Goal: Task Accomplishment & Management: Manage account settings

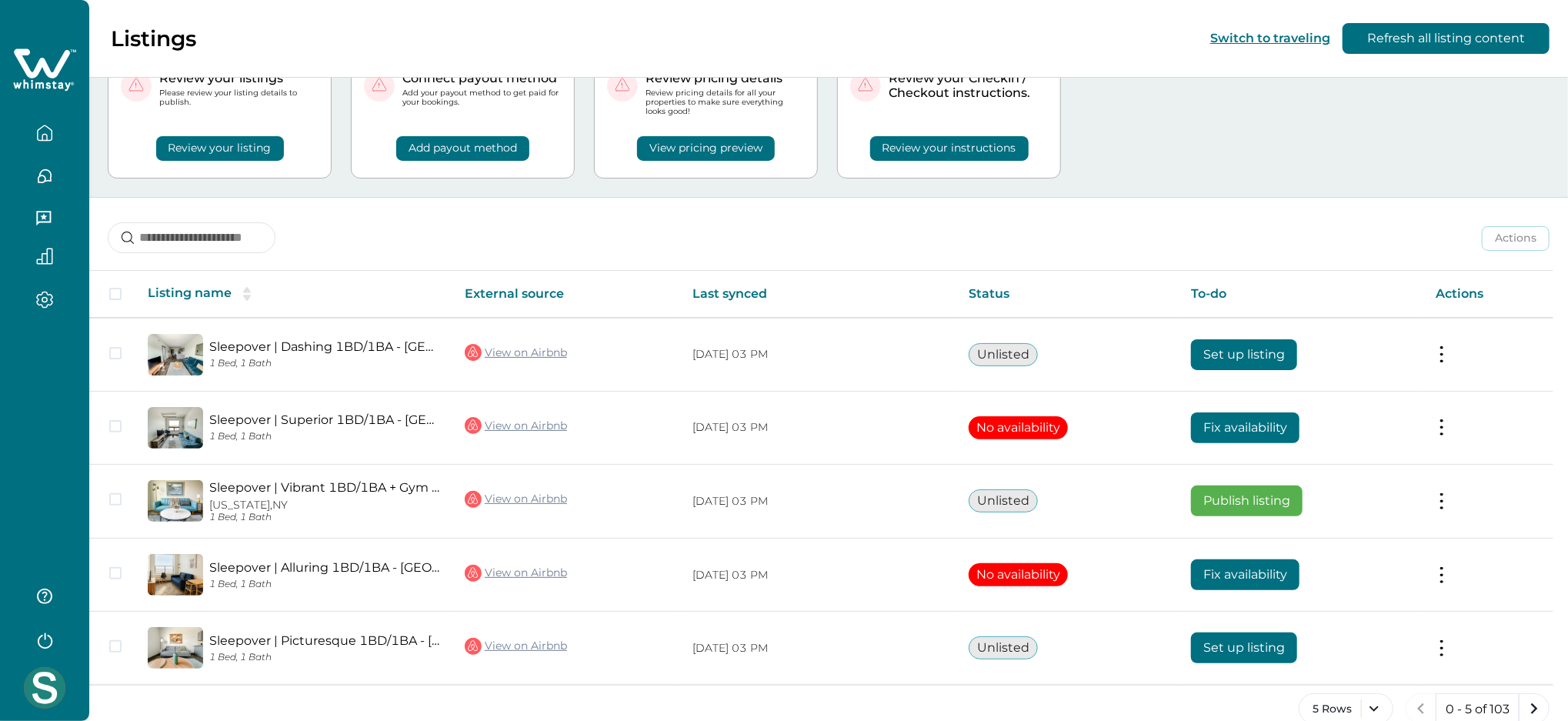
scroll to position [94, 0]
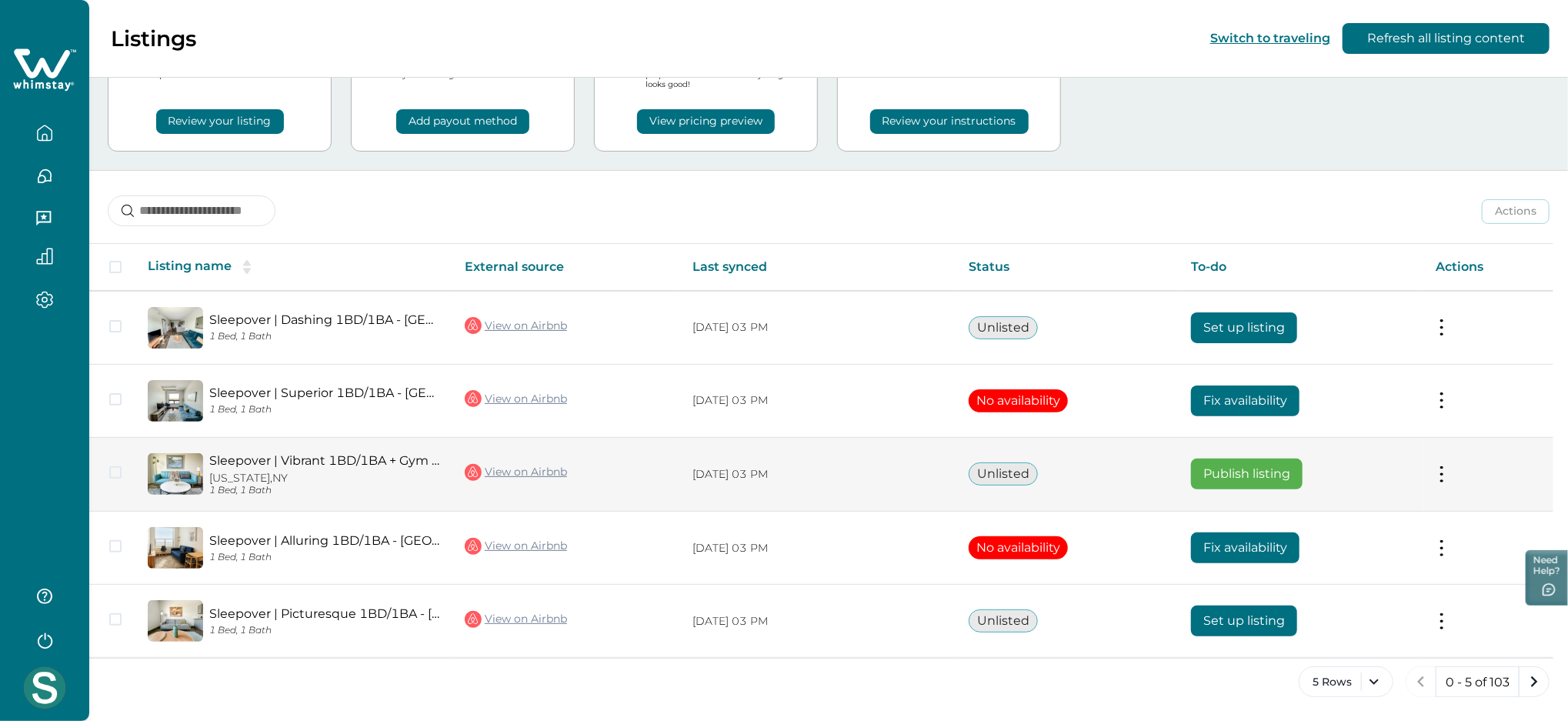
click at [1448, 479] on button at bounding box center [1441, 473] width 12 height 16
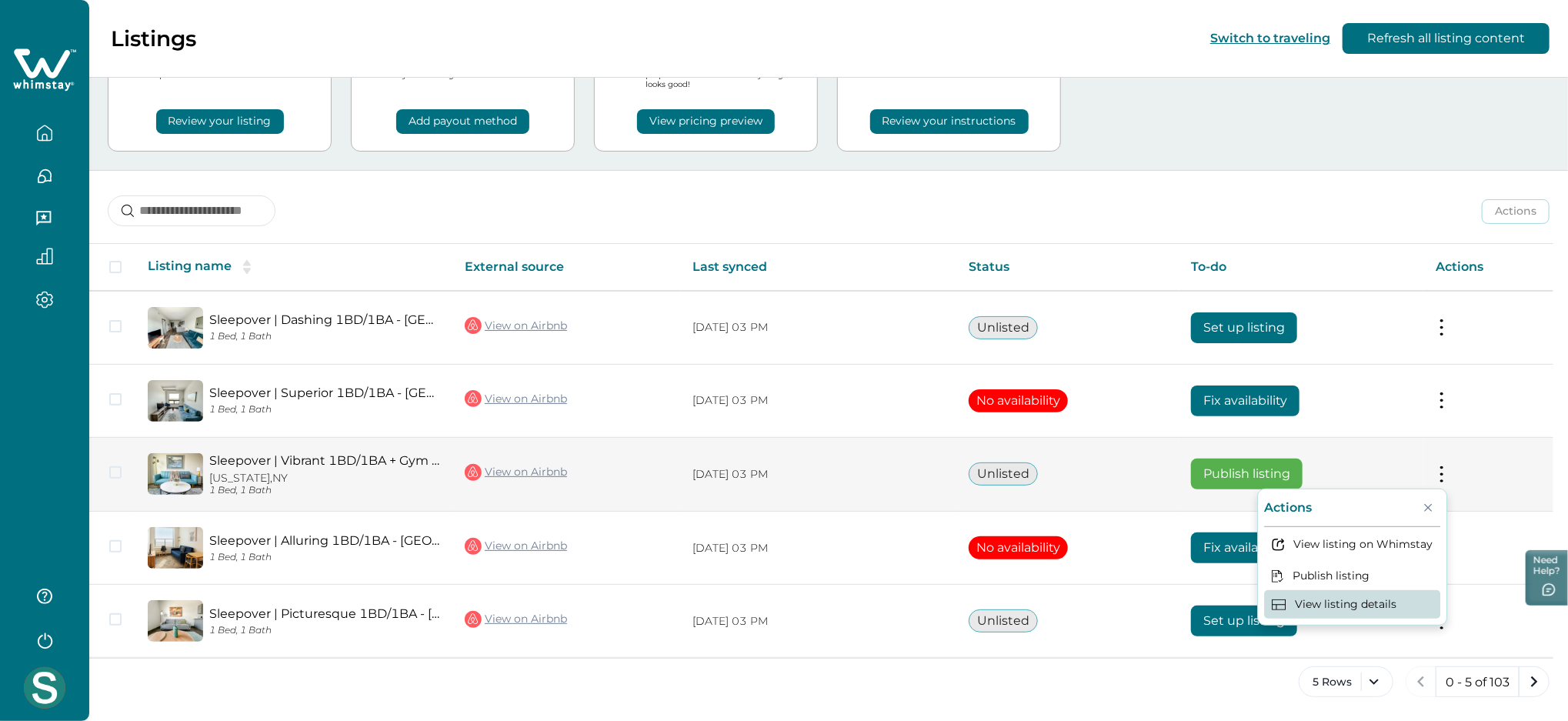
click at [1354, 594] on button "View listing details" at bounding box center [1352, 604] width 177 height 28
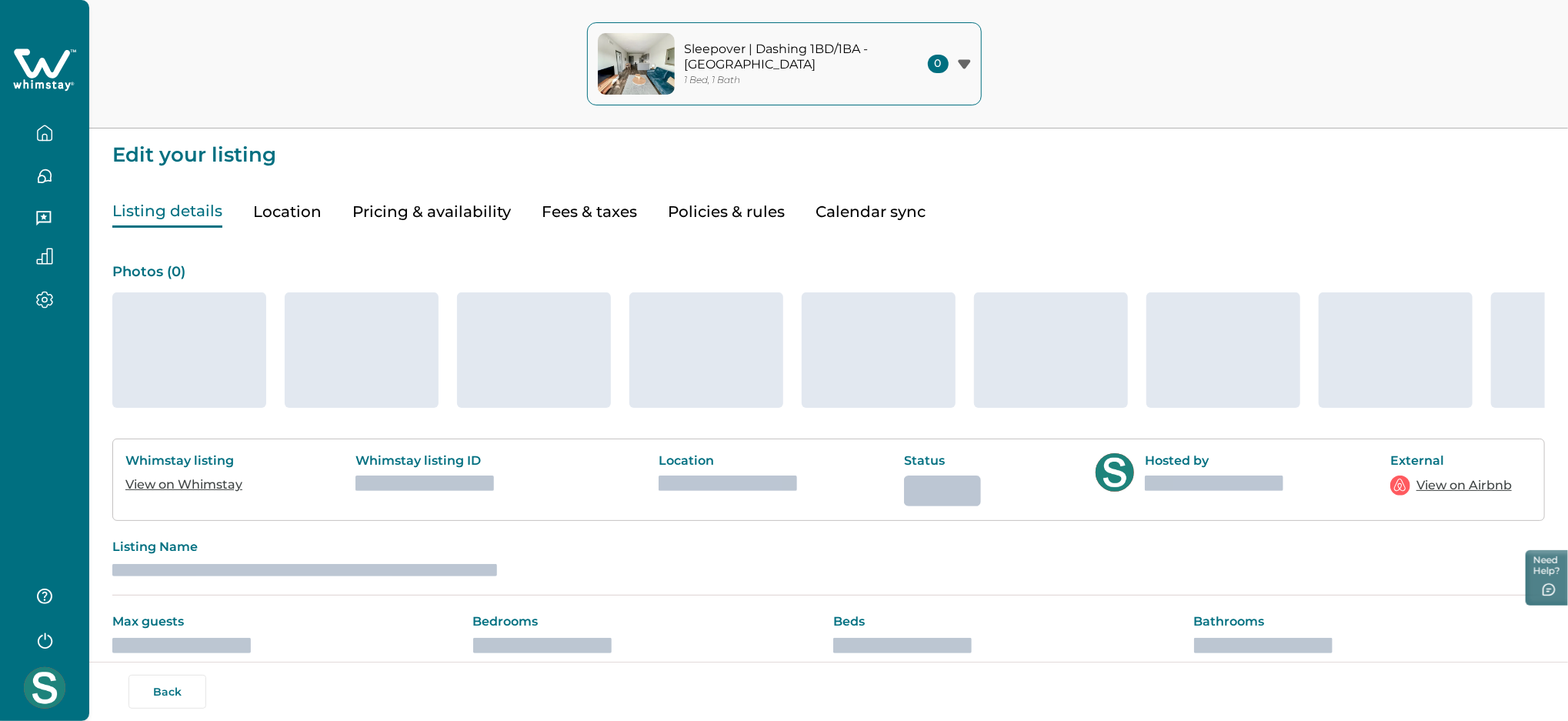
click at [453, 215] on button "Pricing & availability" at bounding box center [431, 212] width 159 height 32
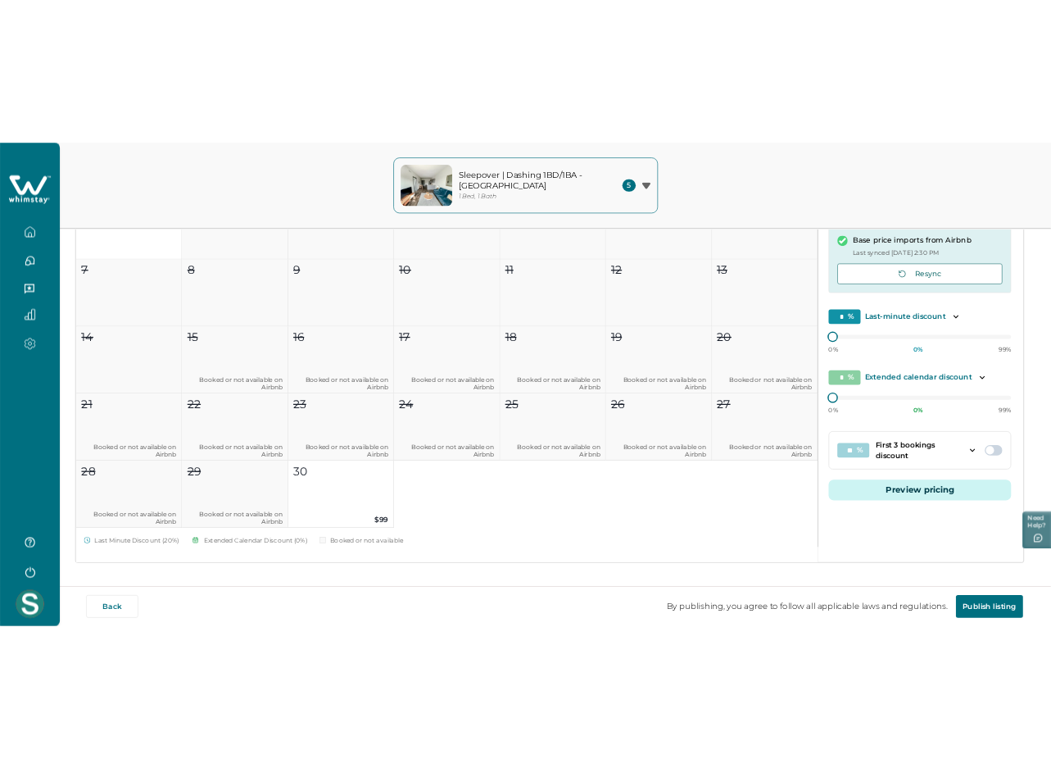
scroll to position [312, 0]
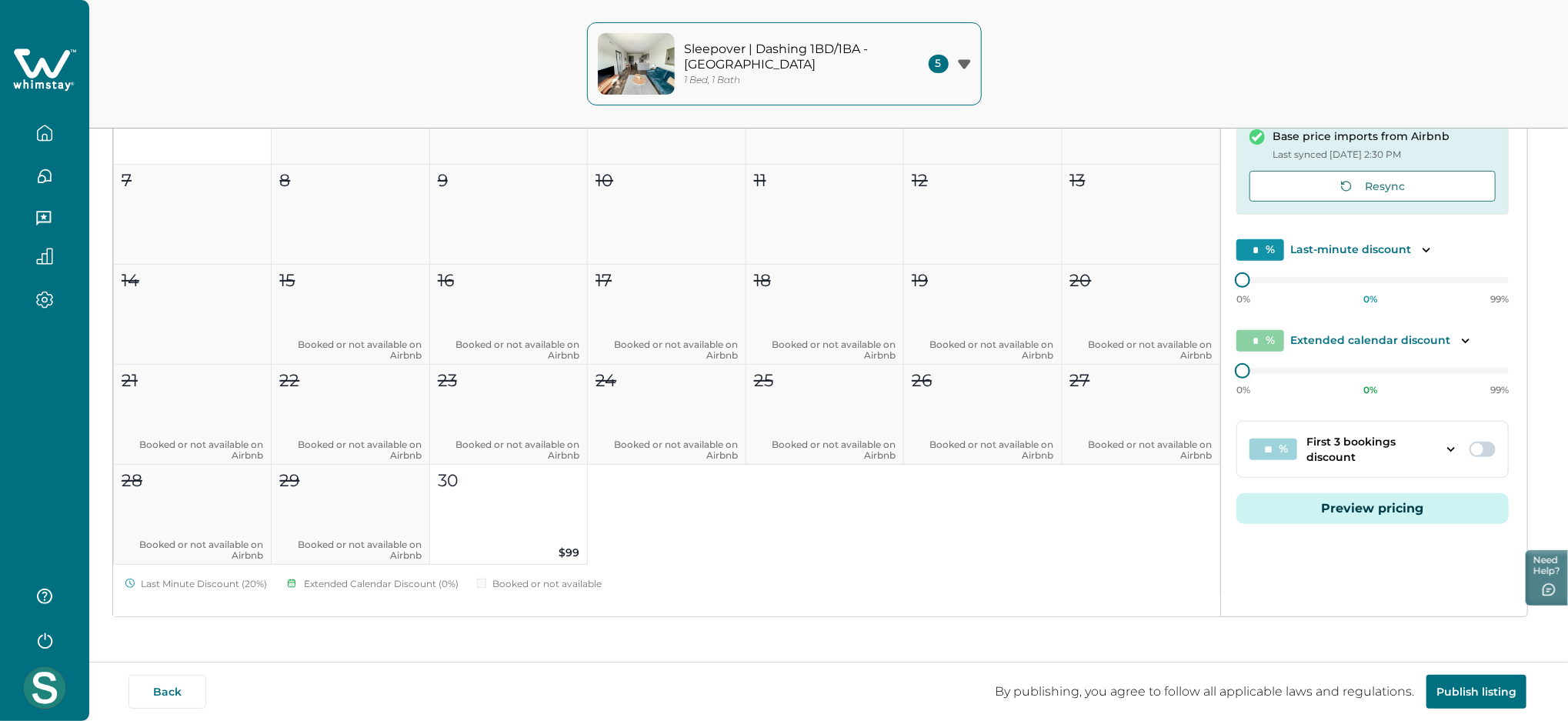
click at [1375, 506] on button "Preview pricing" at bounding box center [1373, 508] width 272 height 31
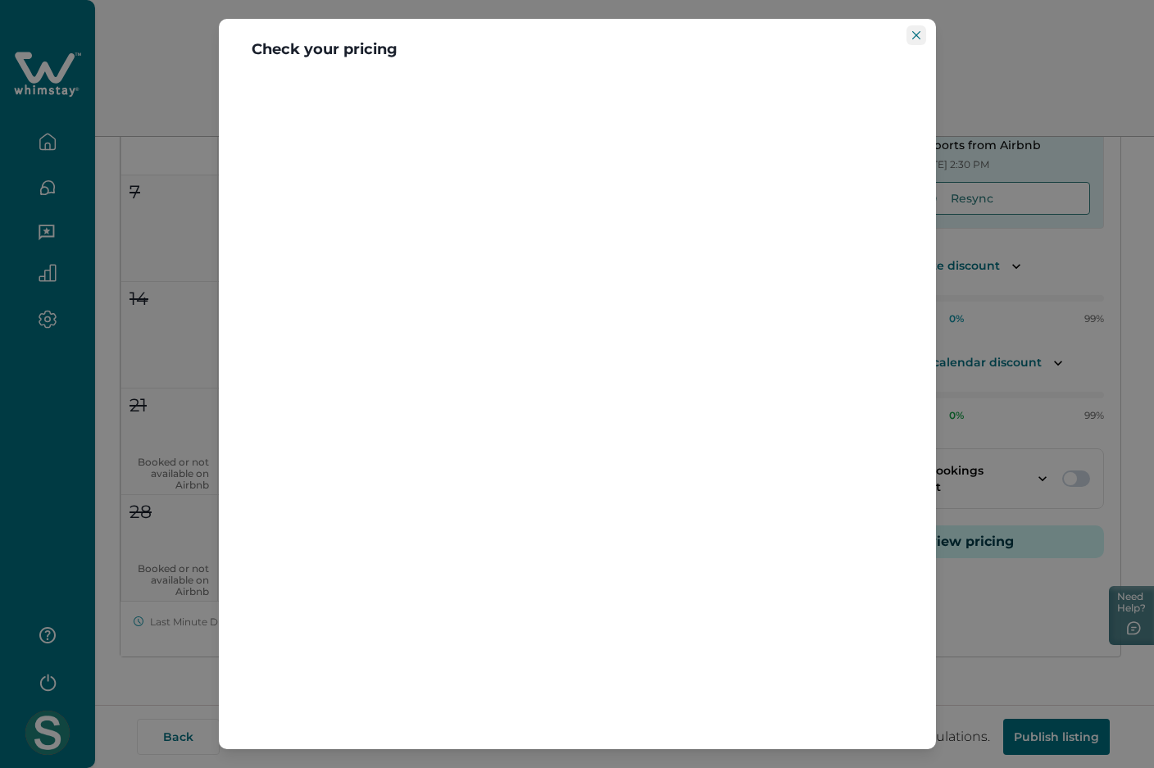
click at [919, 29] on button "Close" at bounding box center [916, 35] width 20 height 20
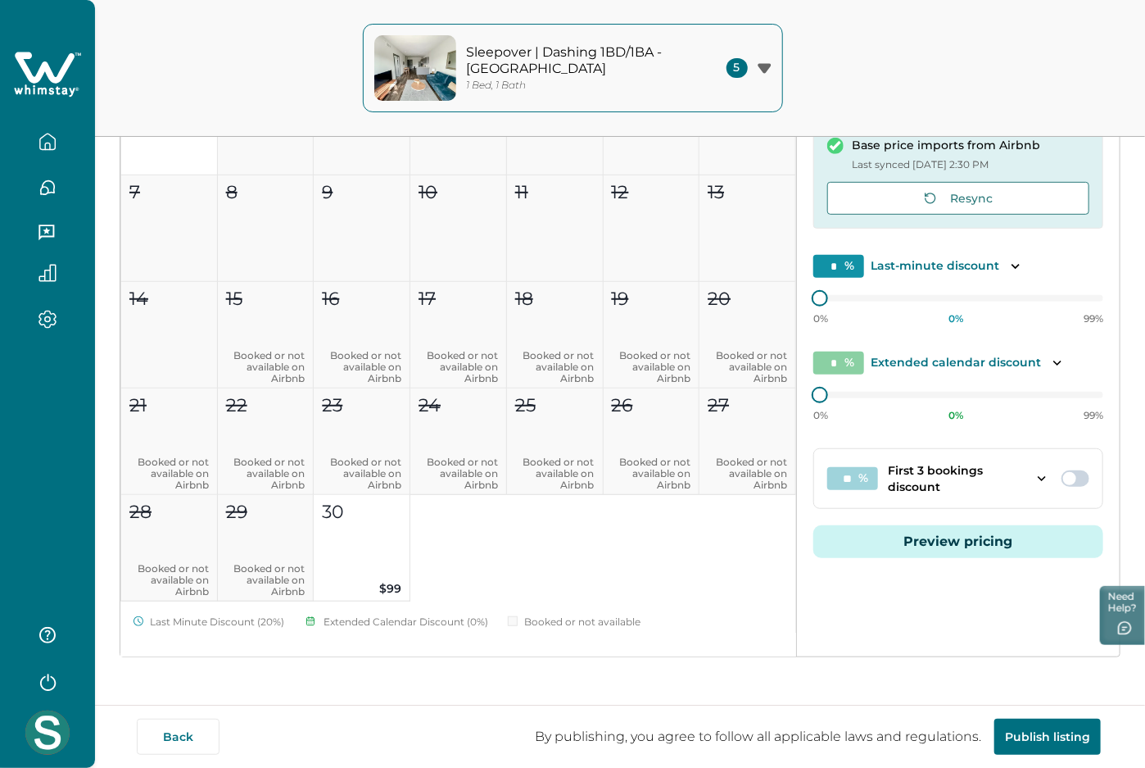
click at [970, 533] on button "Preview pricing" at bounding box center [959, 541] width 290 height 33
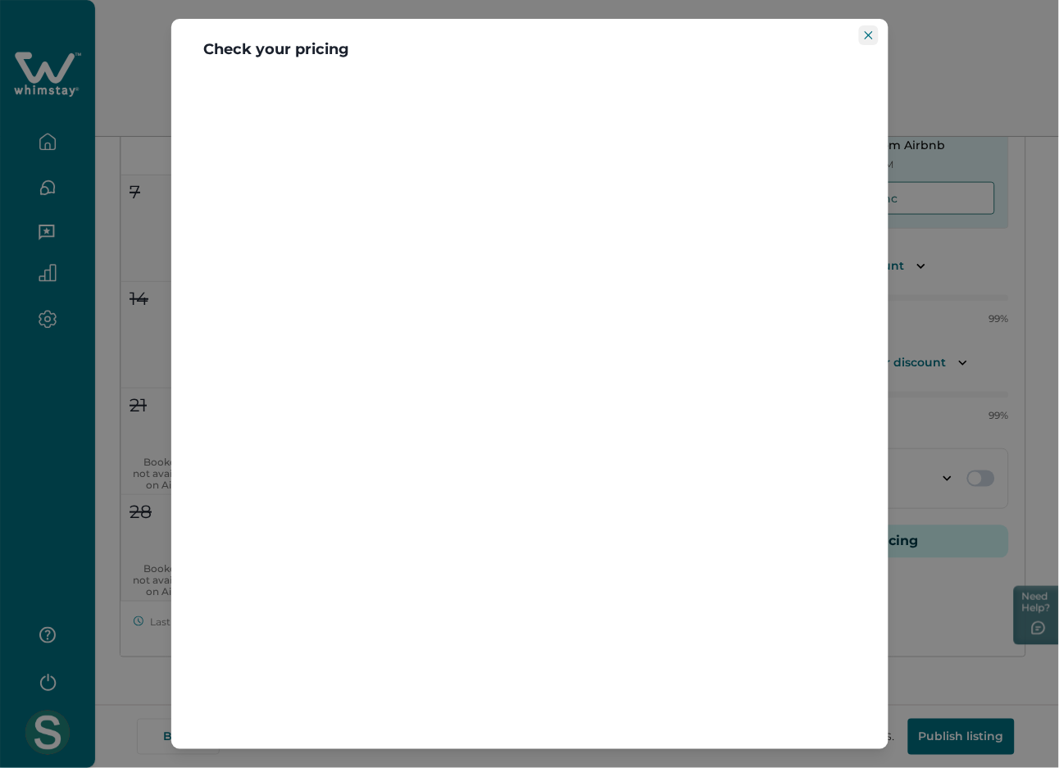
click at [872, 26] on button "Close" at bounding box center [869, 35] width 20 height 20
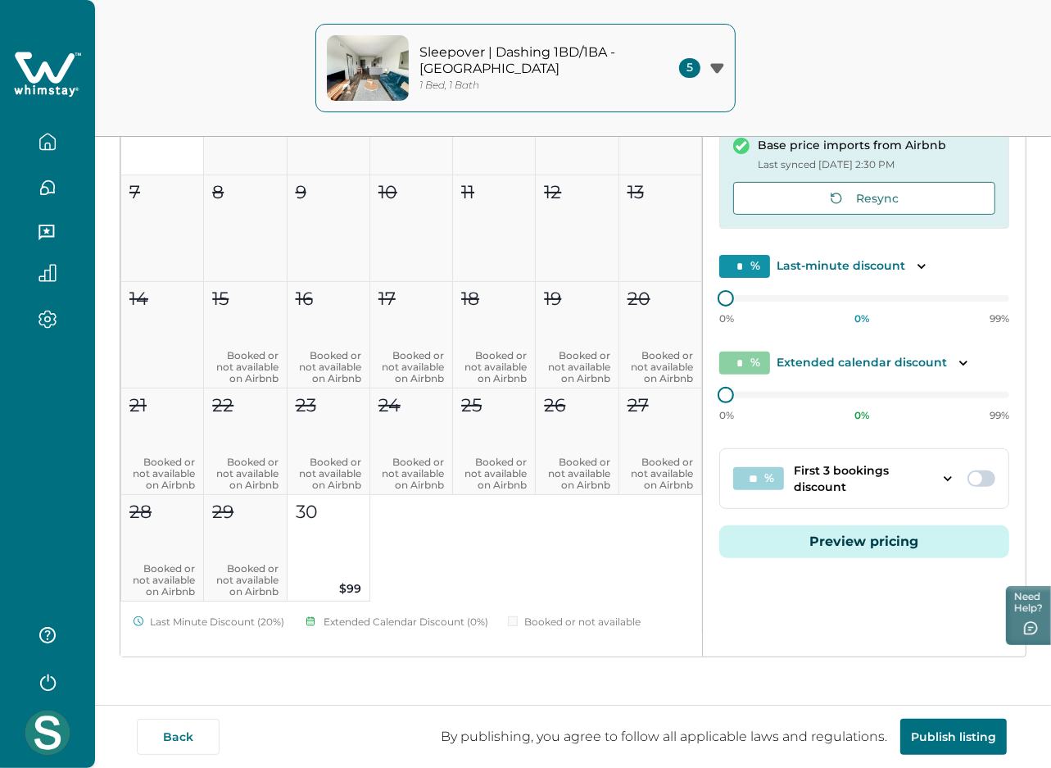
click at [66, 76] on icon at bounding box center [47, 74] width 67 height 49
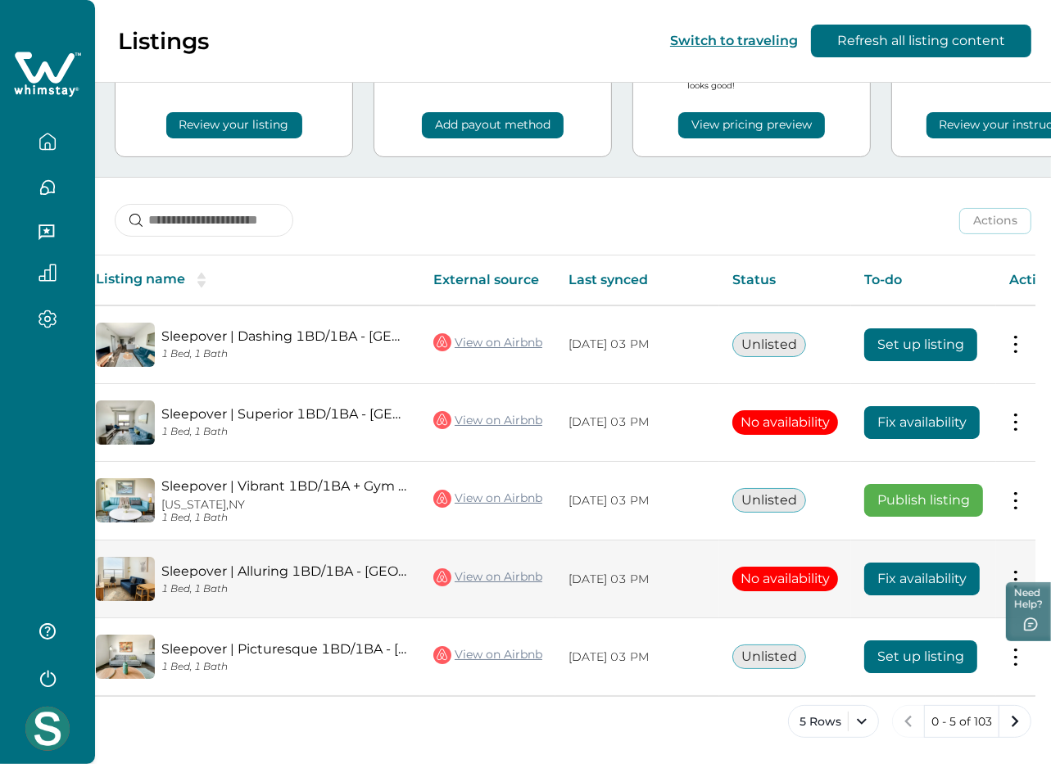
scroll to position [0, 92]
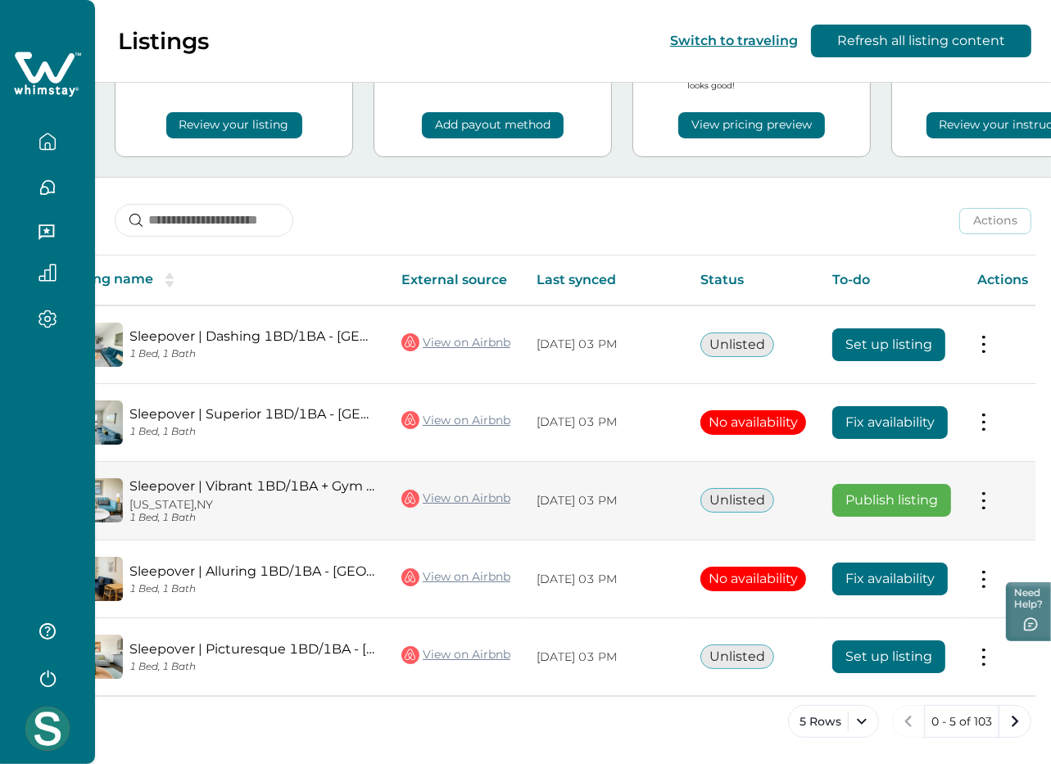
click at [981, 497] on button at bounding box center [983, 500] width 13 height 17
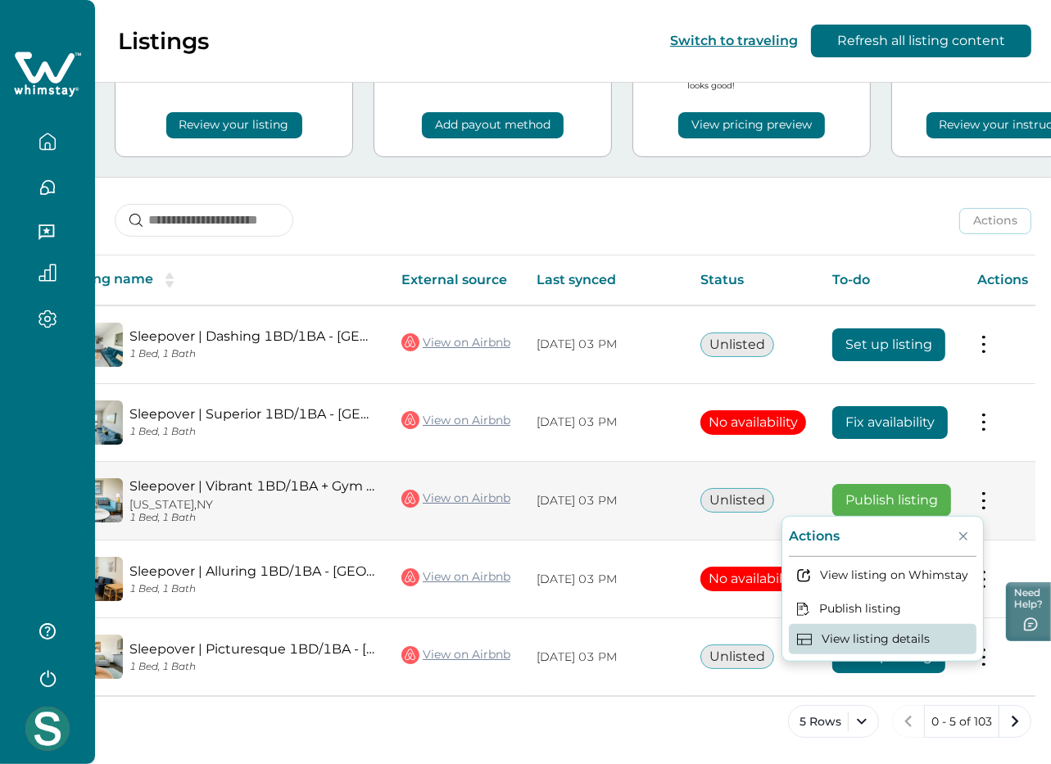
click at [873, 631] on button "View listing details" at bounding box center [883, 639] width 188 height 30
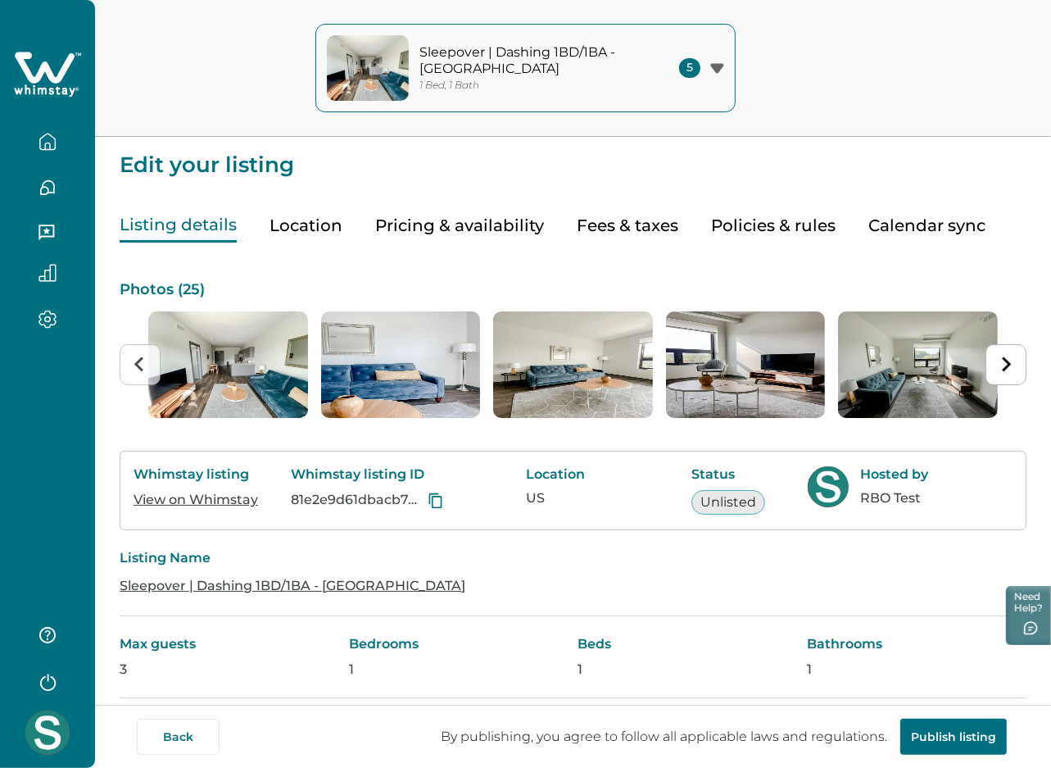
click at [41, 63] on icon at bounding box center [47, 74] width 67 height 49
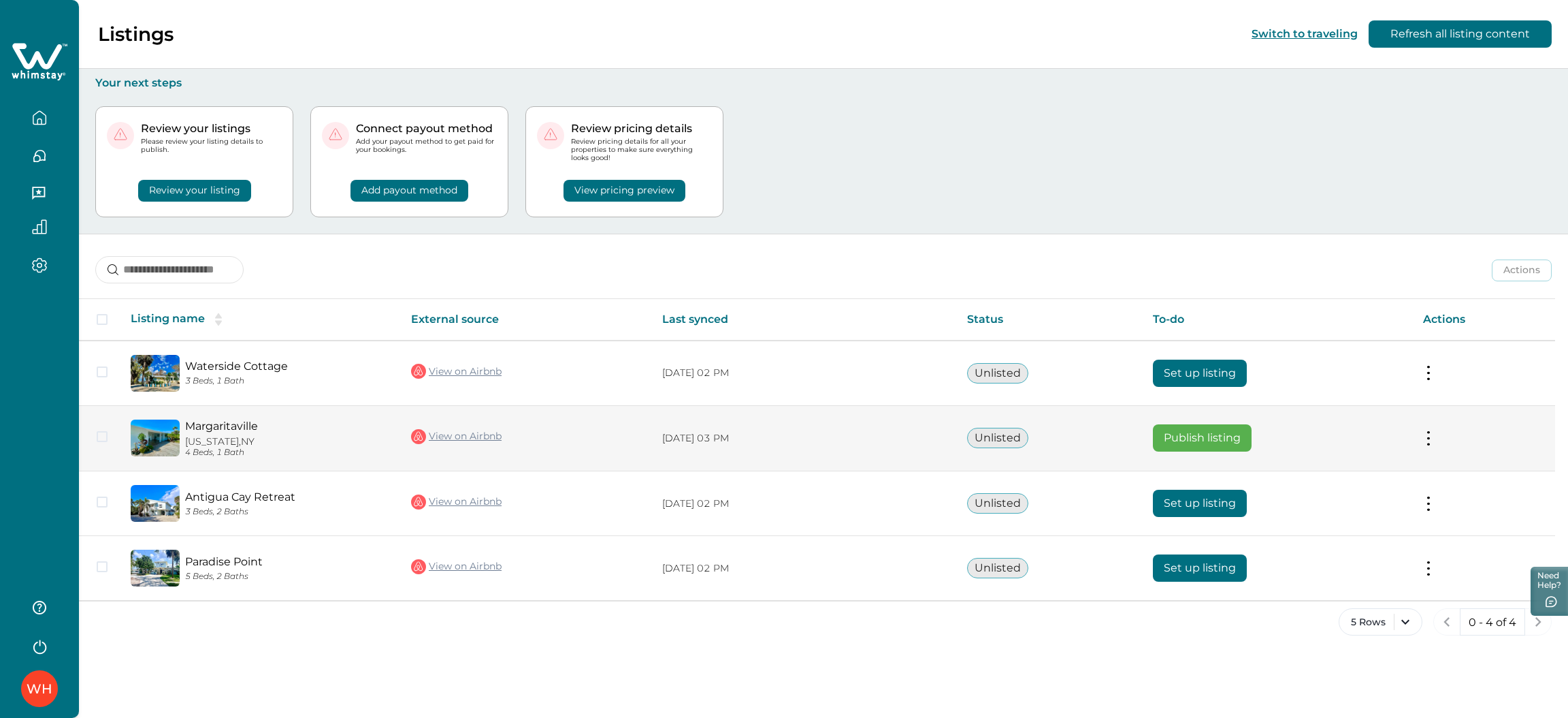
click at [1423, 443] on button at bounding box center [1428, 438] width 11 height 14
click at [1365, 557] on button "View listing details" at bounding box center [1349, 553] width 156 height 25
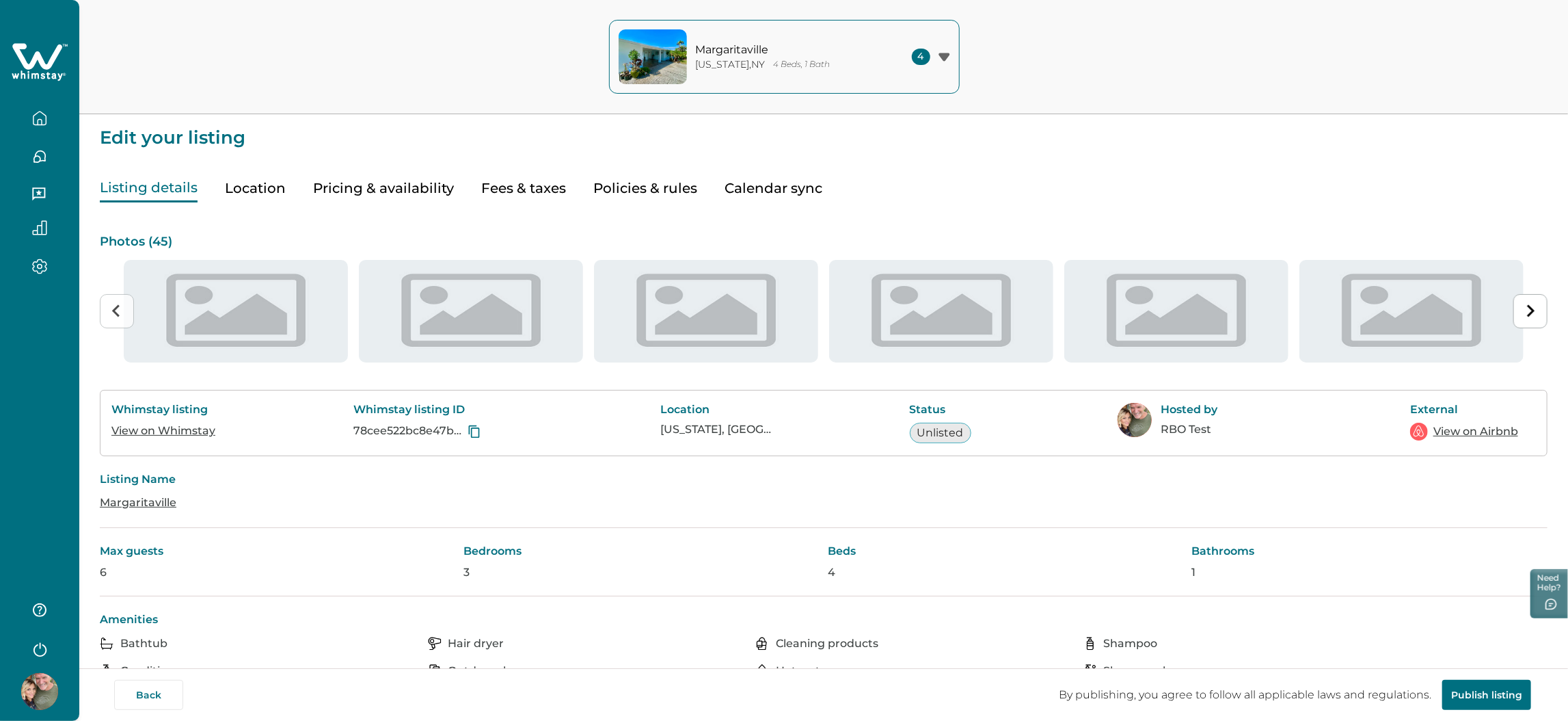
type input "**"
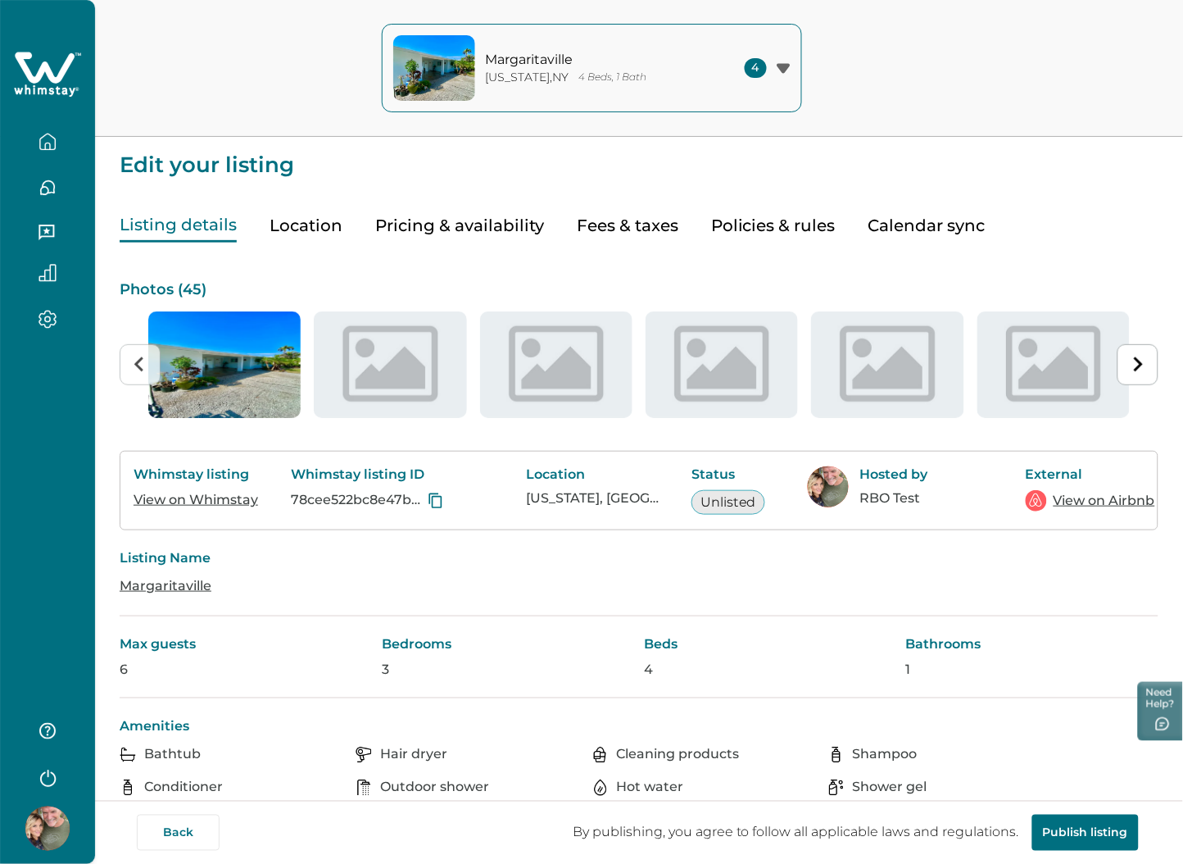
click at [489, 228] on button "Pricing & availability" at bounding box center [459, 226] width 169 height 34
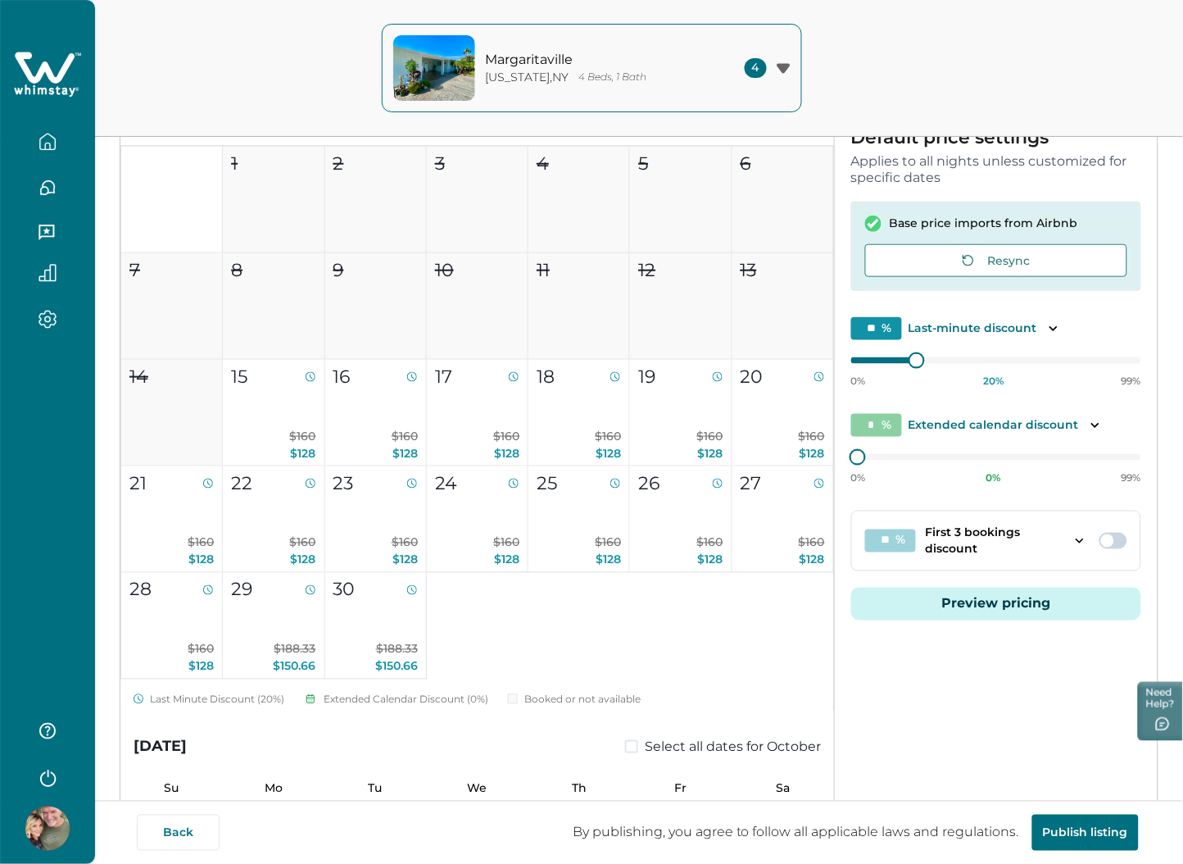
scroll to position [246, 0]
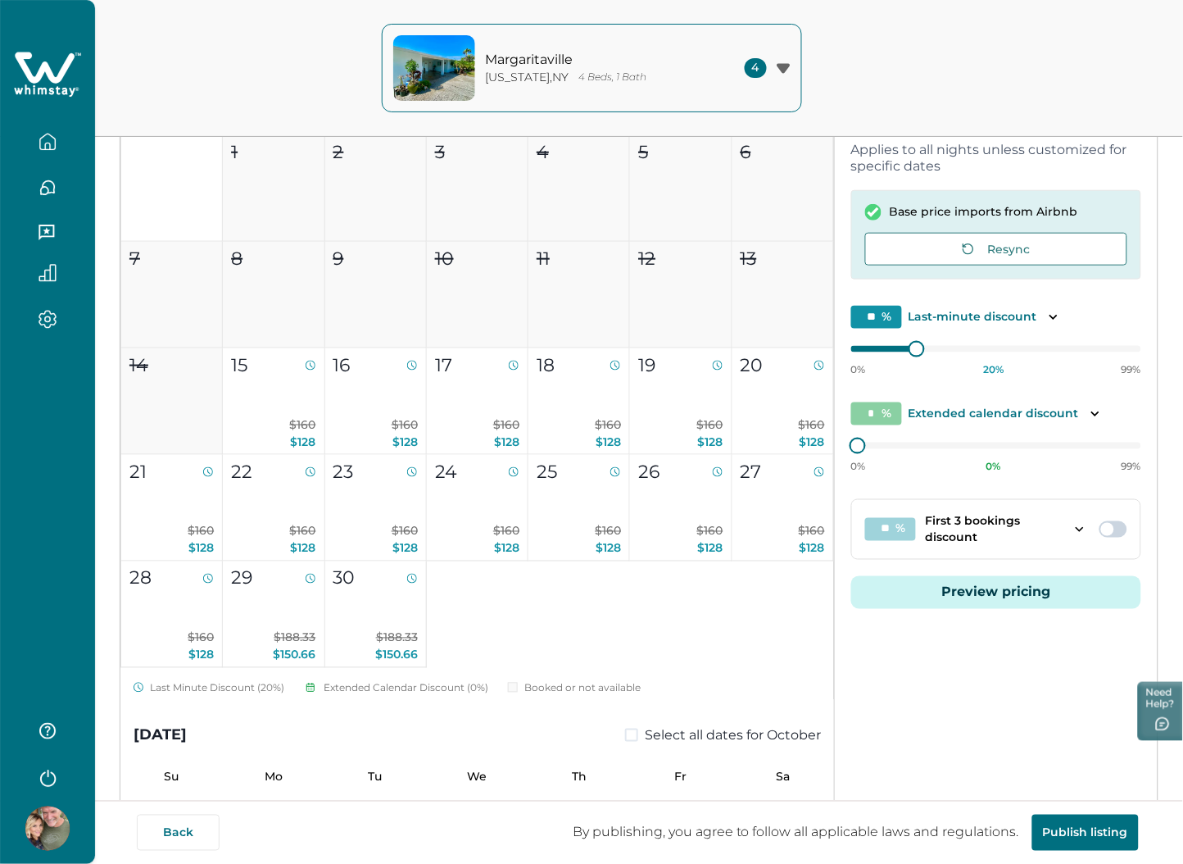
click at [969, 593] on button "Preview pricing" at bounding box center [996, 592] width 290 height 33
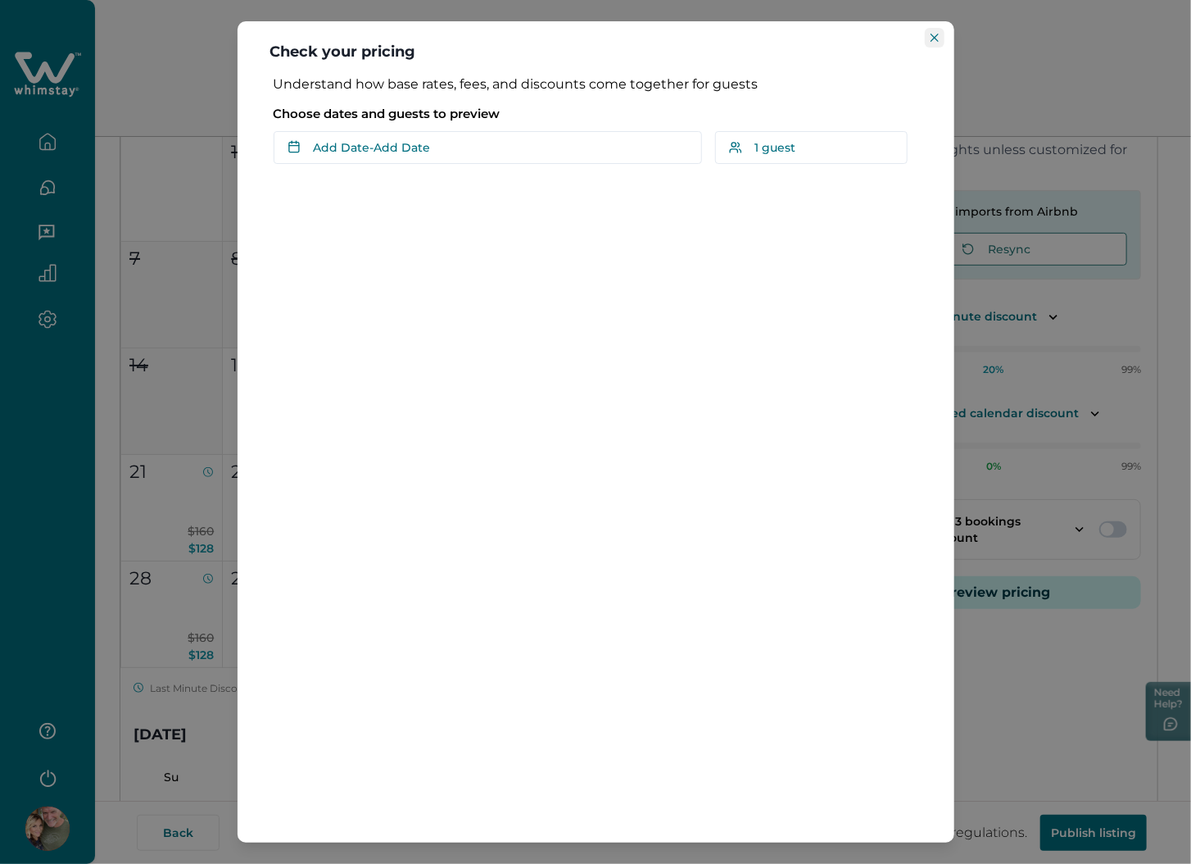
click at [931, 42] on icon "Close" at bounding box center [935, 38] width 8 height 8
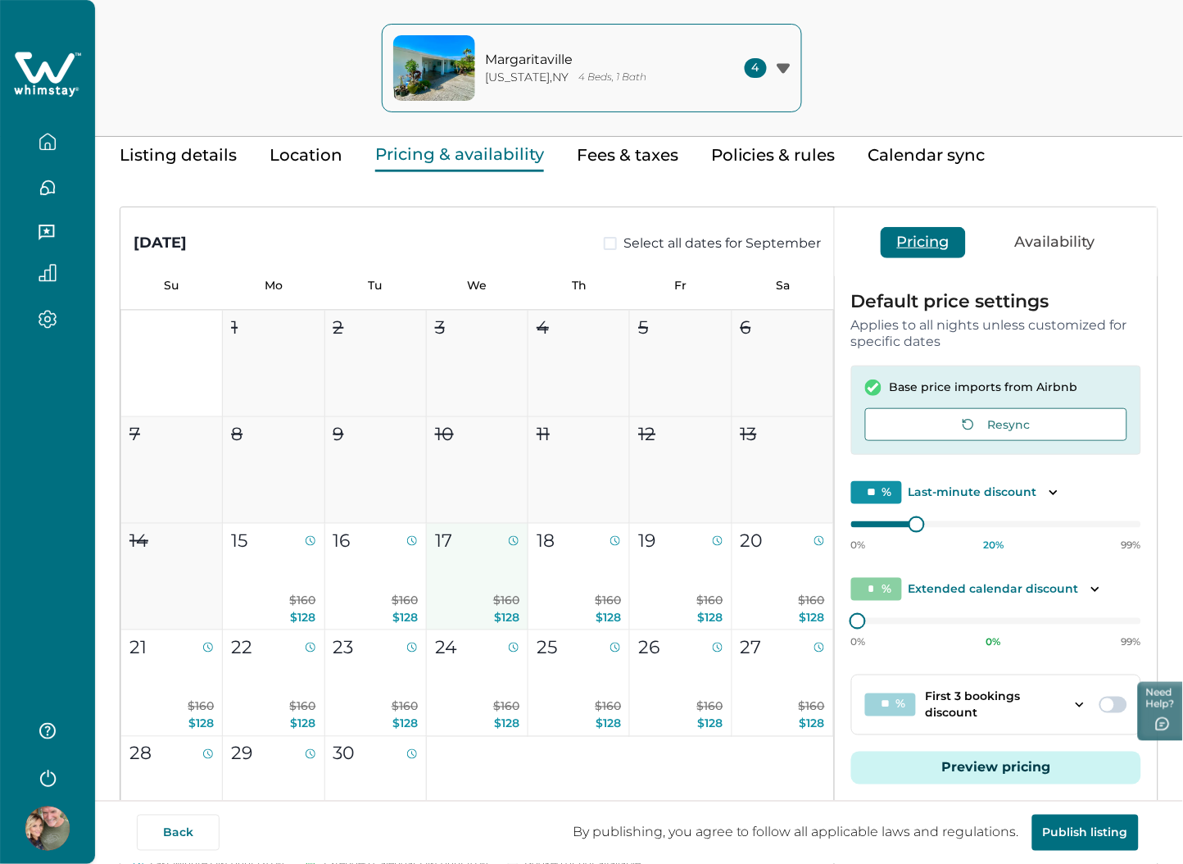
scroll to position [0, 0]
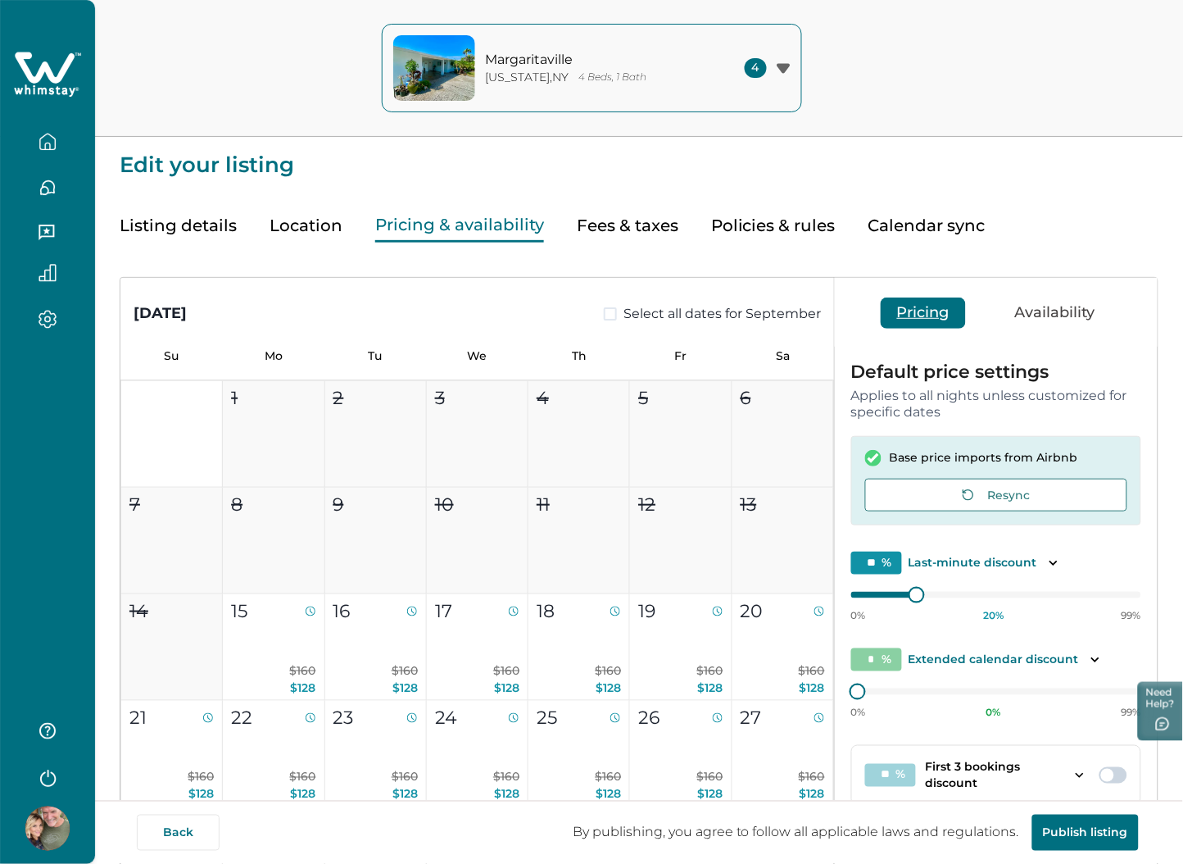
click at [48, 77] on icon at bounding box center [45, 67] width 60 height 31
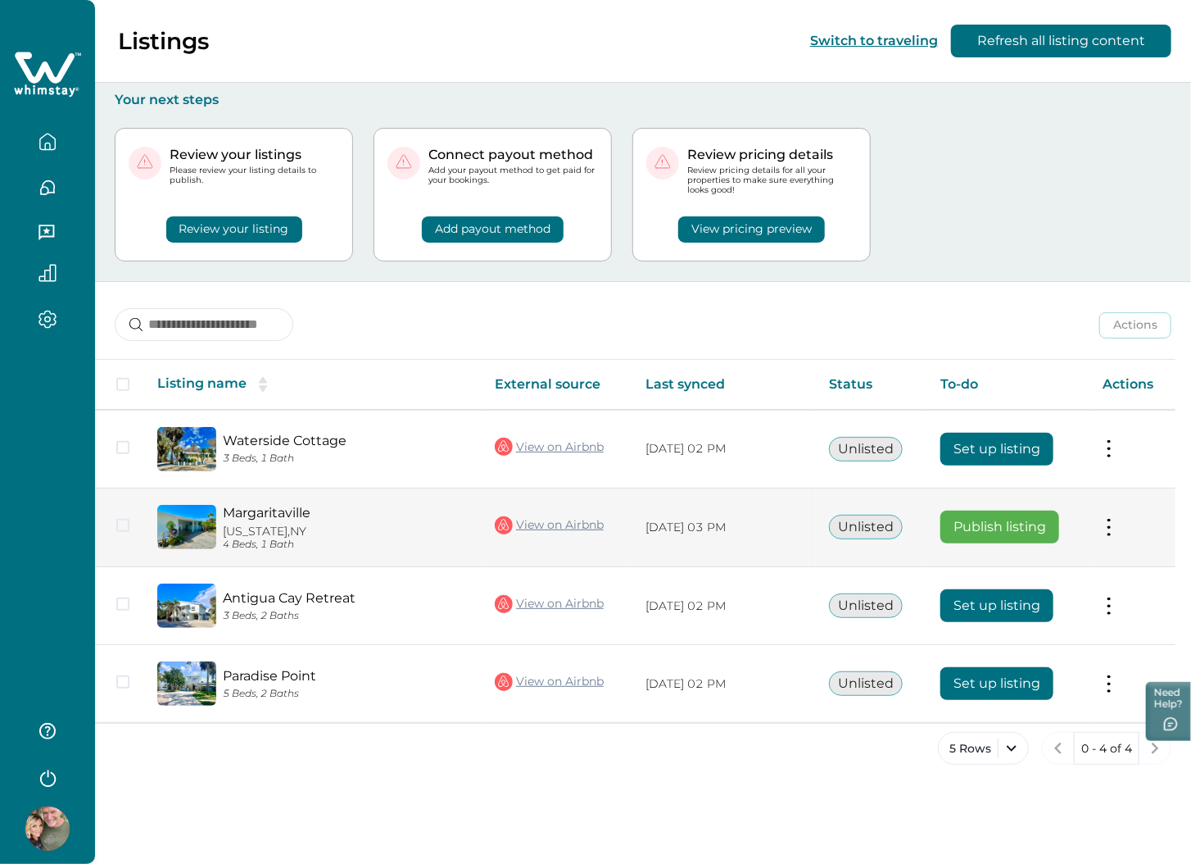
click at [1108, 525] on button at bounding box center [1109, 527] width 13 height 17
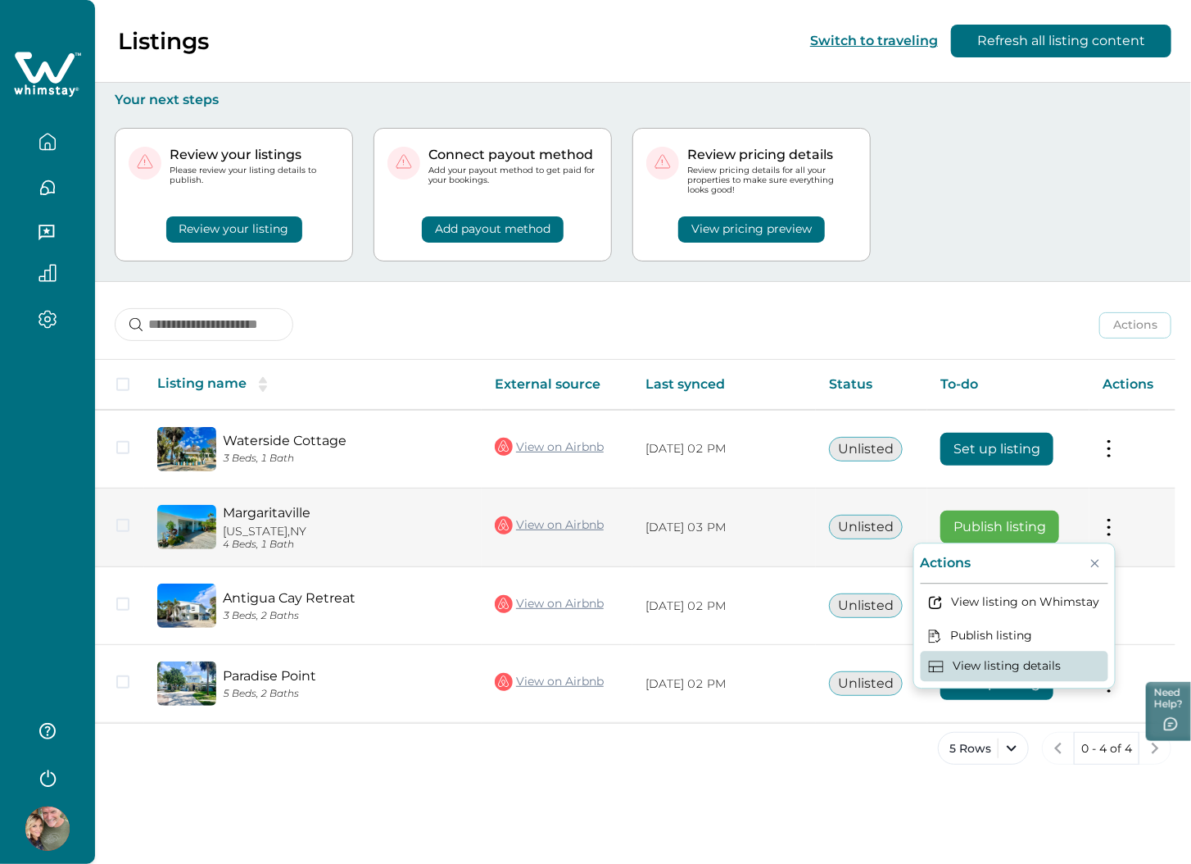
click at [1013, 656] on button "View listing details" at bounding box center [1015, 666] width 188 height 30
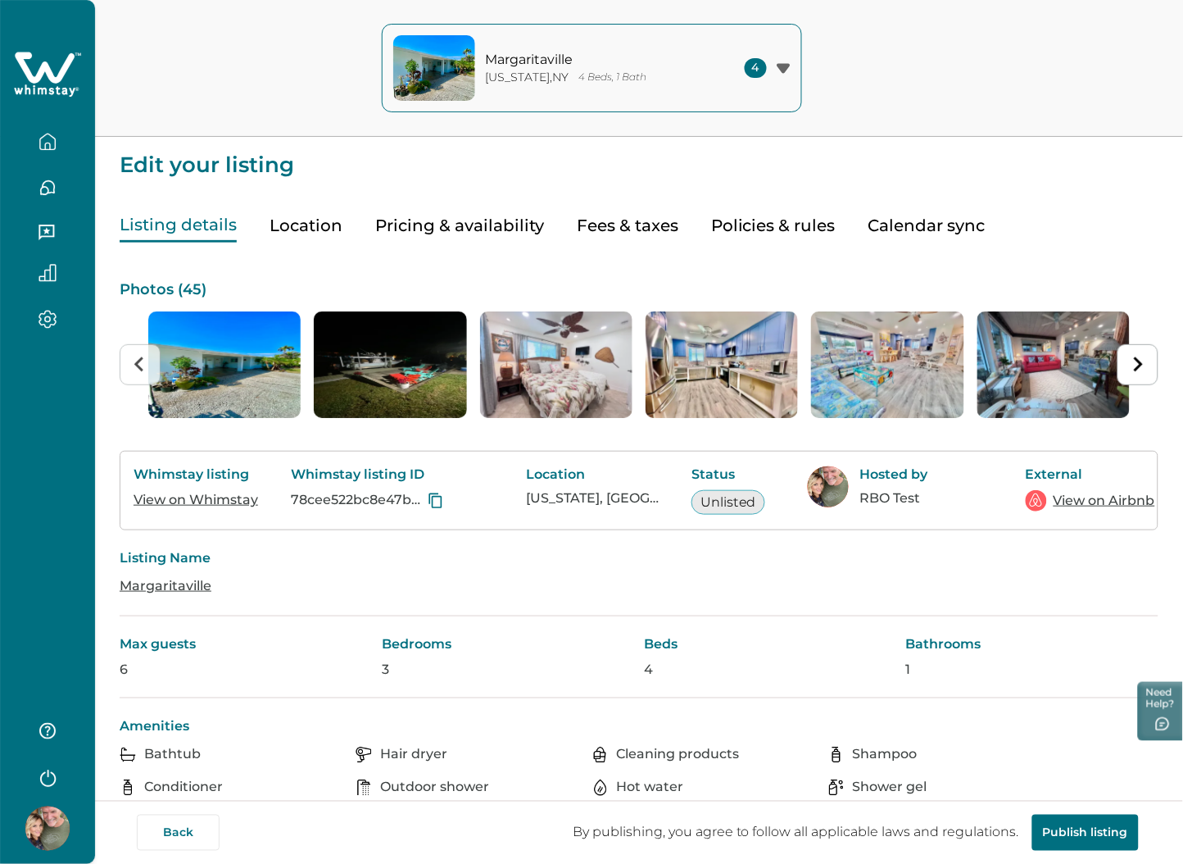
click at [456, 218] on button "Pricing & availability" at bounding box center [459, 226] width 169 height 34
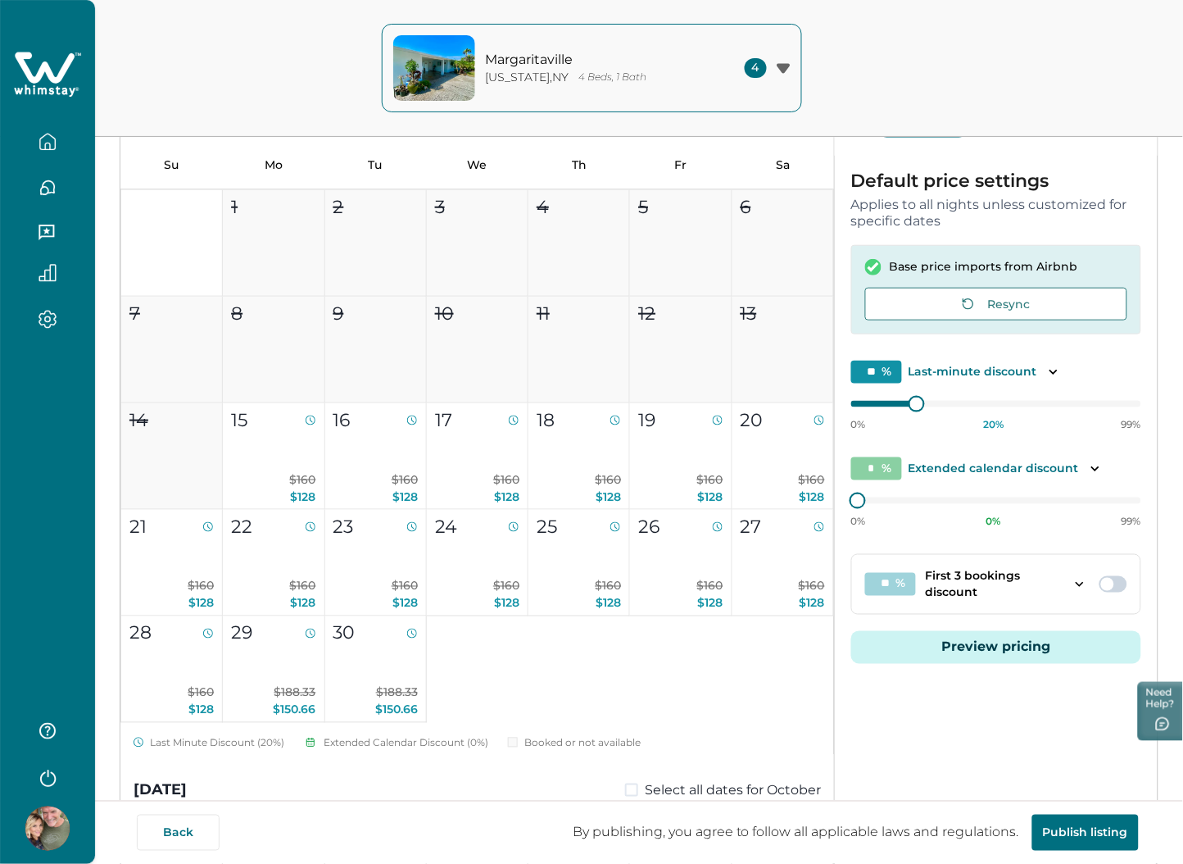
scroll to position [246, 0]
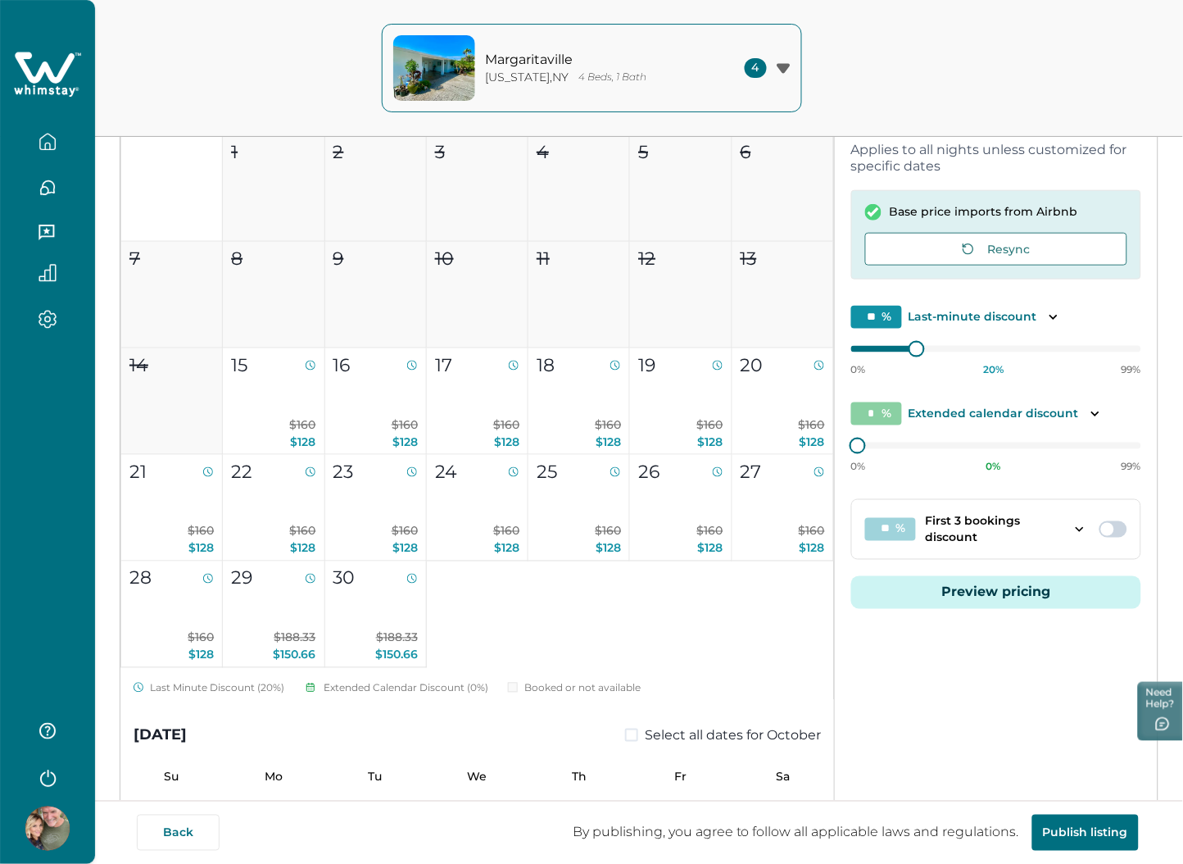
click at [979, 600] on button "Preview pricing" at bounding box center [996, 592] width 290 height 33
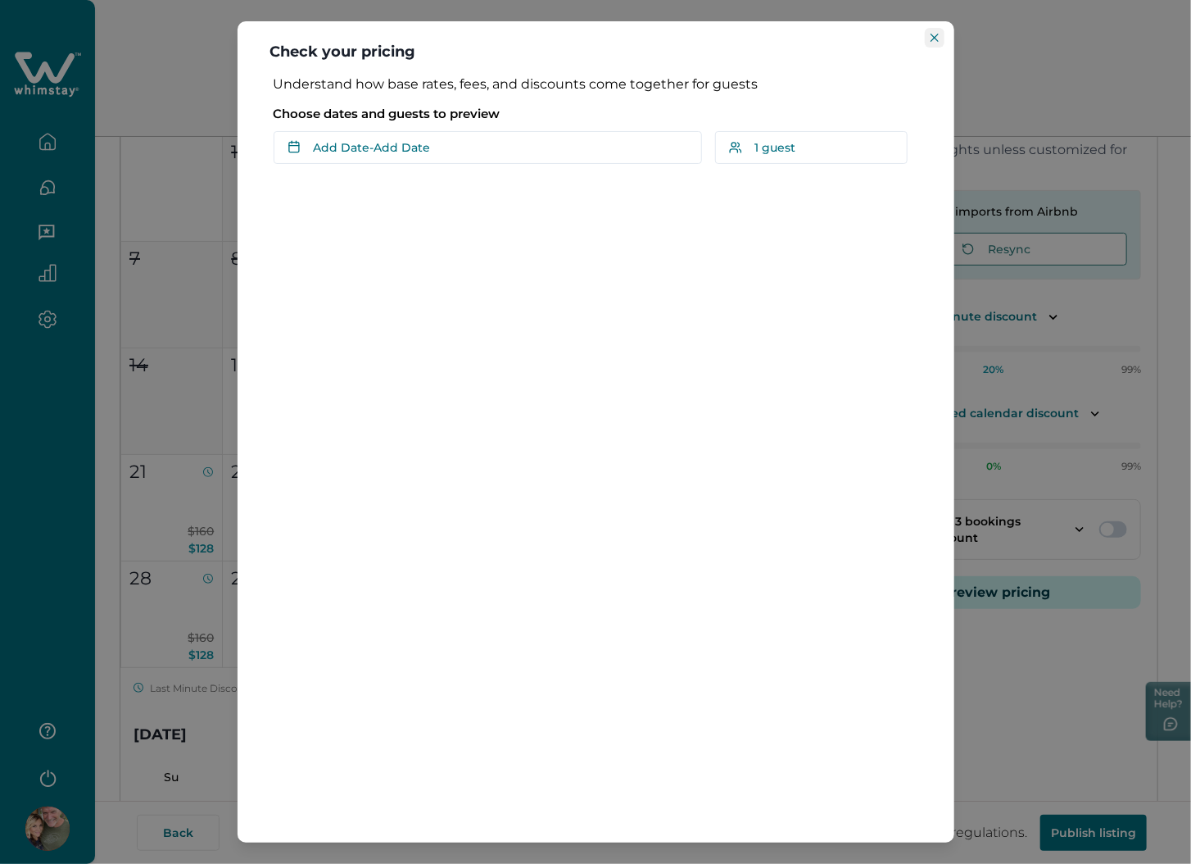
click at [936, 29] on button "Close" at bounding box center [935, 38] width 20 height 20
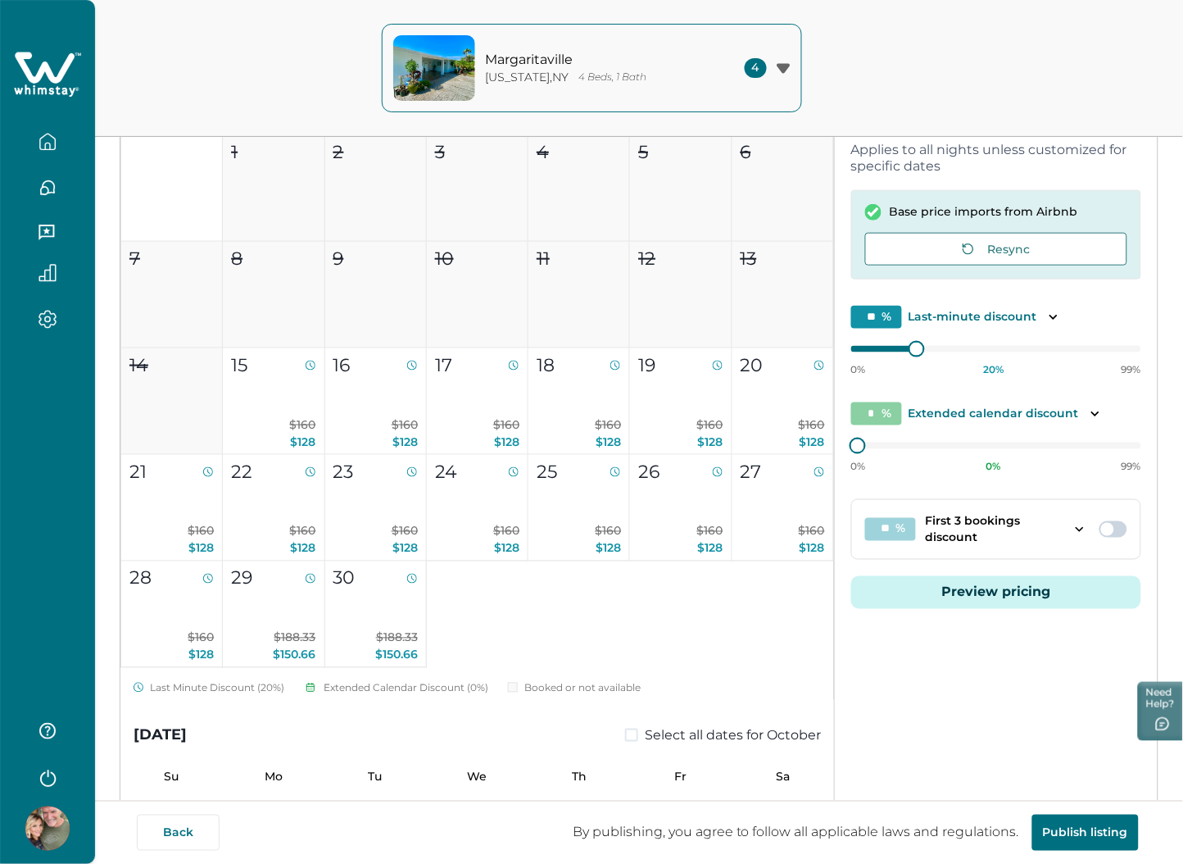
click at [63, 71] on icon at bounding box center [45, 67] width 60 height 31
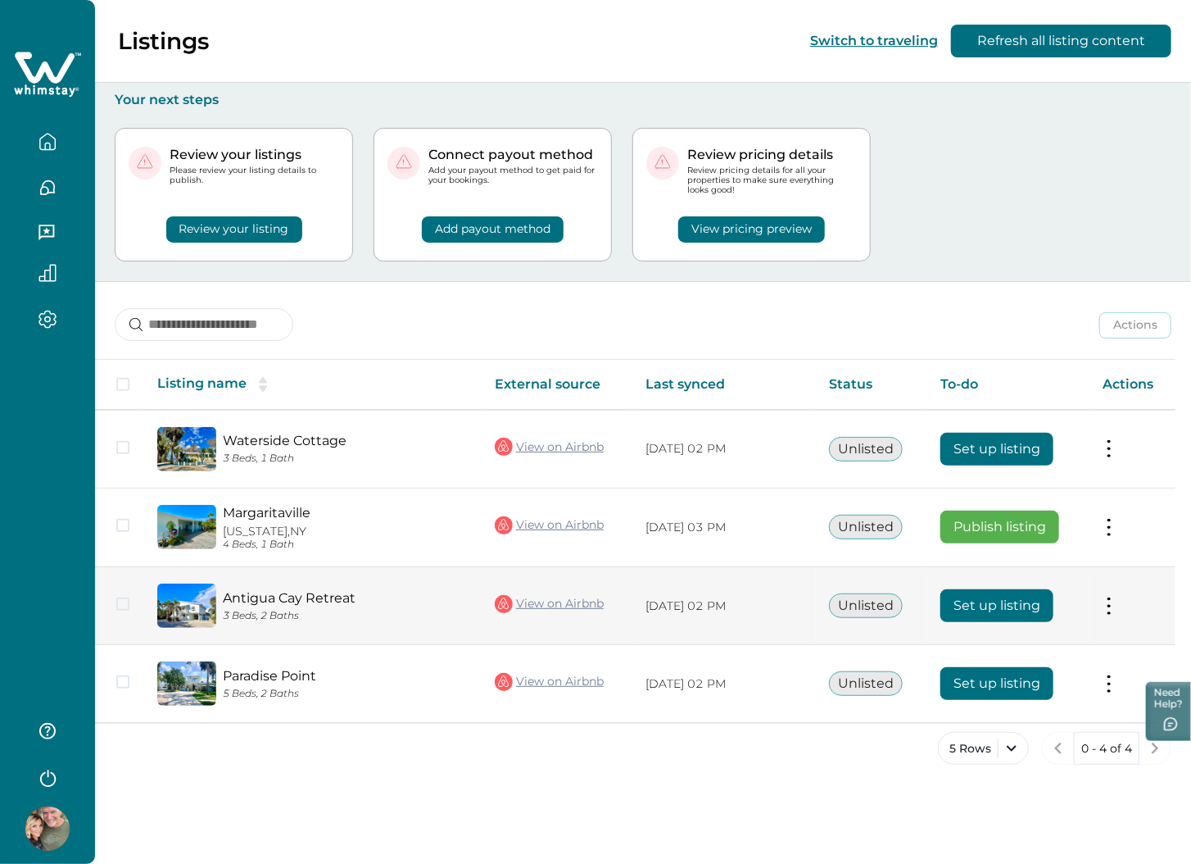
click at [1104, 598] on button at bounding box center [1109, 605] width 13 height 17
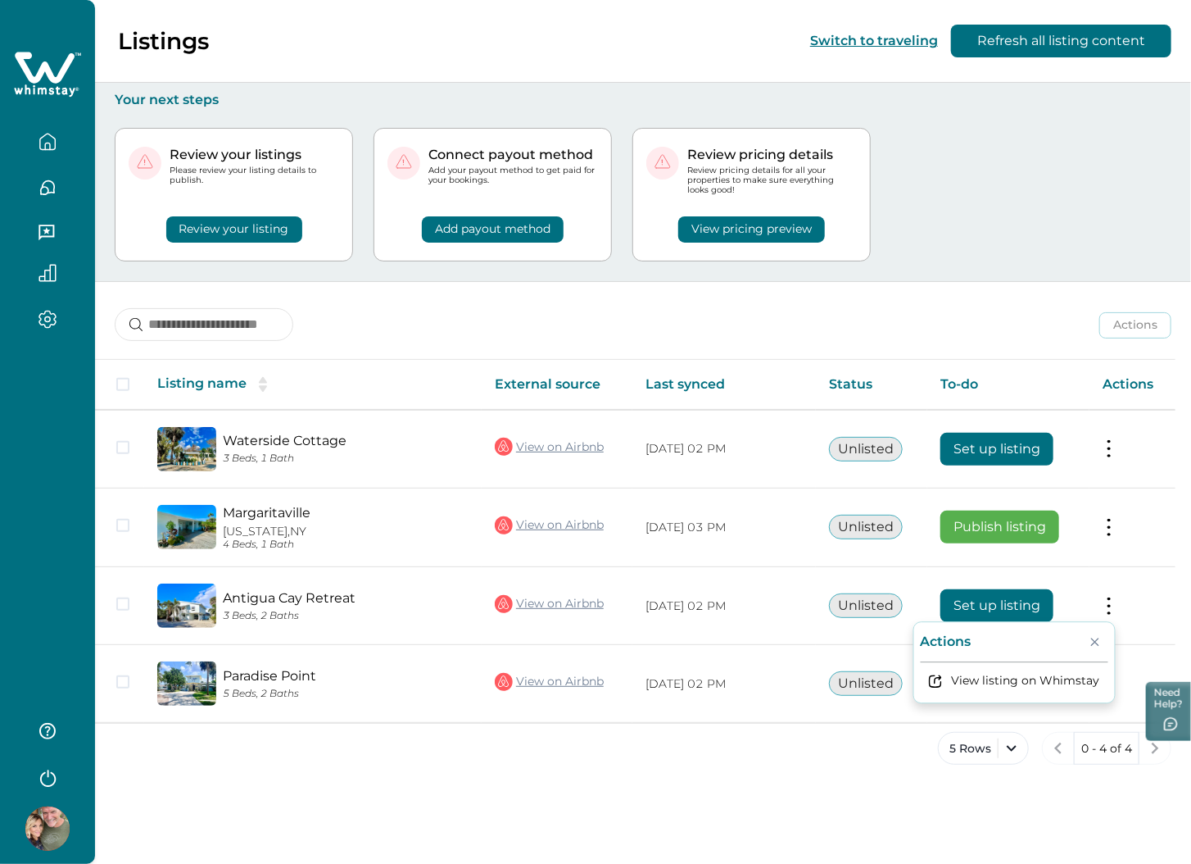
click at [920, 750] on div "5 Rows 0 - 4 of 4" at bounding box center [643, 761] width 1096 height 59
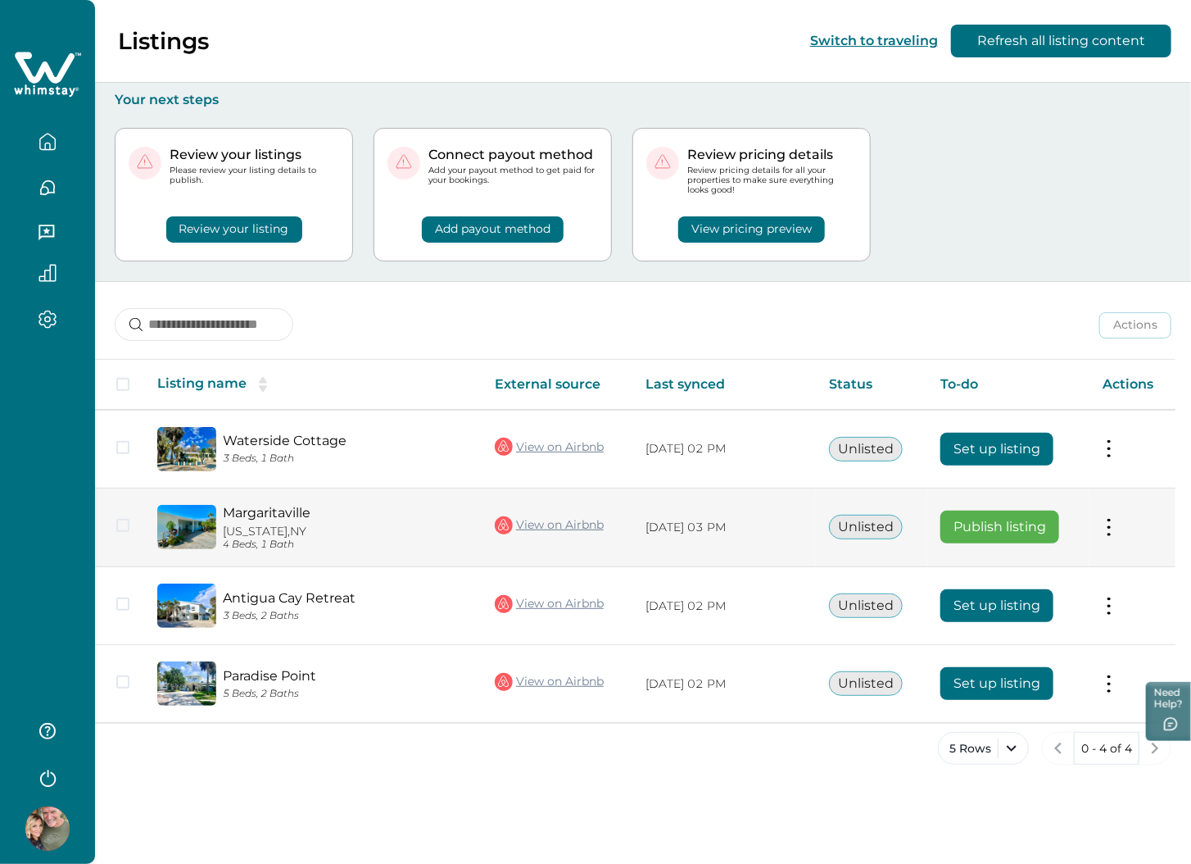
click at [1110, 521] on button at bounding box center [1109, 527] width 13 height 17
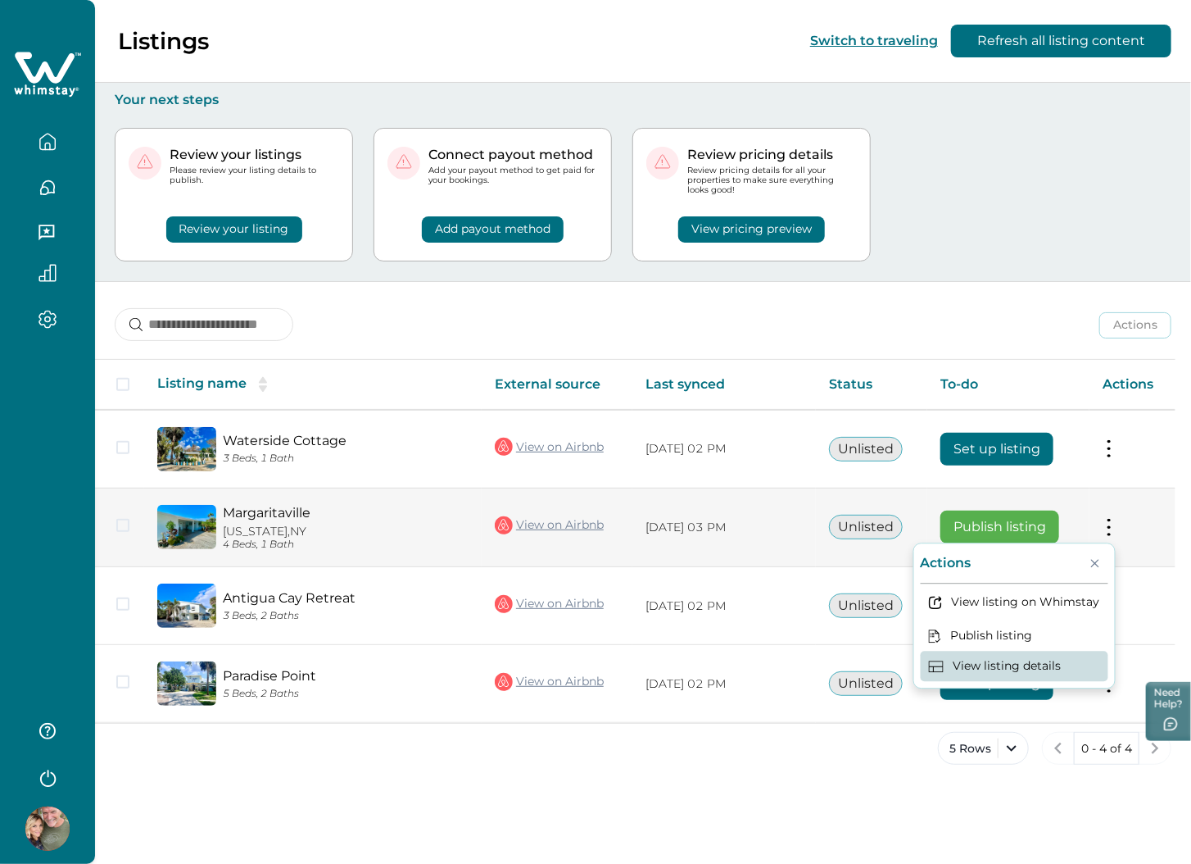
click at [1029, 659] on button "View listing details" at bounding box center [1015, 666] width 188 height 30
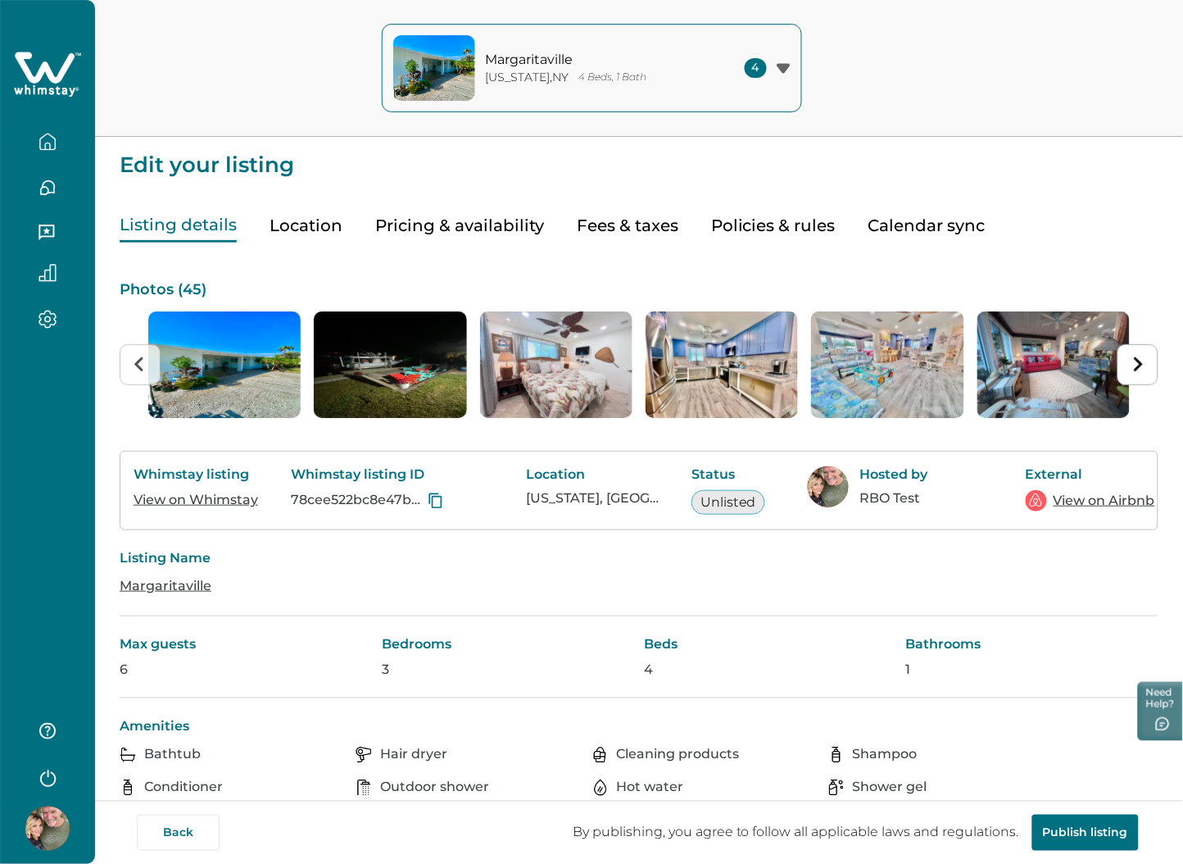
click at [474, 231] on button "Pricing & availability" at bounding box center [459, 226] width 169 height 34
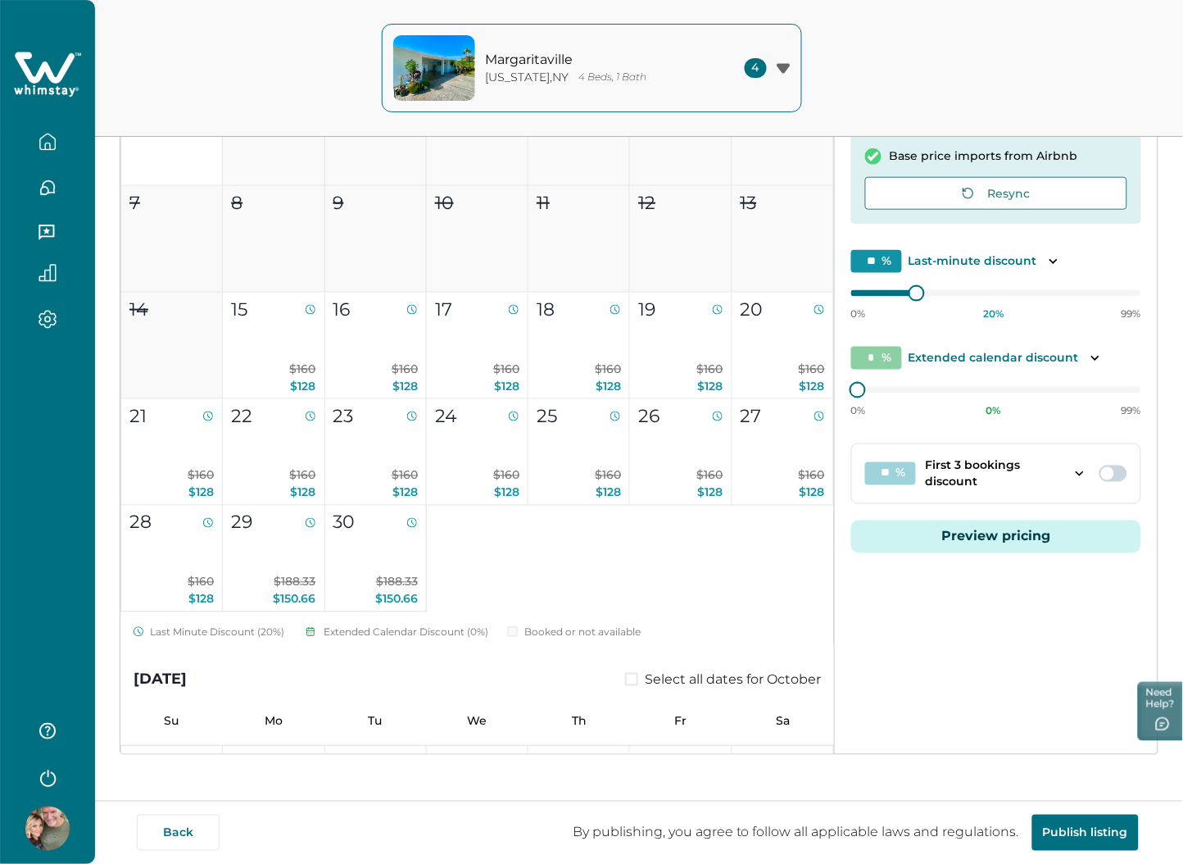
scroll to position [303, 0]
click at [1009, 537] on button "Preview pricing" at bounding box center [996, 535] width 290 height 33
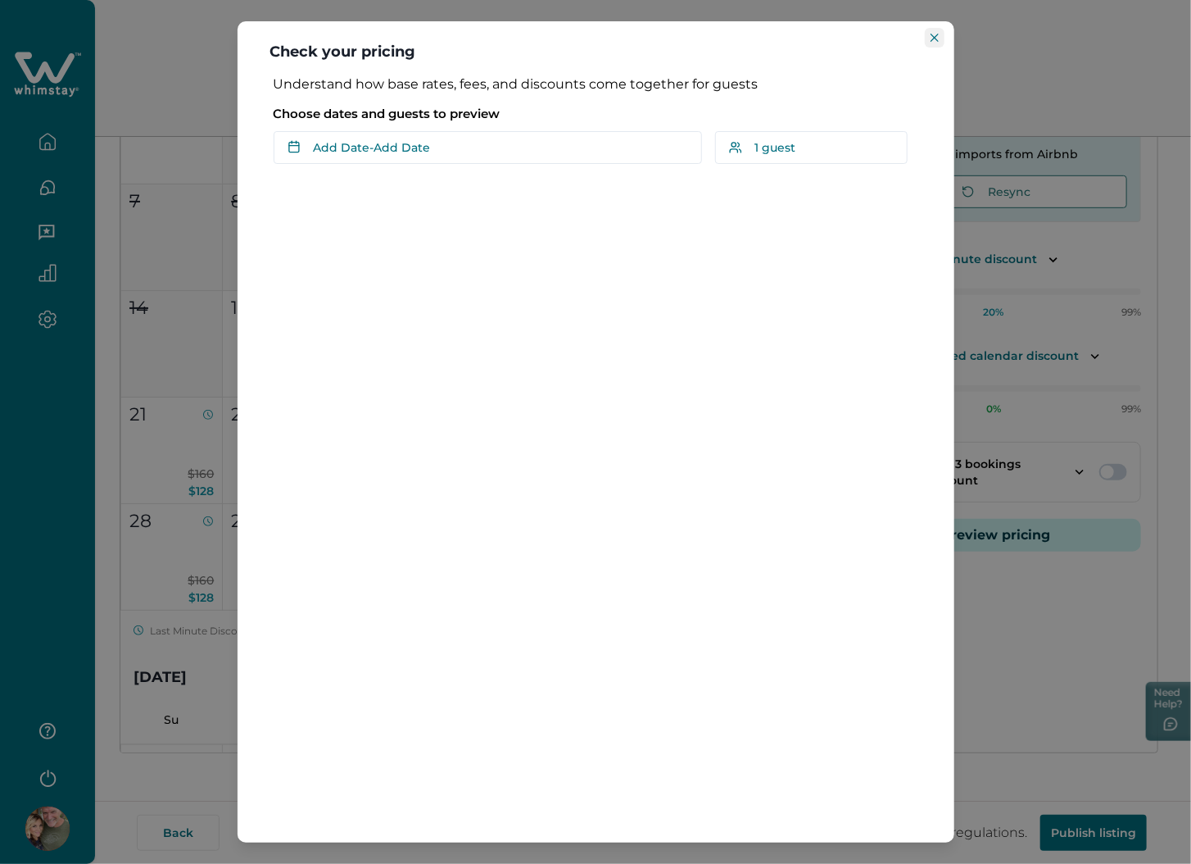
click at [931, 34] on icon "Close" at bounding box center [935, 38] width 8 height 8
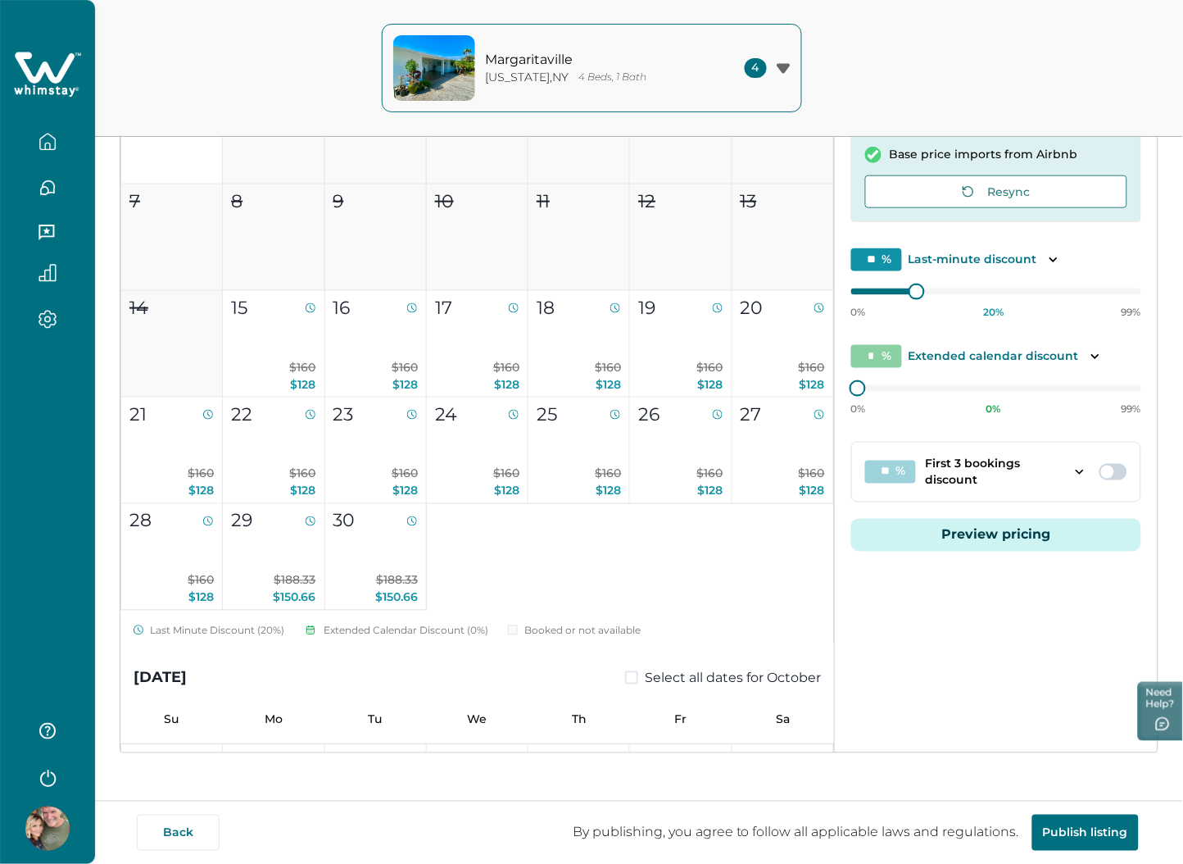
click at [80, 66] on icon at bounding box center [47, 74] width 67 height 49
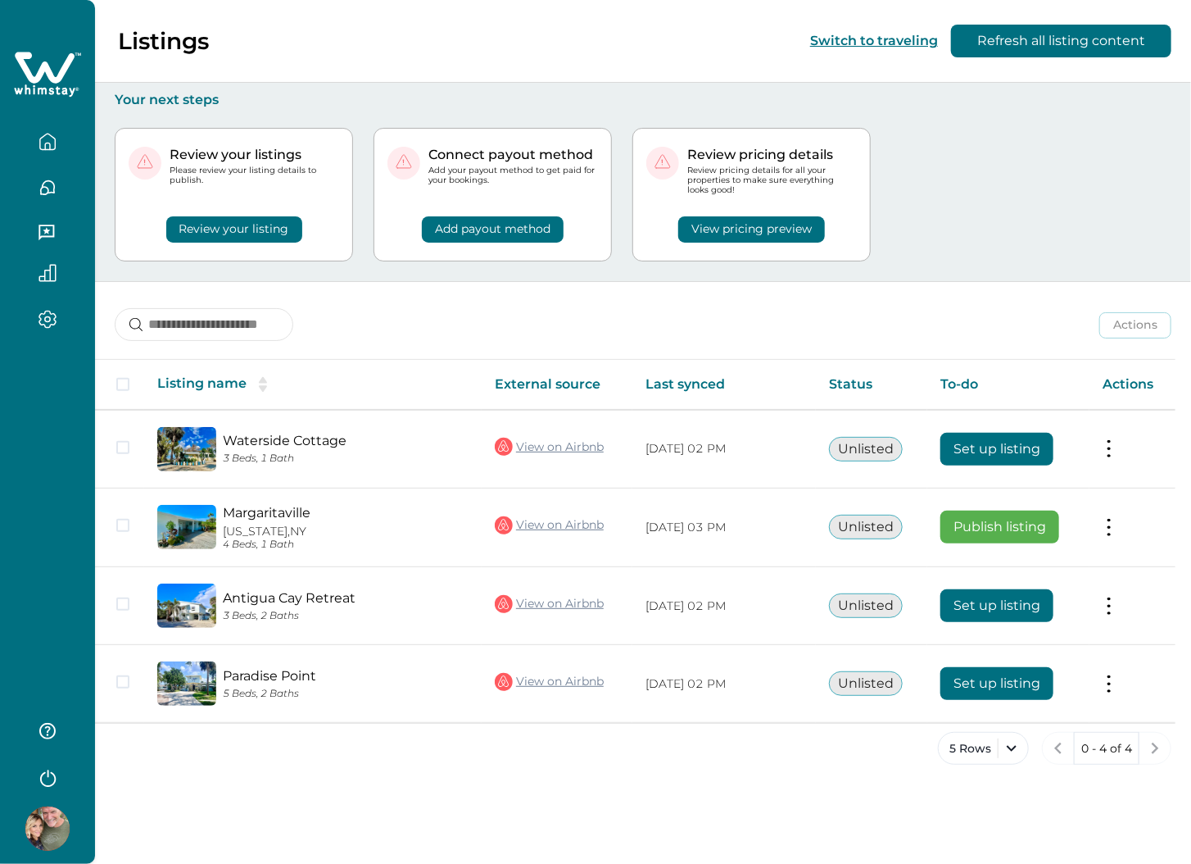
click at [48, 779] on icon "button" at bounding box center [47, 776] width 25 height 25
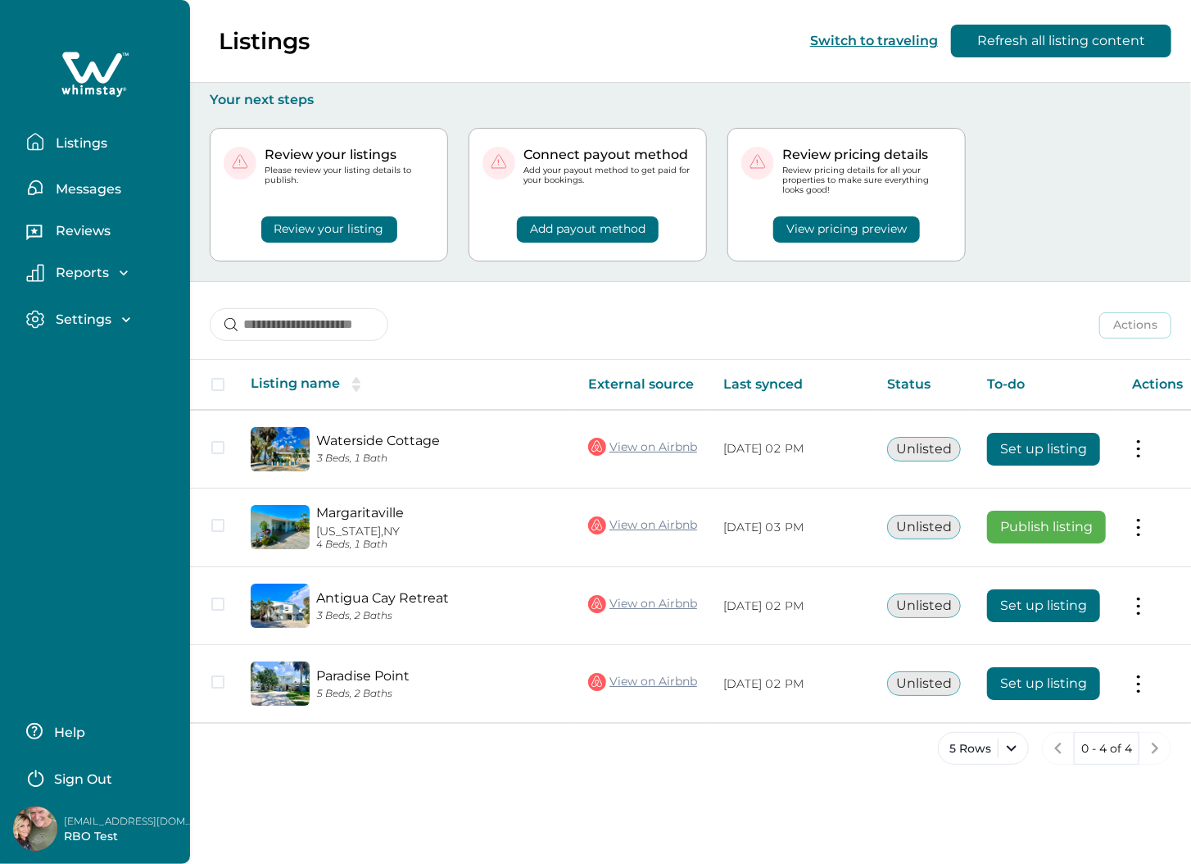
click at [73, 774] on p "Sign Out" at bounding box center [83, 779] width 58 height 16
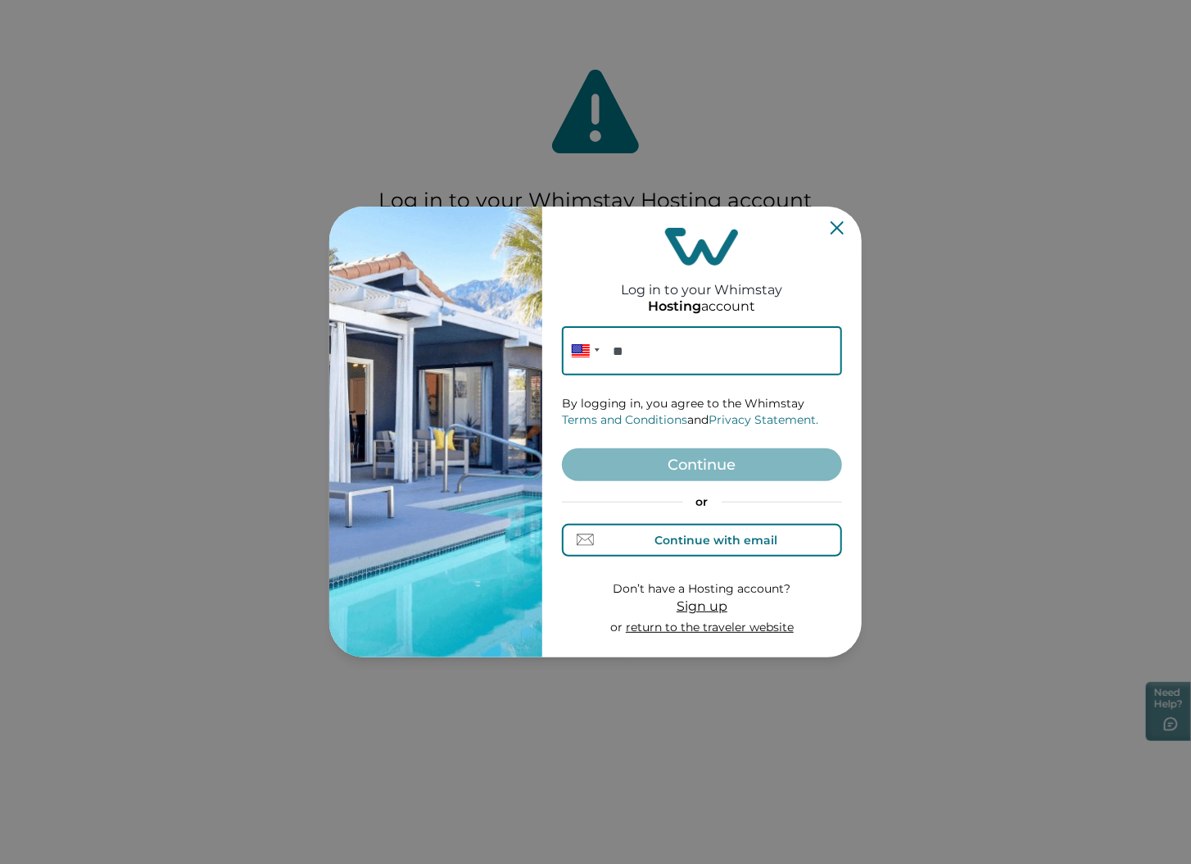
click at [689, 540] on div "Continue with email" at bounding box center [716, 539] width 123 height 13
click at [632, 347] on input at bounding box center [702, 350] width 280 height 49
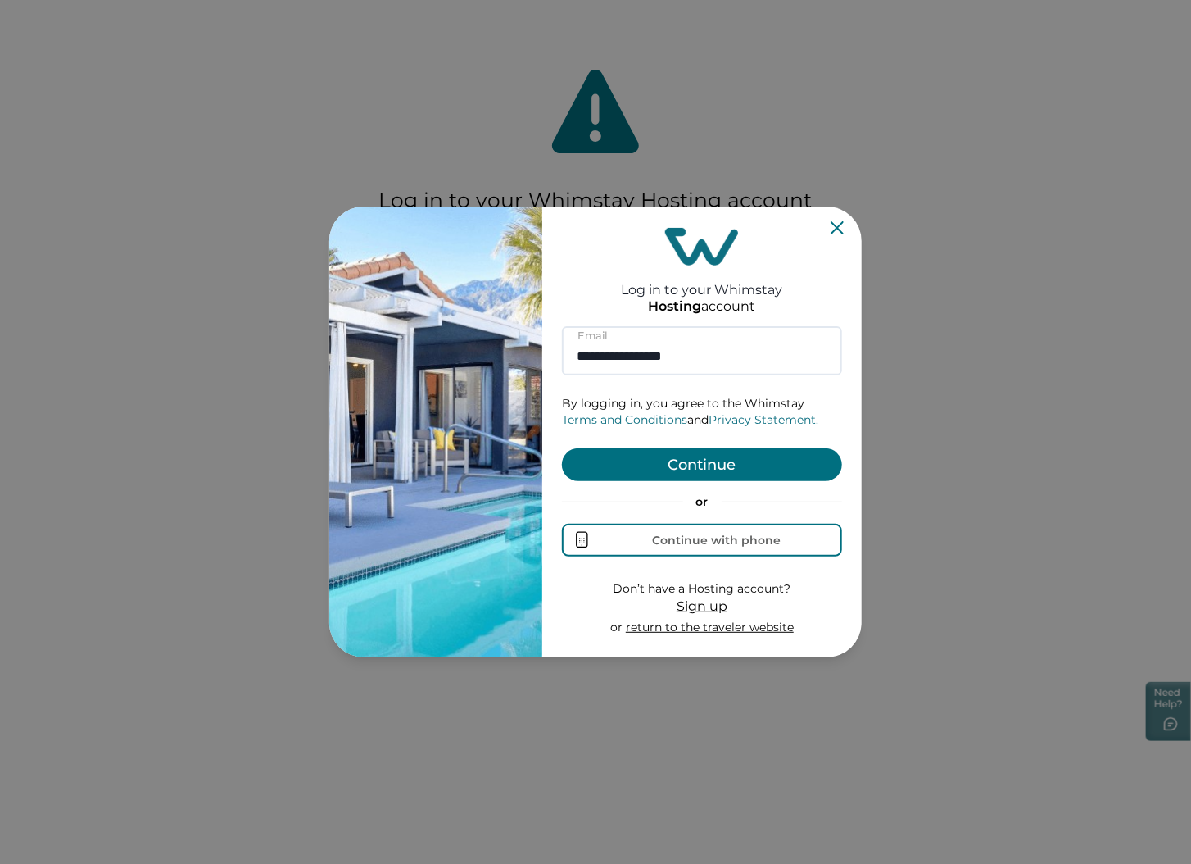
type input "**********"
click at [719, 469] on button "Continue" at bounding box center [702, 464] width 280 height 33
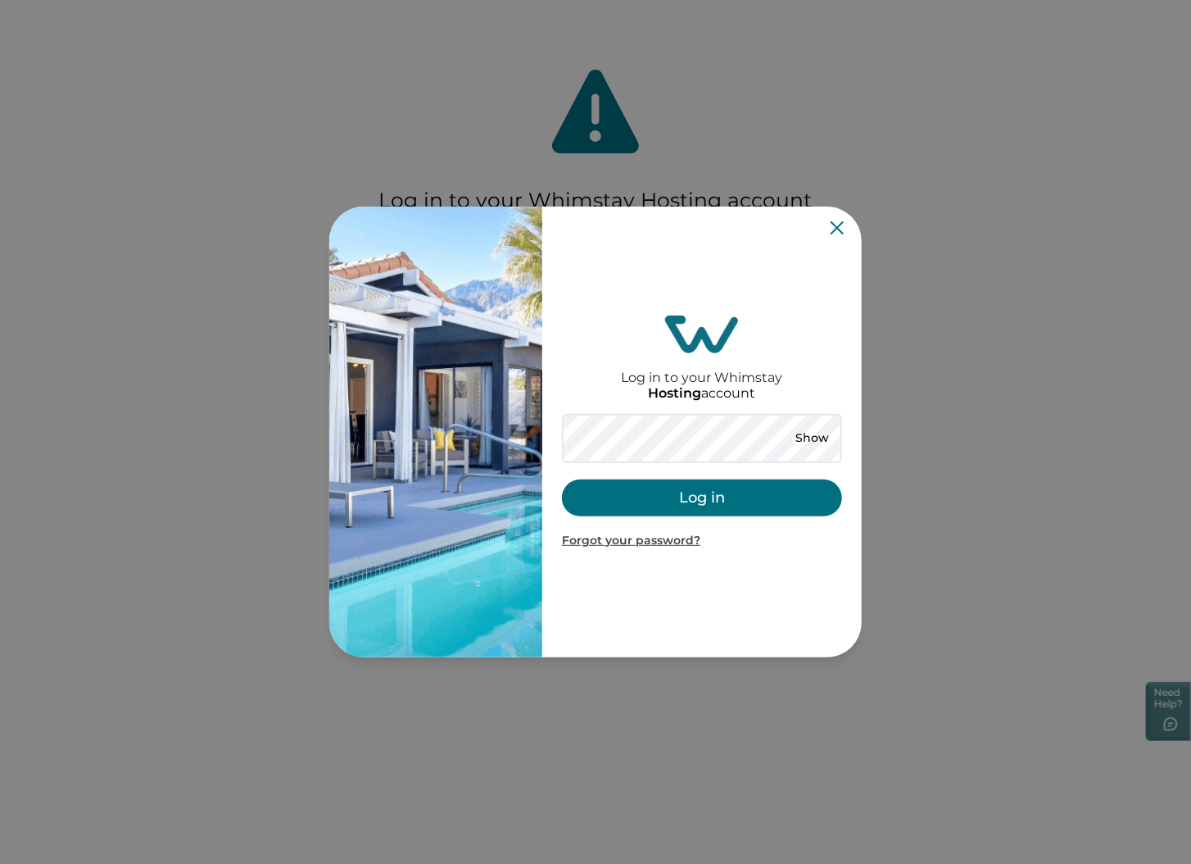
click at [660, 496] on button "Log in" at bounding box center [702, 497] width 280 height 37
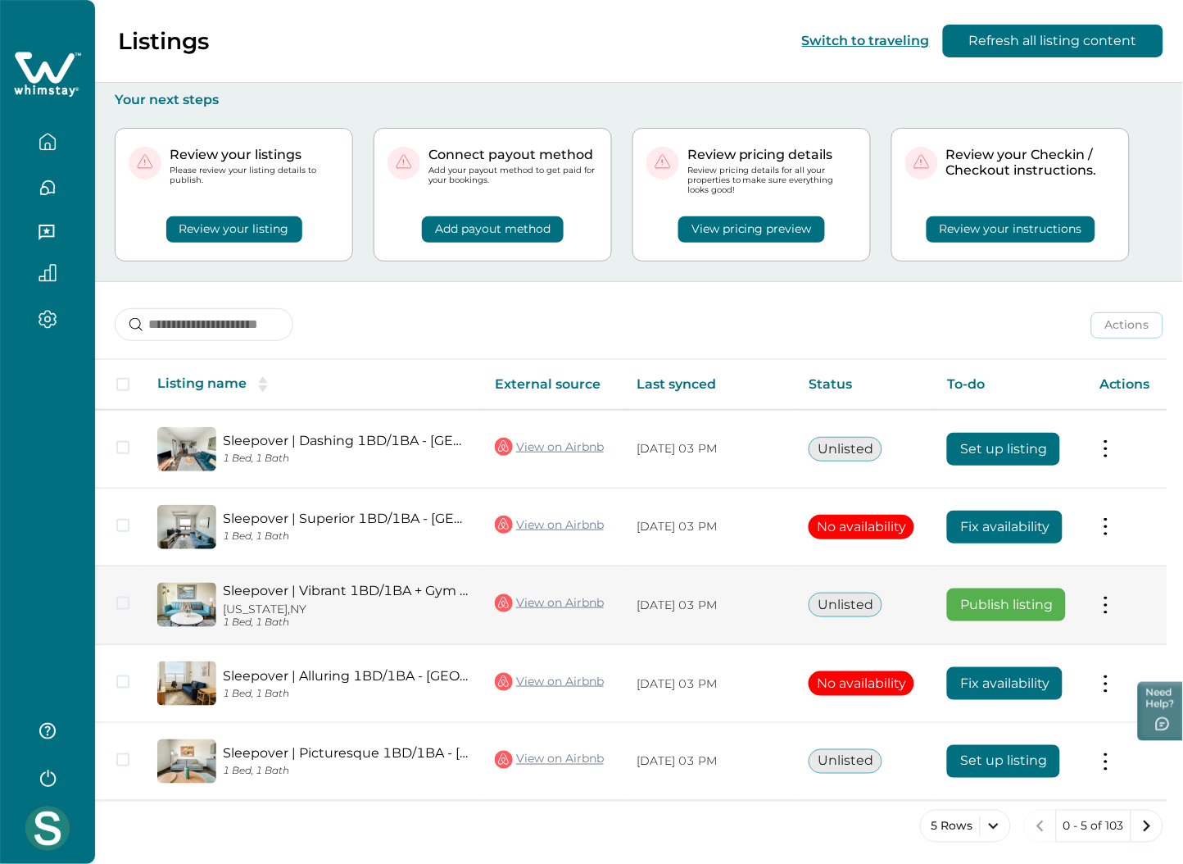
click at [1120, 595] on td "Actions View listing on Whimstay Publish listing View listing details" at bounding box center [1126, 604] width 81 height 79
click at [1113, 596] on button at bounding box center [1105, 604] width 13 height 17
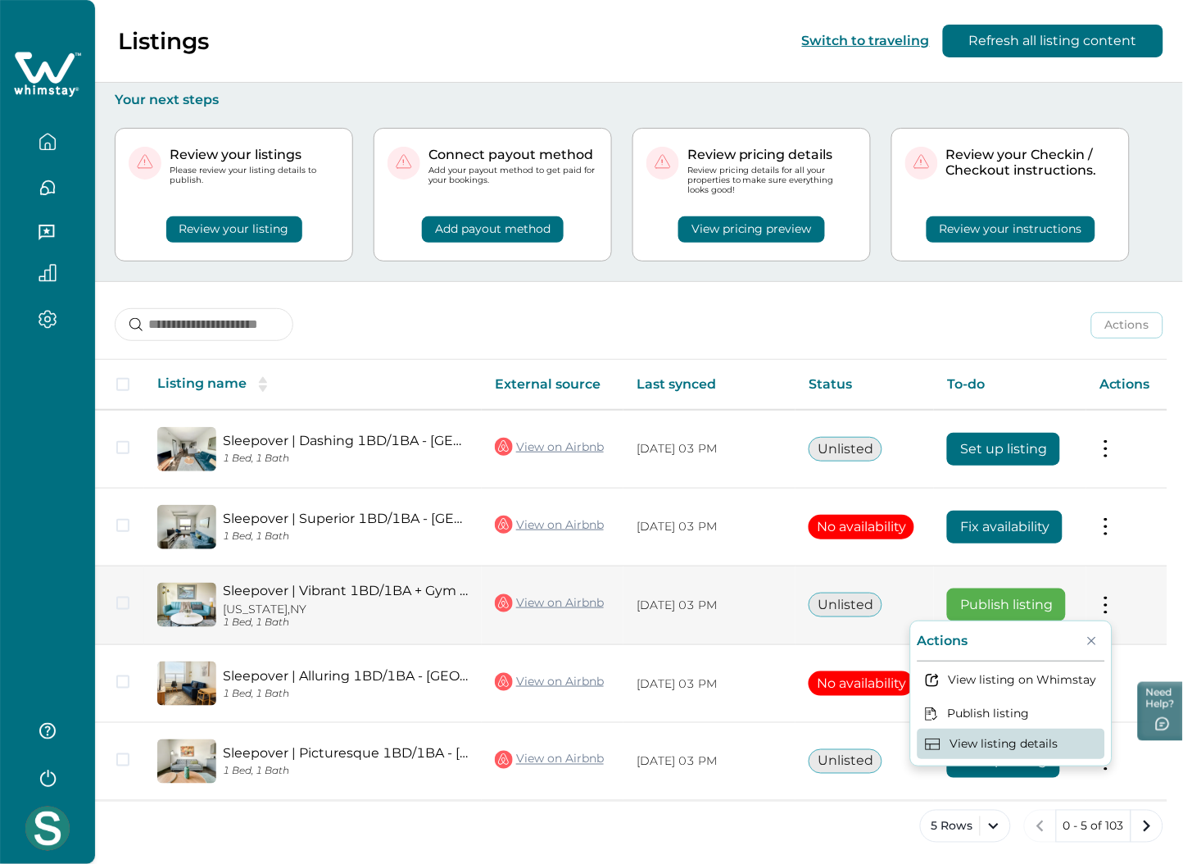
click at [1018, 746] on button "View listing details" at bounding box center [1012, 743] width 188 height 30
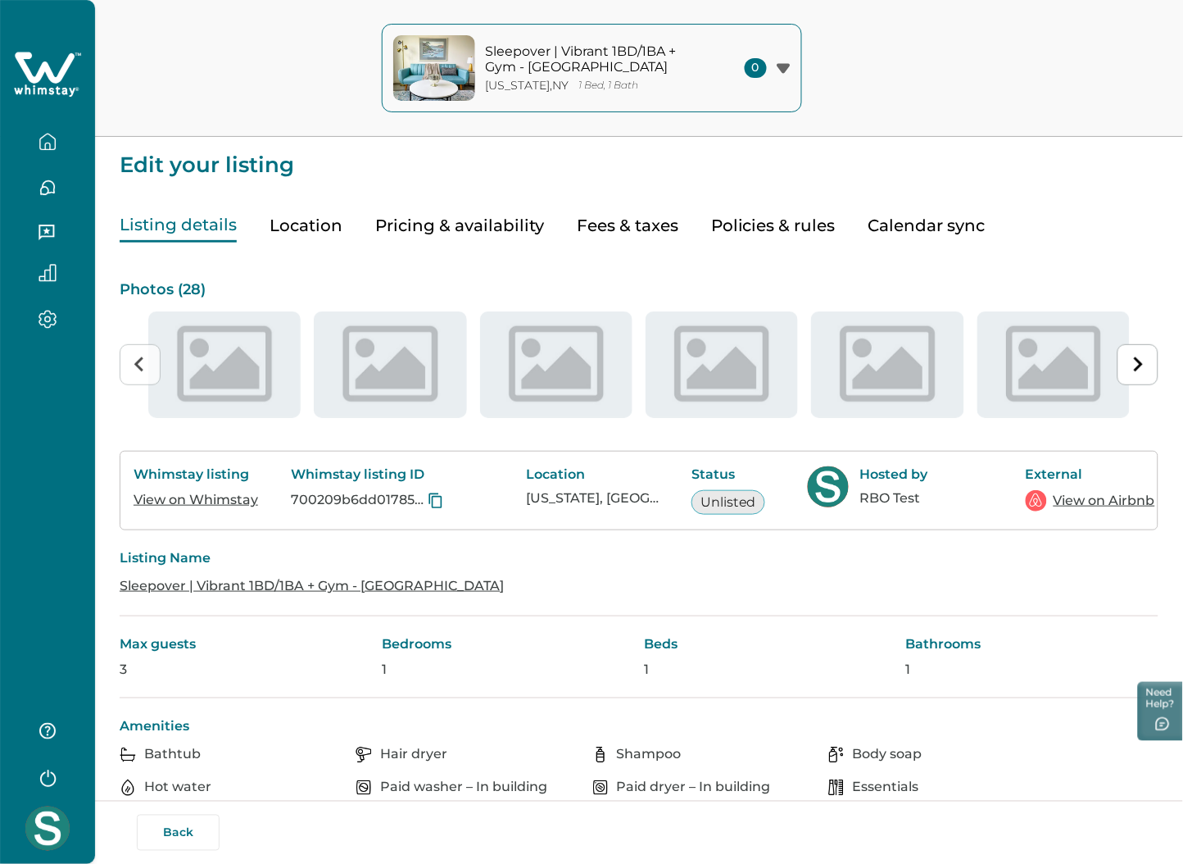
type input "**"
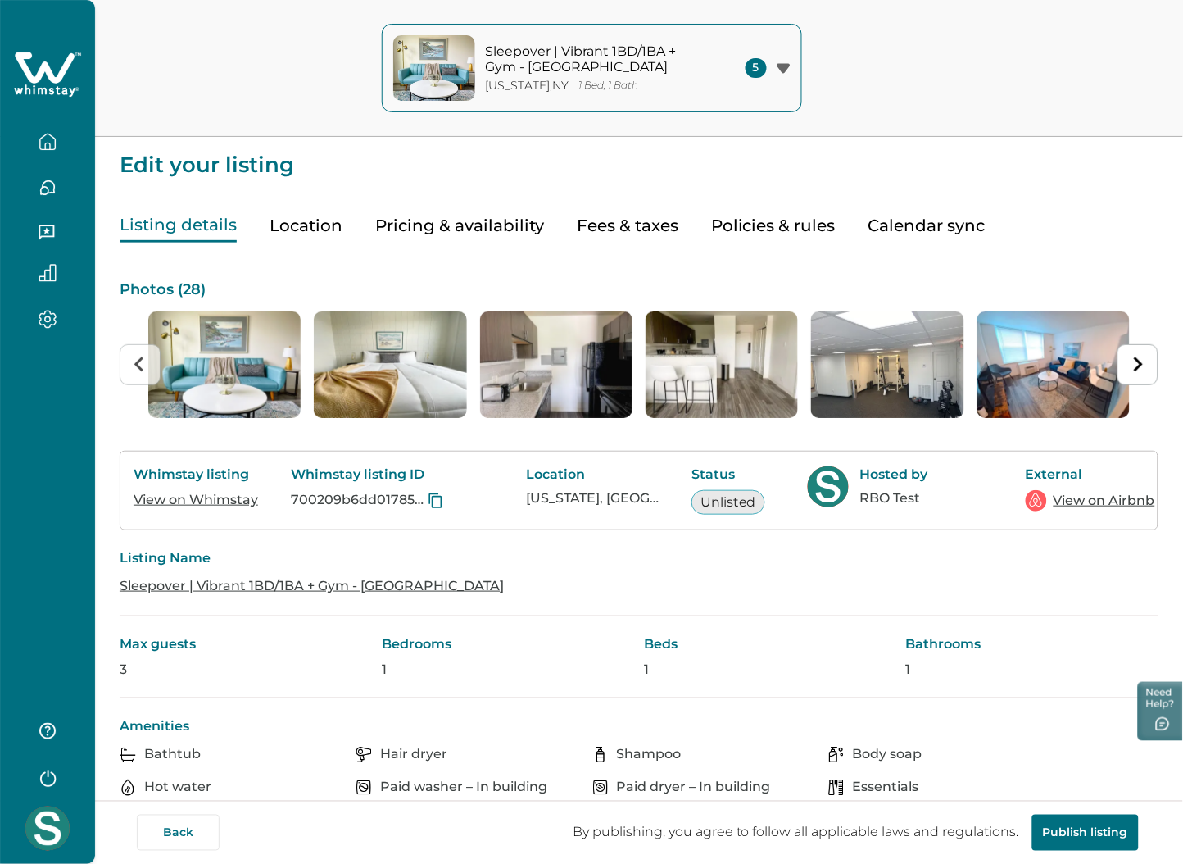
click at [448, 221] on button "Pricing & availability" at bounding box center [459, 226] width 169 height 34
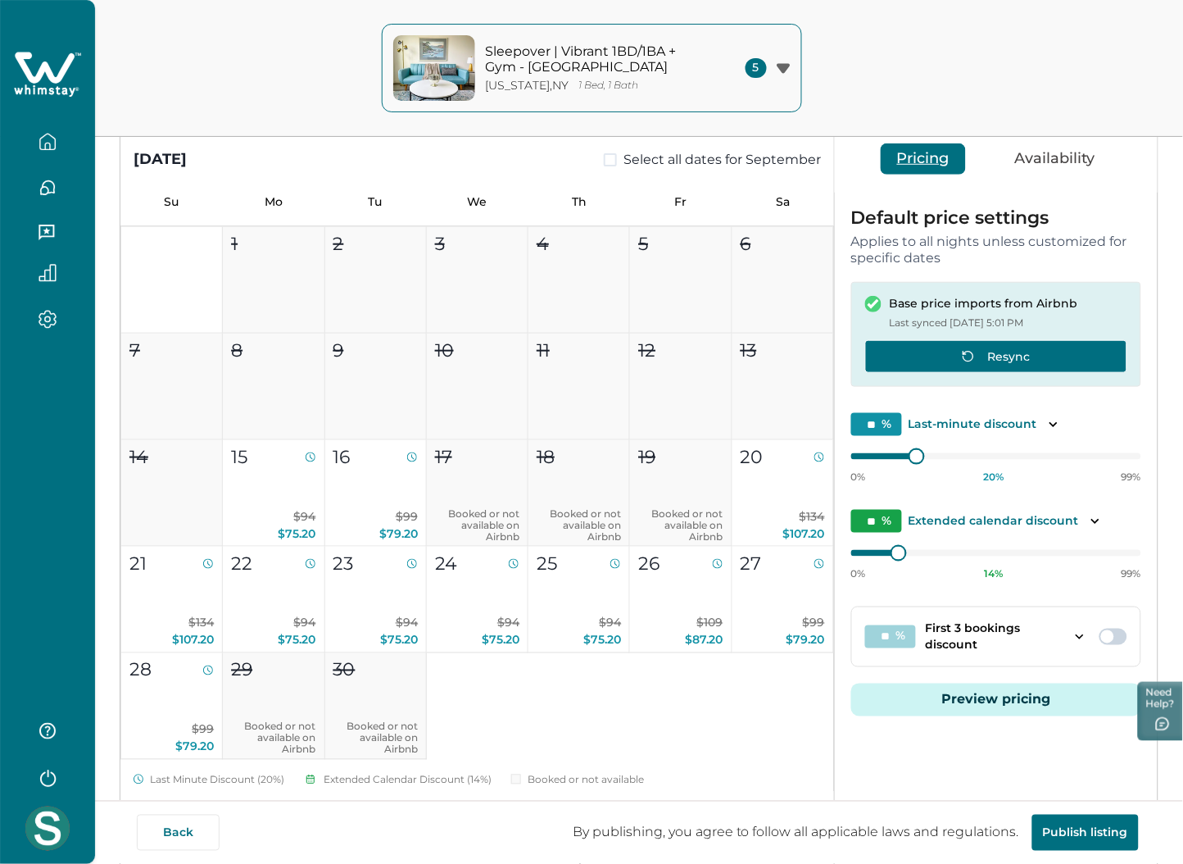
scroll to position [303, 0]
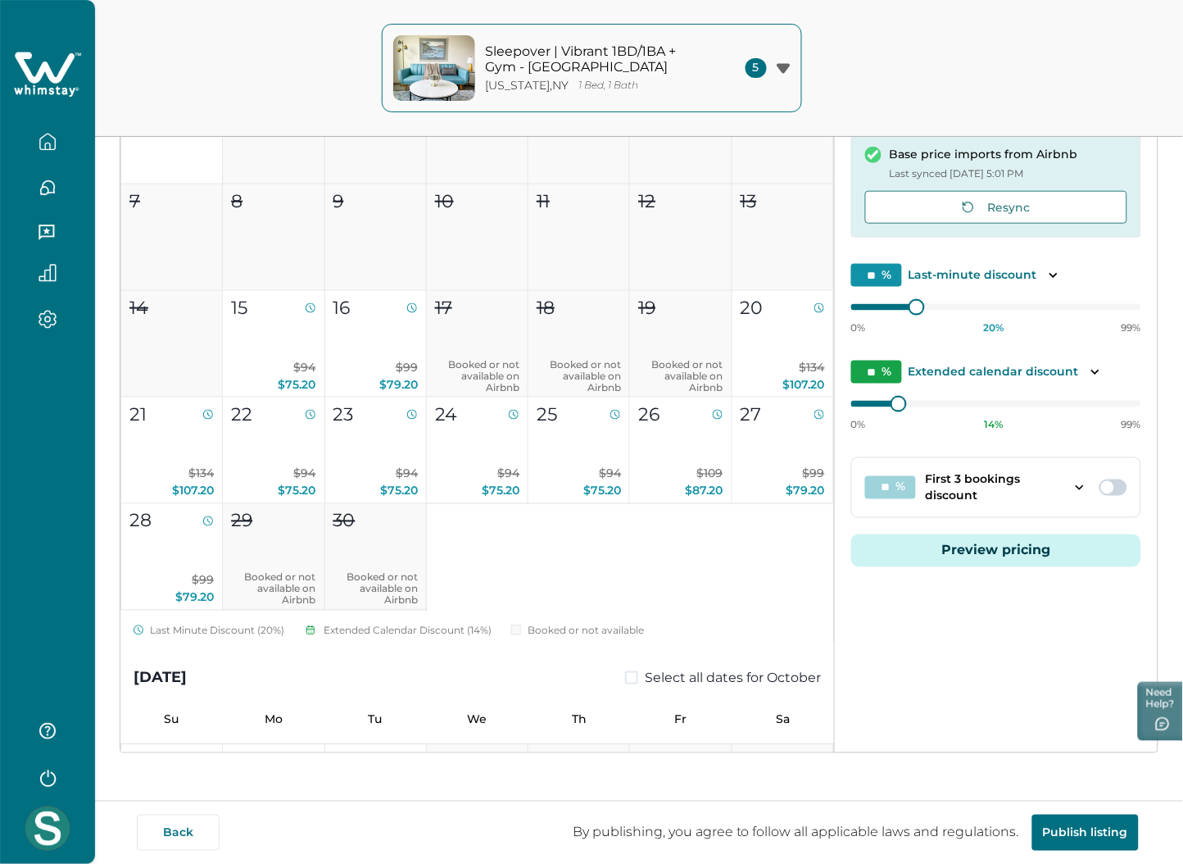
click at [1010, 543] on button "Preview pricing" at bounding box center [996, 550] width 290 height 33
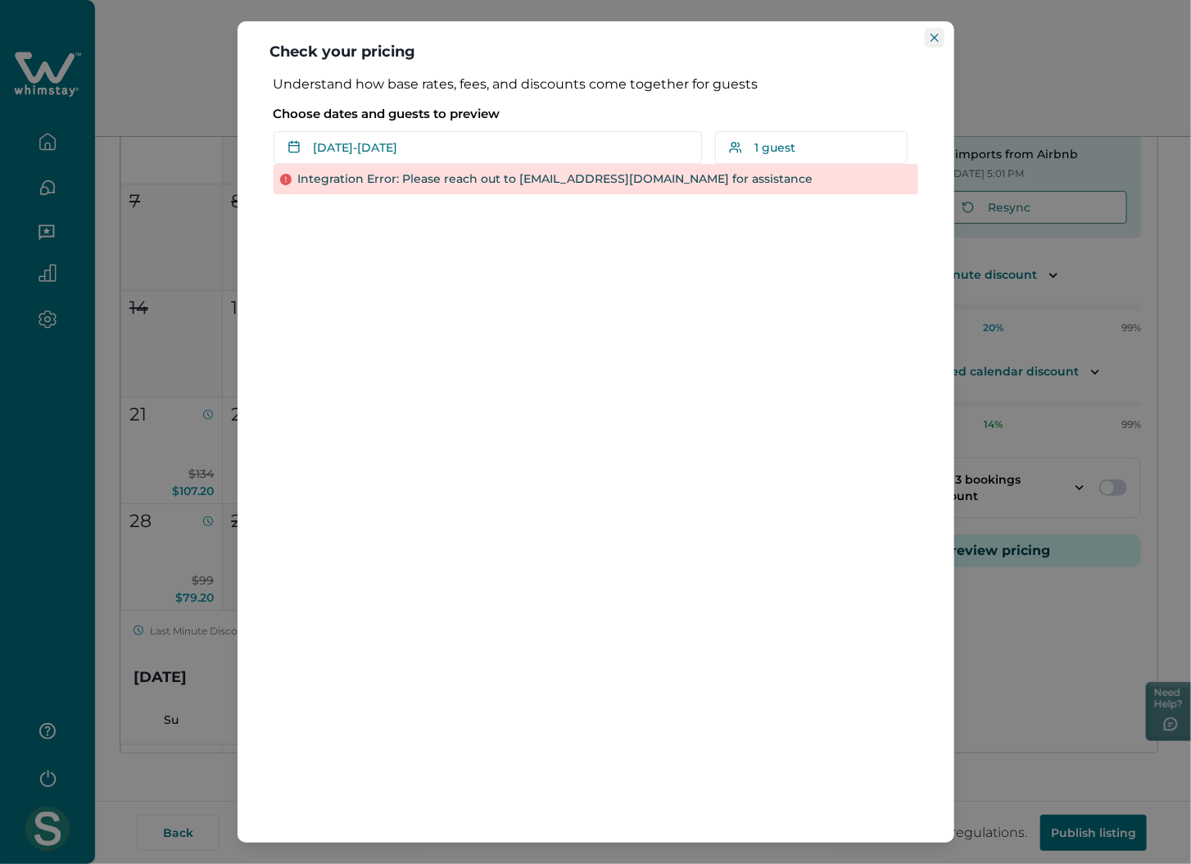
click at [937, 32] on button "Close" at bounding box center [935, 38] width 20 height 20
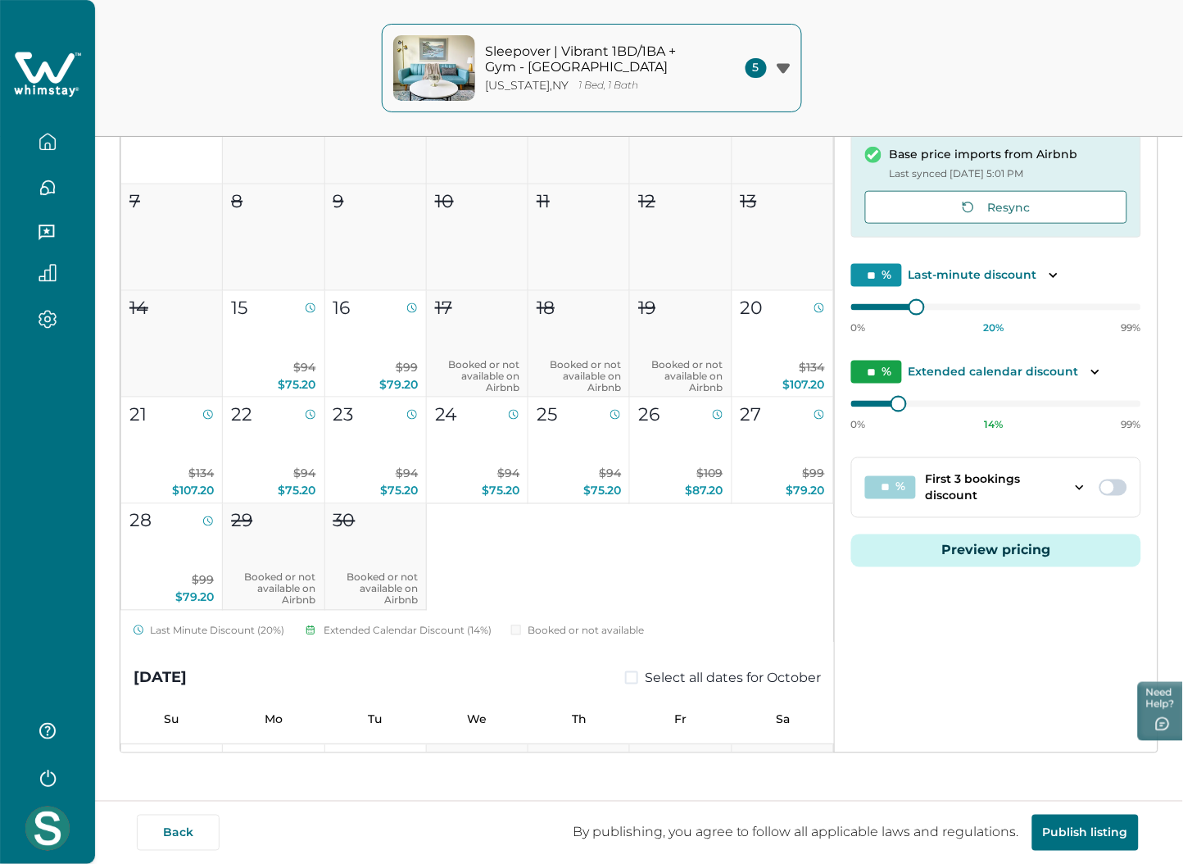
click at [932, 559] on button "Preview pricing" at bounding box center [996, 550] width 290 height 33
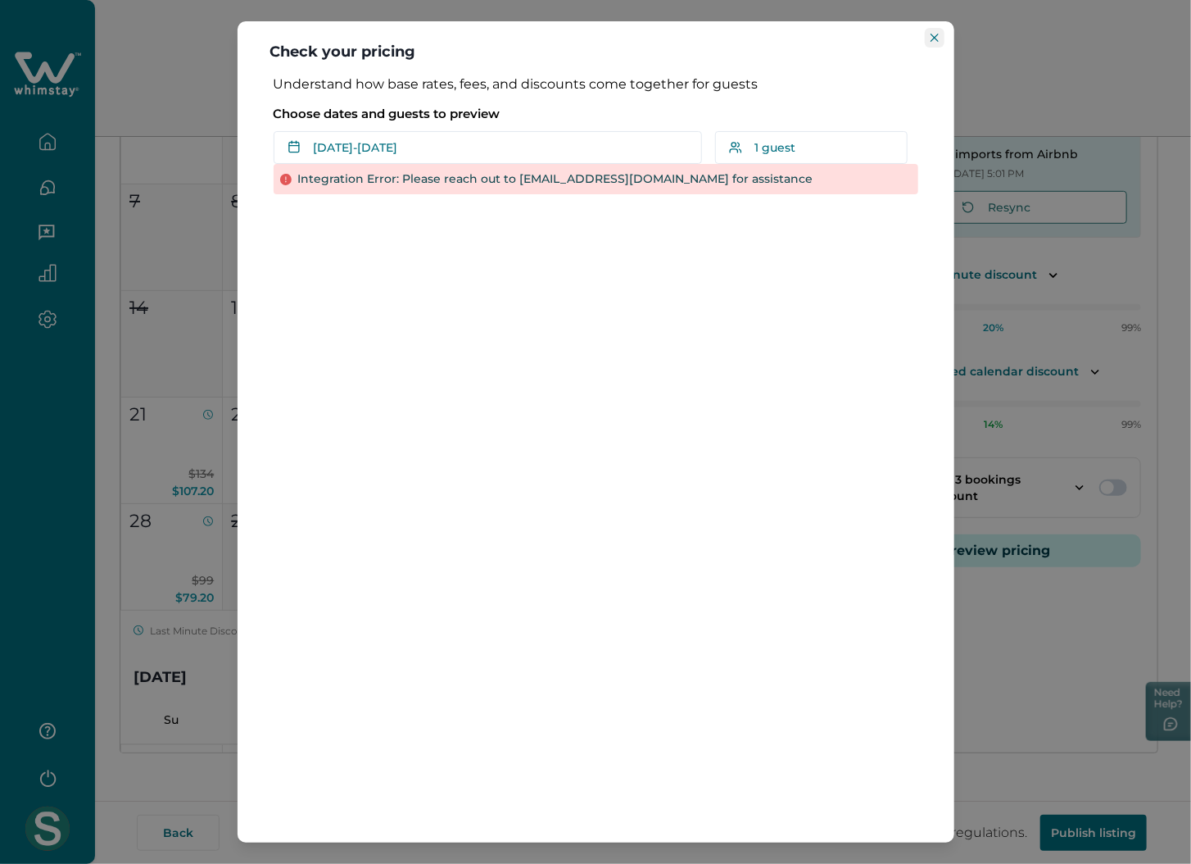
click at [943, 37] on button "Close" at bounding box center [935, 38] width 20 height 20
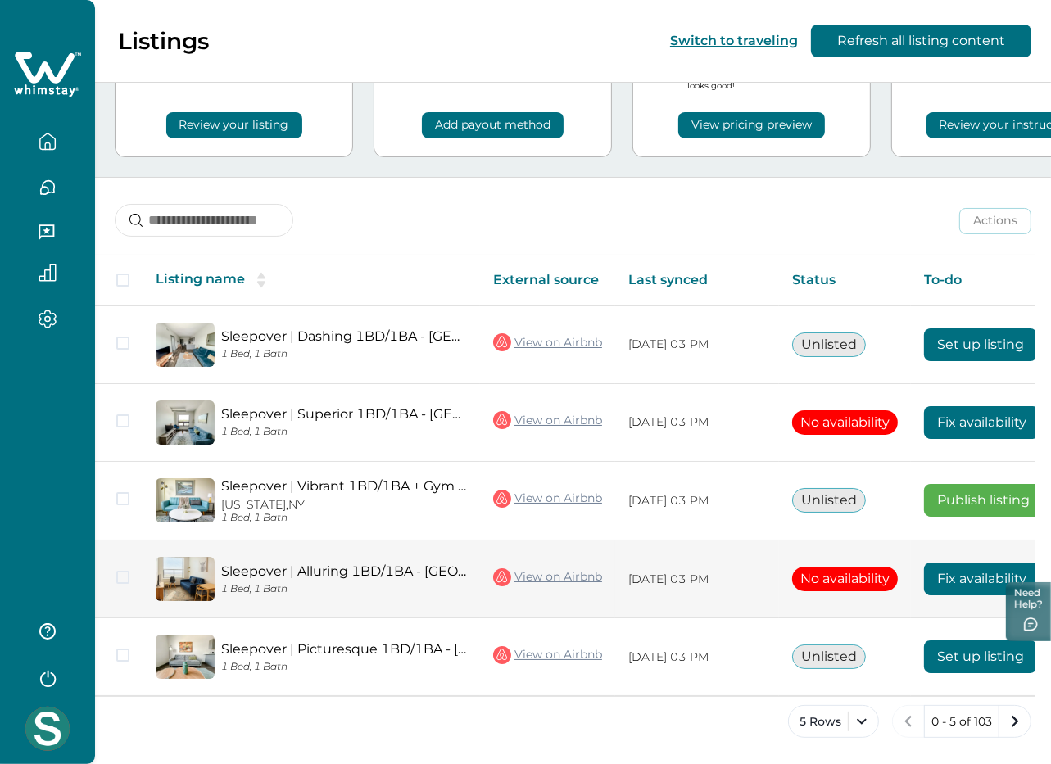
scroll to position [0, 92]
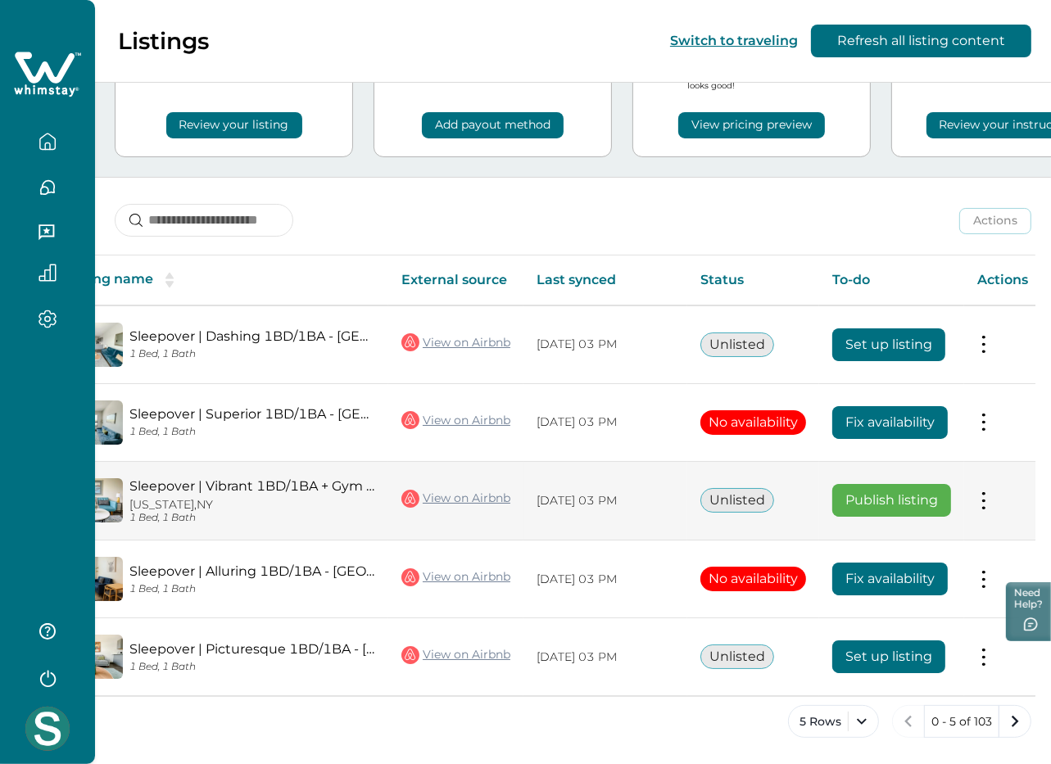
click at [989, 492] on button at bounding box center [983, 500] width 13 height 17
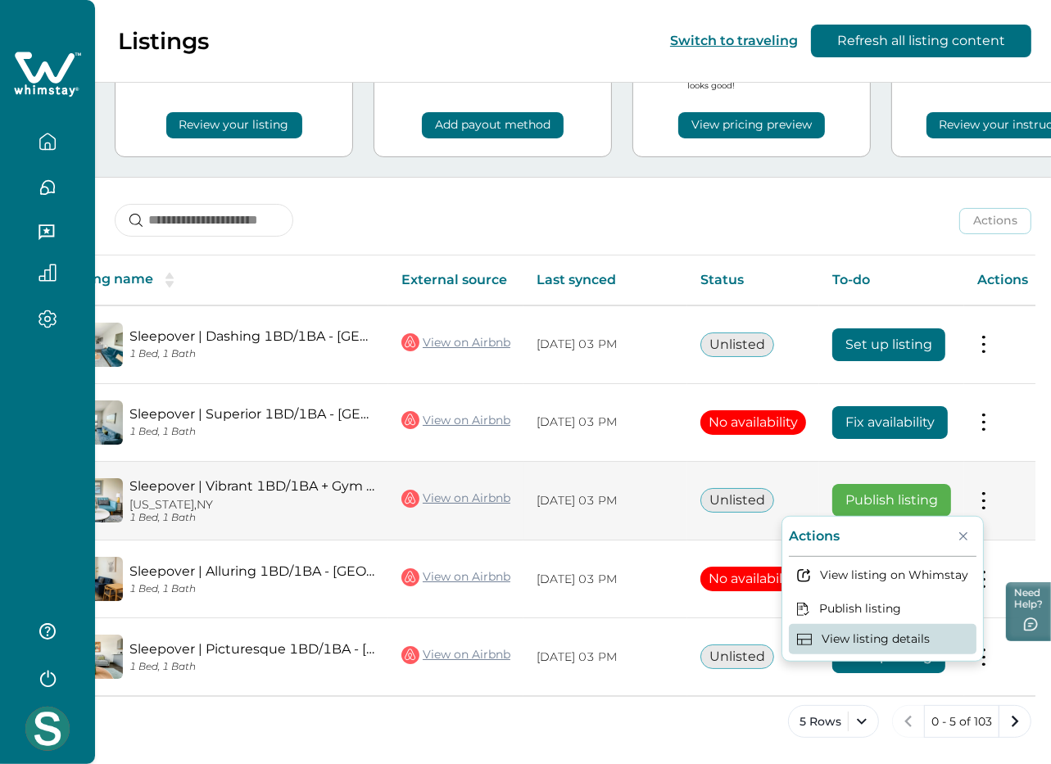
click at [856, 625] on button "View listing details" at bounding box center [883, 639] width 188 height 30
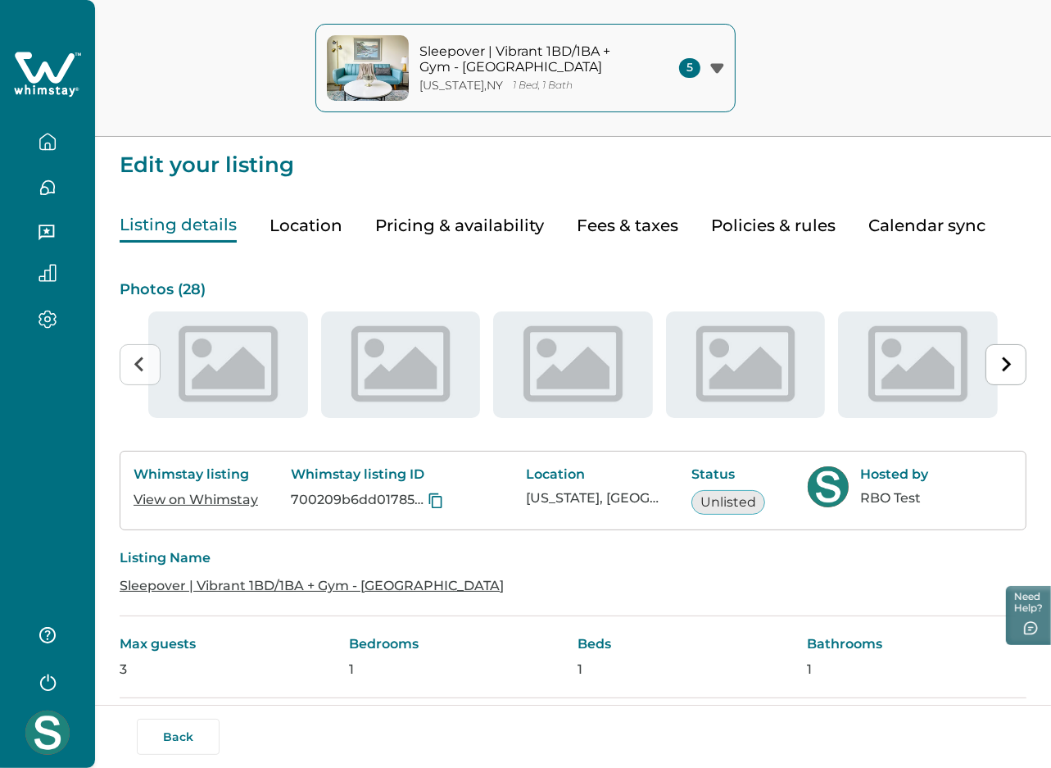
type input "**"
click at [467, 220] on button "Pricing & availability" at bounding box center [459, 226] width 169 height 34
type input "**"
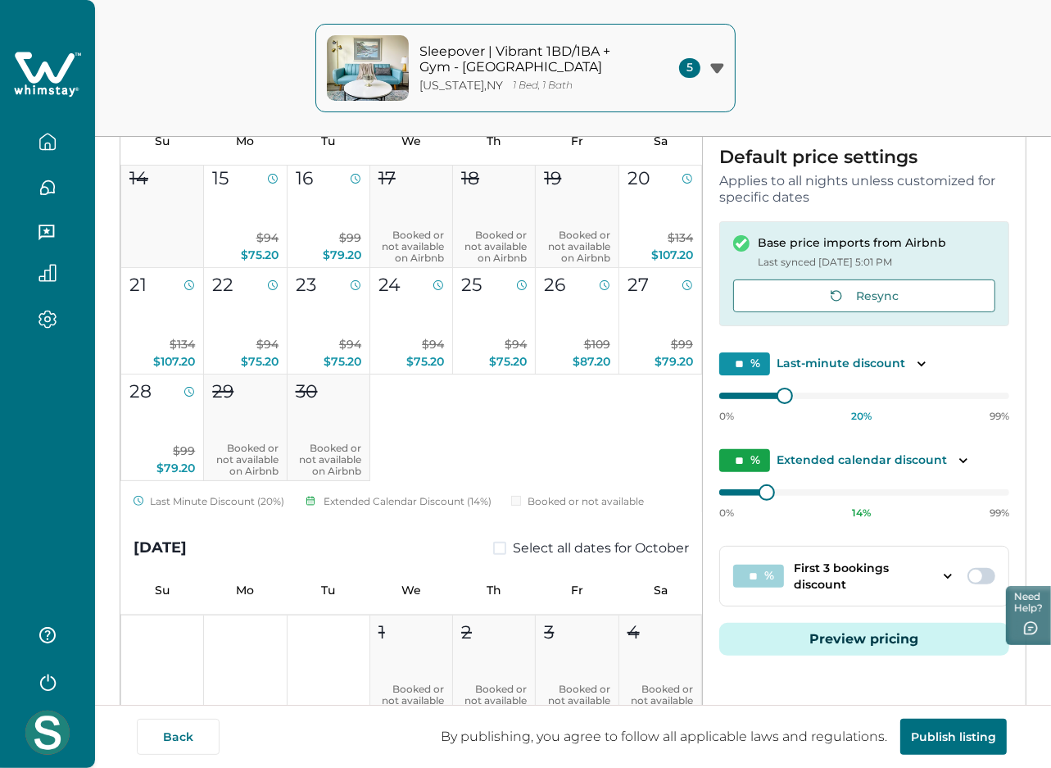
scroll to position [218, 0]
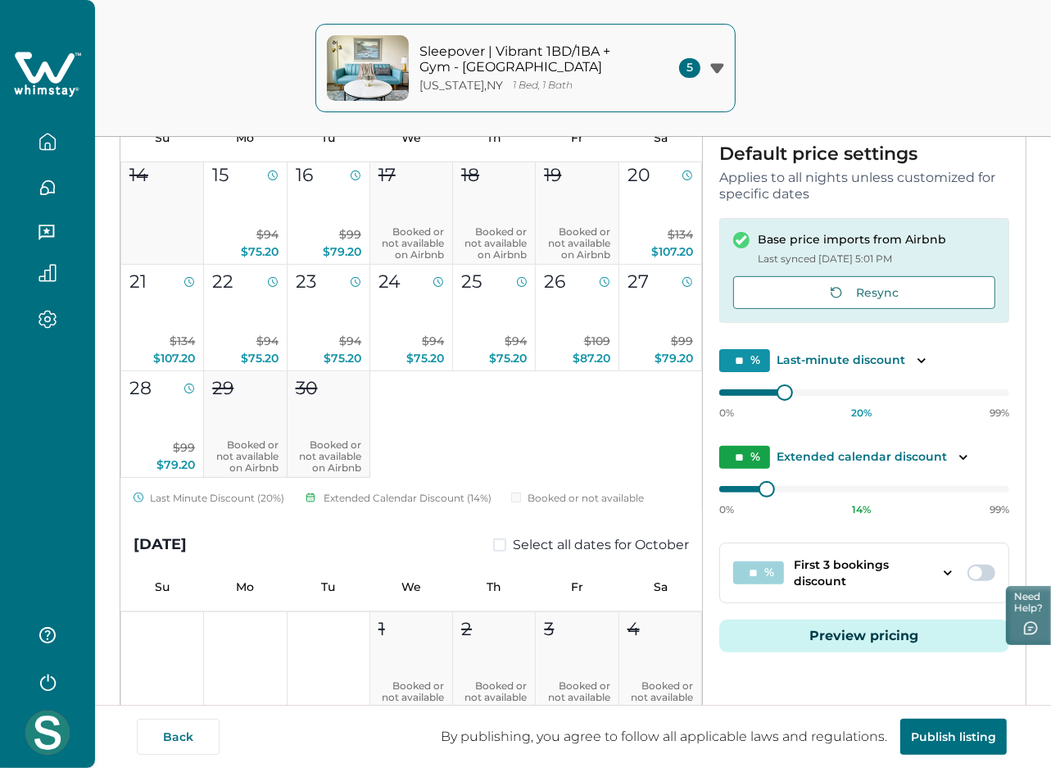
click at [862, 628] on button "Preview pricing" at bounding box center [864, 635] width 290 height 33
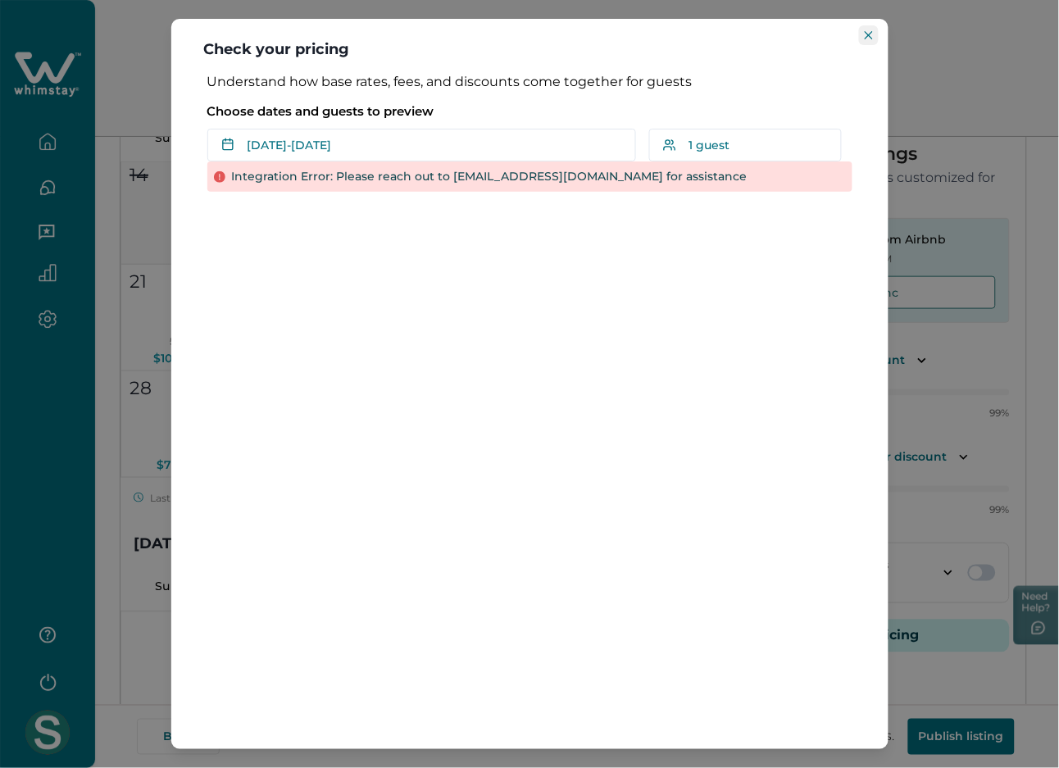
click at [876, 31] on button "Close" at bounding box center [869, 35] width 20 height 20
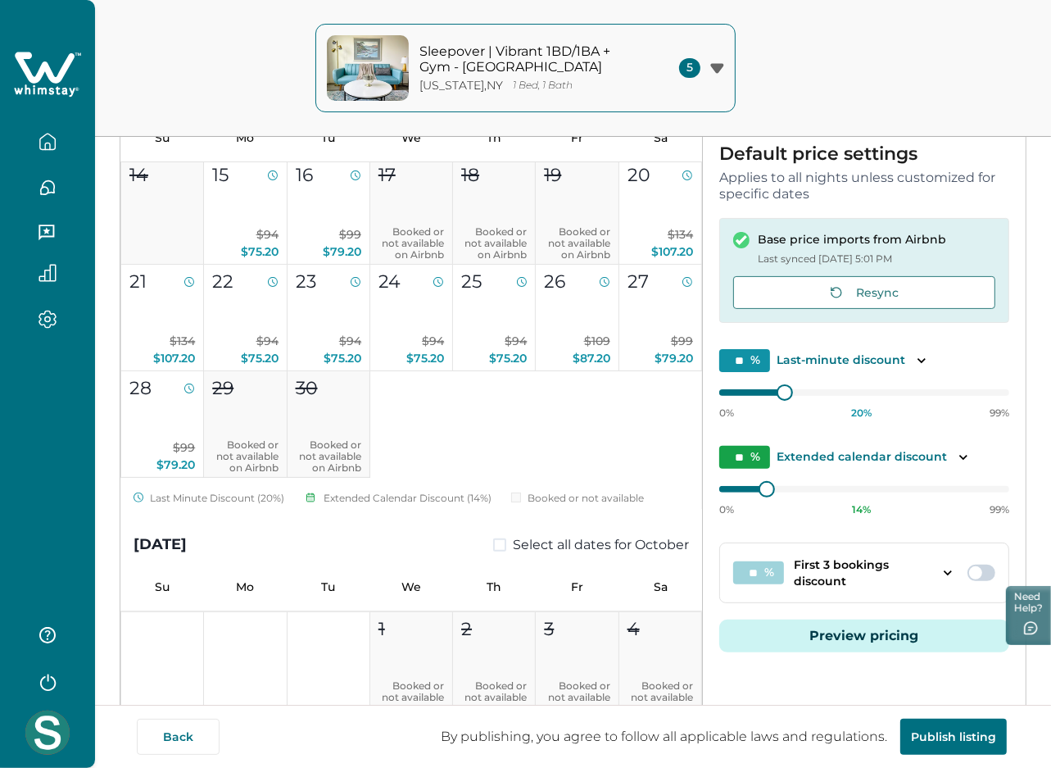
click at [53, 63] on icon at bounding box center [47, 74] width 67 height 49
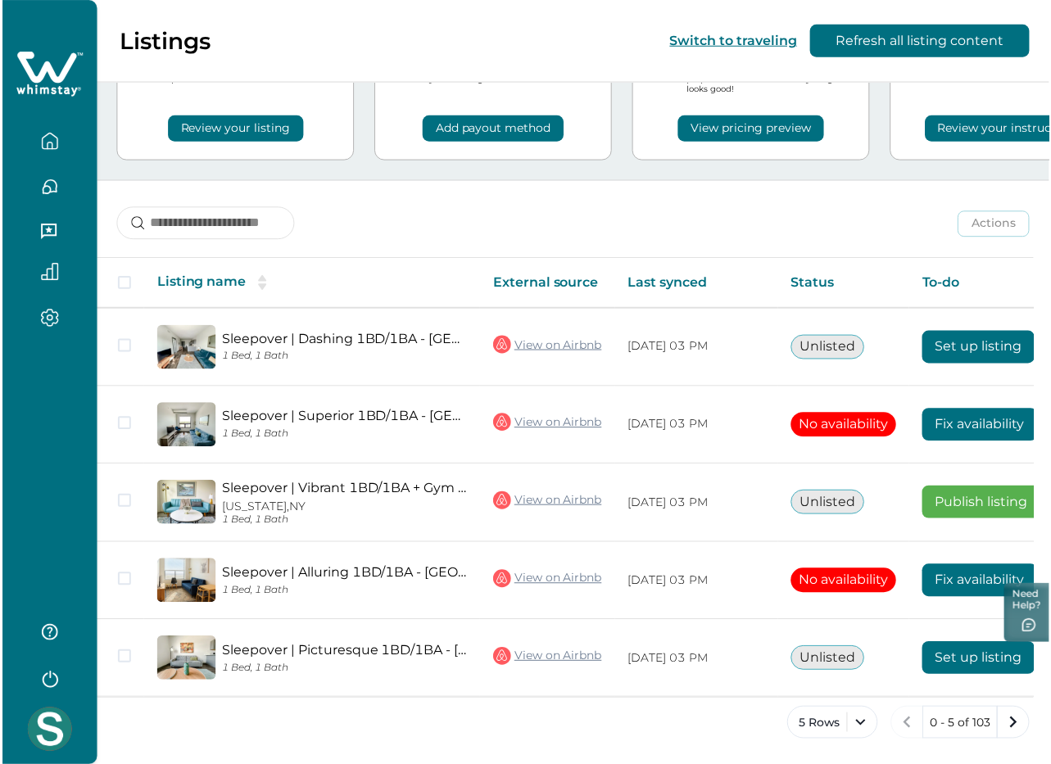
scroll to position [107, 0]
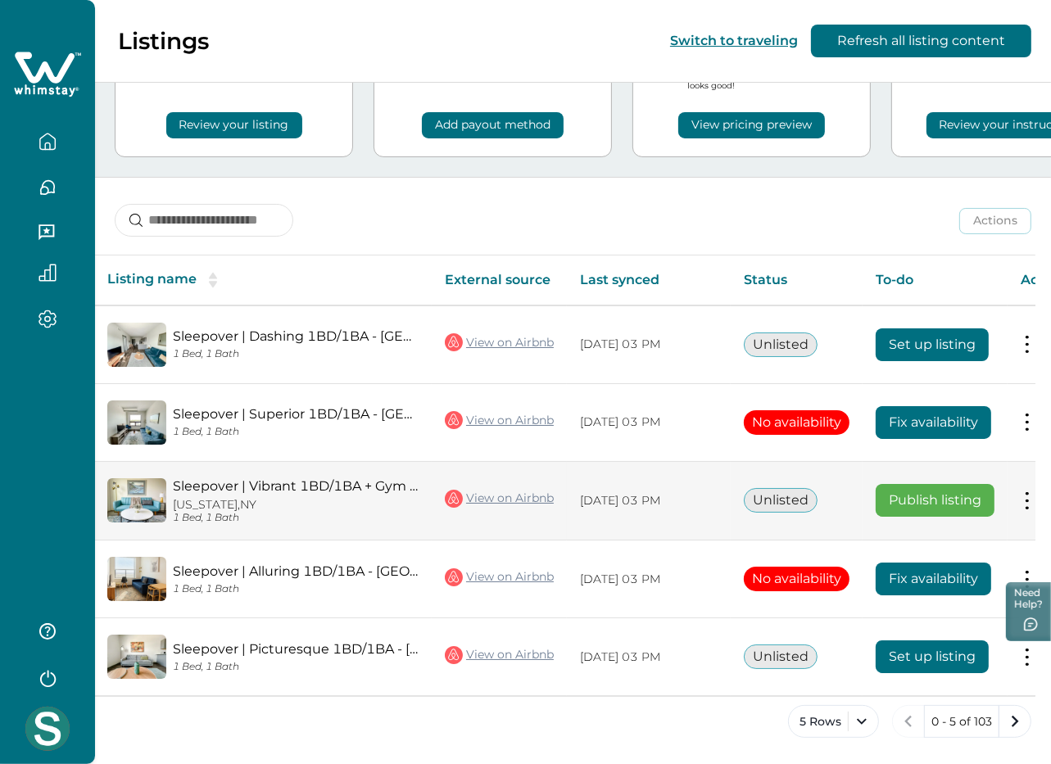
scroll to position [0, 92]
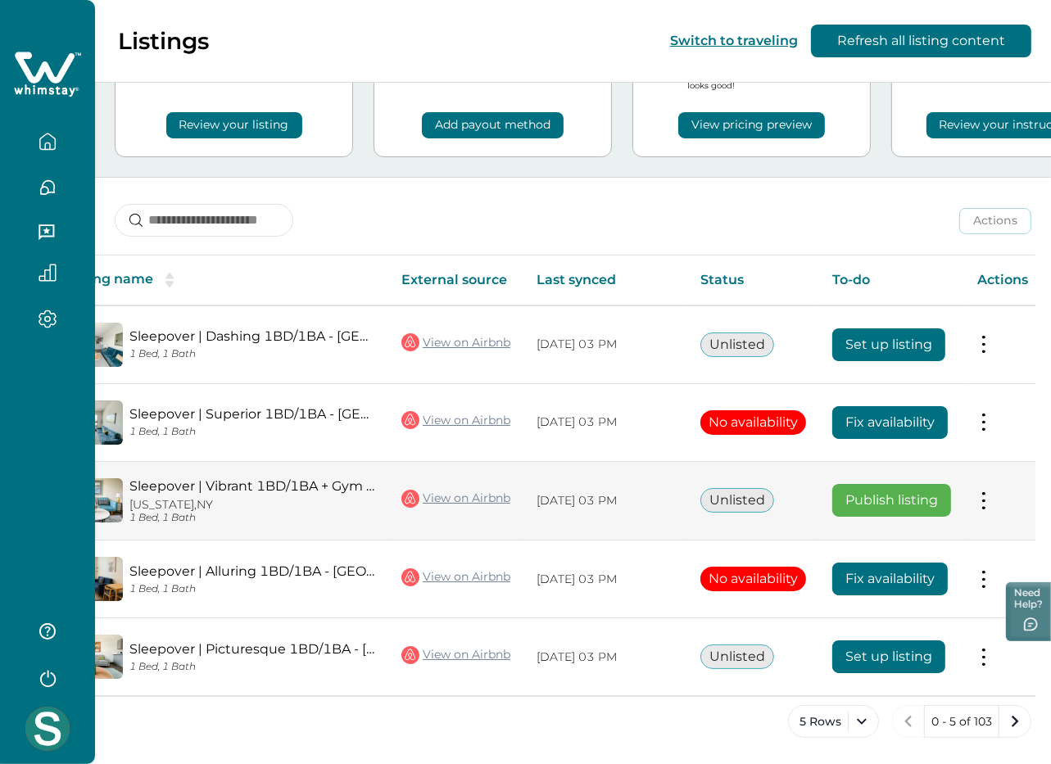
click at [983, 492] on button at bounding box center [983, 500] width 13 height 17
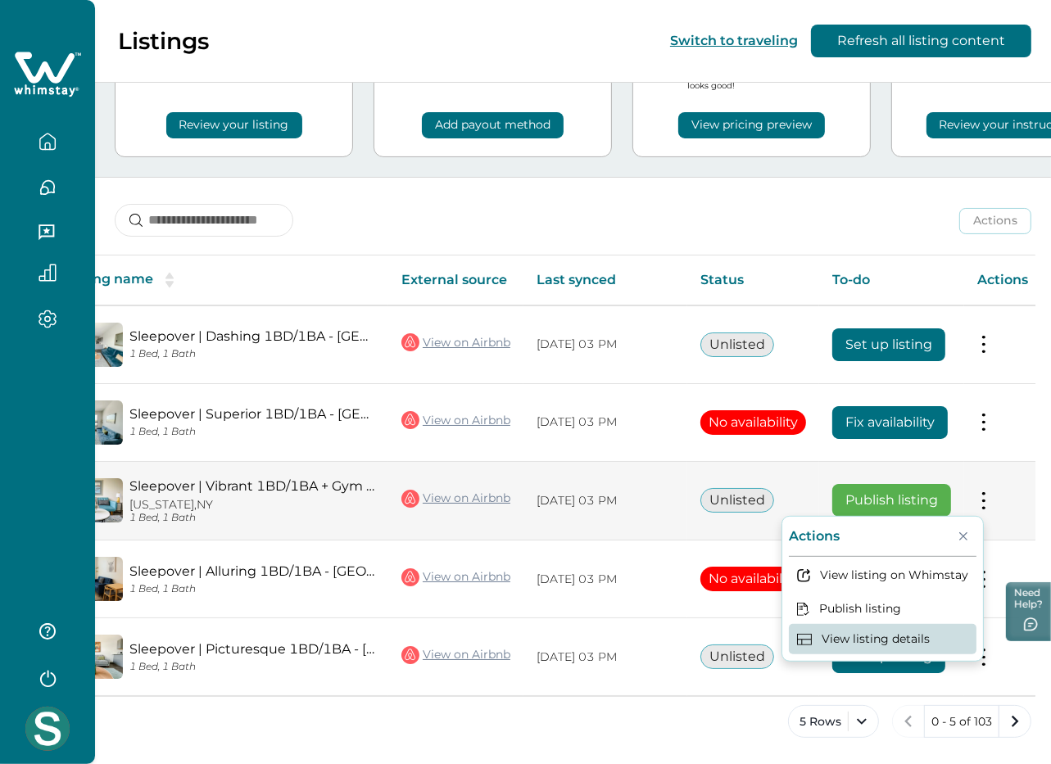
click at [882, 634] on button "View listing details" at bounding box center [883, 639] width 188 height 30
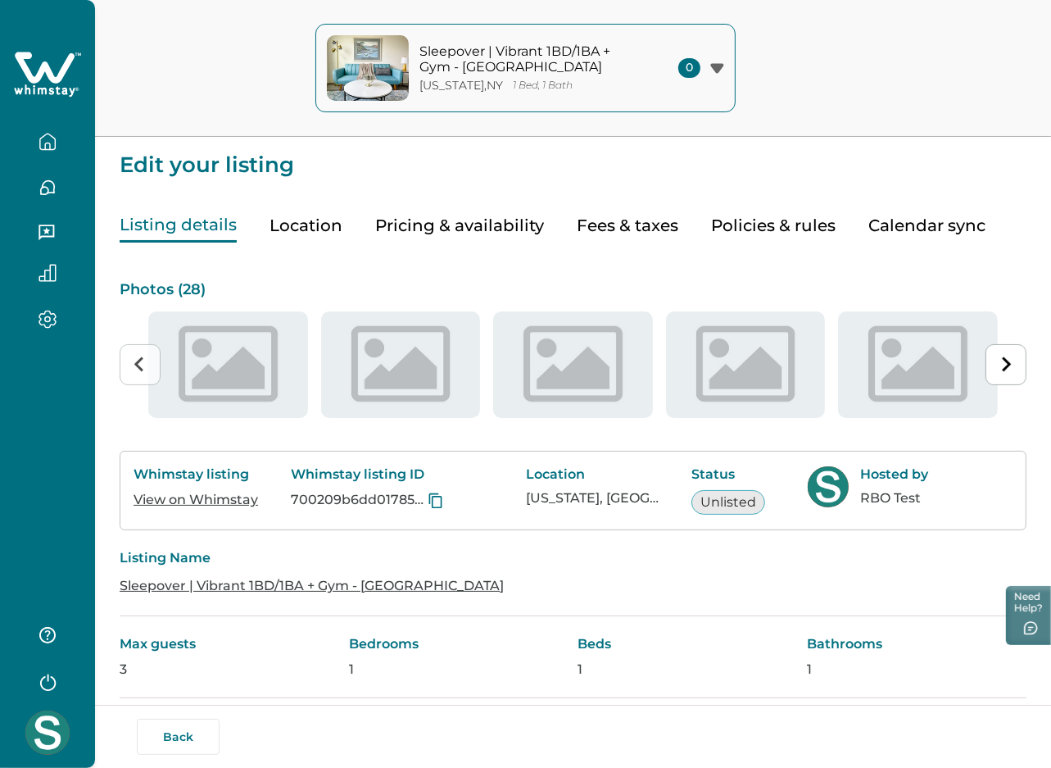
click at [608, 226] on button "Fees & taxes" at bounding box center [628, 226] width 102 height 34
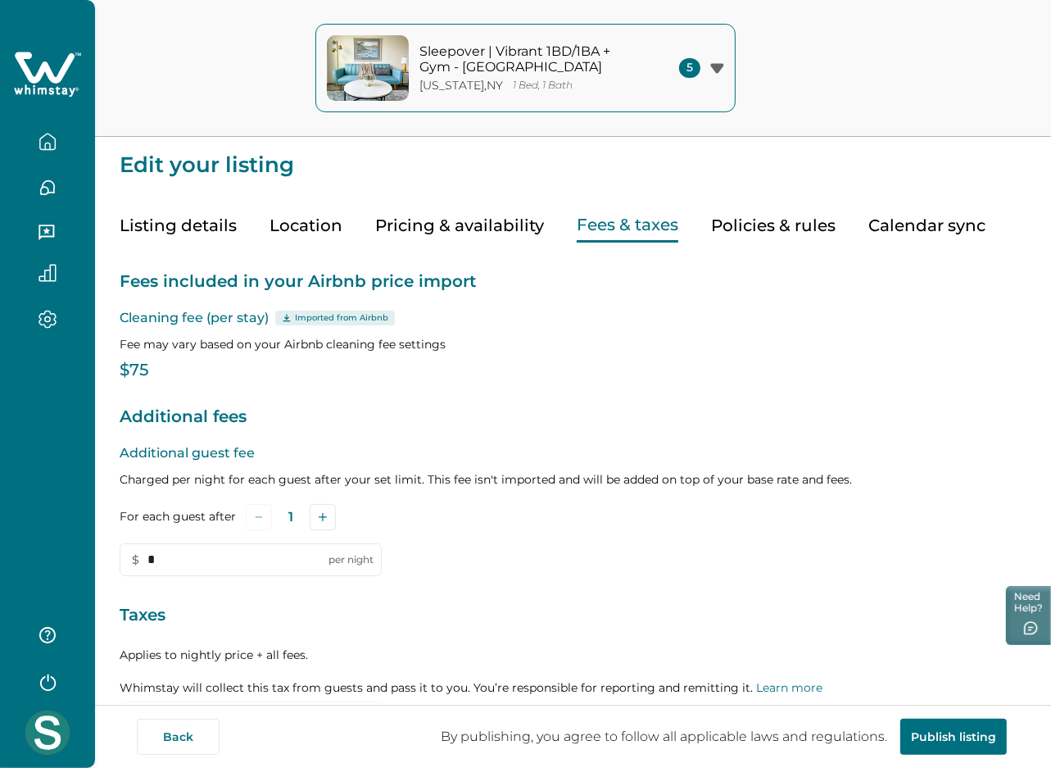
type input "*"
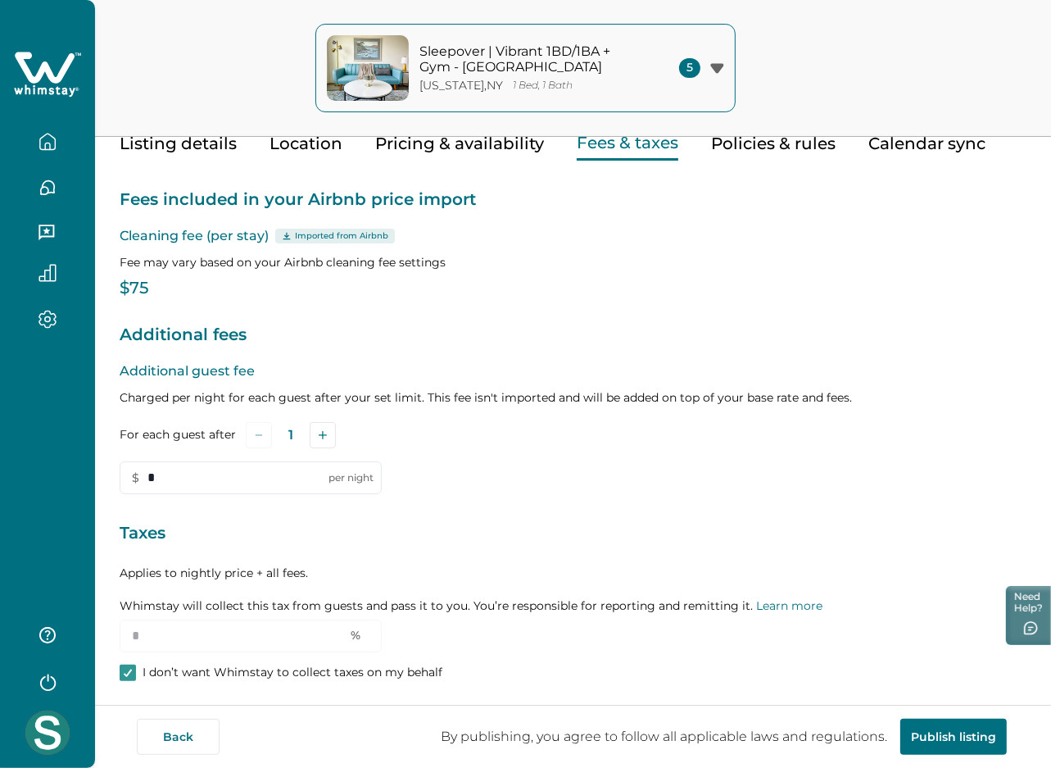
scroll to position [147, 0]
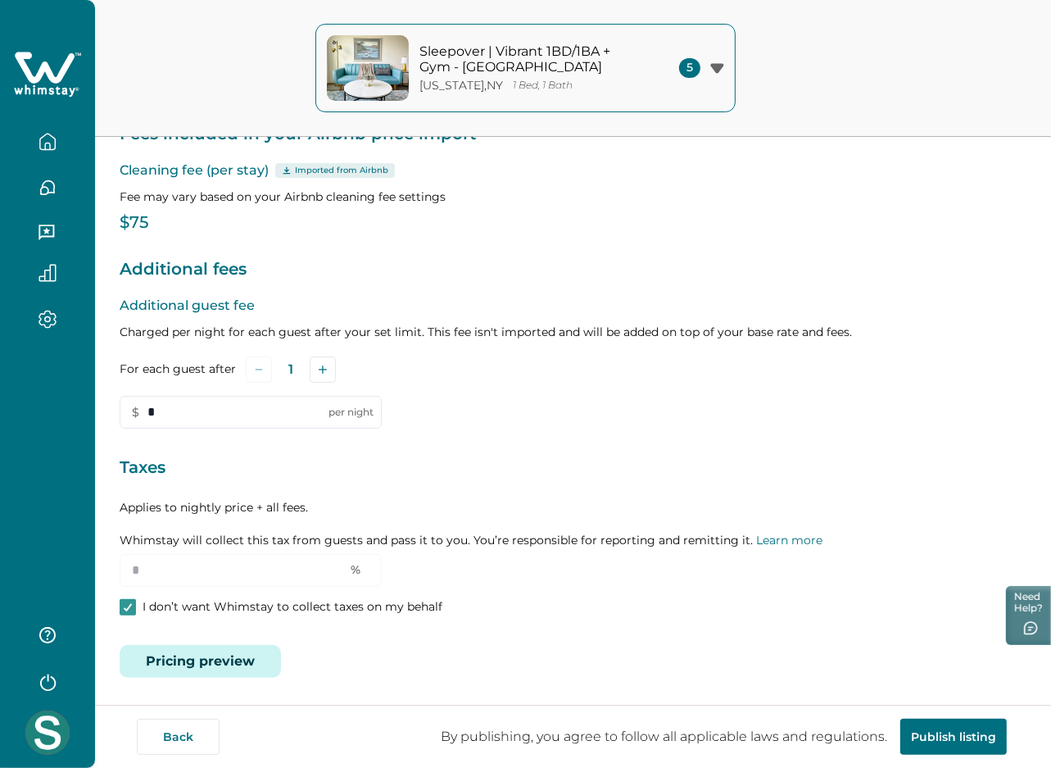
click at [182, 662] on button "Pricing preview" at bounding box center [200, 661] width 161 height 33
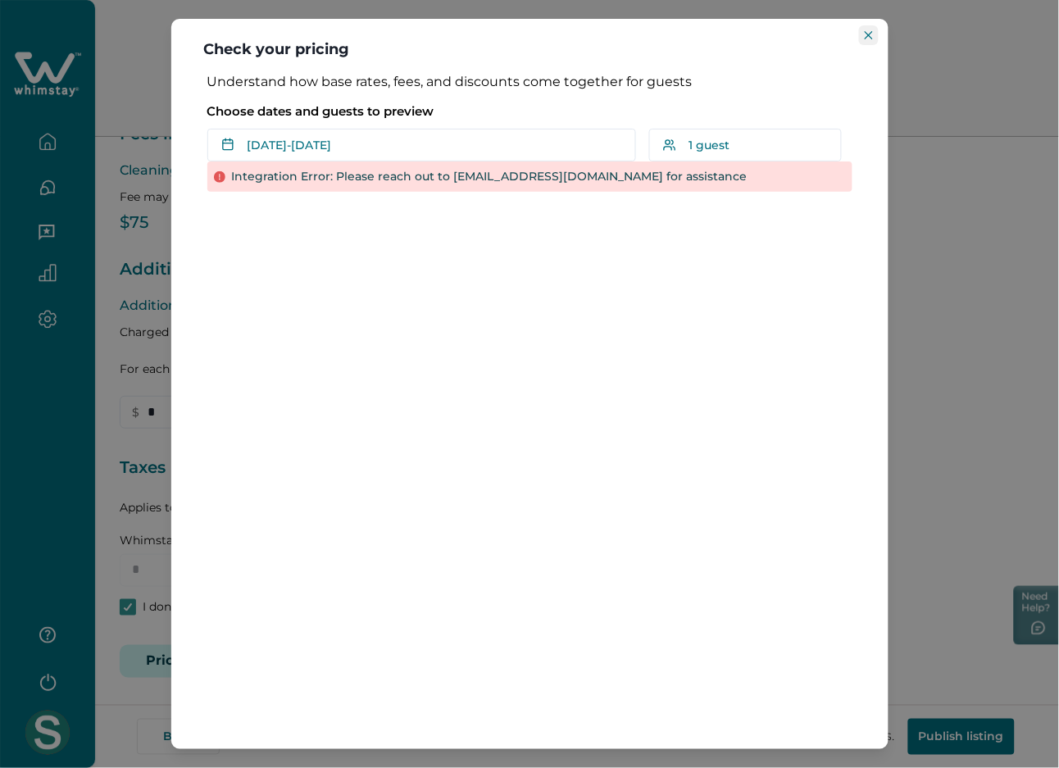
click at [868, 39] on button "Close" at bounding box center [869, 35] width 20 height 20
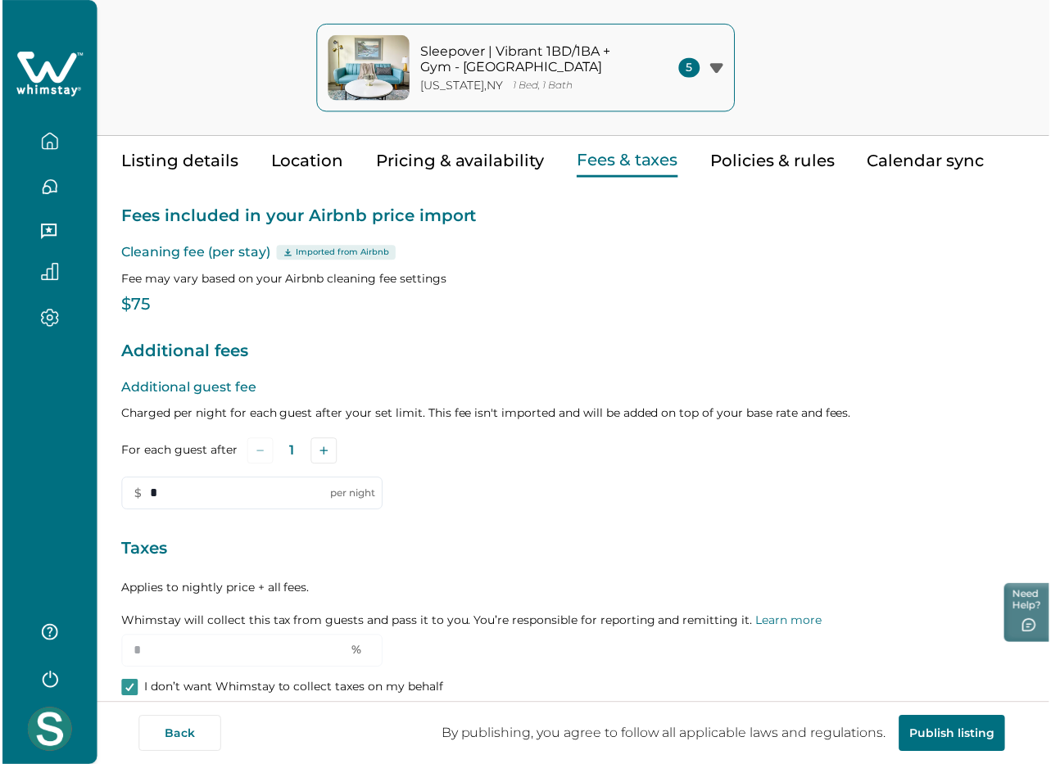
scroll to position [0, 0]
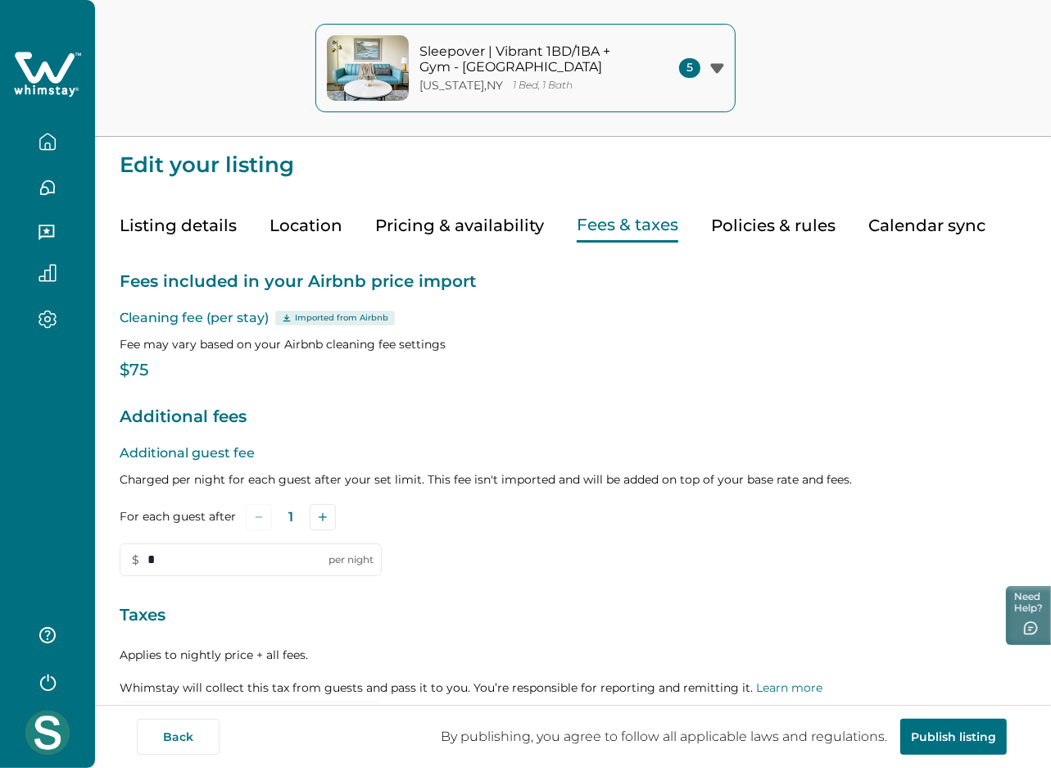
click at [41, 66] on icon at bounding box center [45, 67] width 60 height 31
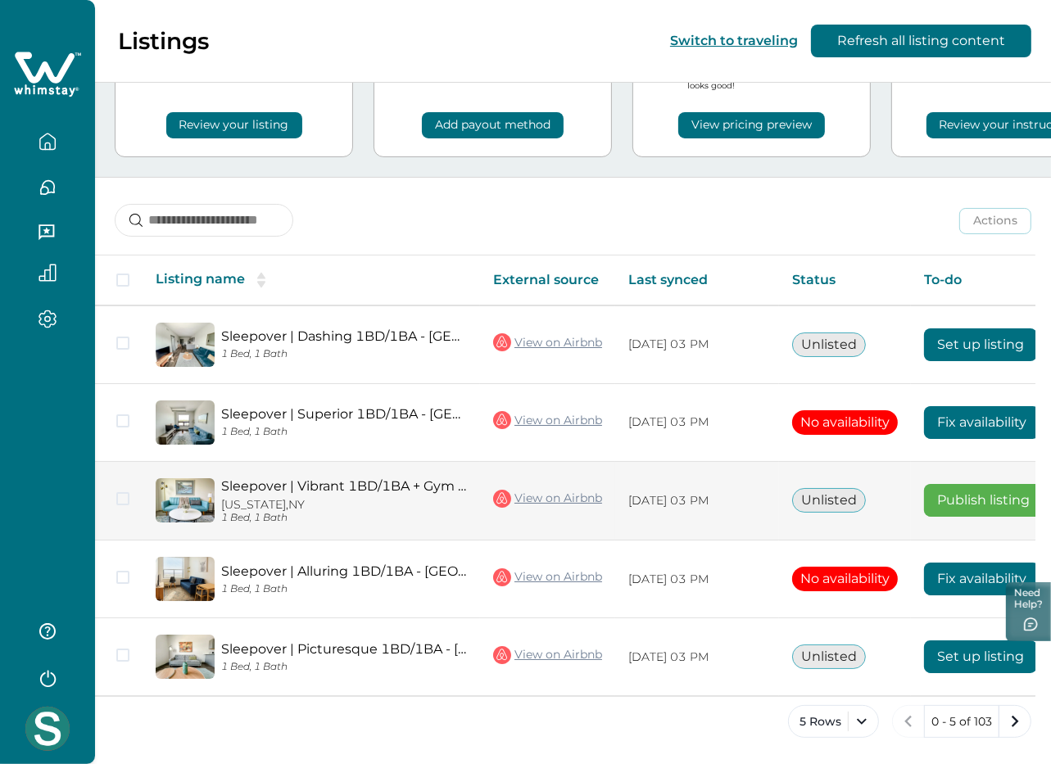
scroll to position [0, 92]
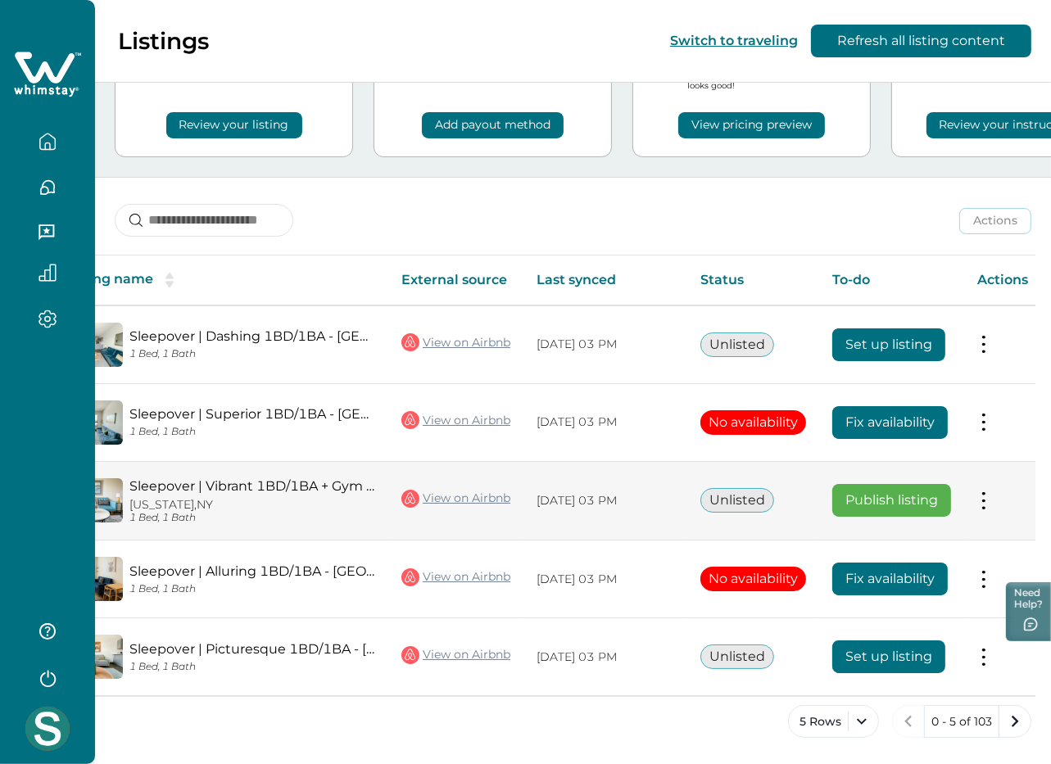
click at [977, 504] on td "Actions View listing on Whimstay Publish listing View listing details" at bounding box center [1002, 500] width 77 height 79
click at [981, 505] on button at bounding box center [983, 500] width 13 height 17
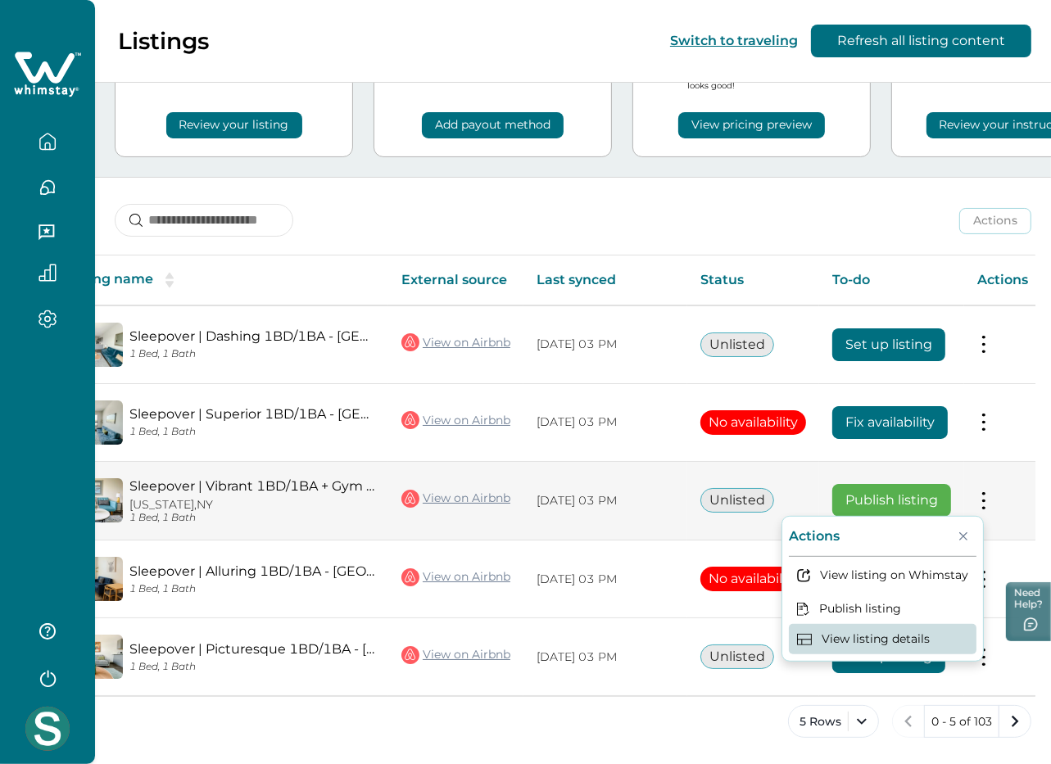
click at [873, 626] on button "View listing details" at bounding box center [883, 639] width 188 height 30
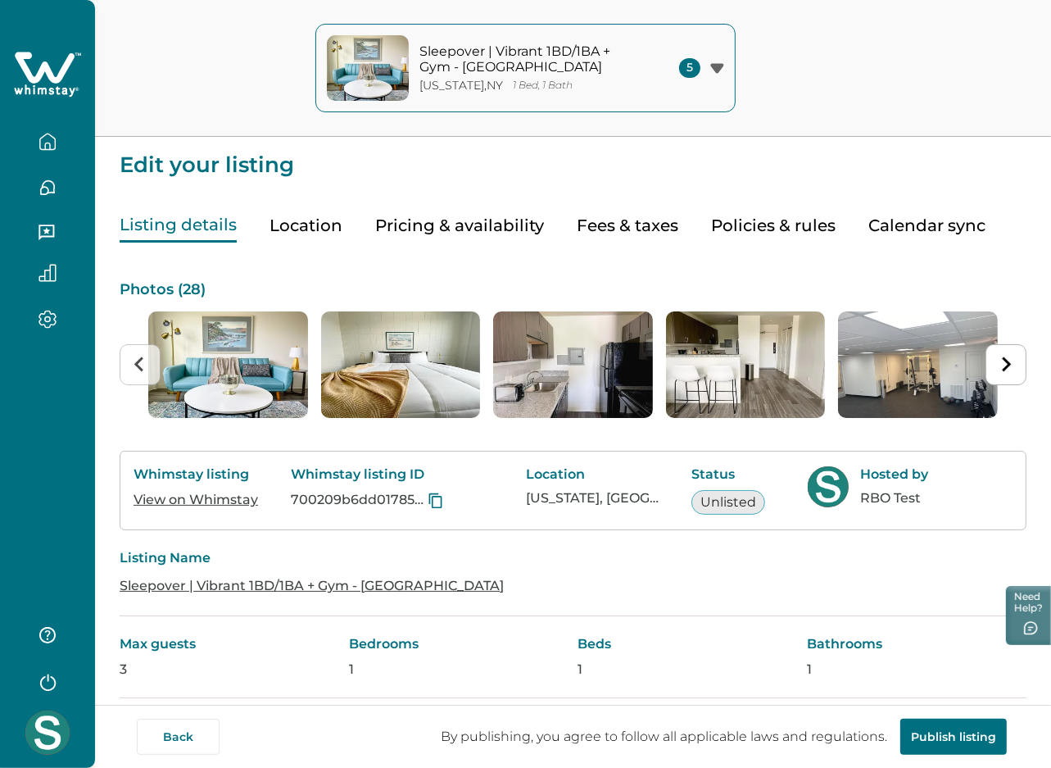
click at [441, 224] on button "Pricing & availability" at bounding box center [459, 226] width 169 height 34
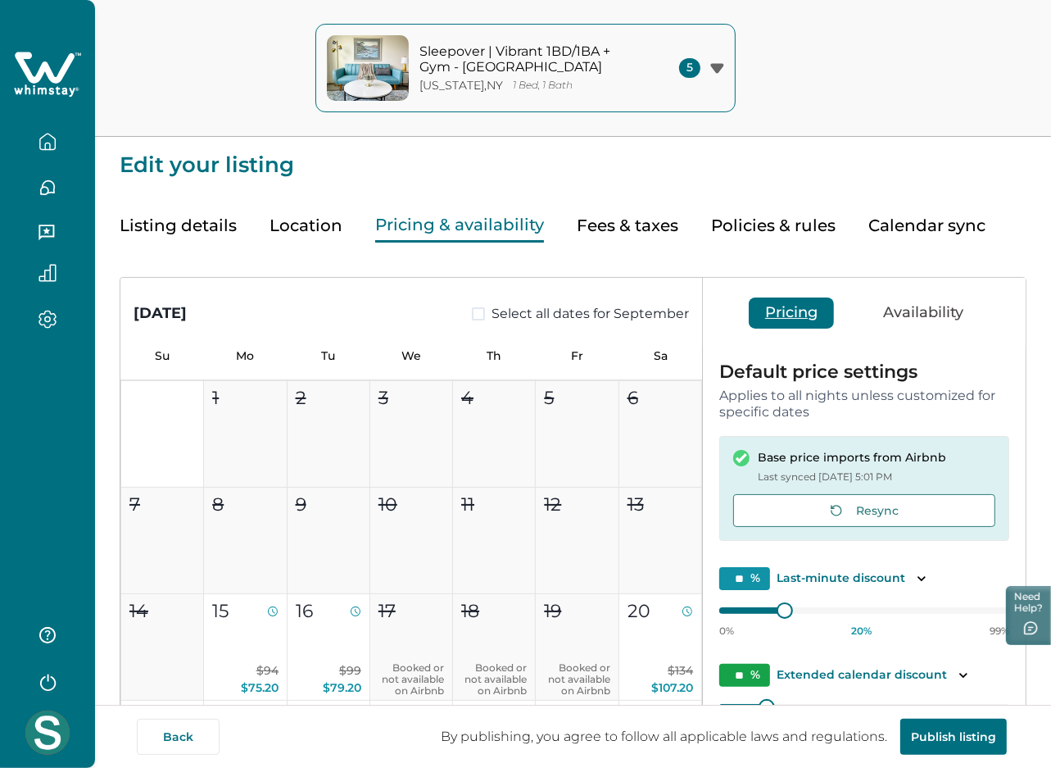
scroll to position [312, 0]
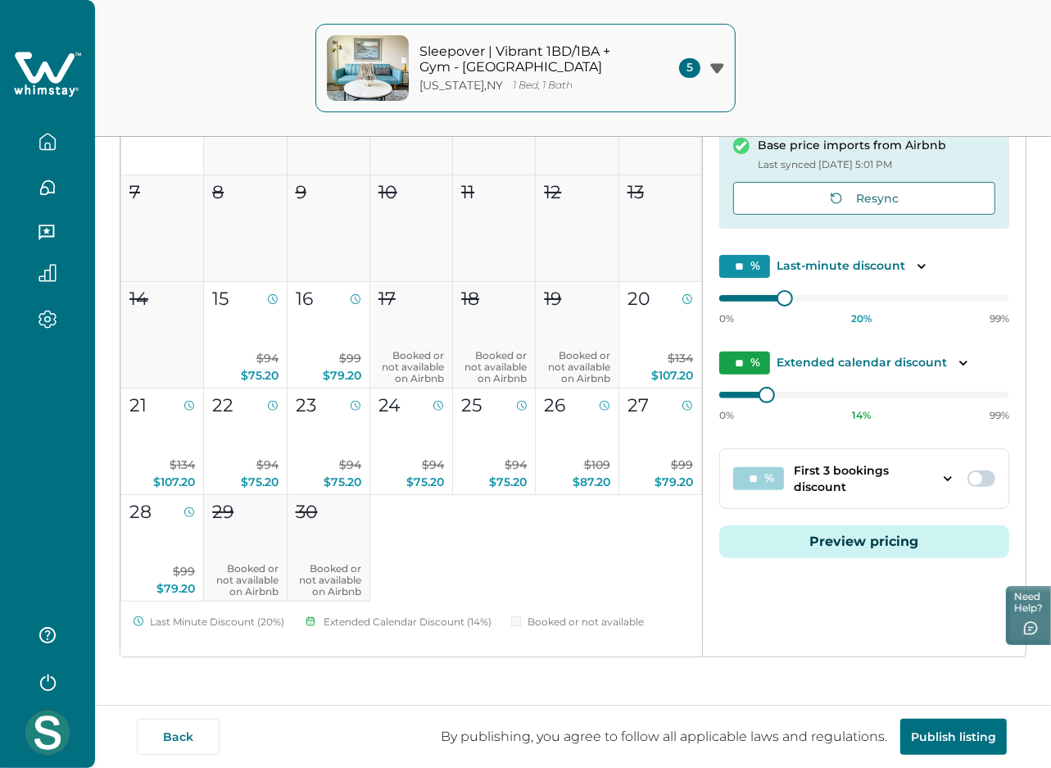
click at [854, 552] on button "Preview pricing" at bounding box center [864, 541] width 290 height 33
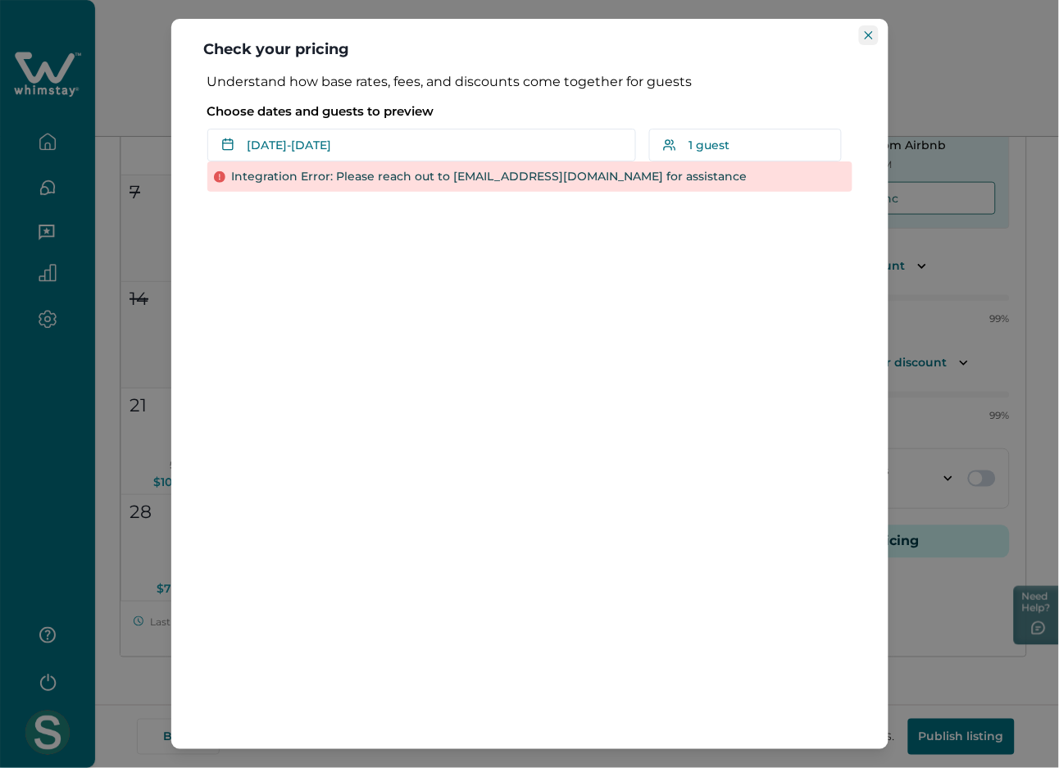
click at [869, 36] on icon "Close" at bounding box center [868, 35] width 8 height 8
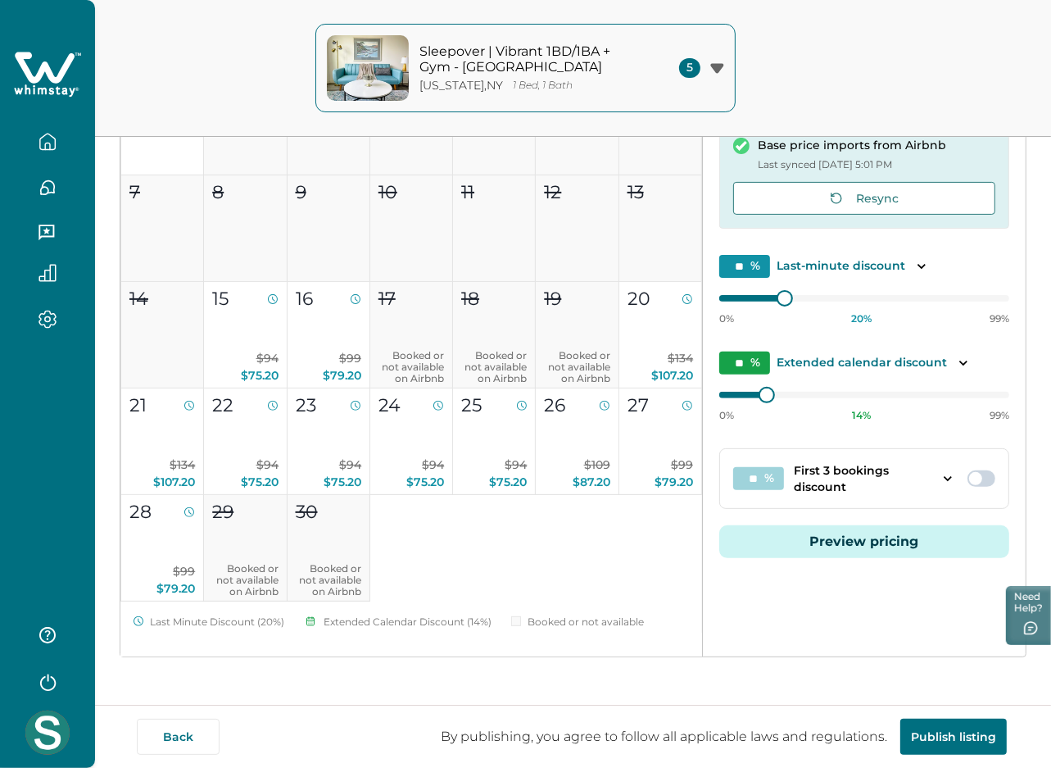
click at [49, 71] on icon at bounding box center [45, 67] width 60 height 31
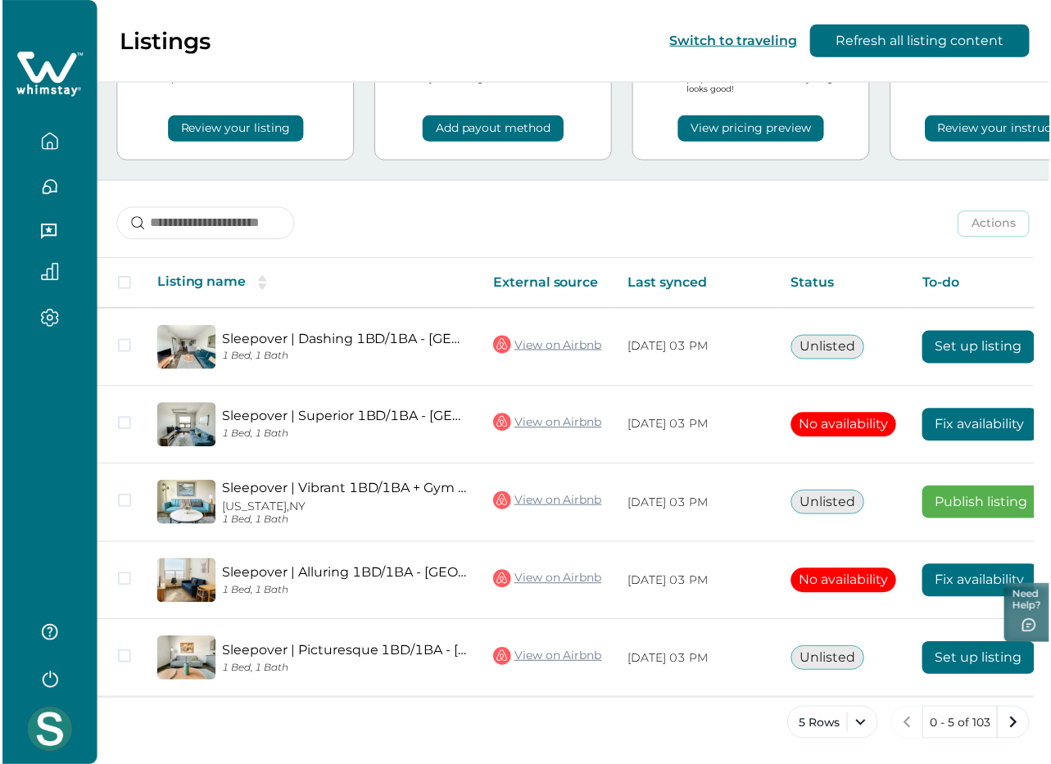
scroll to position [107, 0]
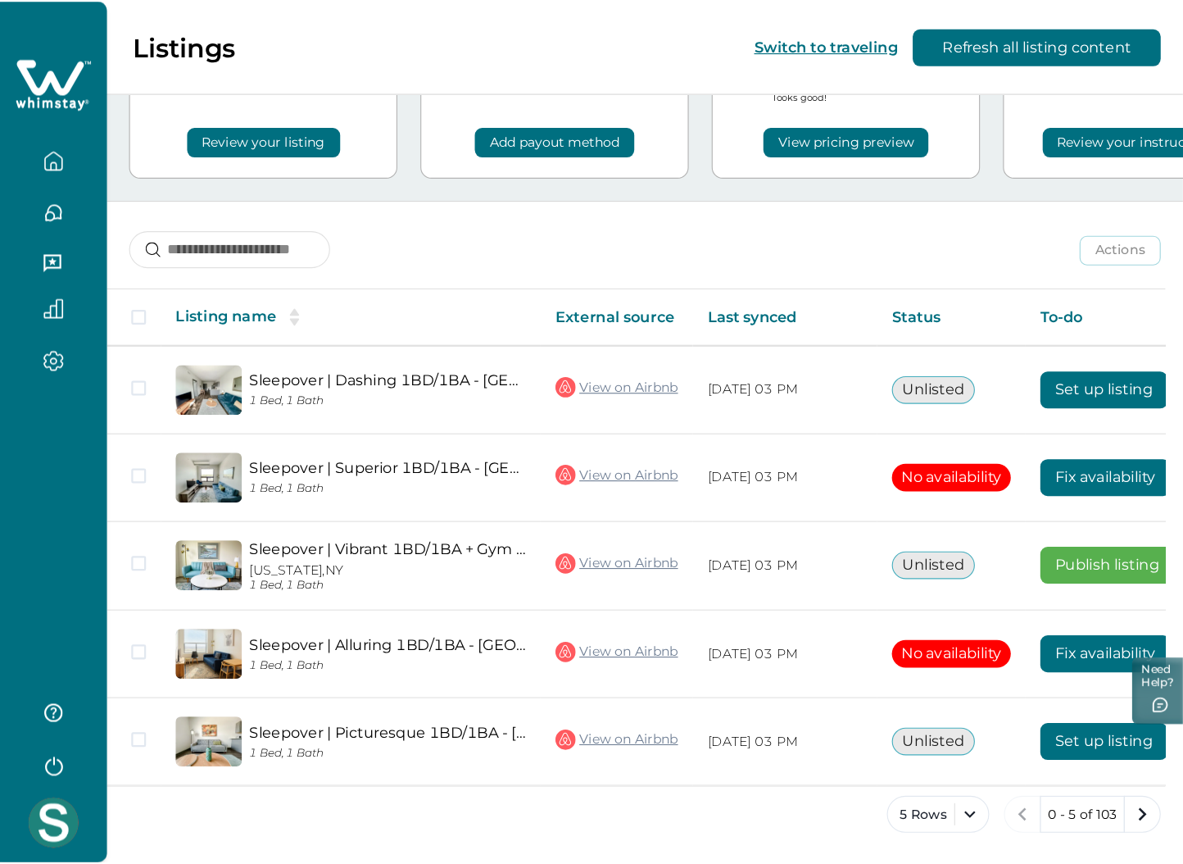
scroll to position [4, 0]
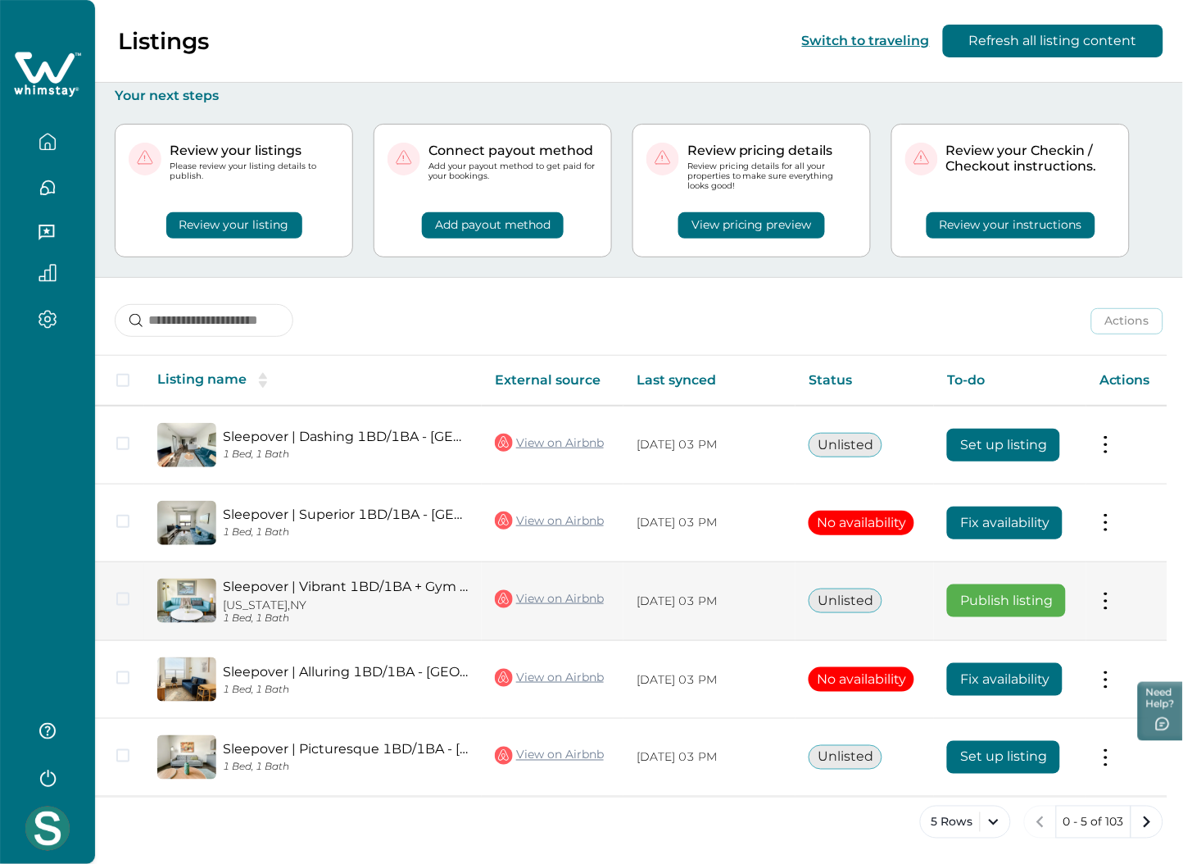
click at [1058, 595] on button at bounding box center [1105, 600] width 13 height 17
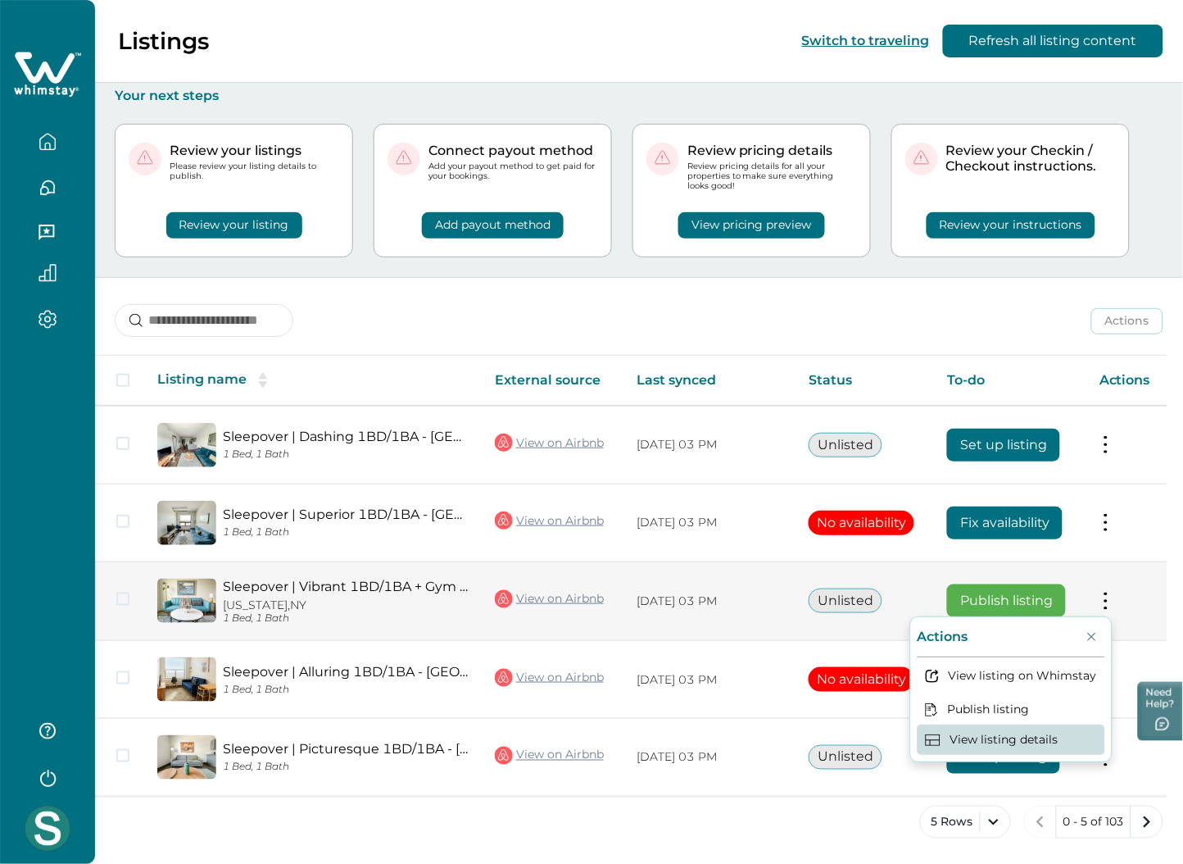
click at [1009, 746] on button "View listing details" at bounding box center [1012, 739] width 188 height 30
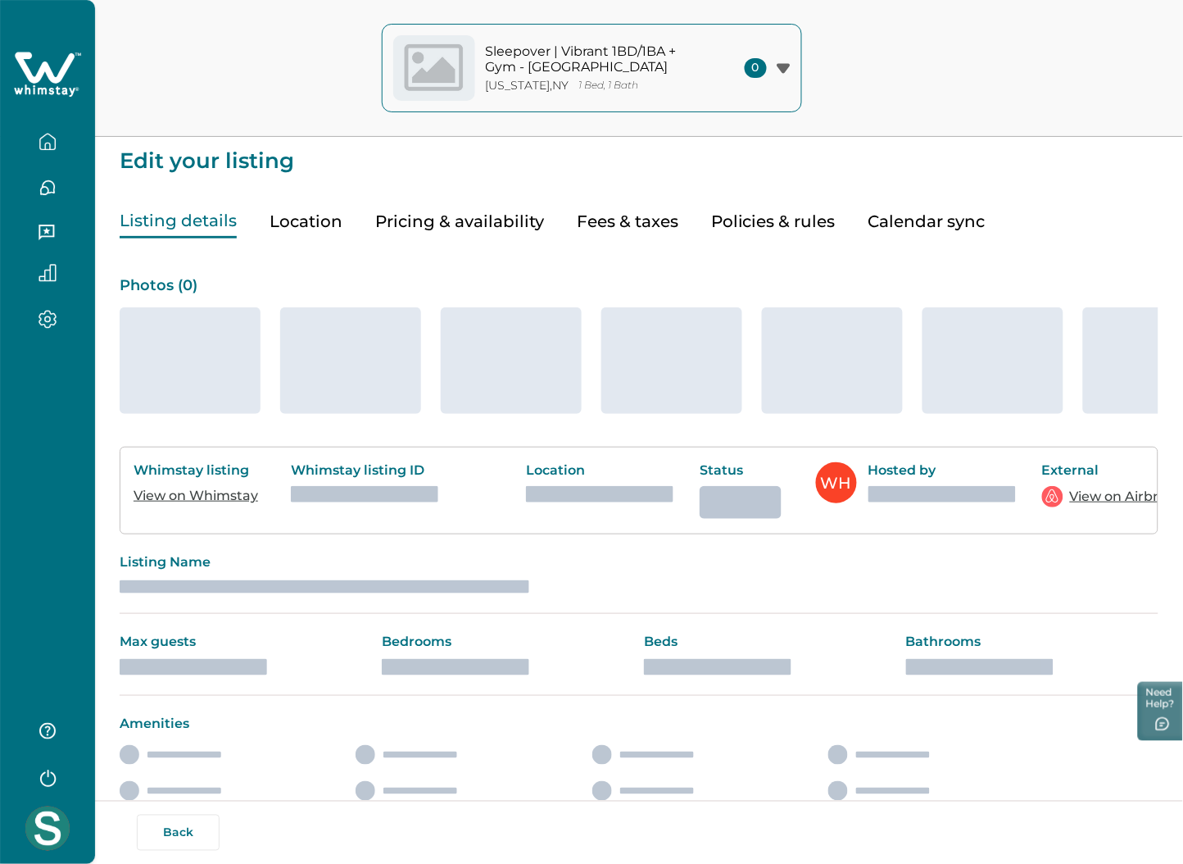
type input "*"
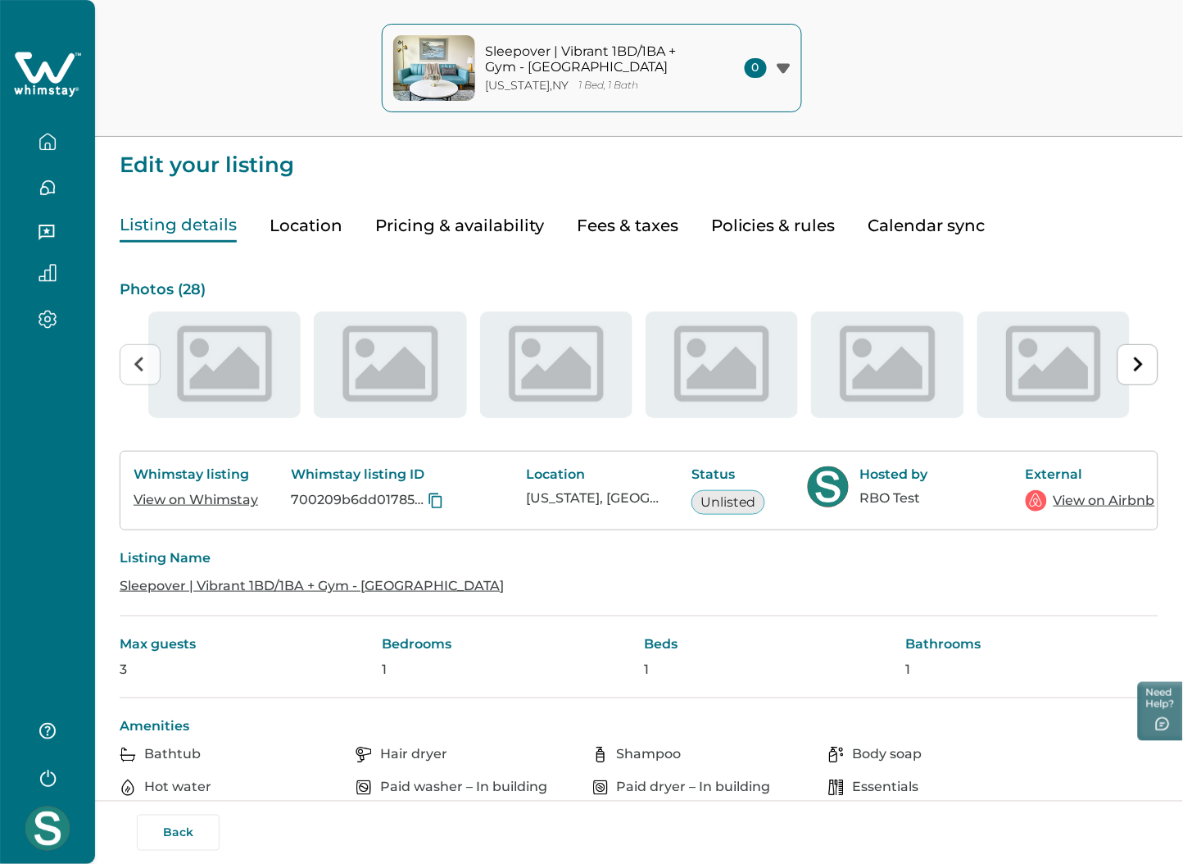
type input "**"
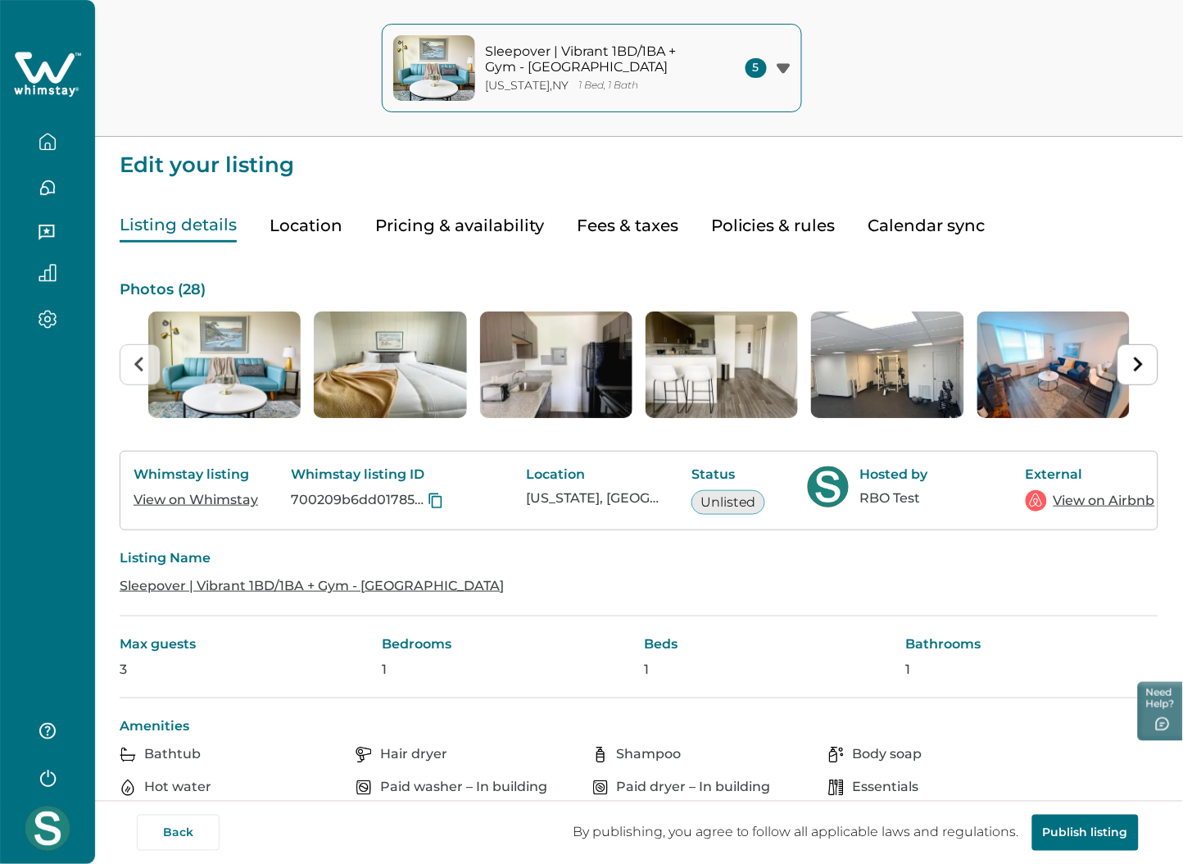
click at [453, 229] on button "Pricing & availability" at bounding box center [459, 226] width 169 height 34
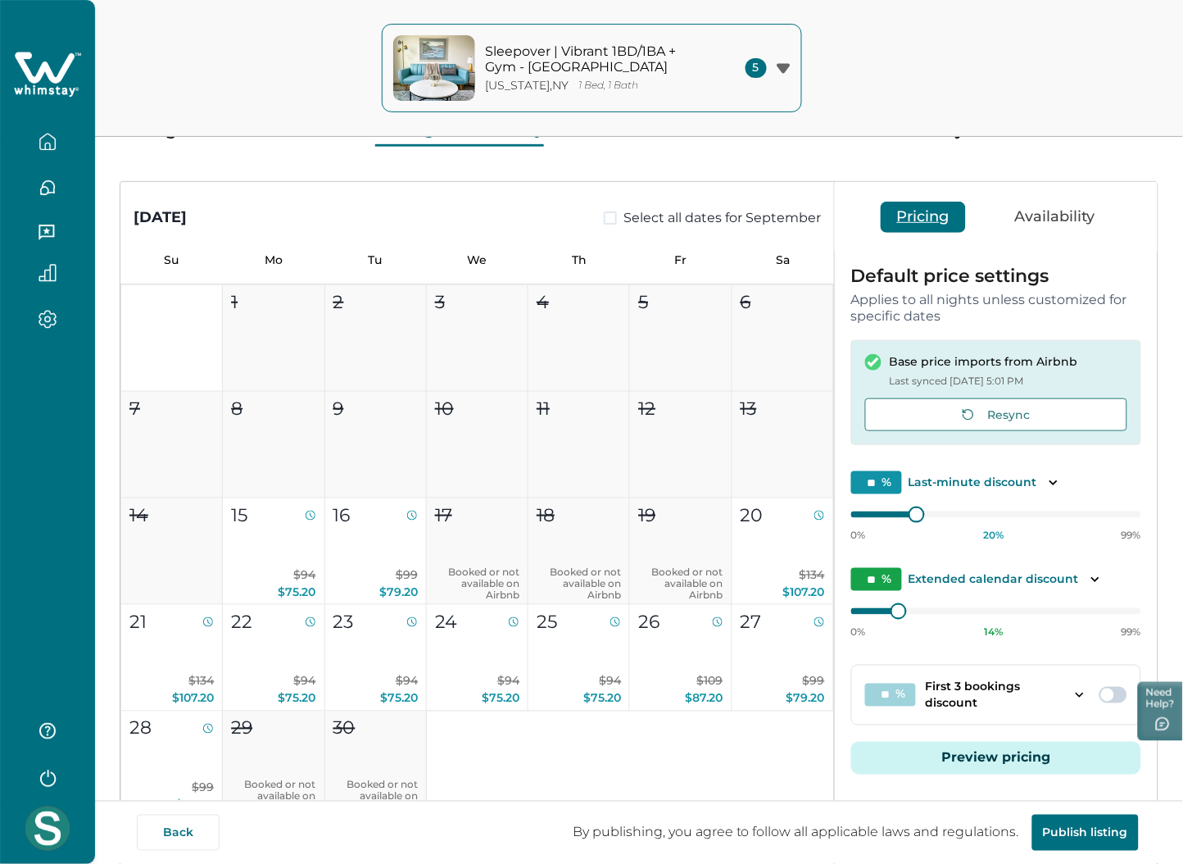
scroll to position [246, 0]
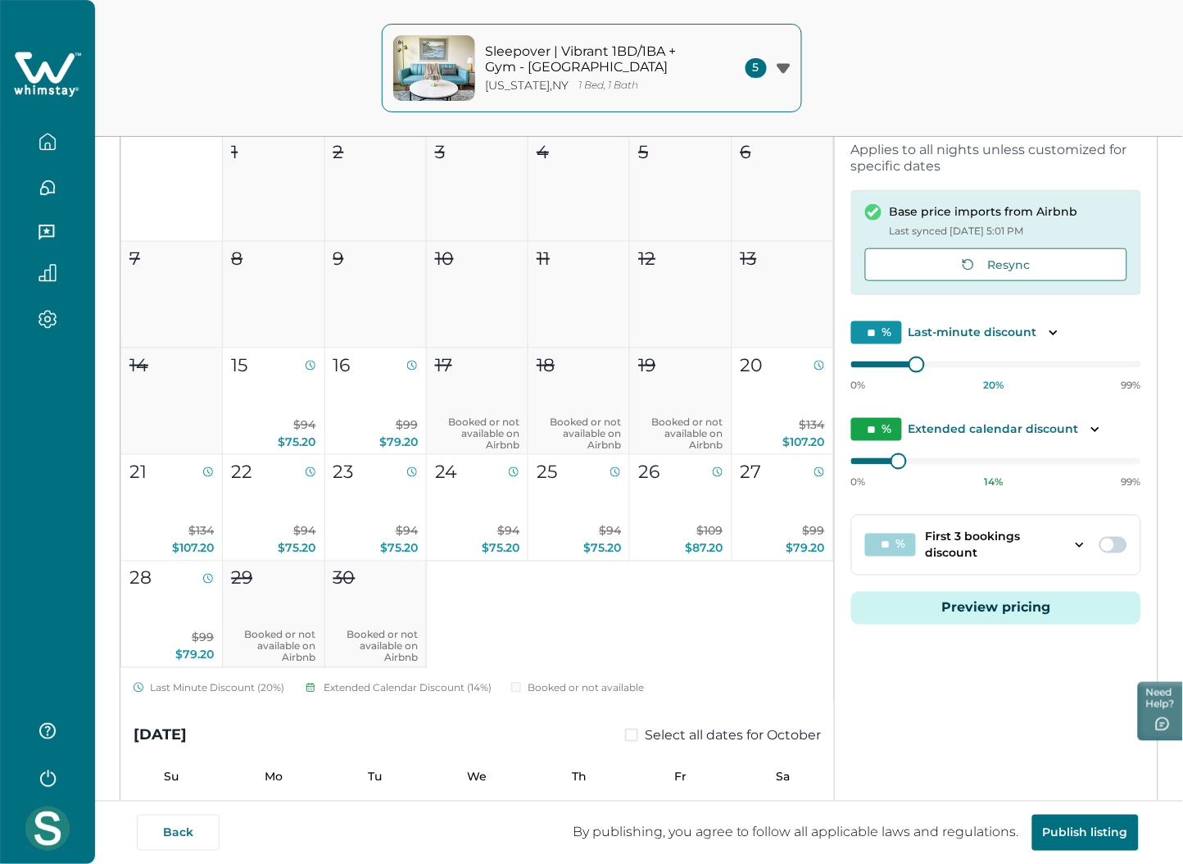
click at [957, 612] on button "Preview pricing" at bounding box center [996, 608] width 290 height 33
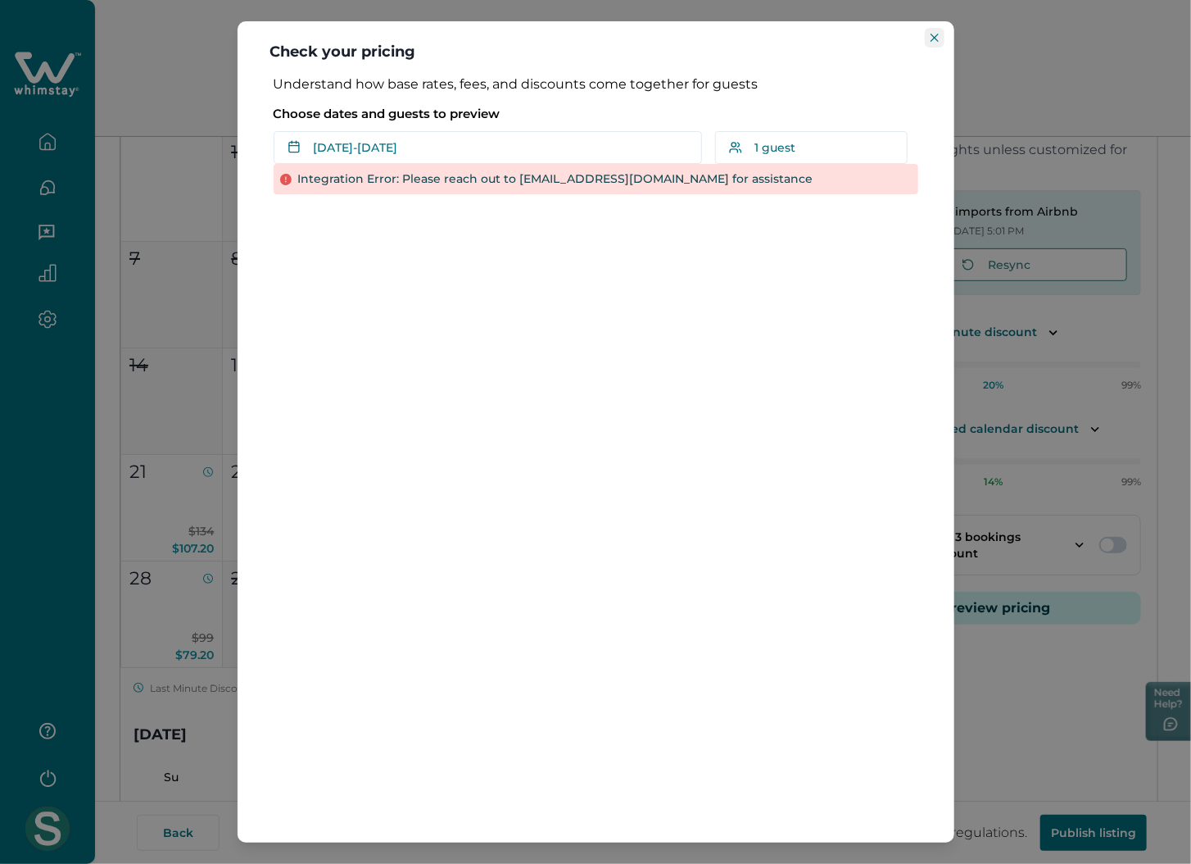
click at [936, 34] on icon "Close" at bounding box center [935, 38] width 8 height 8
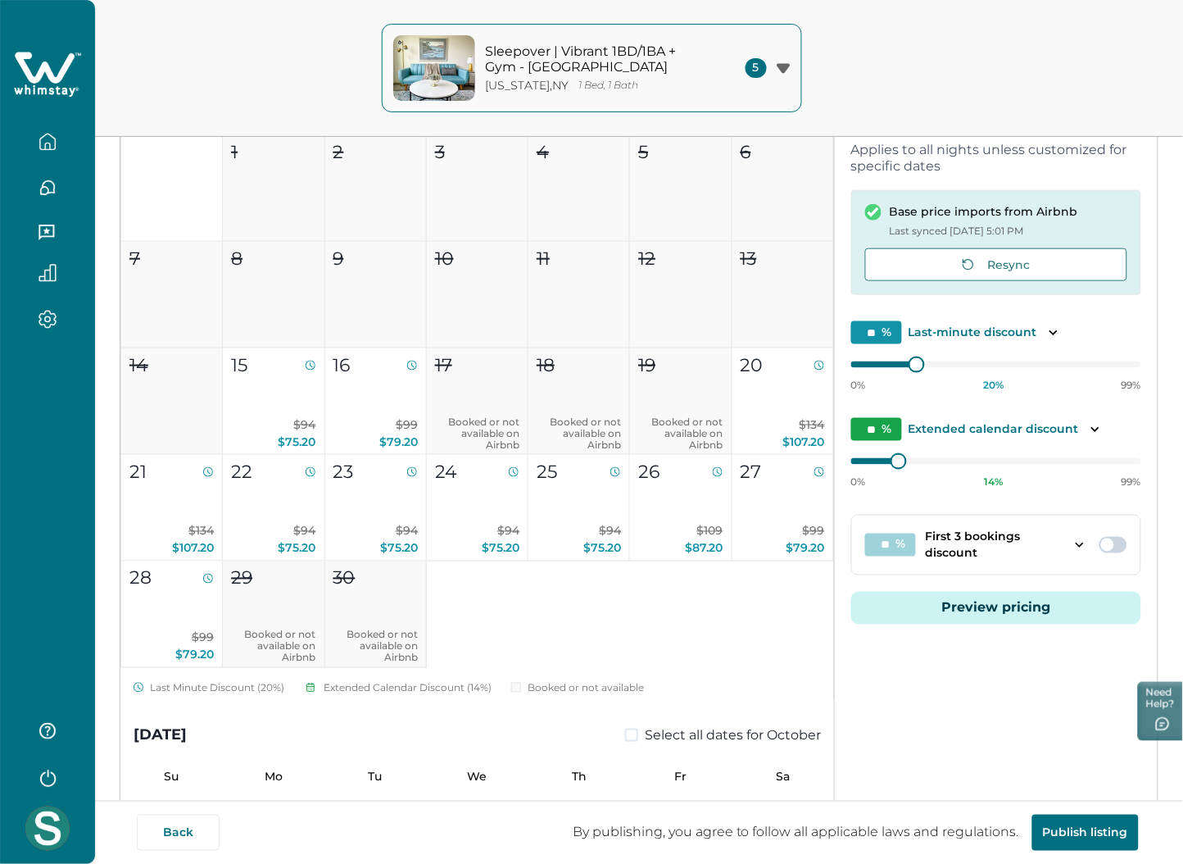
click at [46, 69] on icon at bounding box center [45, 67] width 60 height 31
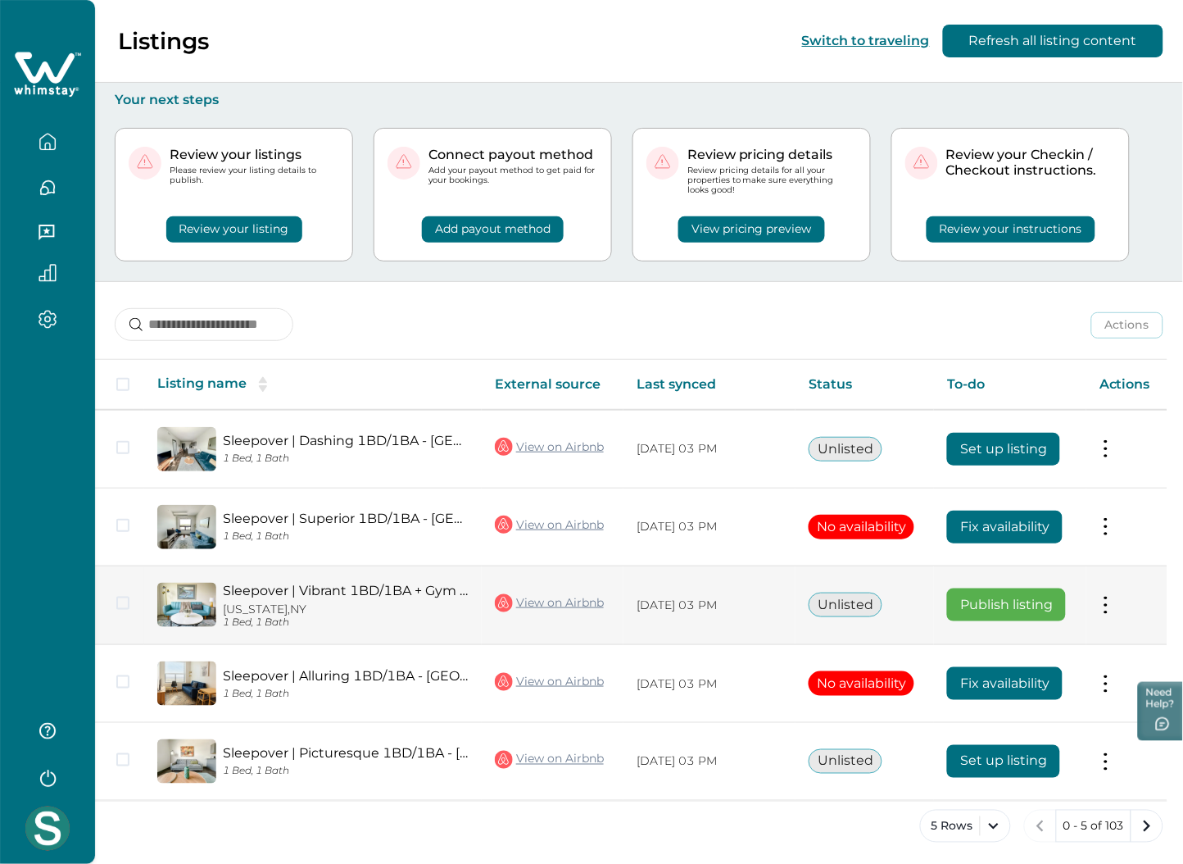
click at [1058, 601] on button at bounding box center [1105, 604] width 13 height 17
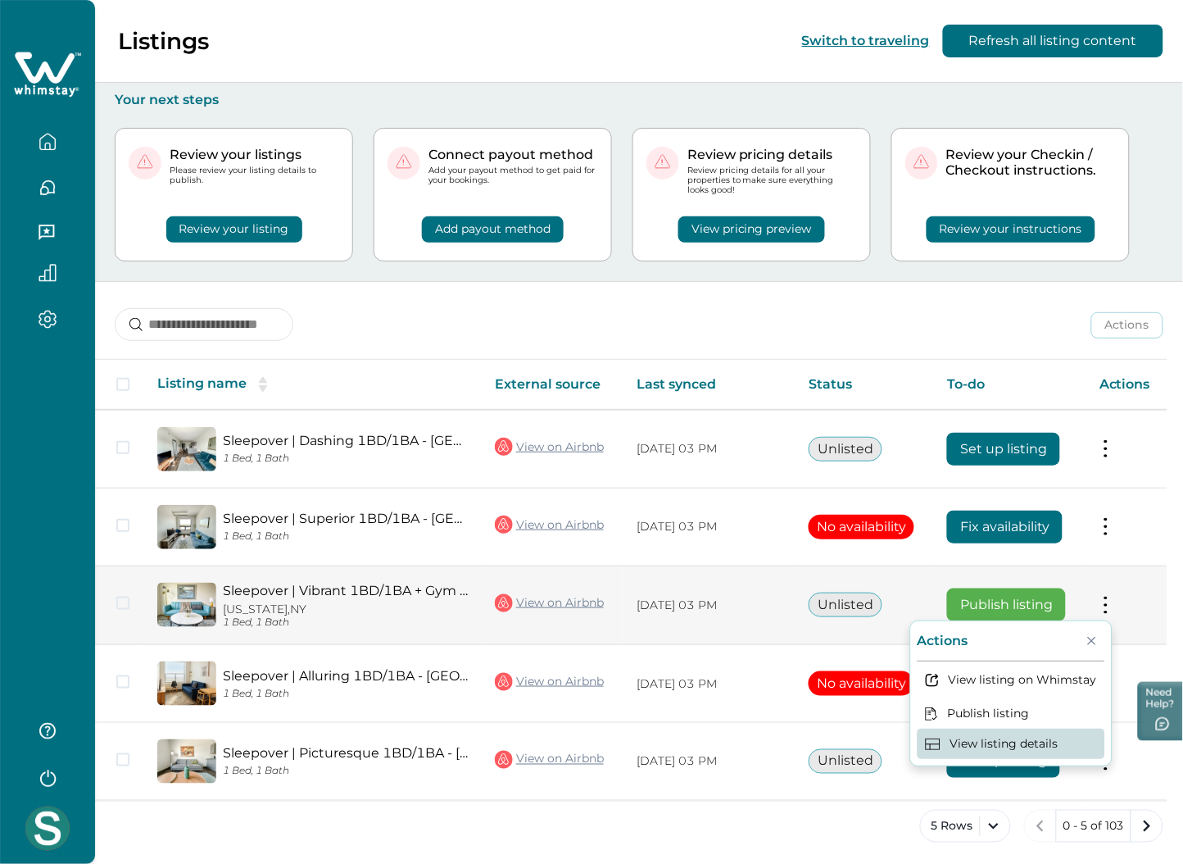
click at [1014, 737] on button "View listing details" at bounding box center [1012, 743] width 188 height 30
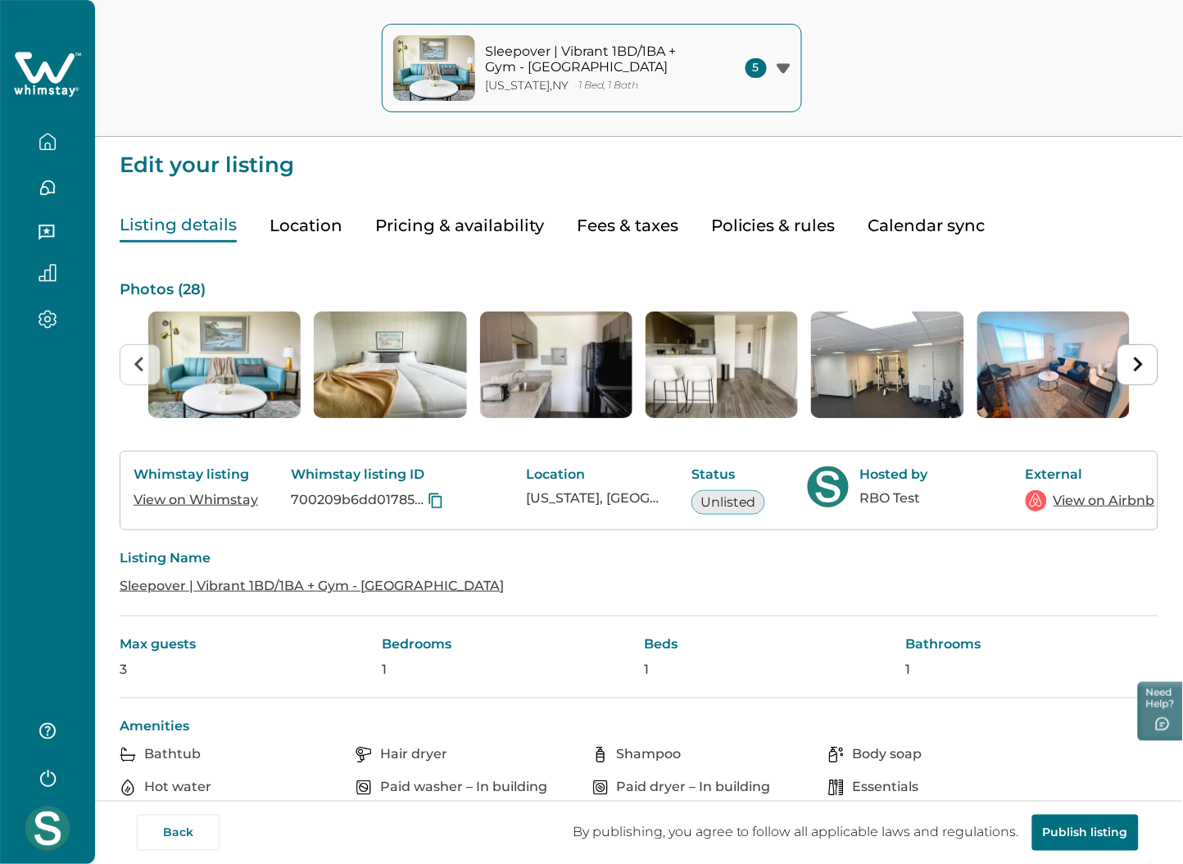
click at [445, 215] on button "Pricing & availability" at bounding box center [459, 226] width 169 height 34
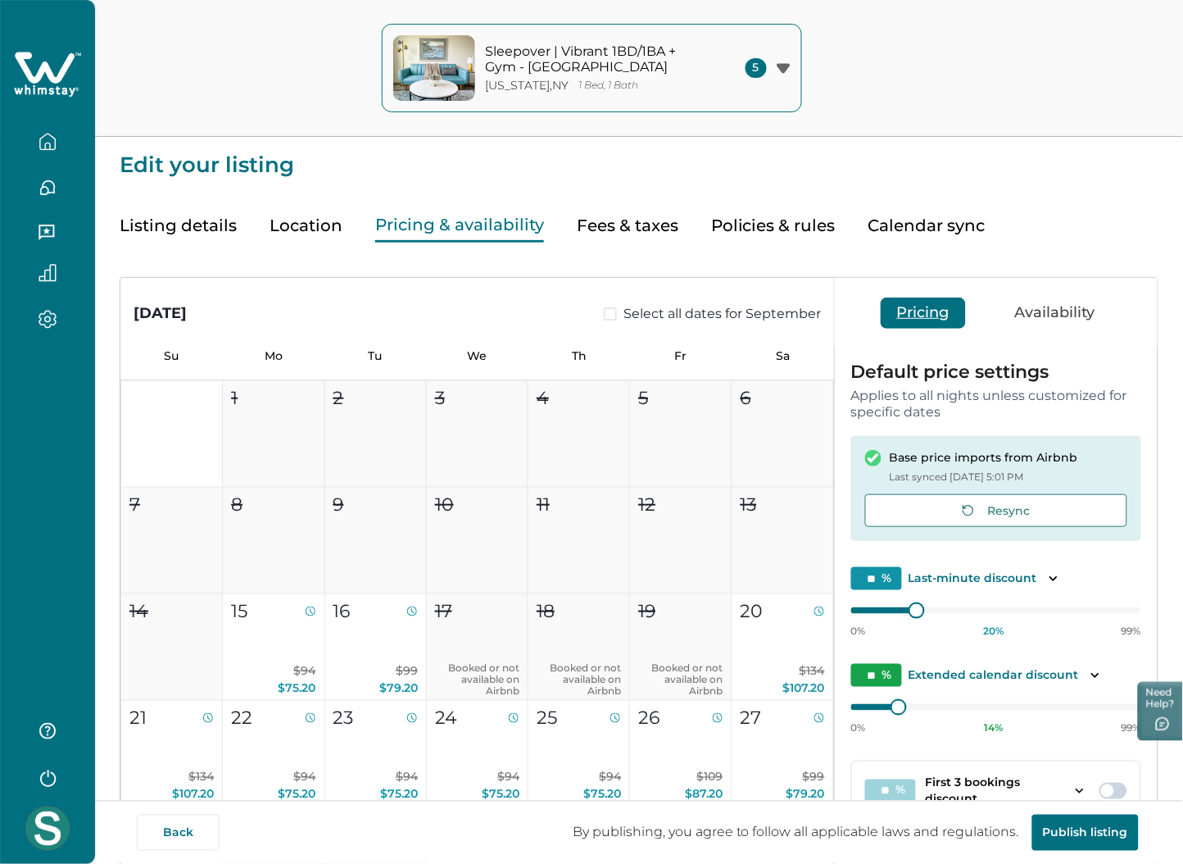
scroll to position [303, 0]
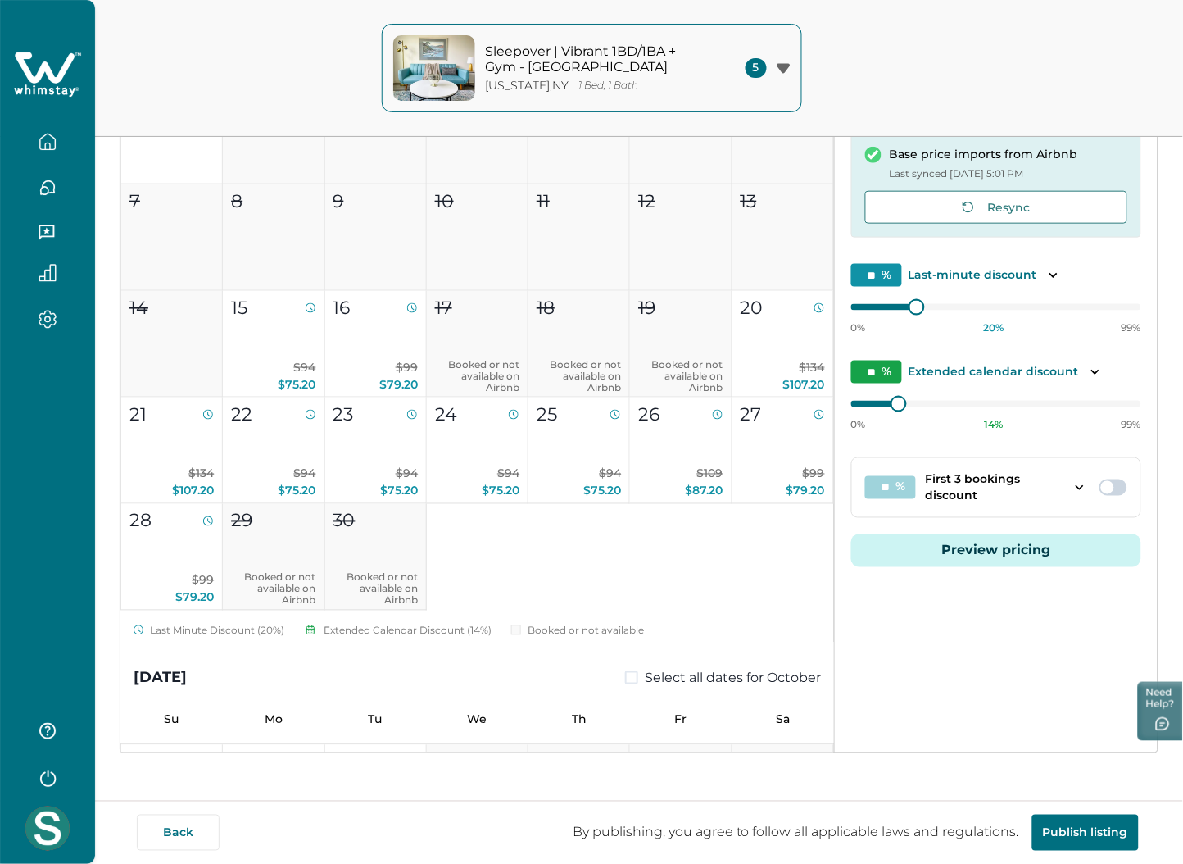
click at [1014, 541] on button "Preview pricing" at bounding box center [996, 550] width 290 height 33
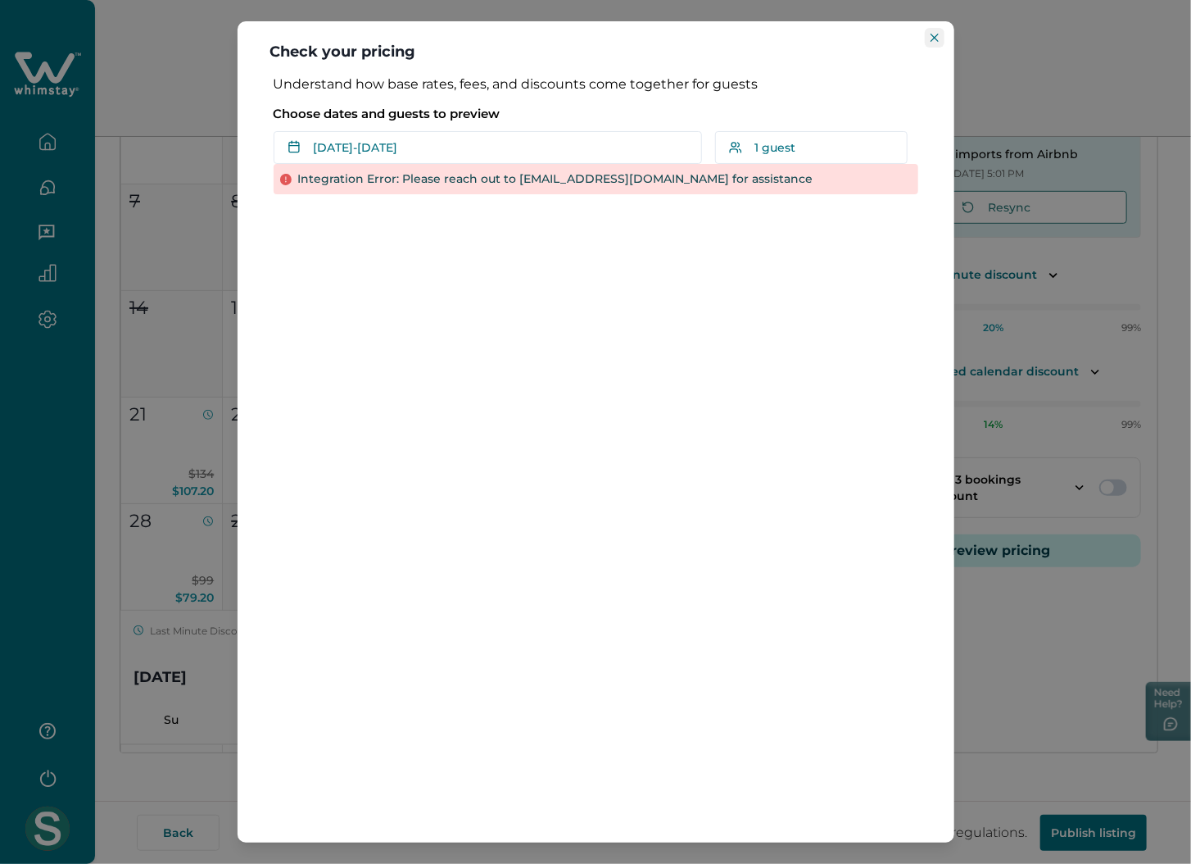
click at [931, 32] on button "Close" at bounding box center [935, 38] width 20 height 20
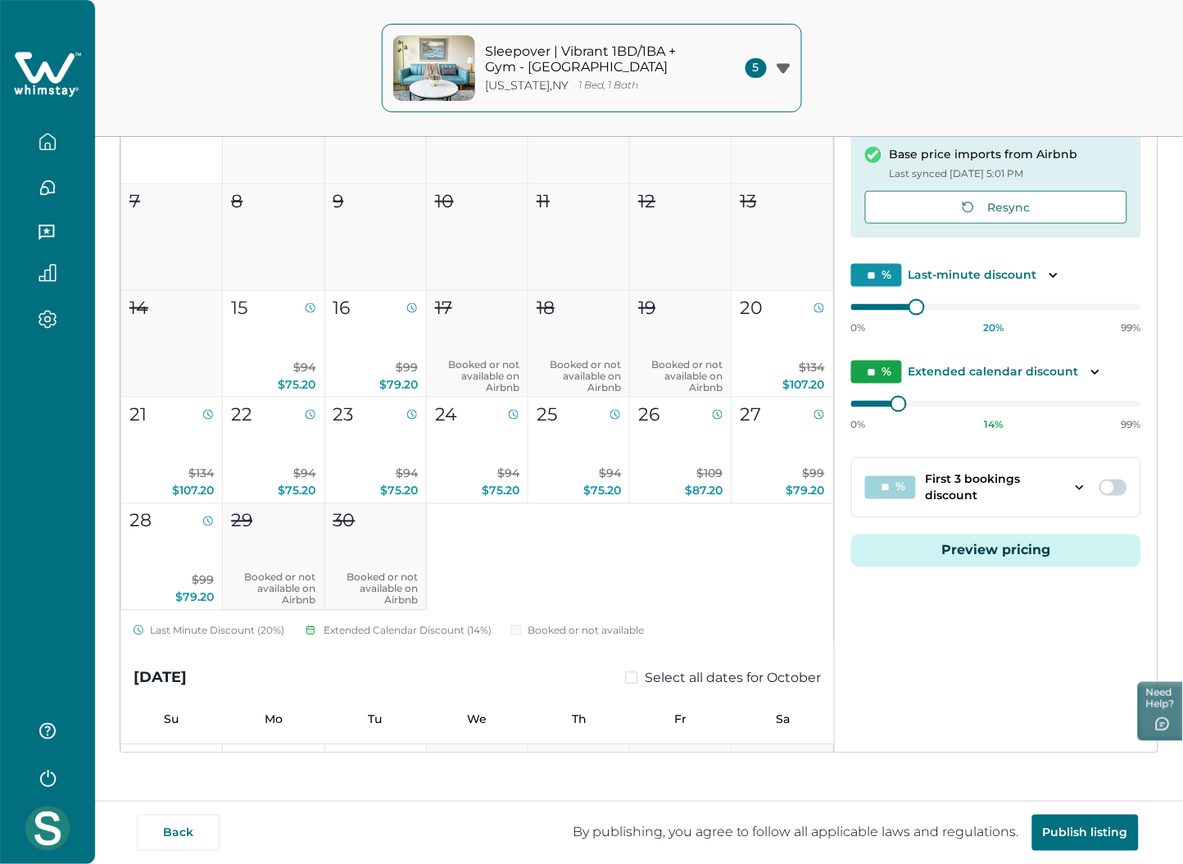
click at [1000, 541] on button "Preview pricing" at bounding box center [996, 550] width 290 height 33
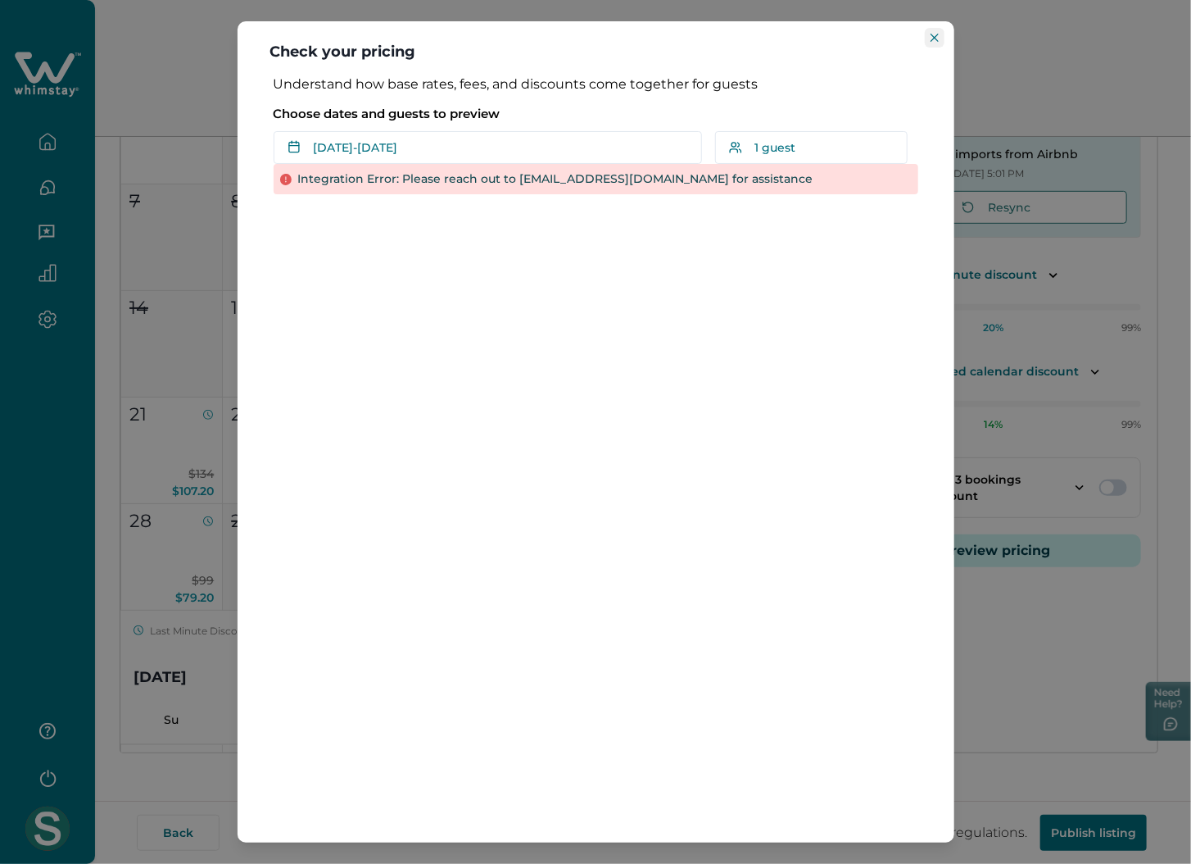
click at [931, 29] on button "Close" at bounding box center [935, 38] width 20 height 20
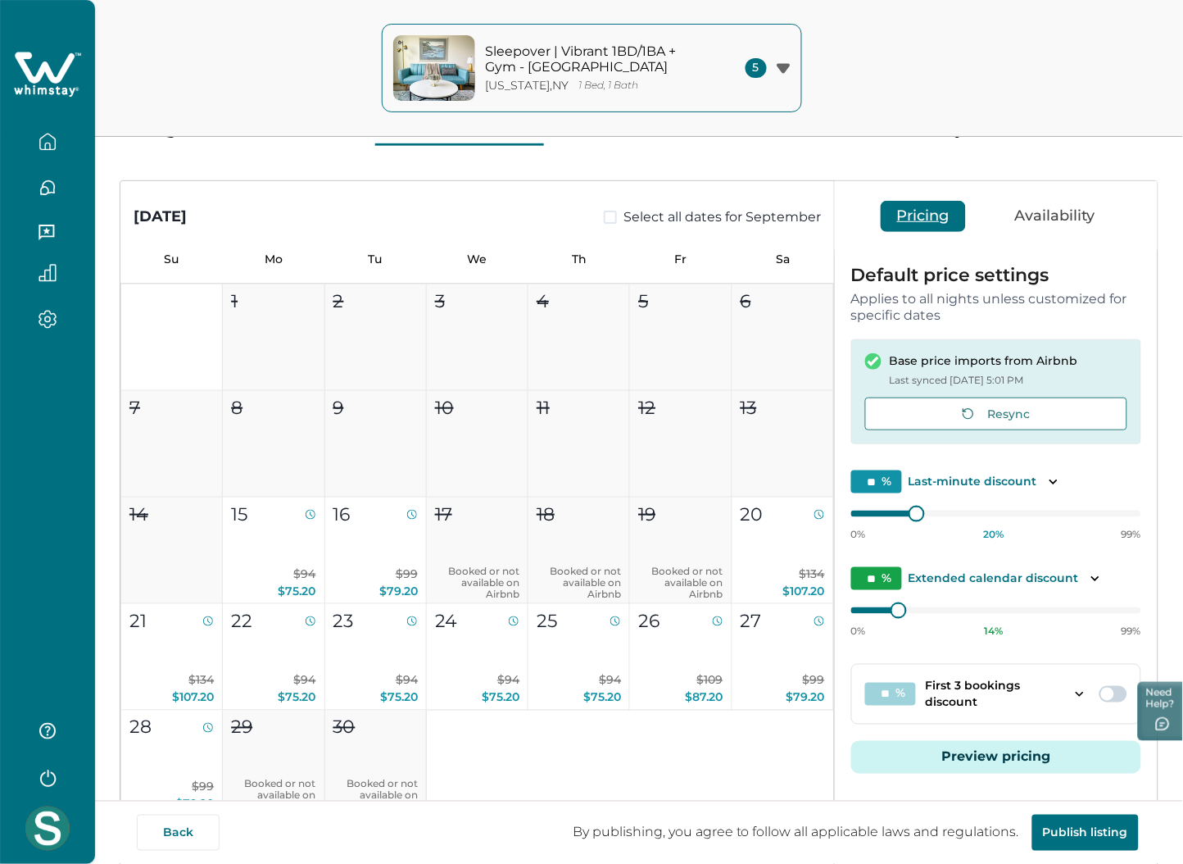
scroll to position [0, 0]
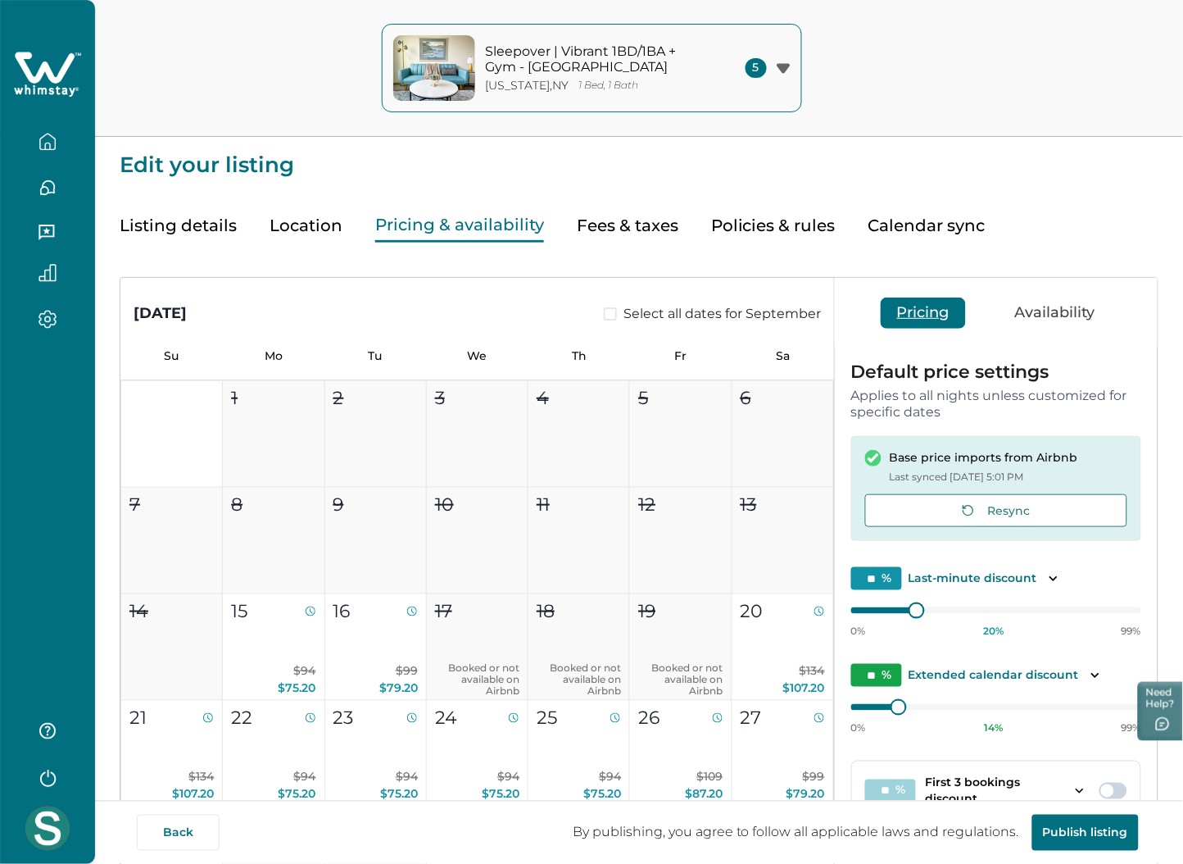
click at [572, 97] on div "Sleepover | Vibrant 1BD/1BA + Gym - Cincinnati New York , NY 1 Bed, 1 Bath" at bounding box center [550, 68] width 314 height 66
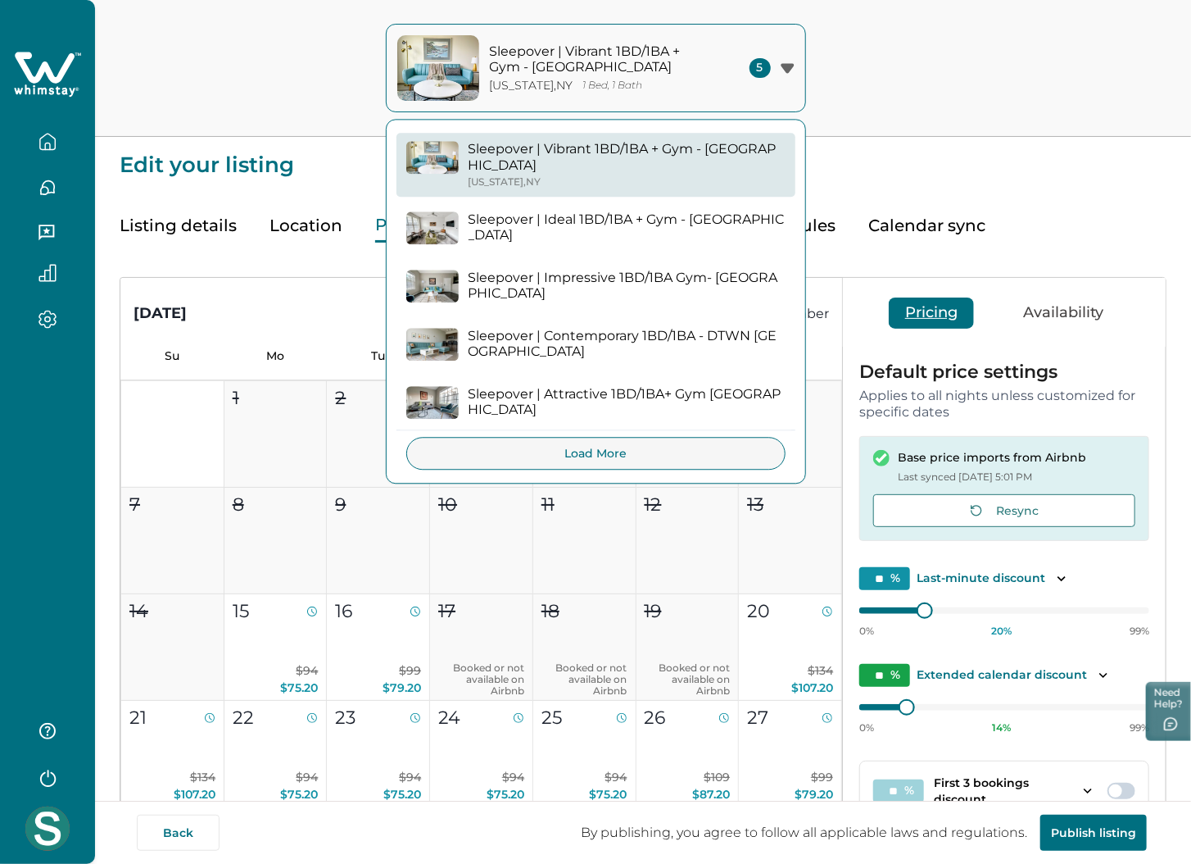
click at [617, 270] on p "Sleepover | Impressive 1BD/1BA Gym- [GEOGRAPHIC_DATA]" at bounding box center [627, 286] width 317 height 32
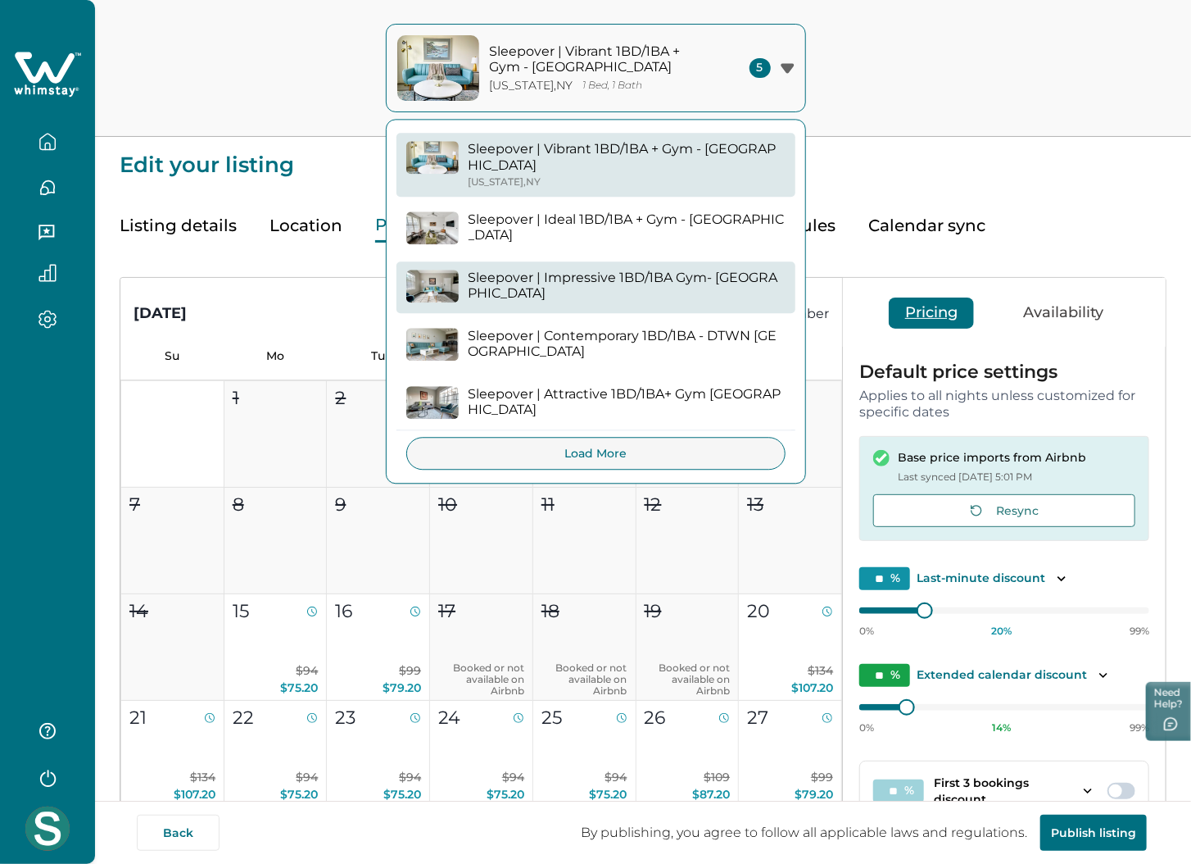
type input "*"
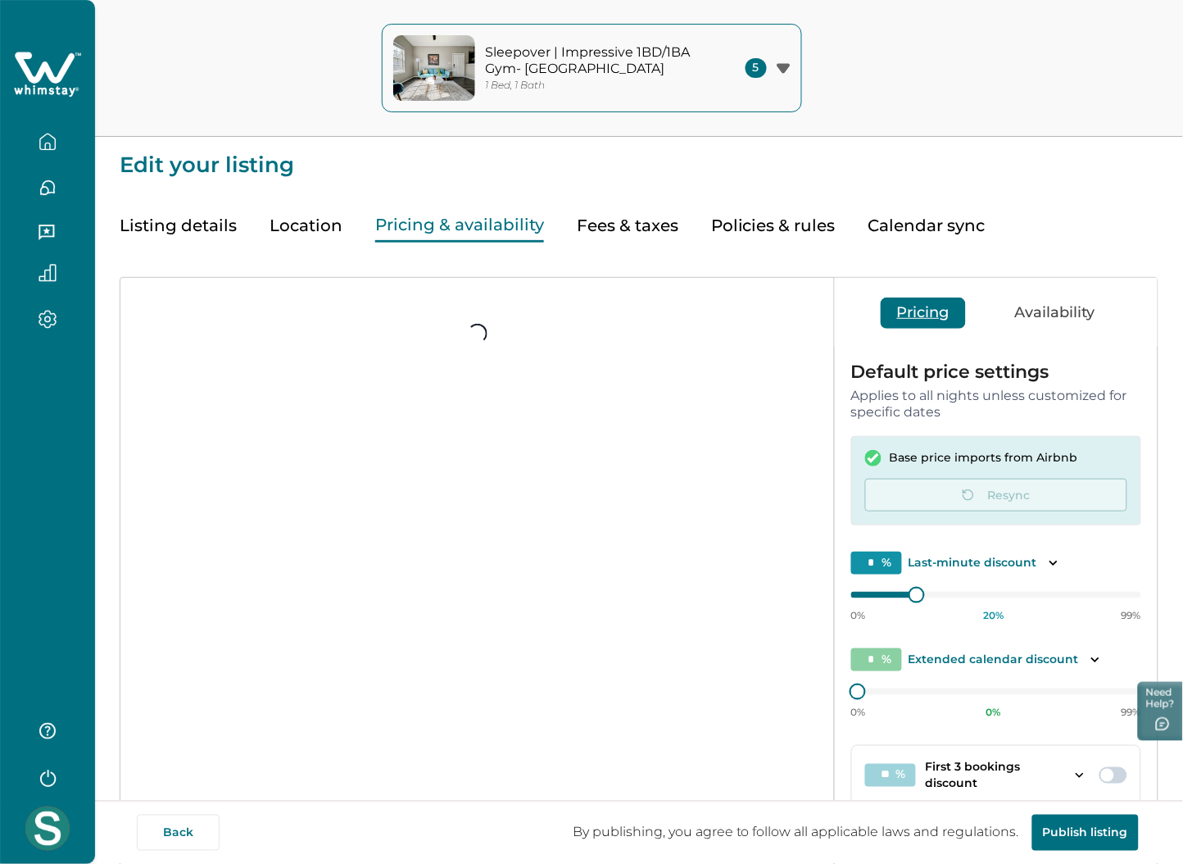
type input "**"
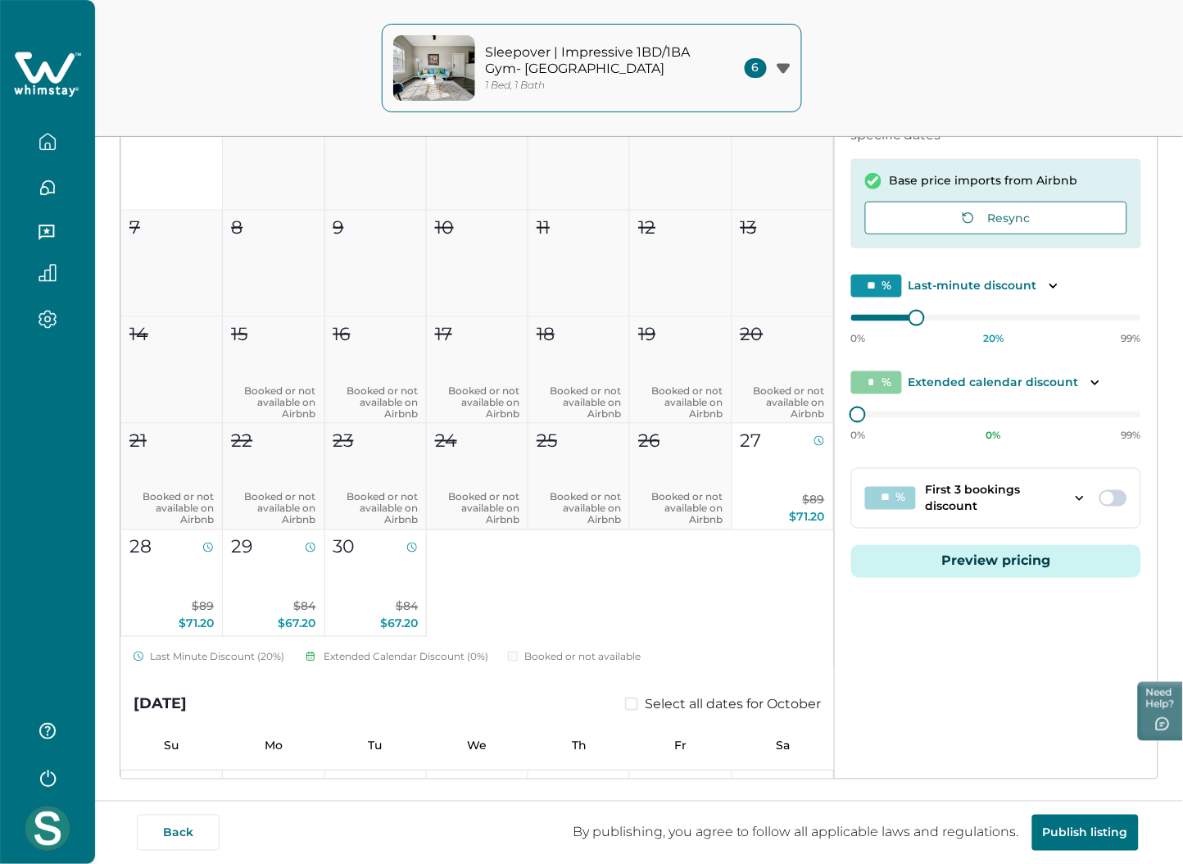
scroll to position [303, 0]
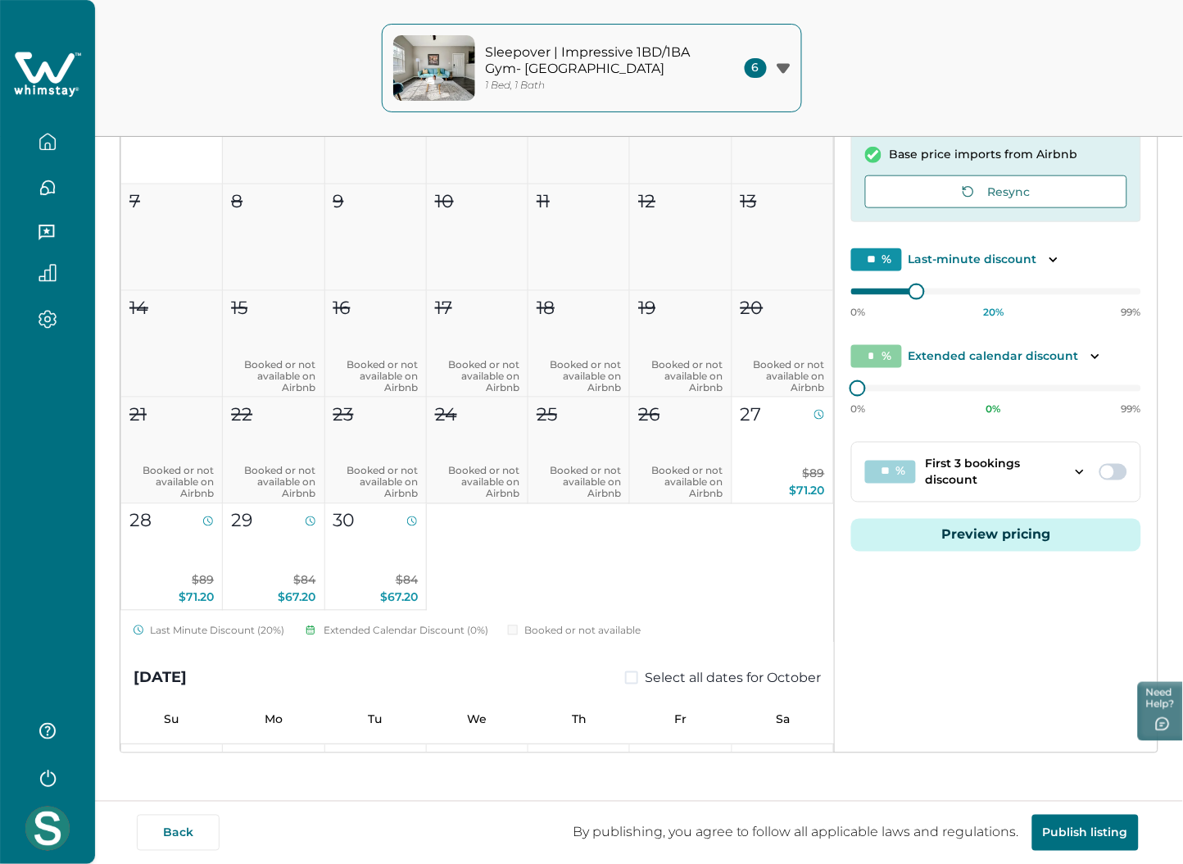
click at [972, 530] on button "Preview pricing" at bounding box center [996, 535] width 290 height 33
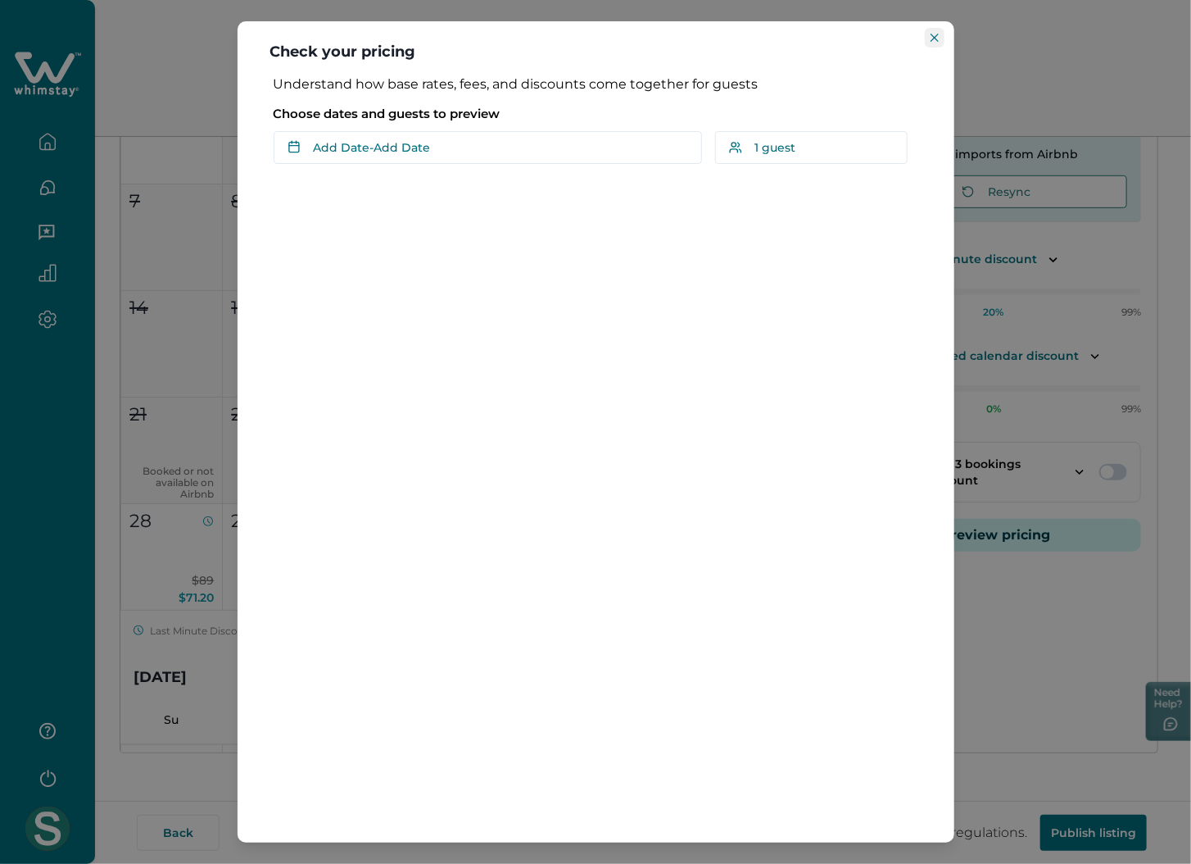
click at [936, 29] on button "Close" at bounding box center [935, 38] width 20 height 20
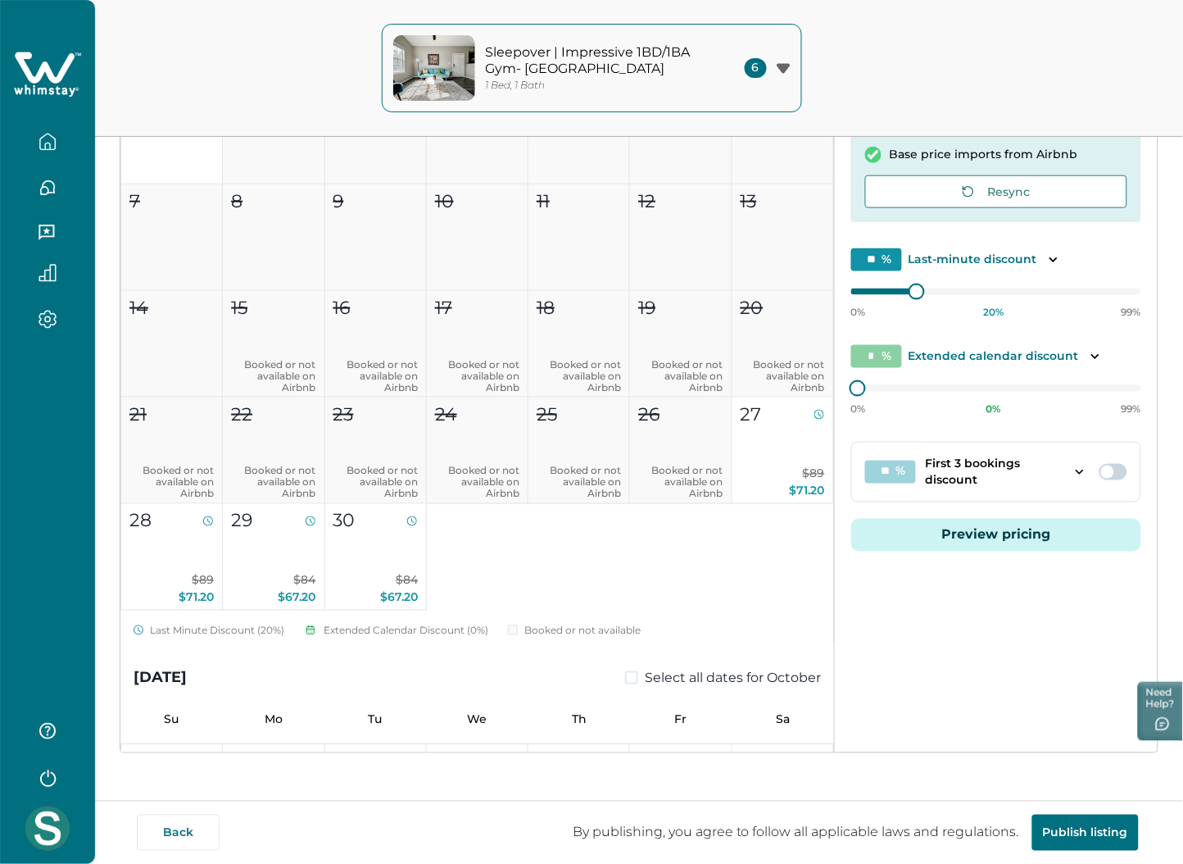
click at [34, 71] on icon at bounding box center [47, 74] width 67 height 49
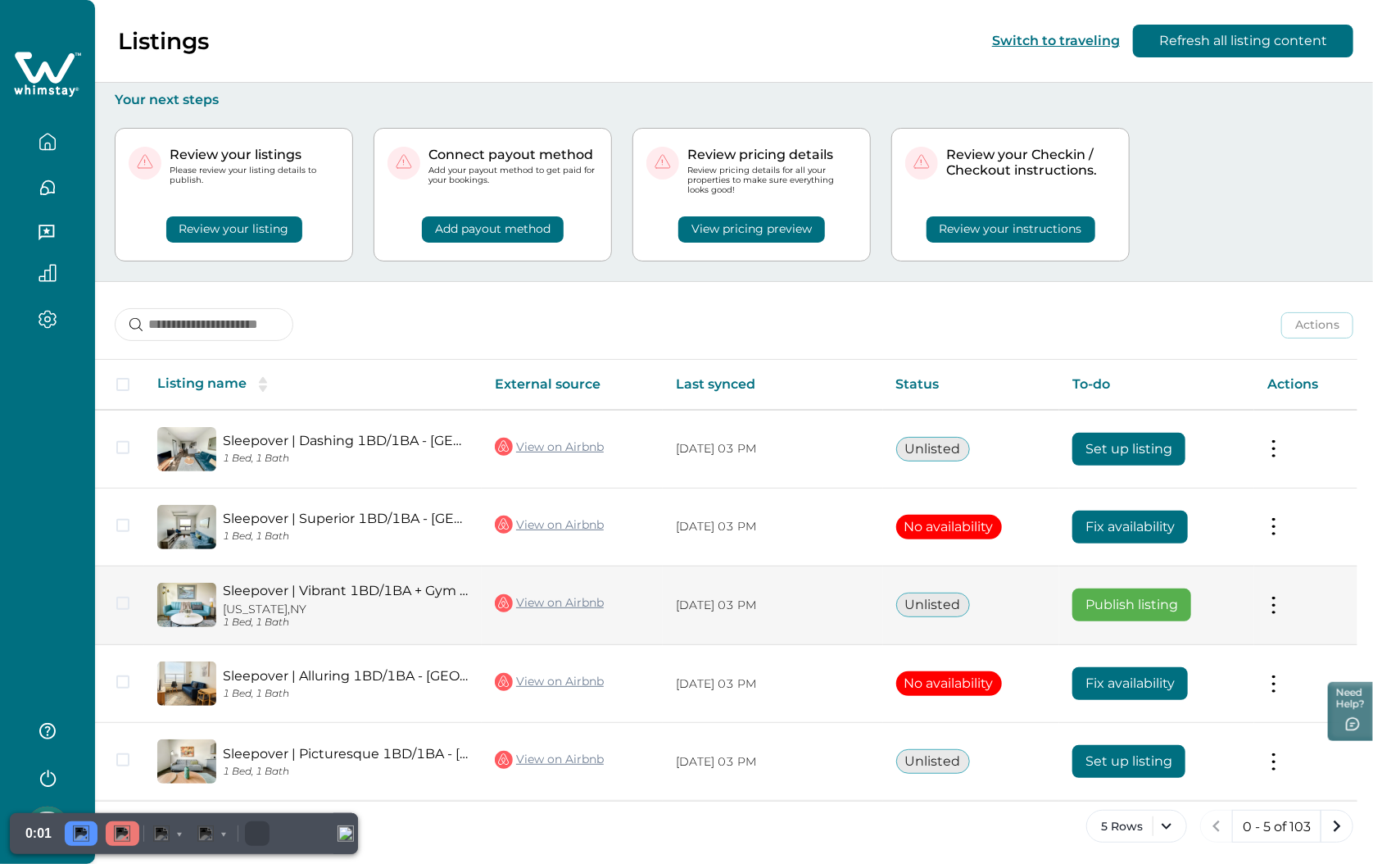
click at [1058, 600] on button at bounding box center [1273, 604] width 13 height 17
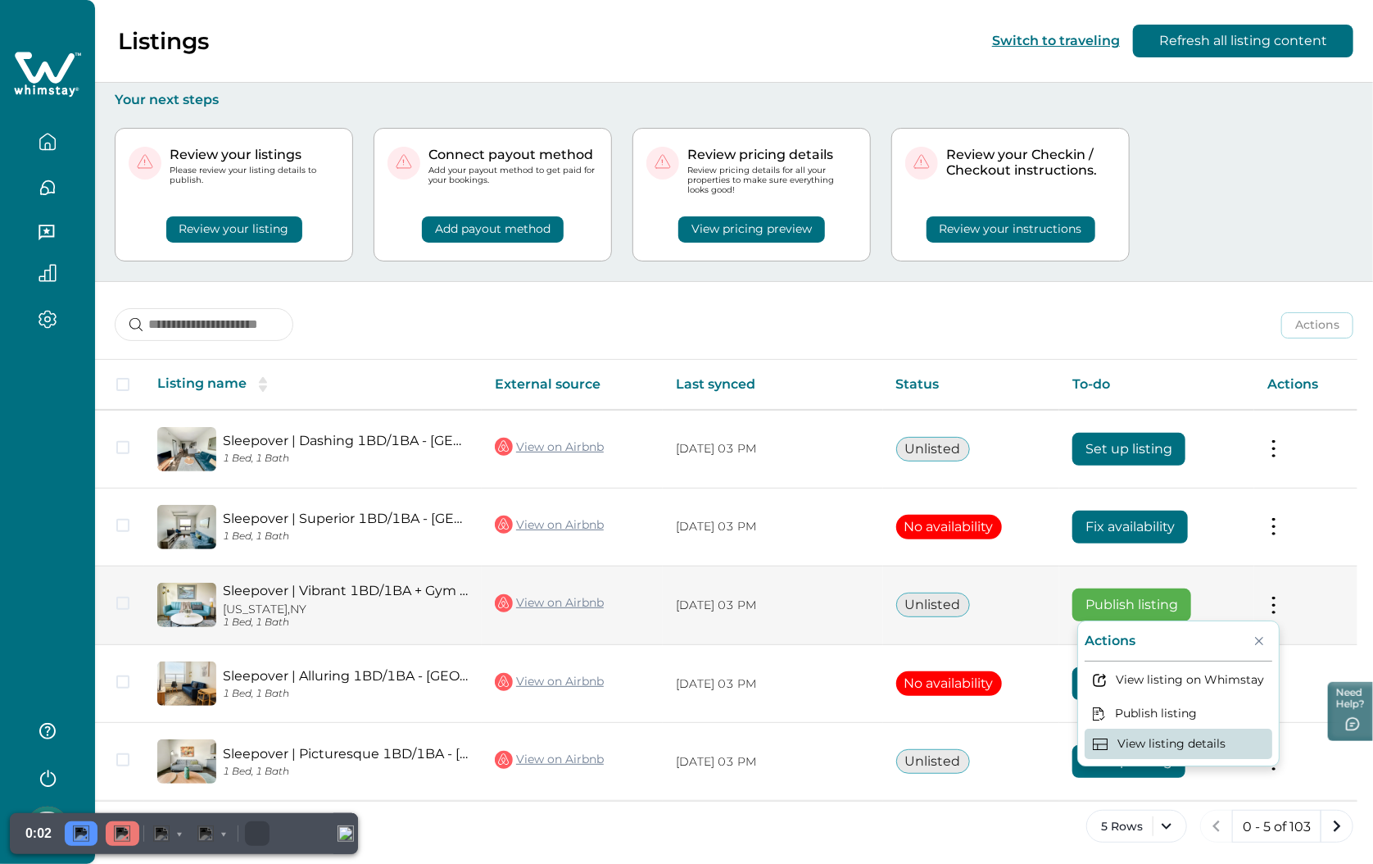
click at [1058, 746] on button "View listing details" at bounding box center [1179, 743] width 188 height 30
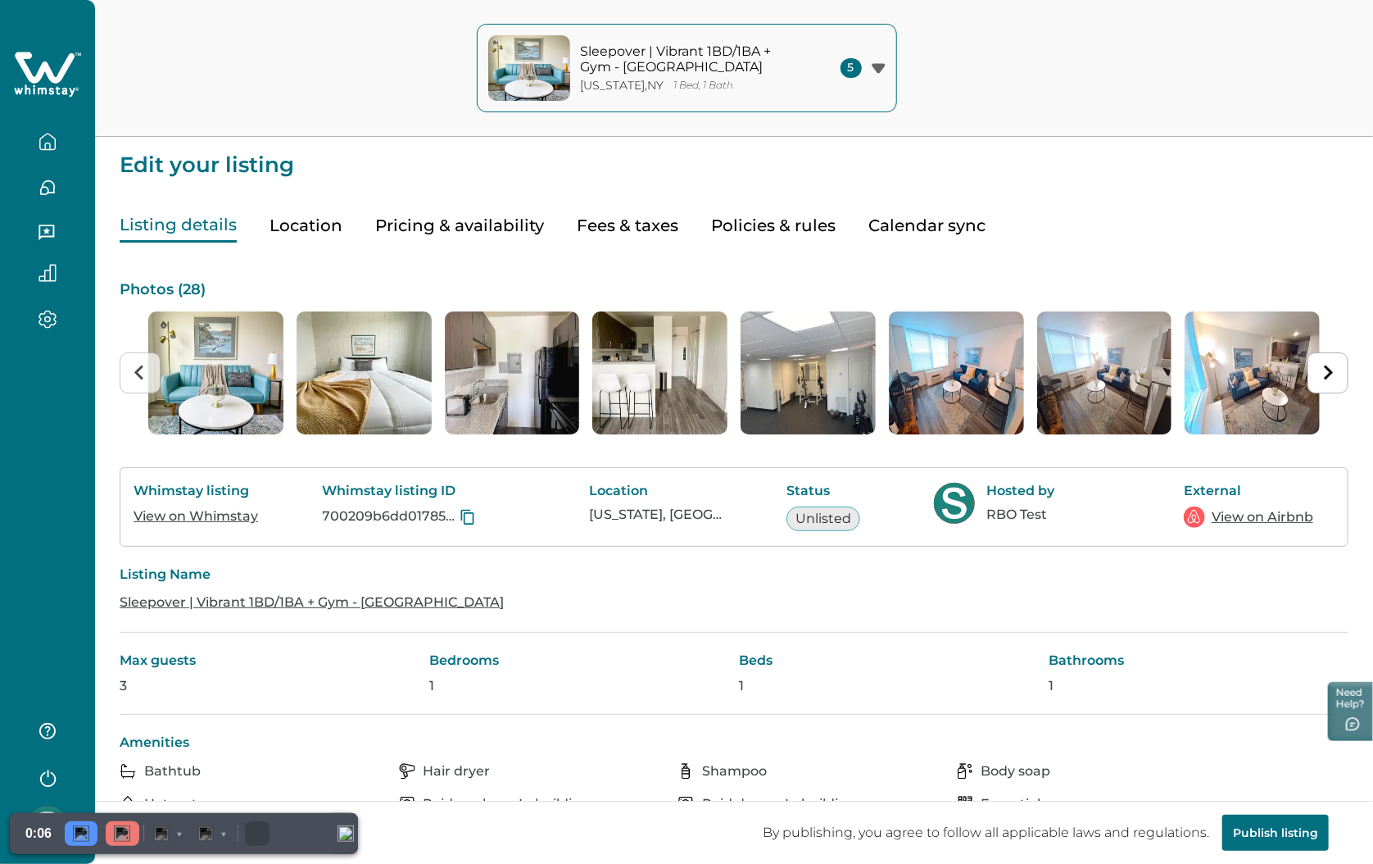
click at [471, 218] on button "Pricing & availability" at bounding box center [459, 226] width 169 height 34
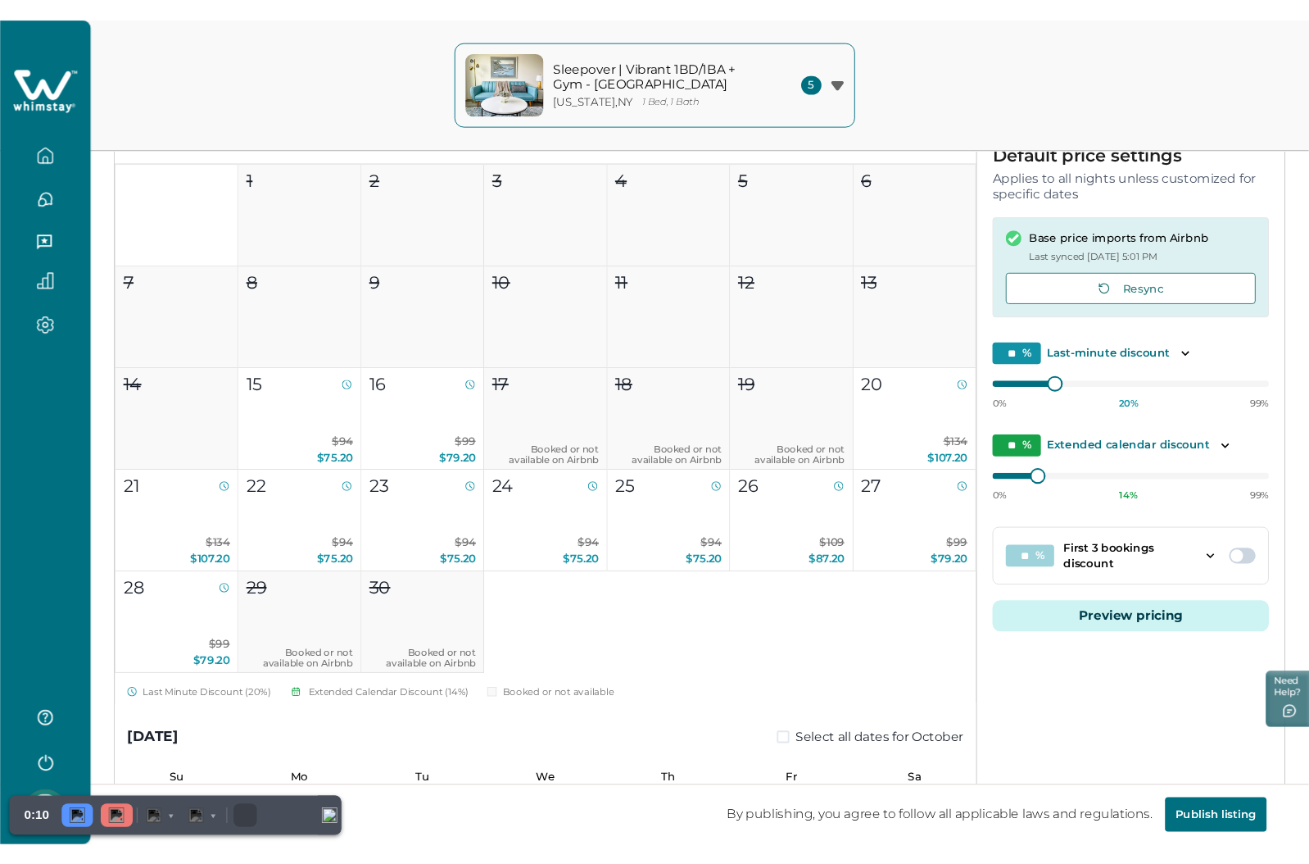
scroll to position [246, 0]
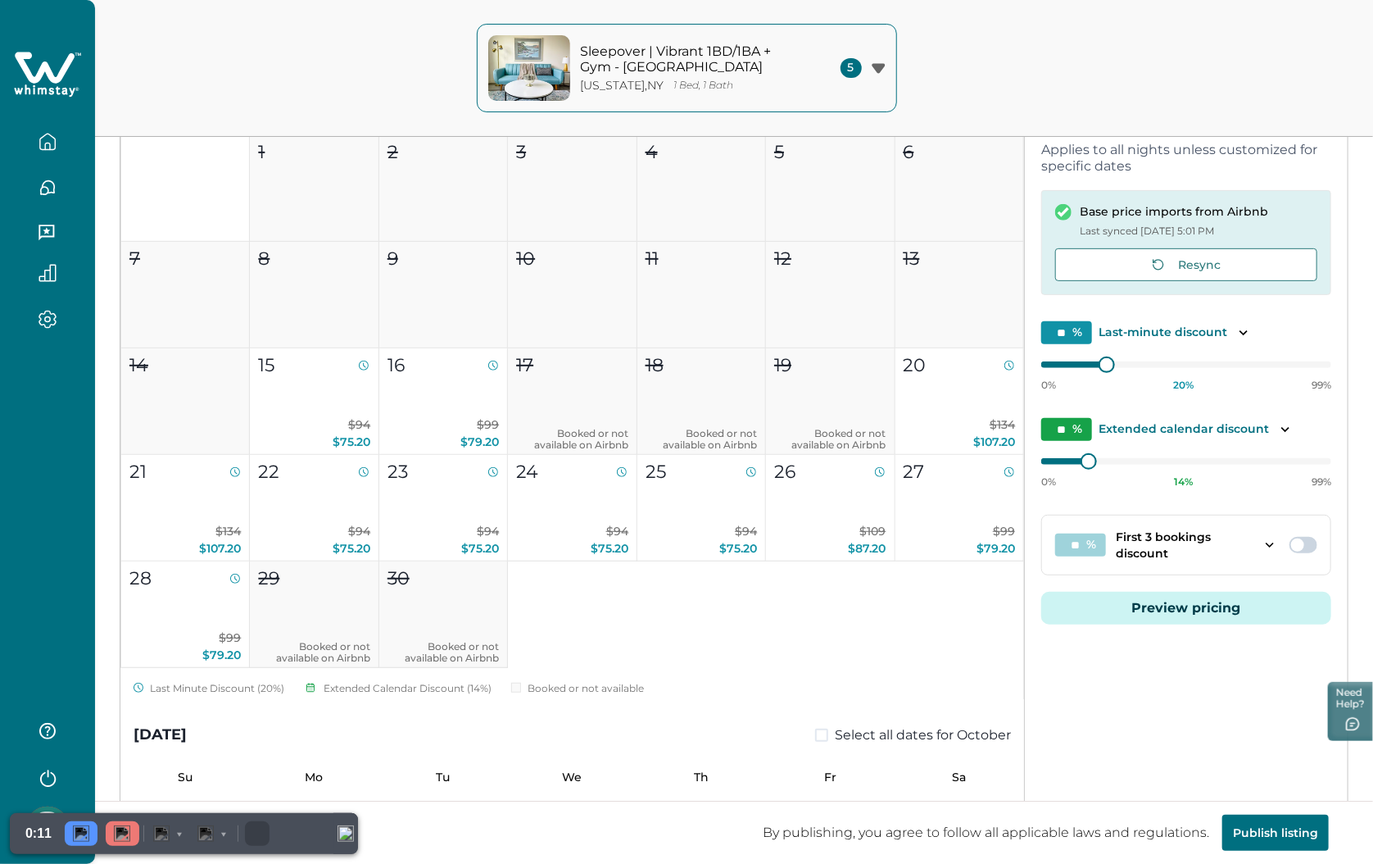
click at [1058, 605] on button "Preview pricing" at bounding box center [1186, 608] width 290 height 33
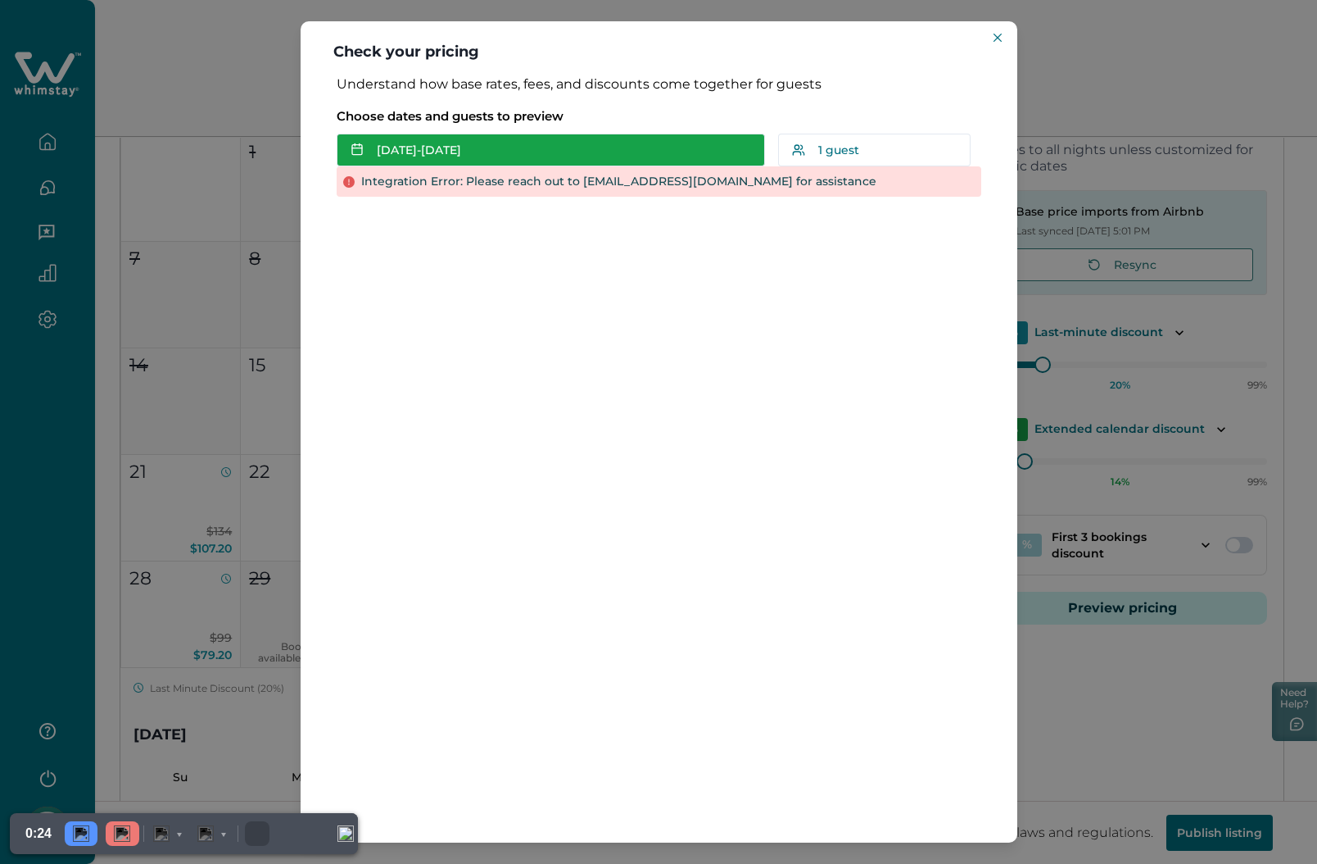
click at [540, 150] on button "Sep 13 - Sep 14" at bounding box center [551, 150] width 428 height 33
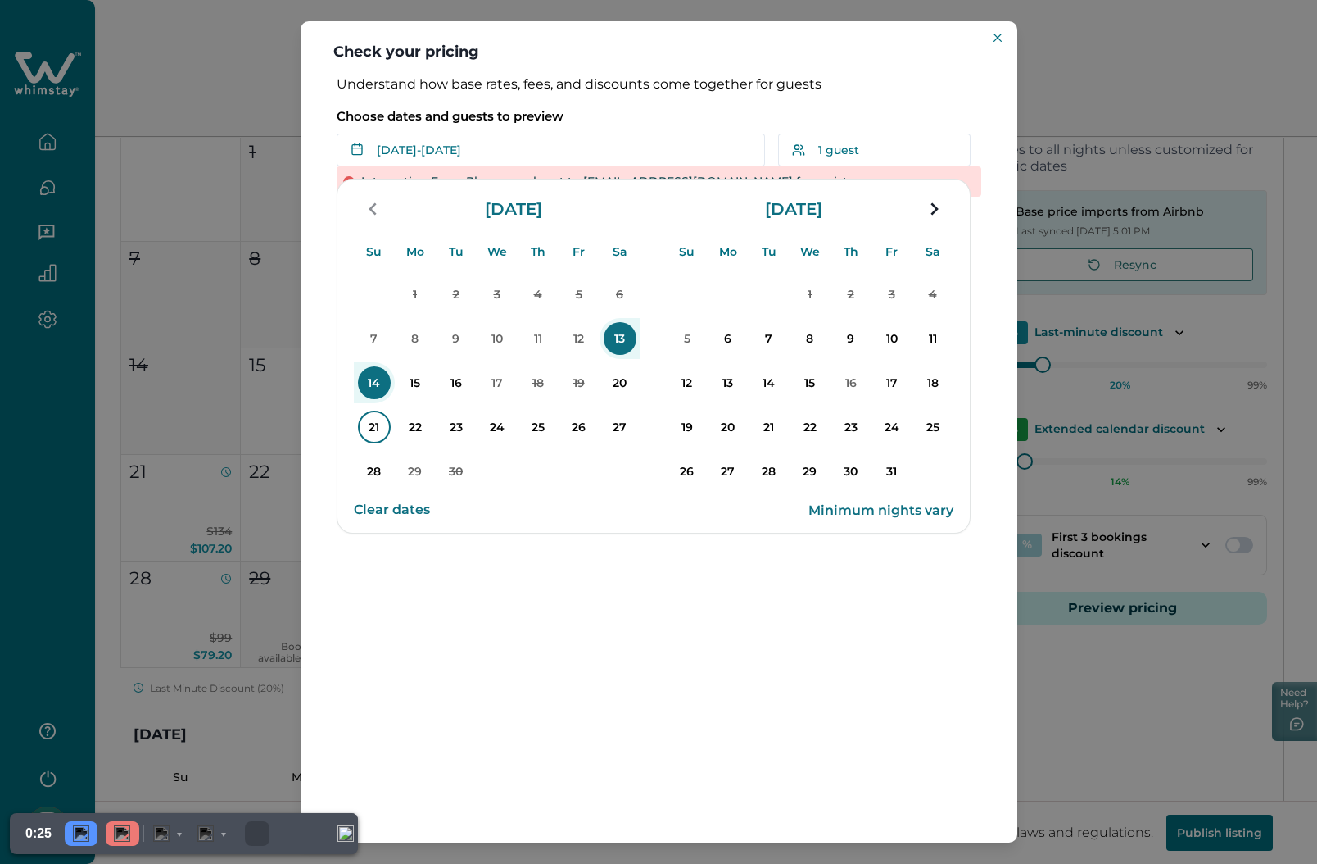
click at [373, 425] on p "21" at bounding box center [374, 426] width 33 height 33
click at [510, 424] on p "24" at bounding box center [497, 426] width 33 height 33
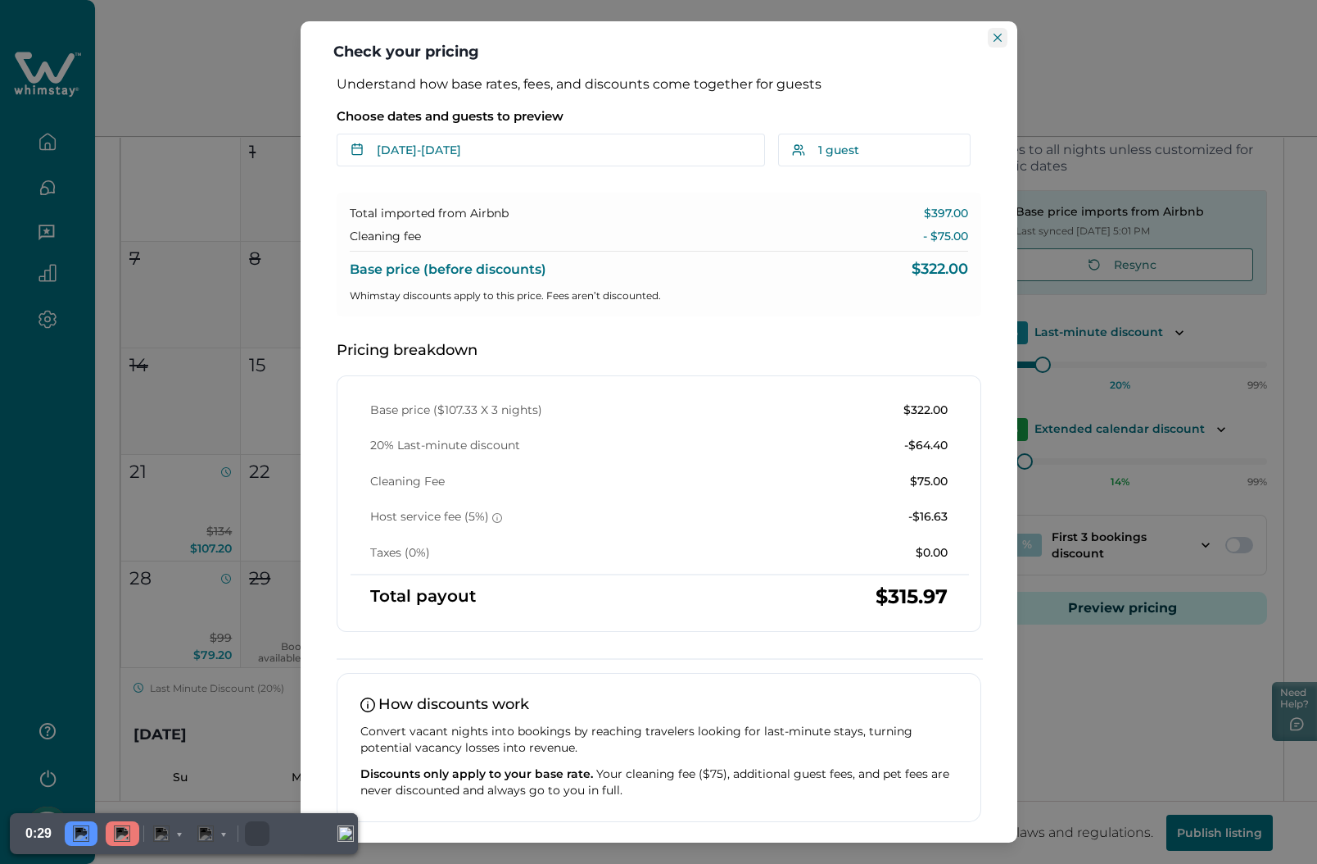
click at [991, 39] on button "Close" at bounding box center [998, 38] width 20 height 20
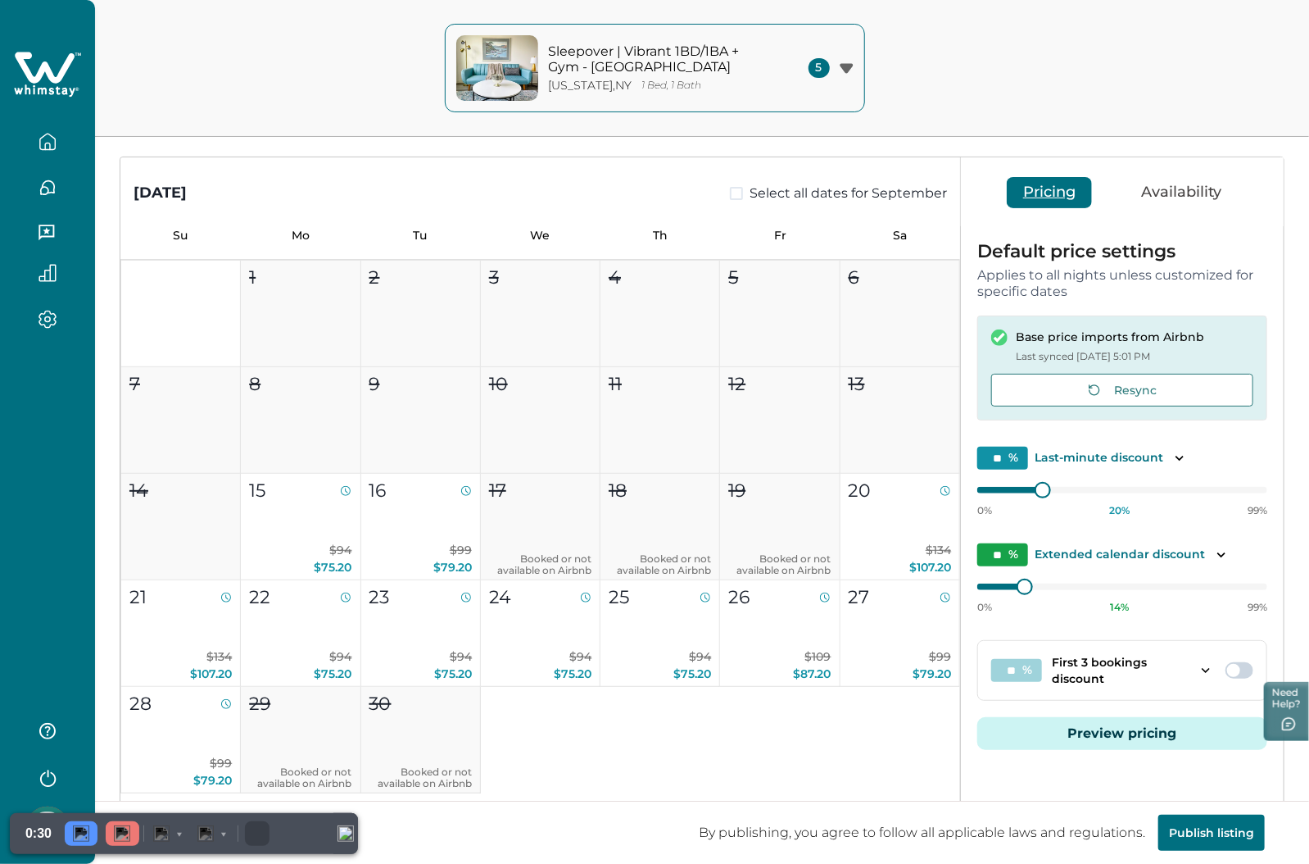
scroll to position [0, 0]
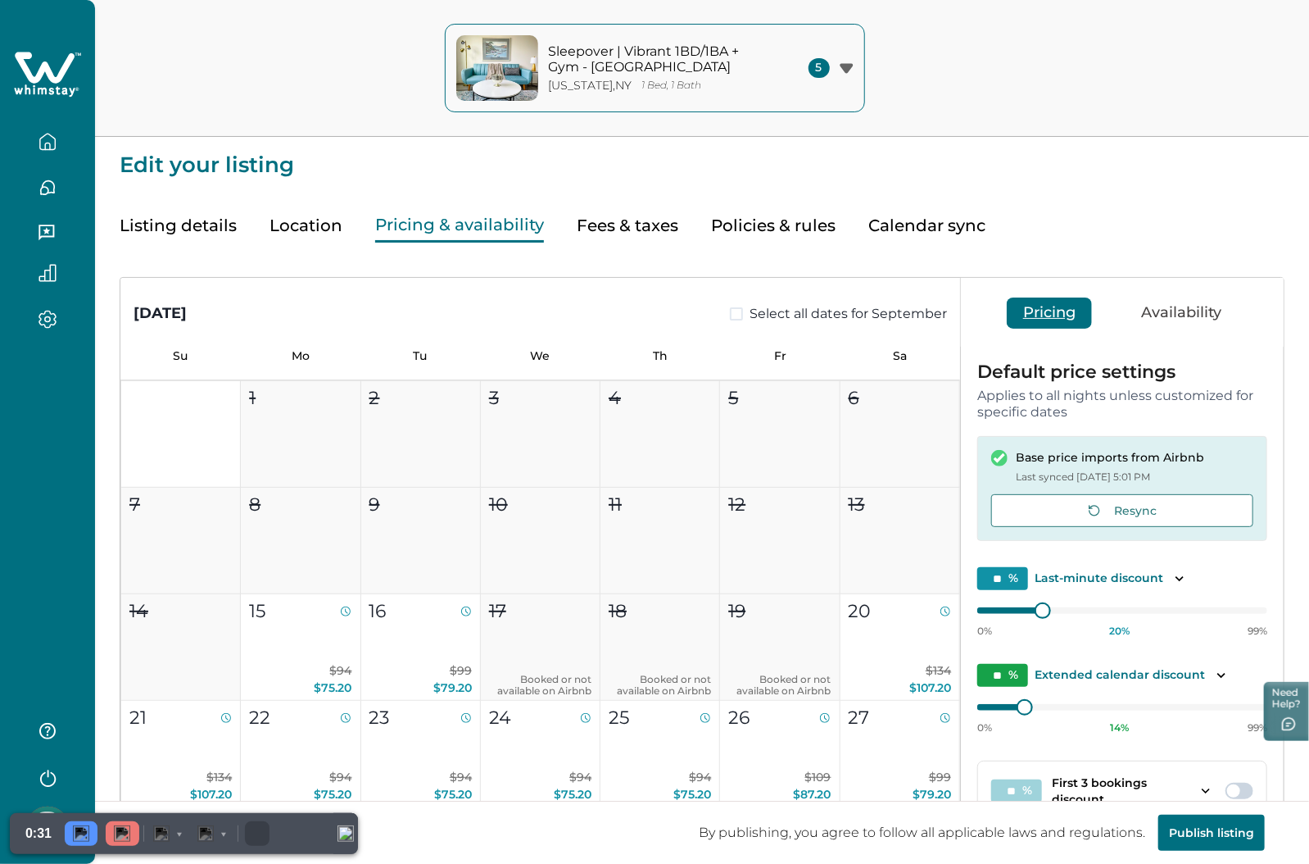
click at [697, 79] on div "New York , NY 1 Bed, 1 Bath" at bounding box center [659, 86] width 221 height 14
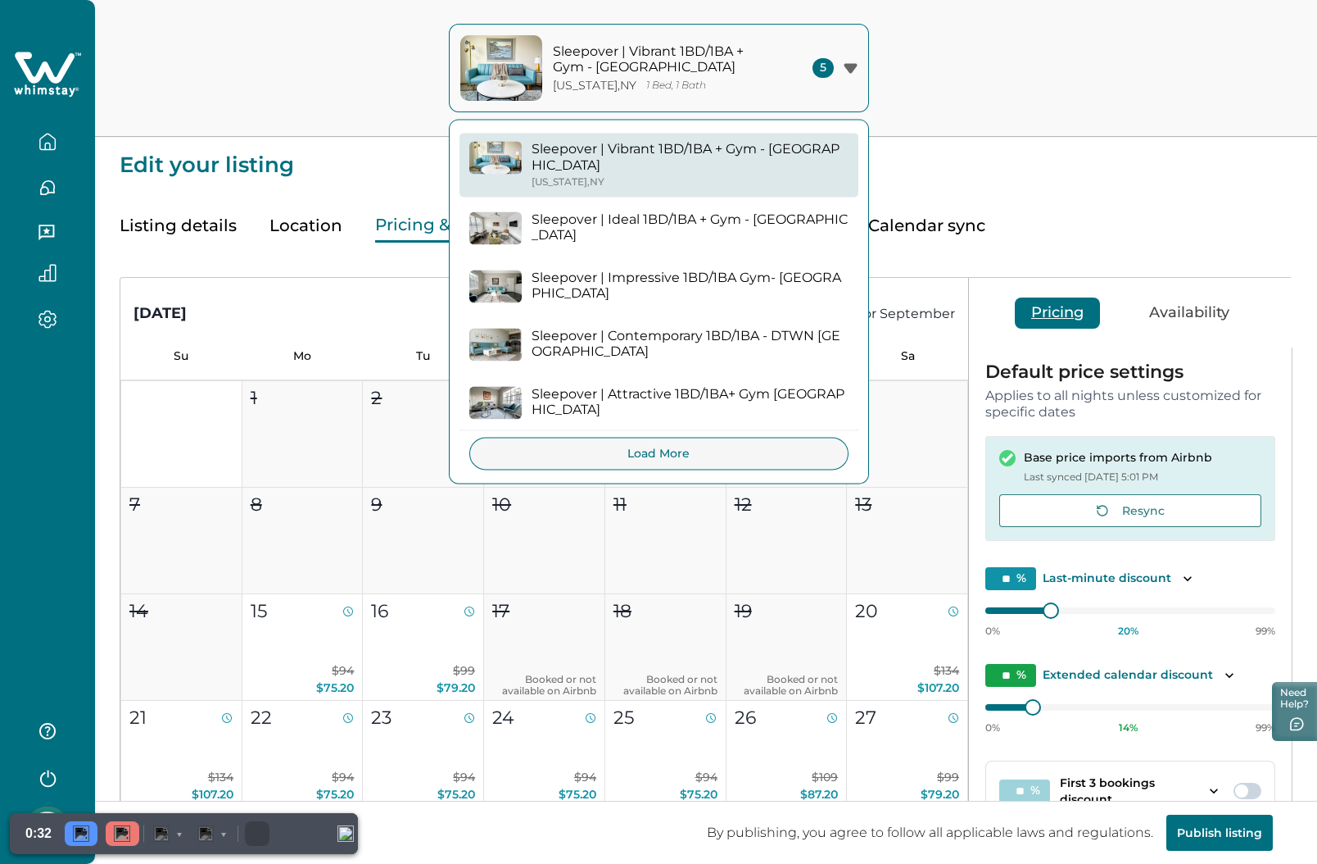
click at [626, 289] on button "Sleepover | Impressive 1BD/1BA Gym- [GEOGRAPHIC_DATA]" at bounding box center [659, 287] width 399 height 52
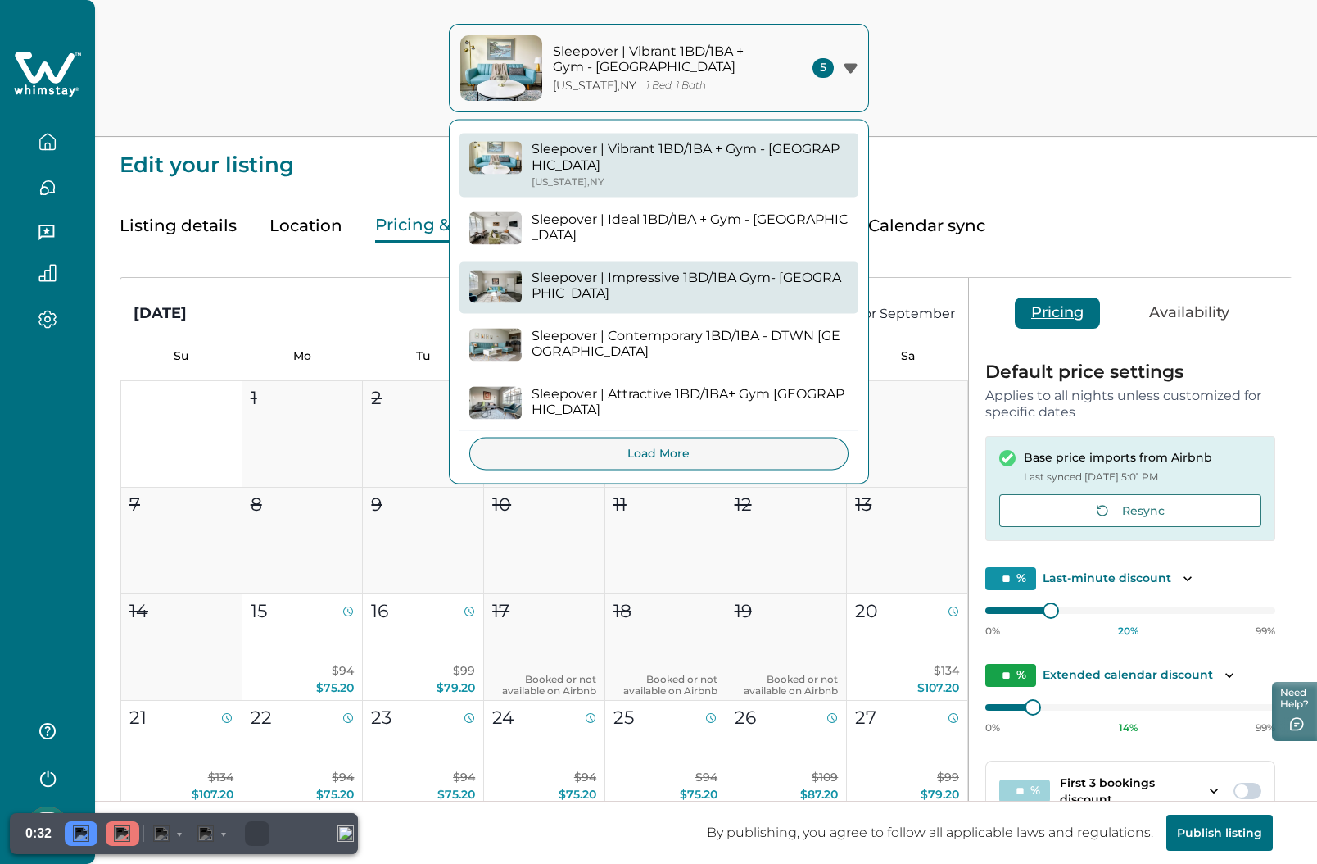
type input "*"
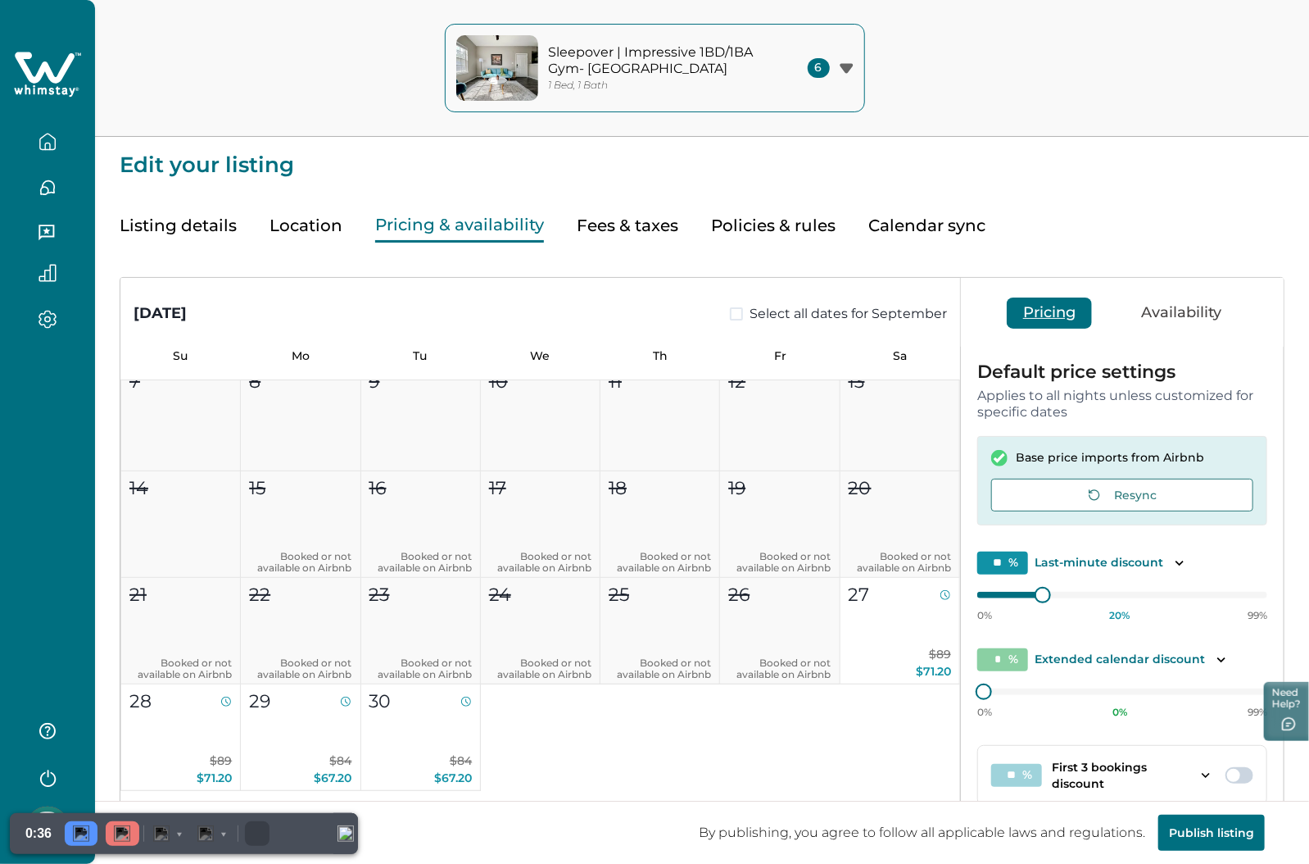
scroll to position [246, 0]
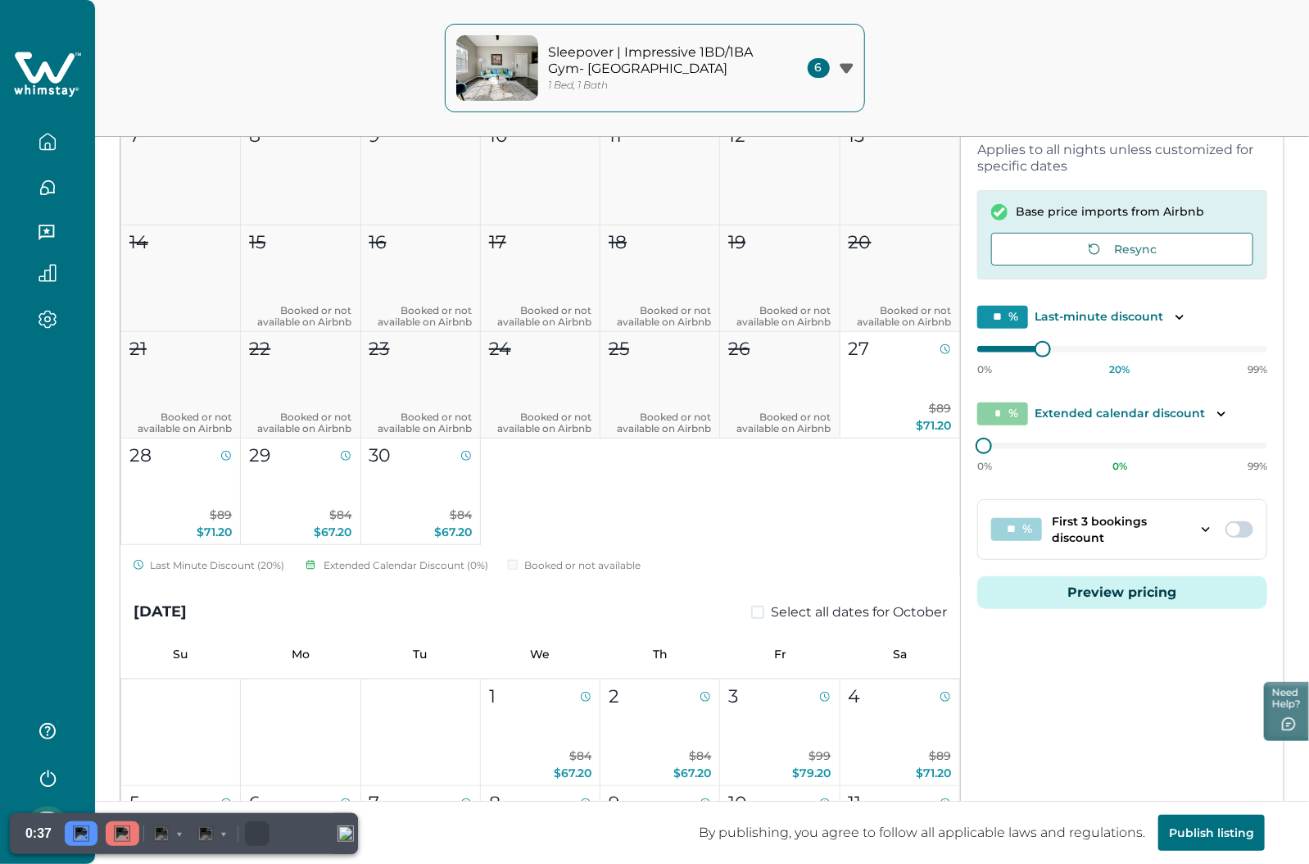
click at [1058, 587] on button "Preview pricing" at bounding box center [1122, 592] width 290 height 33
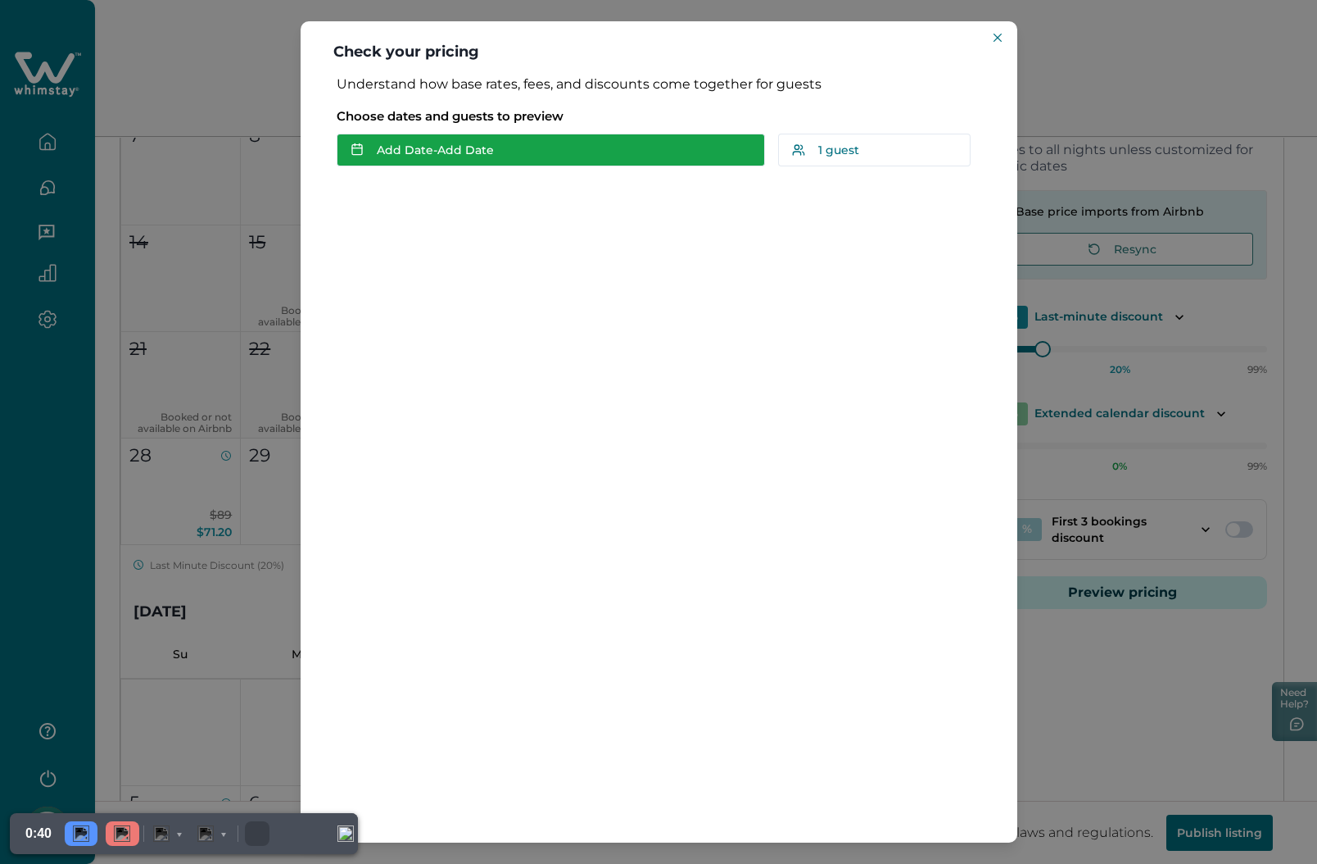
click at [445, 152] on button "Add Date - Add Date" at bounding box center [551, 150] width 428 height 33
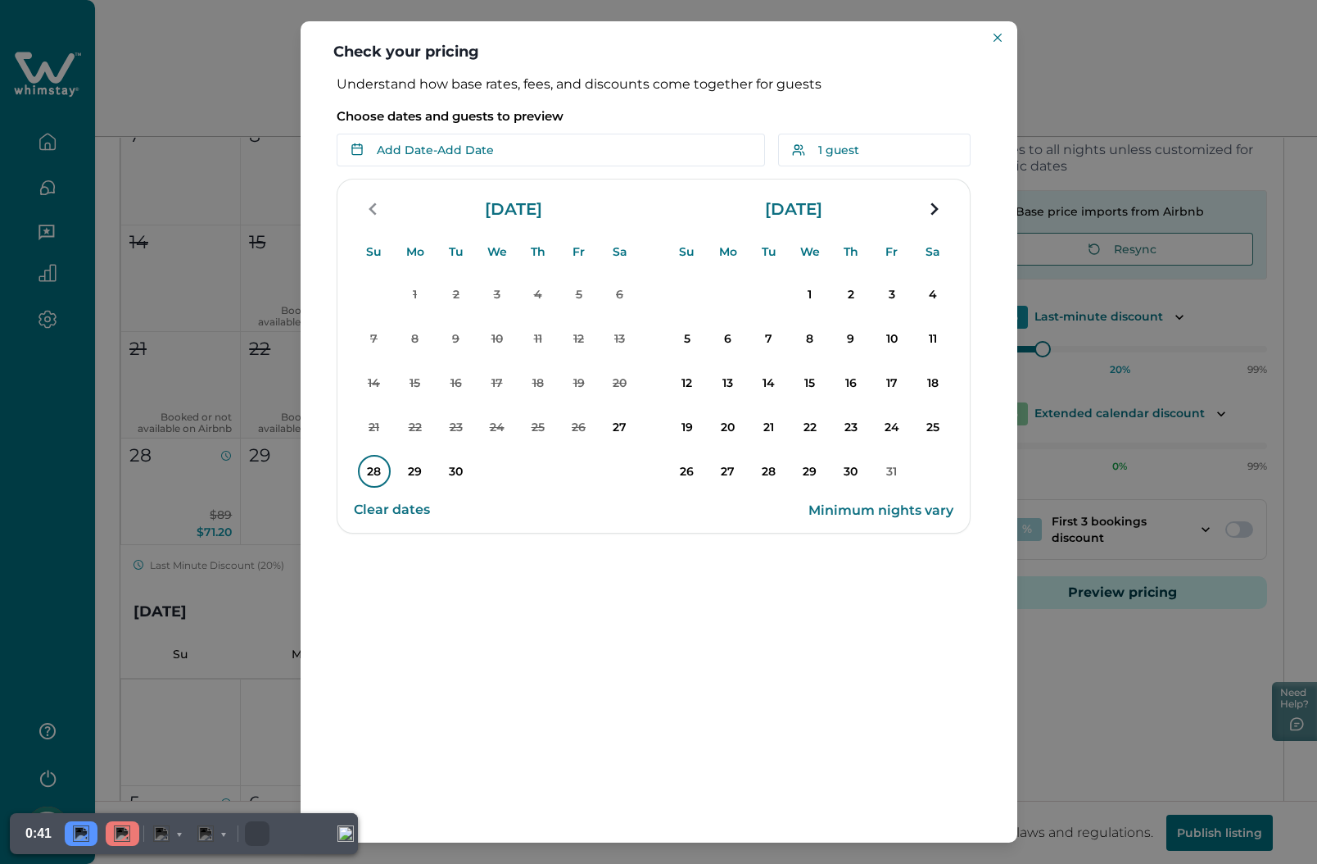
click at [365, 462] on p "28" at bounding box center [374, 471] width 33 height 33
click at [449, 464] on p "30" at bounding box center [456, 471] width 33 height 33
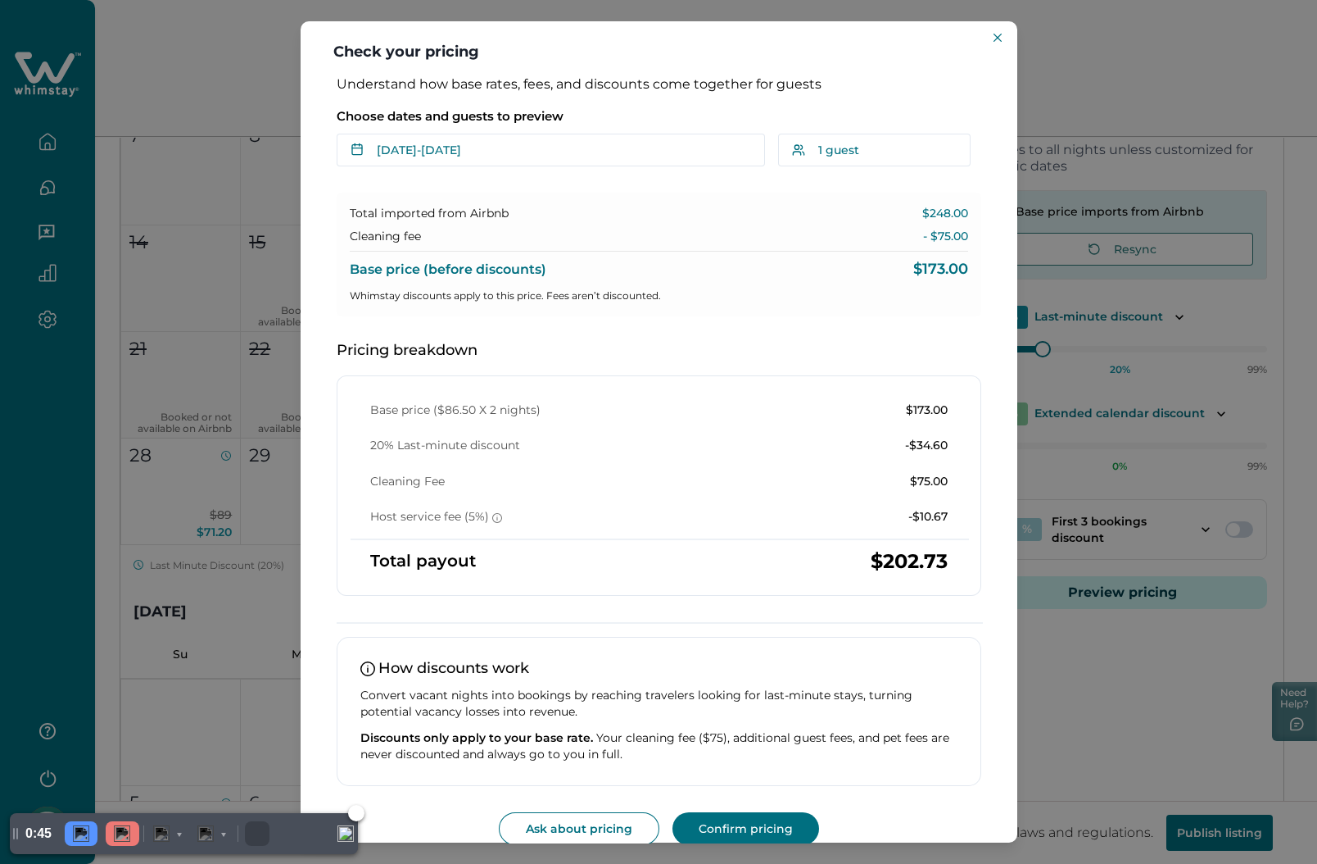
click at [120, 767] on img at bounding box center [122, 833] width 16 height 16
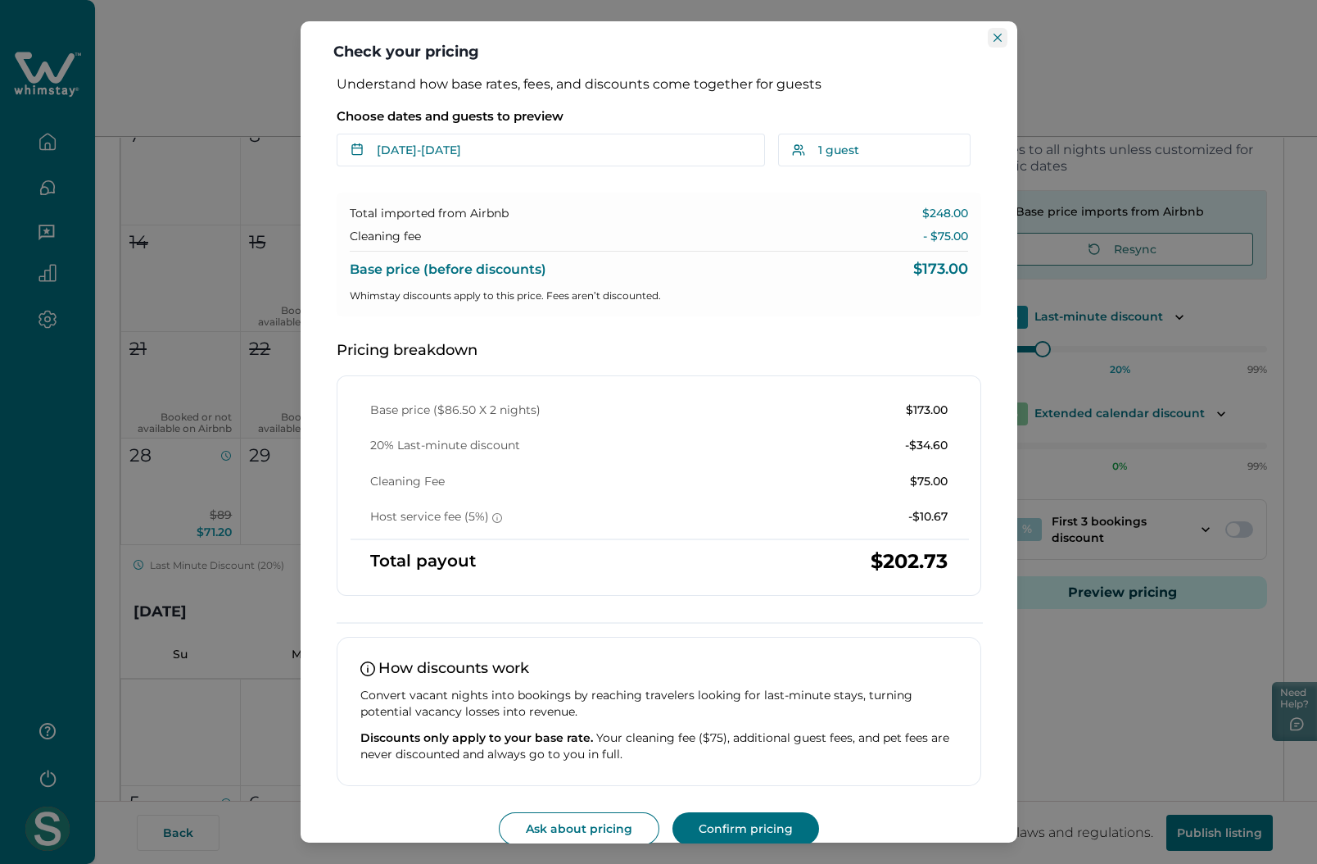
click at [999, 38] on icon "Close" at bounding box center [998, 38] width 8 height 8
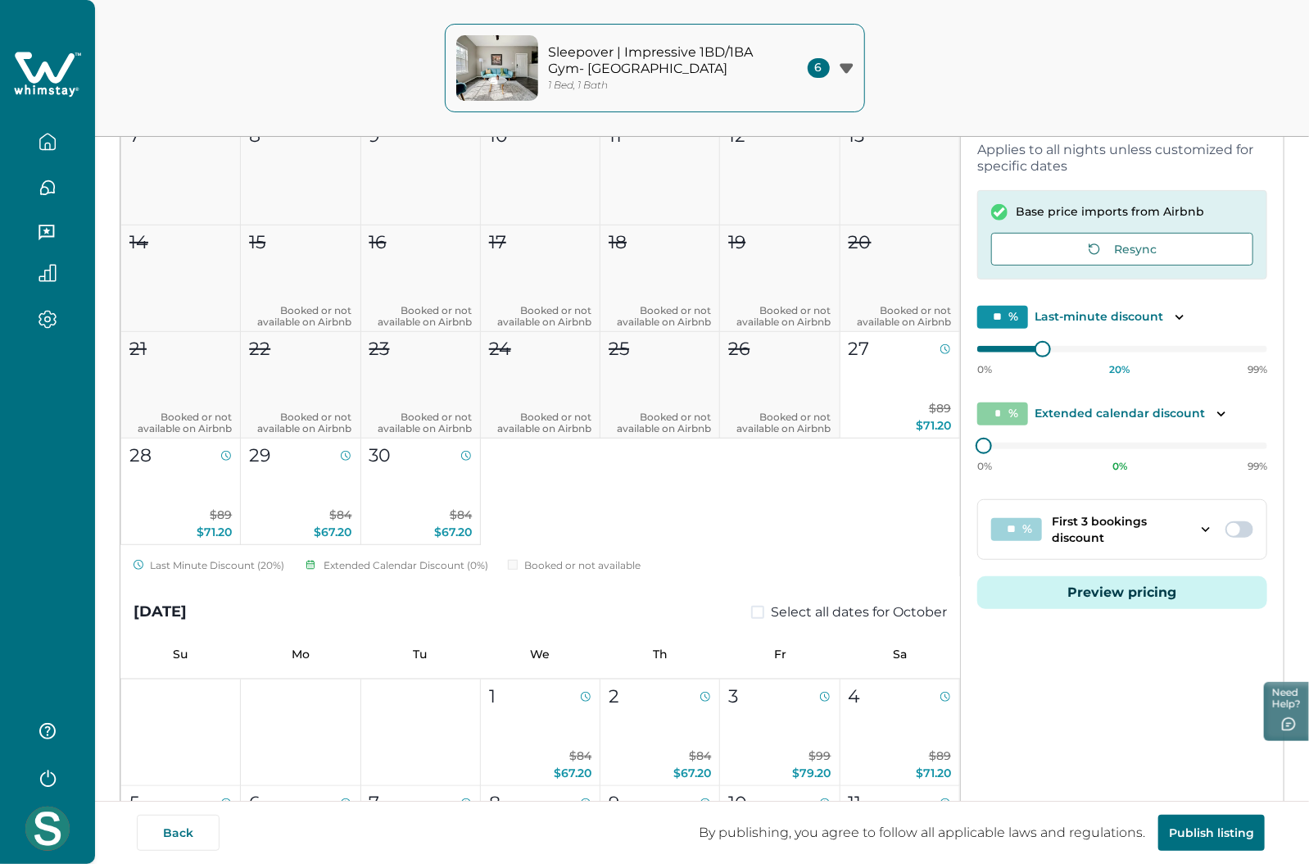
click at [66, 73] on icon at bounding box center [47, 74] width 67 height 49
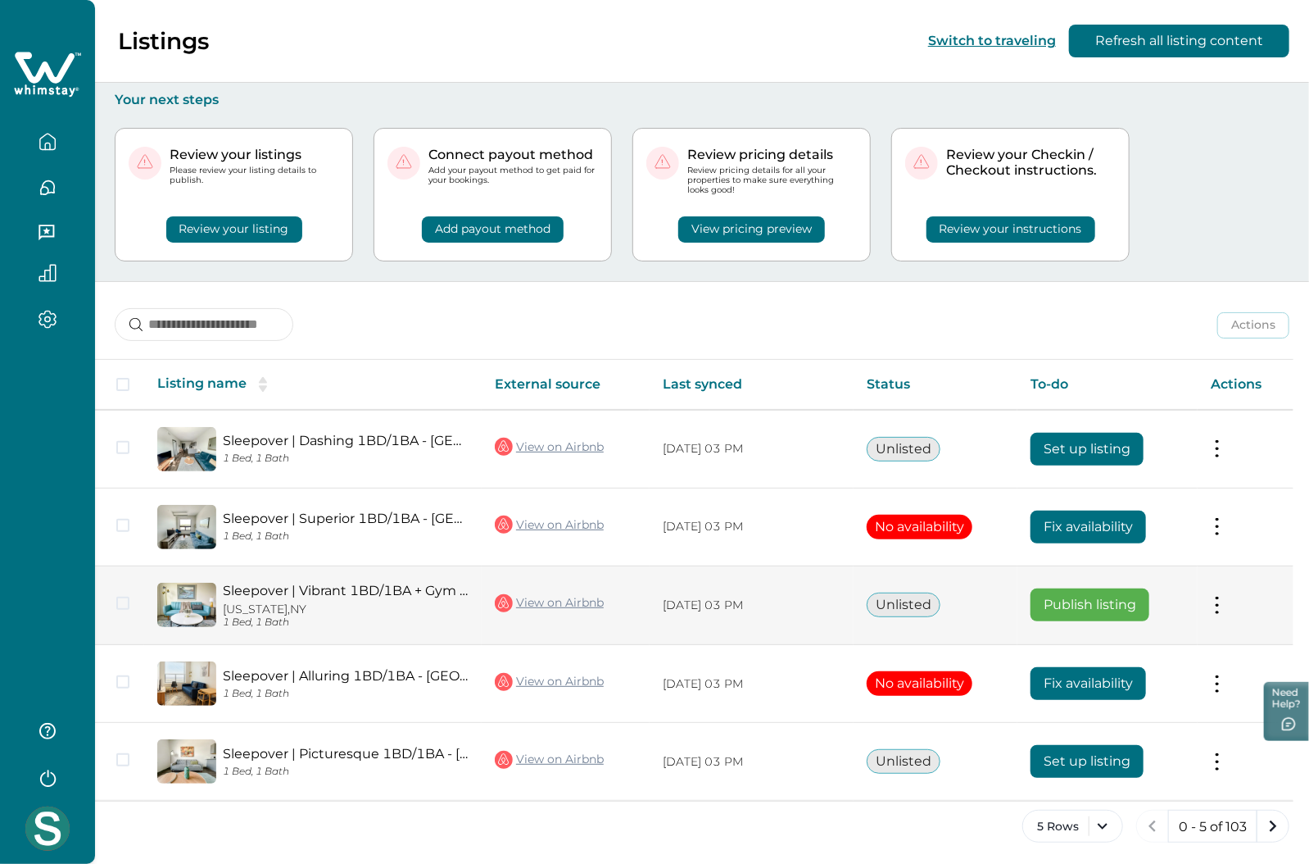
click at [1058, 601] on button at bounding box center [1217, 604] width 13 height 17
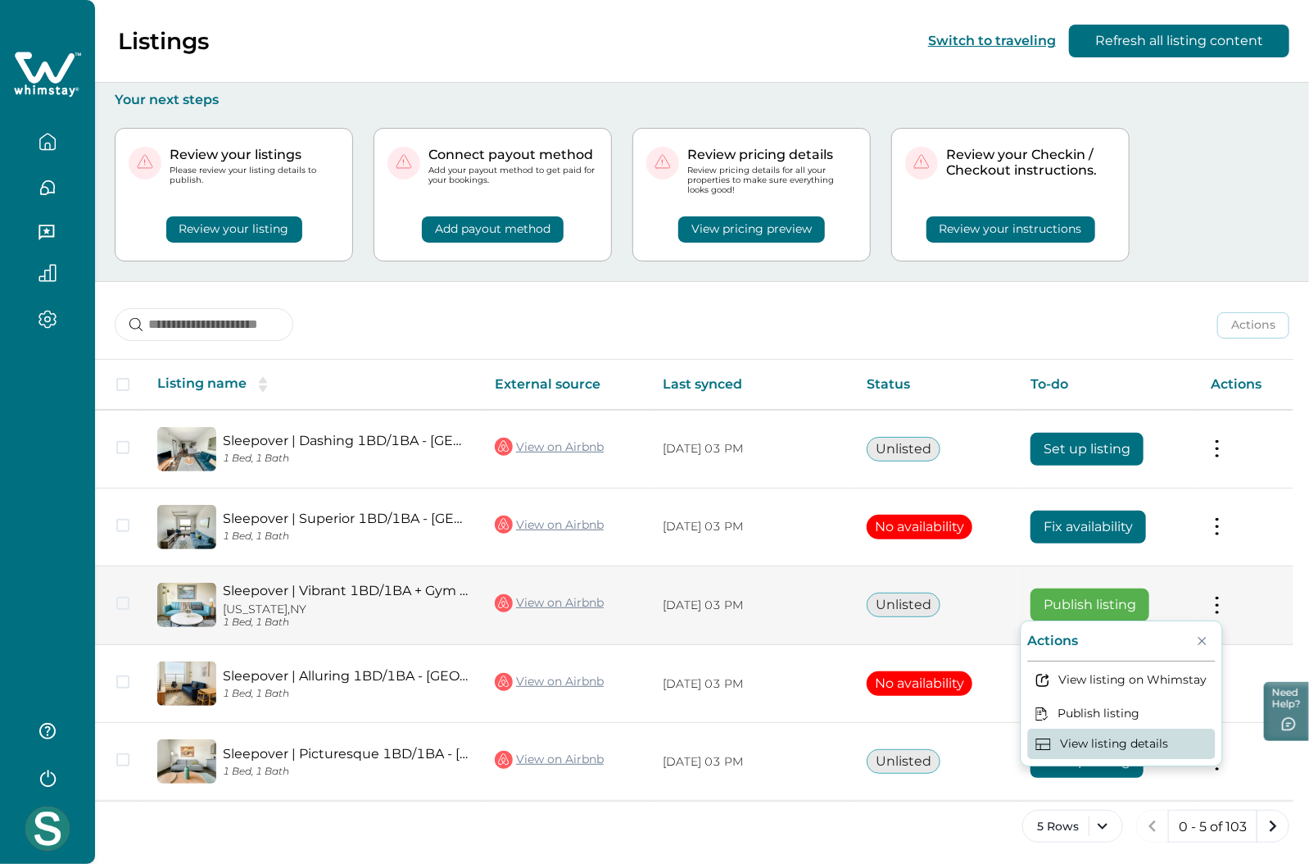
click at [1058, 736] on button "View listing details" at bounding box center [1122, 743] width 188 height 30
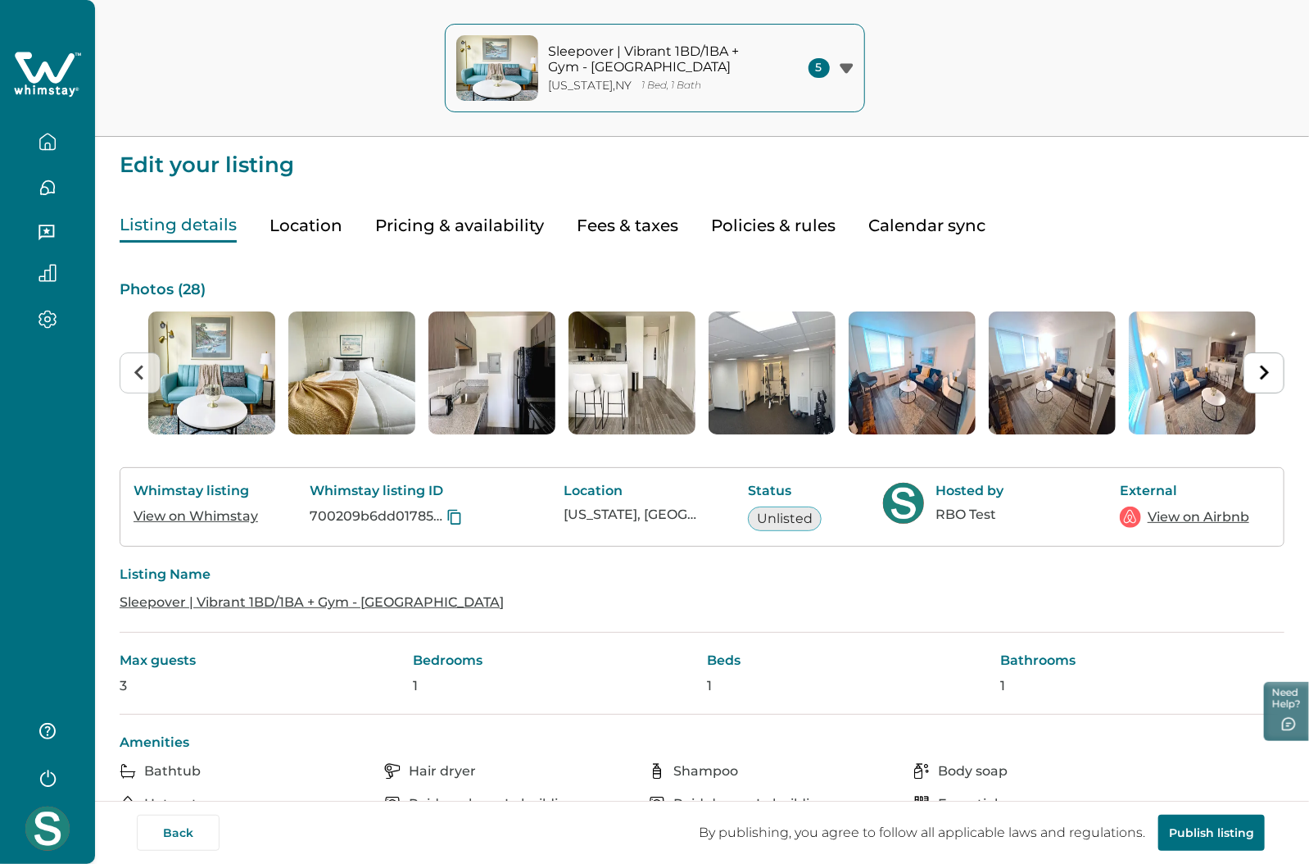
click at [437, 221] on button "Pricing & availability" at bounding box center [459, 226] width 169 height 34
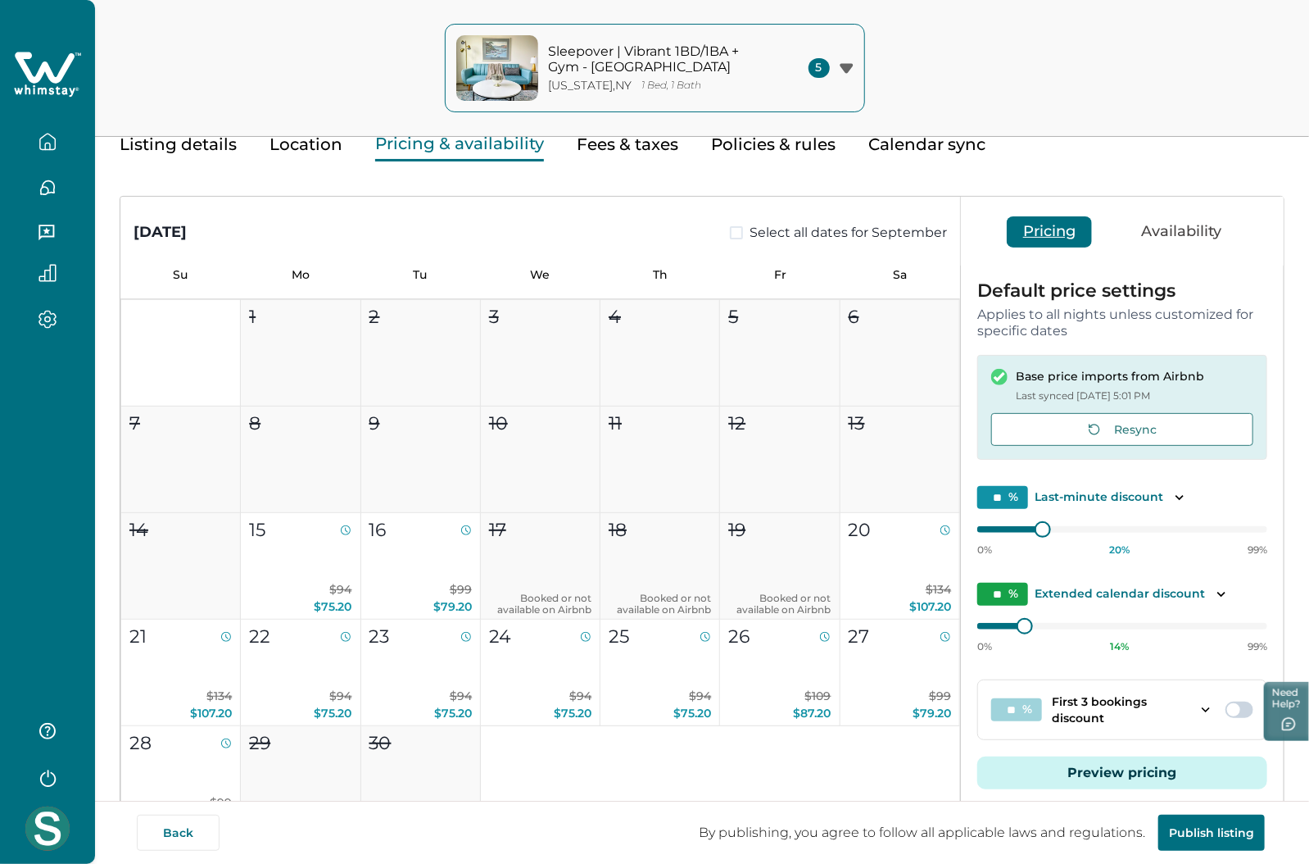
scroll to position [123, 0]
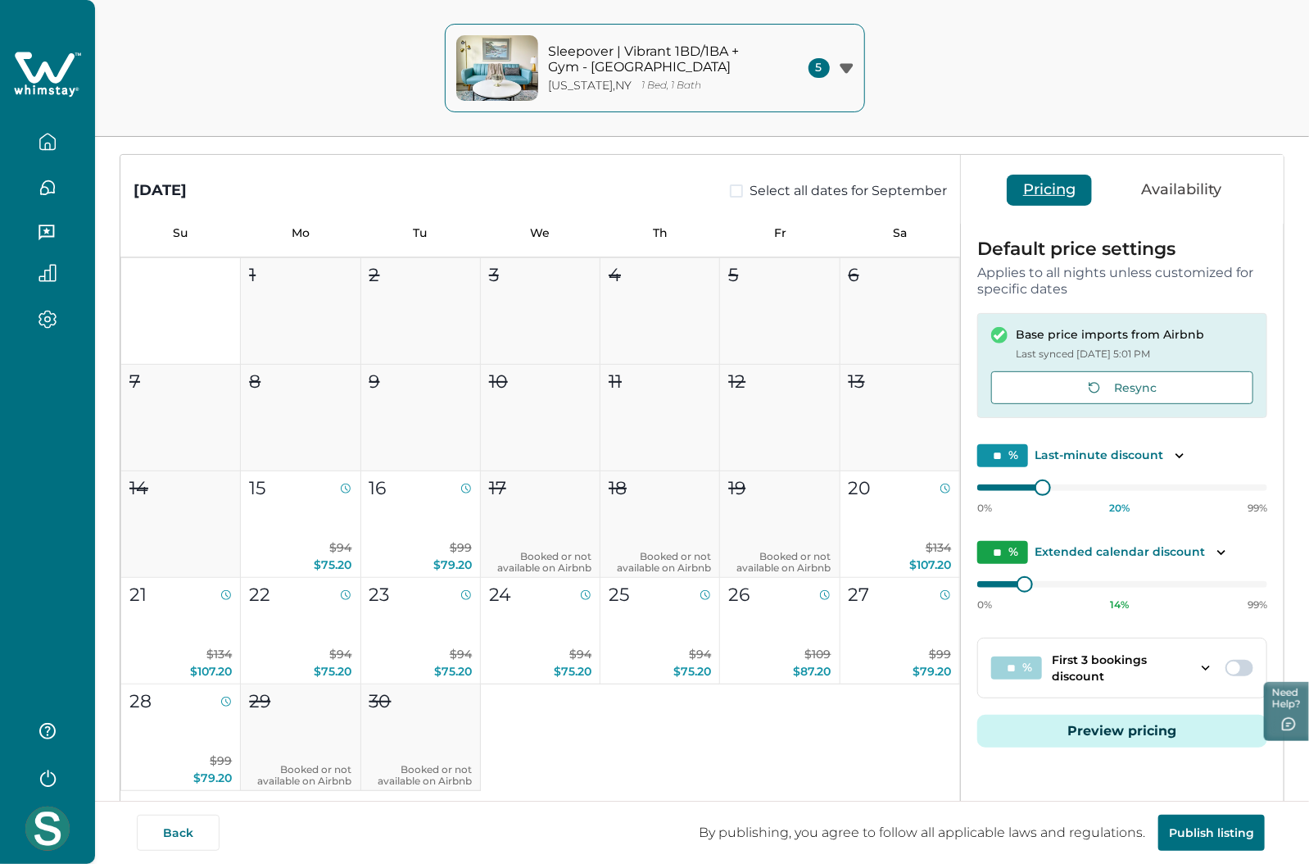
click at [1058, 732] on button "Preview pricing" at bounding box center [1122, 730] width 290 height 33
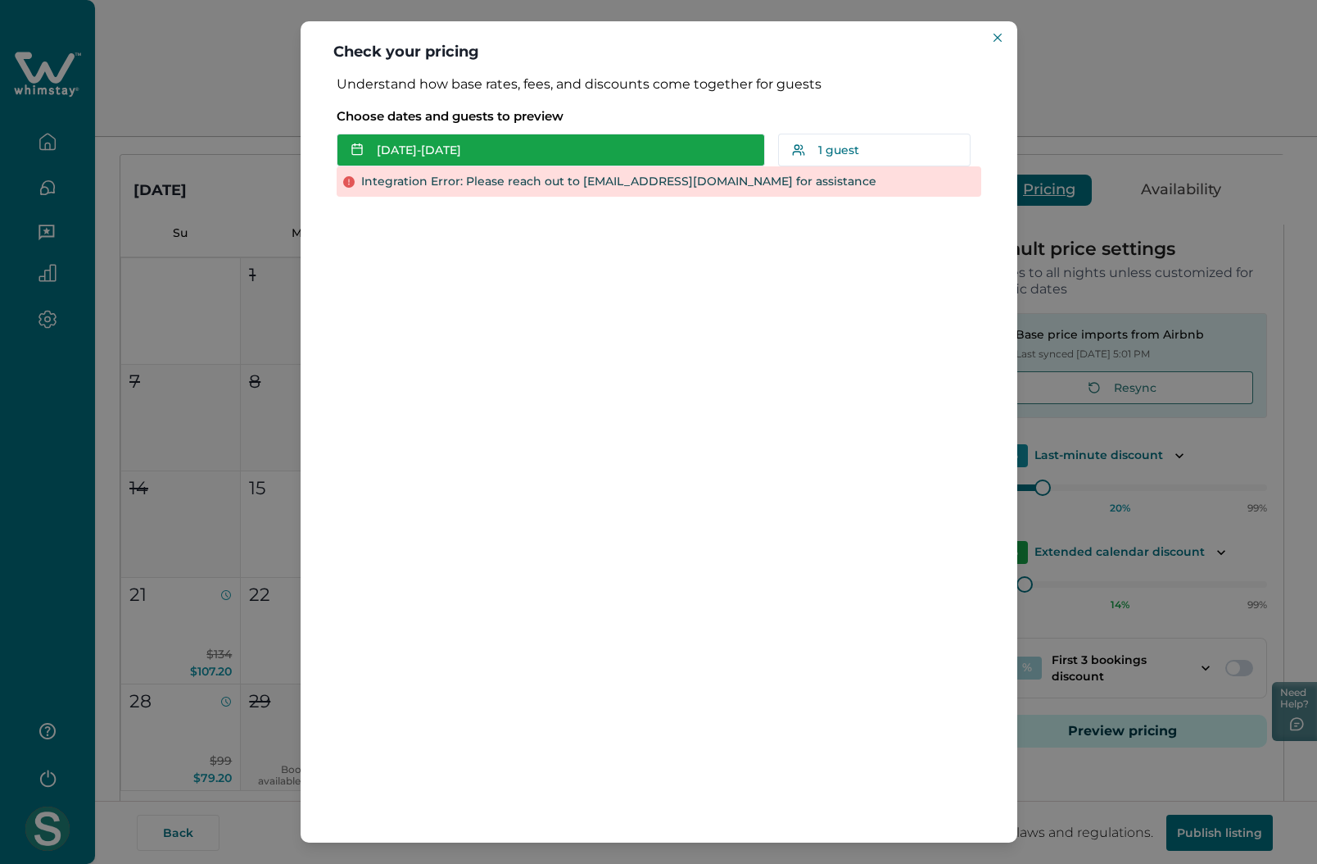
click at [474, 147] on button "Sep 13 - Sep 14" at bounding box center [551, 150] width 428 height 33
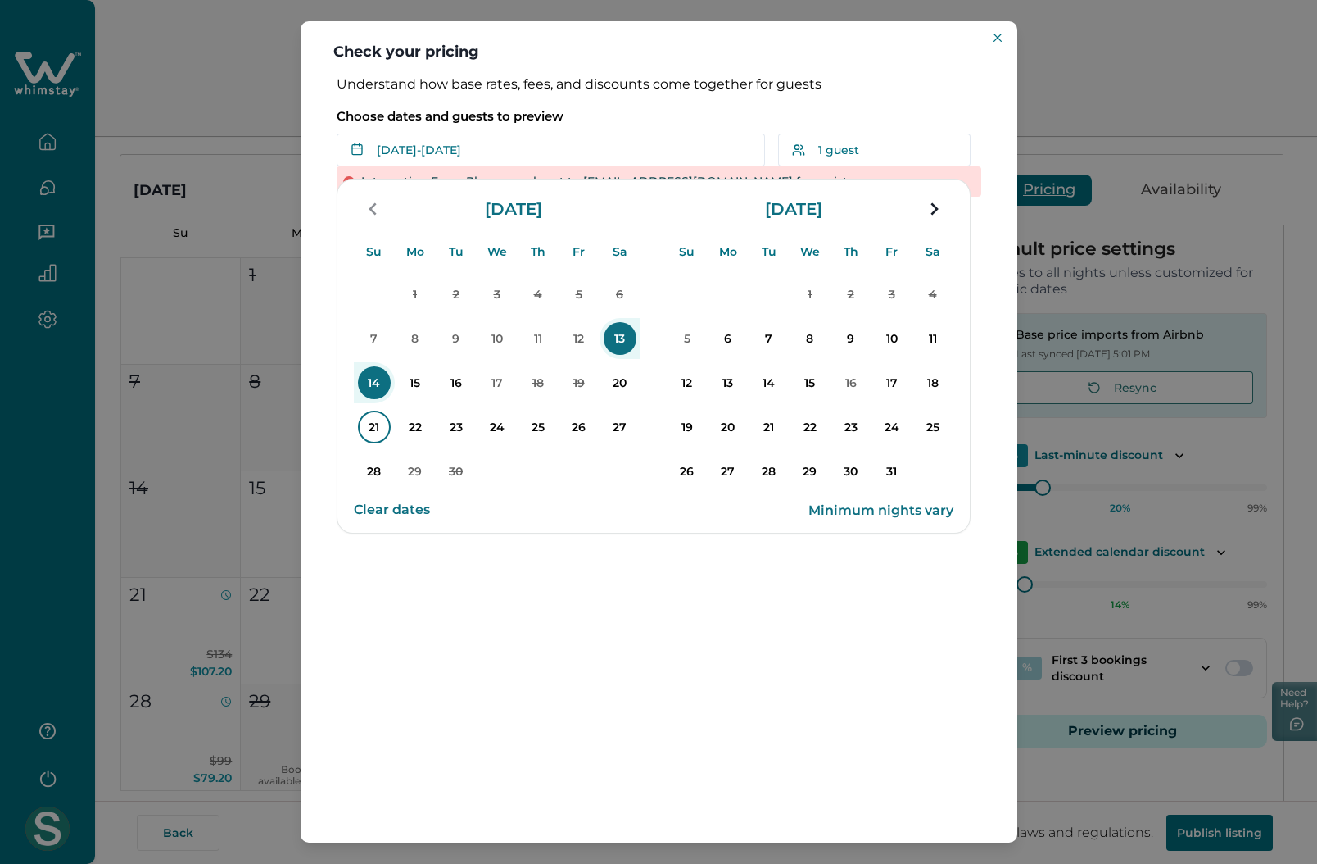
click at [361, 425] on p "21" at bounding box center [374, 426] width 33 height 33
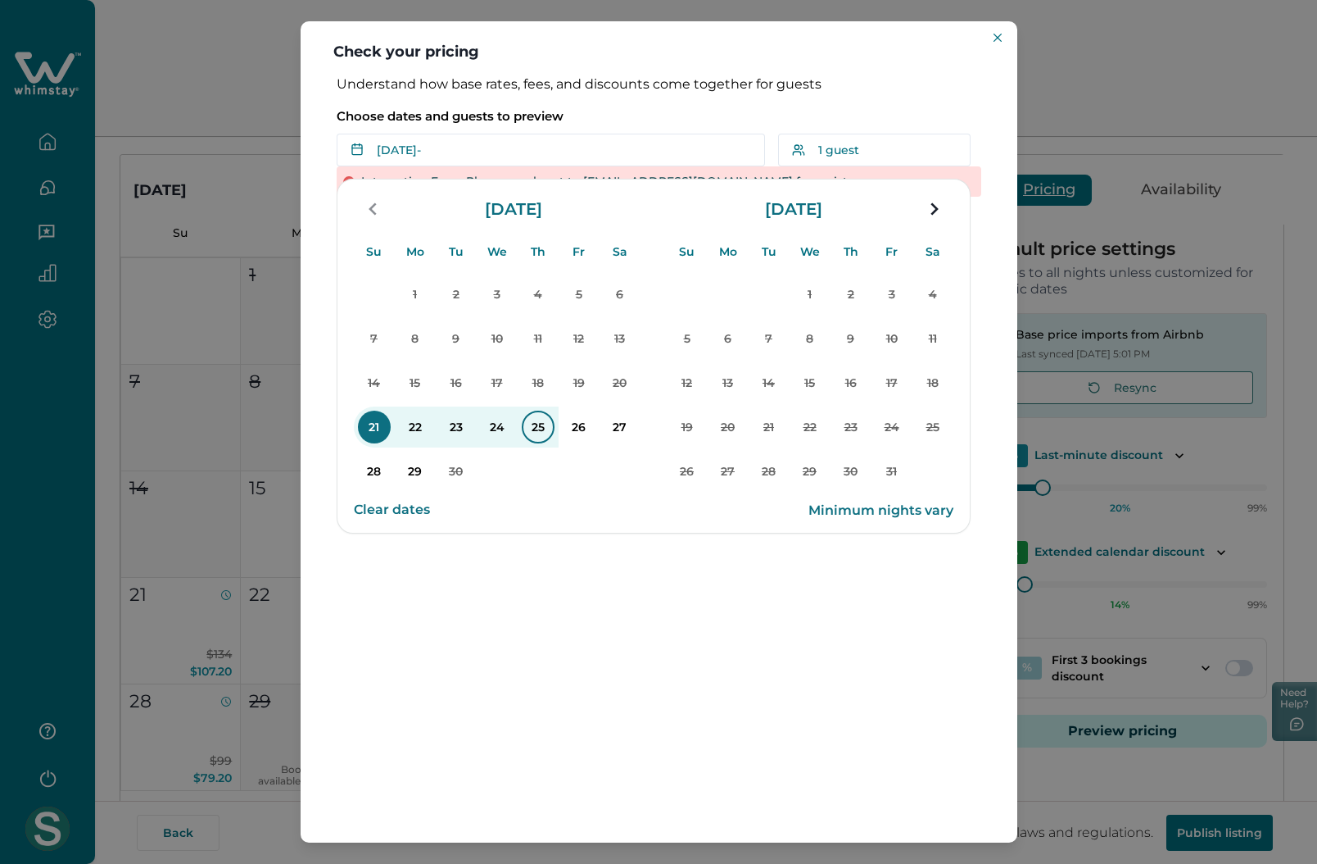
click at [546, 418] on p "25" at bounding box center [538, 426] width 33 height 33
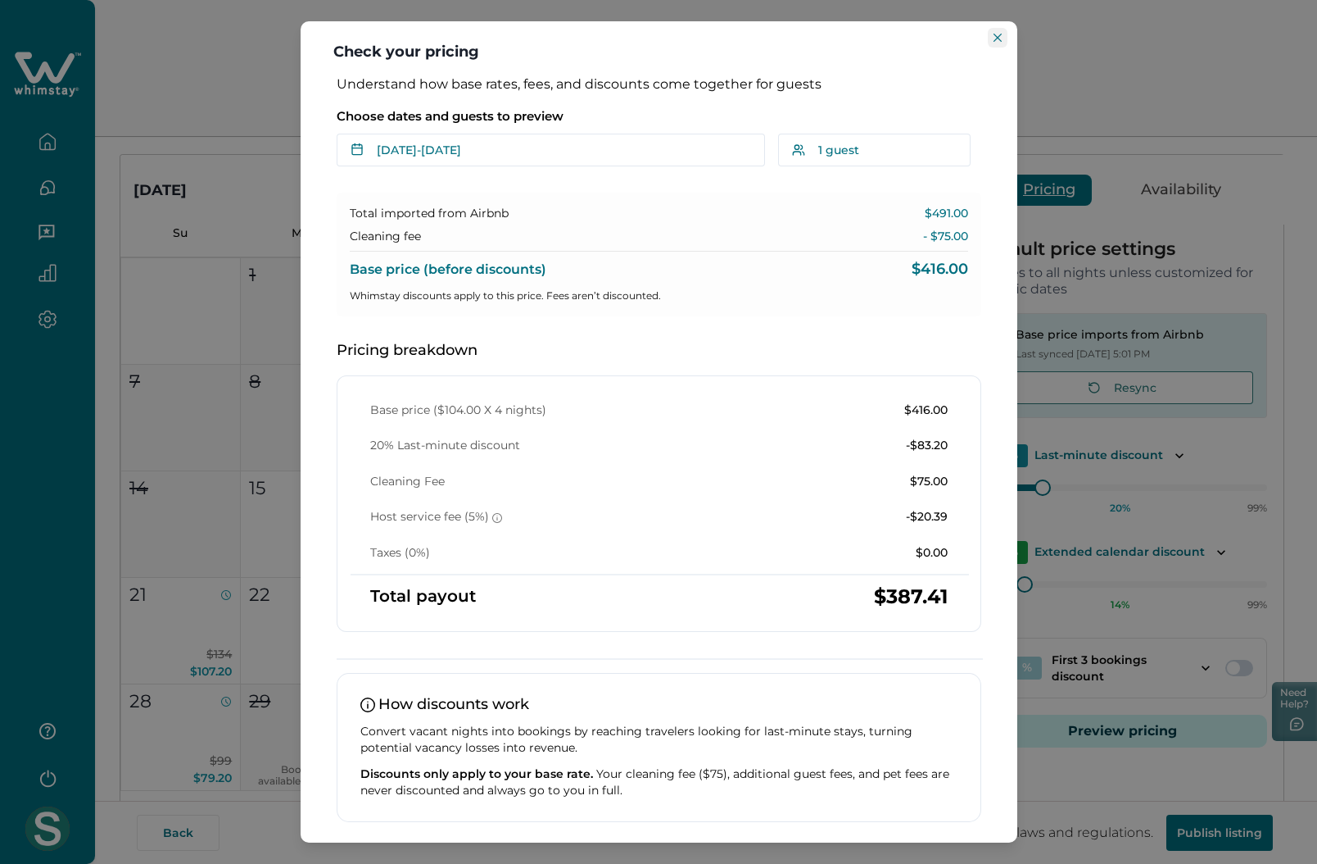
click at [996, 34] on icon "Close" at bounding box center [998, 38] width 8 height 8
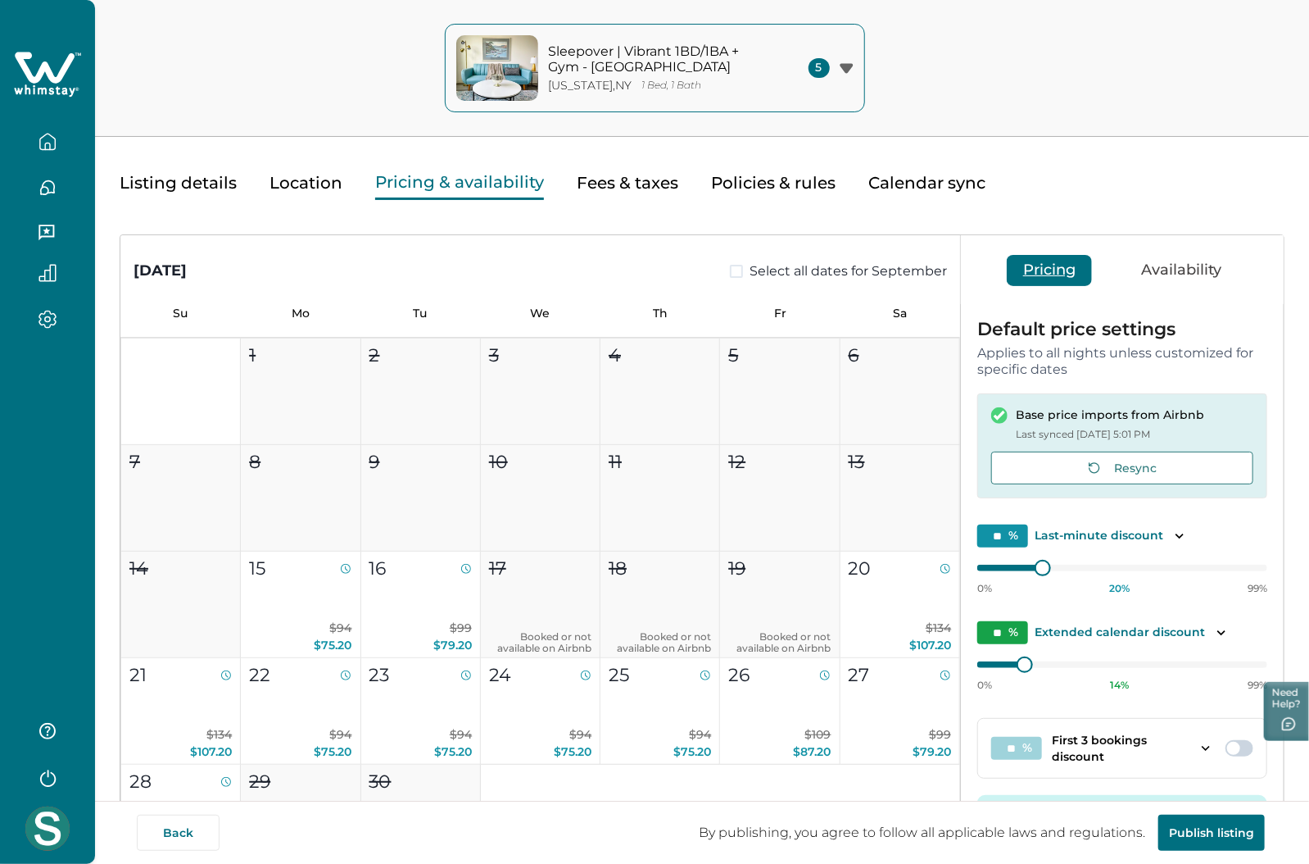
scroll to position [0, 0]
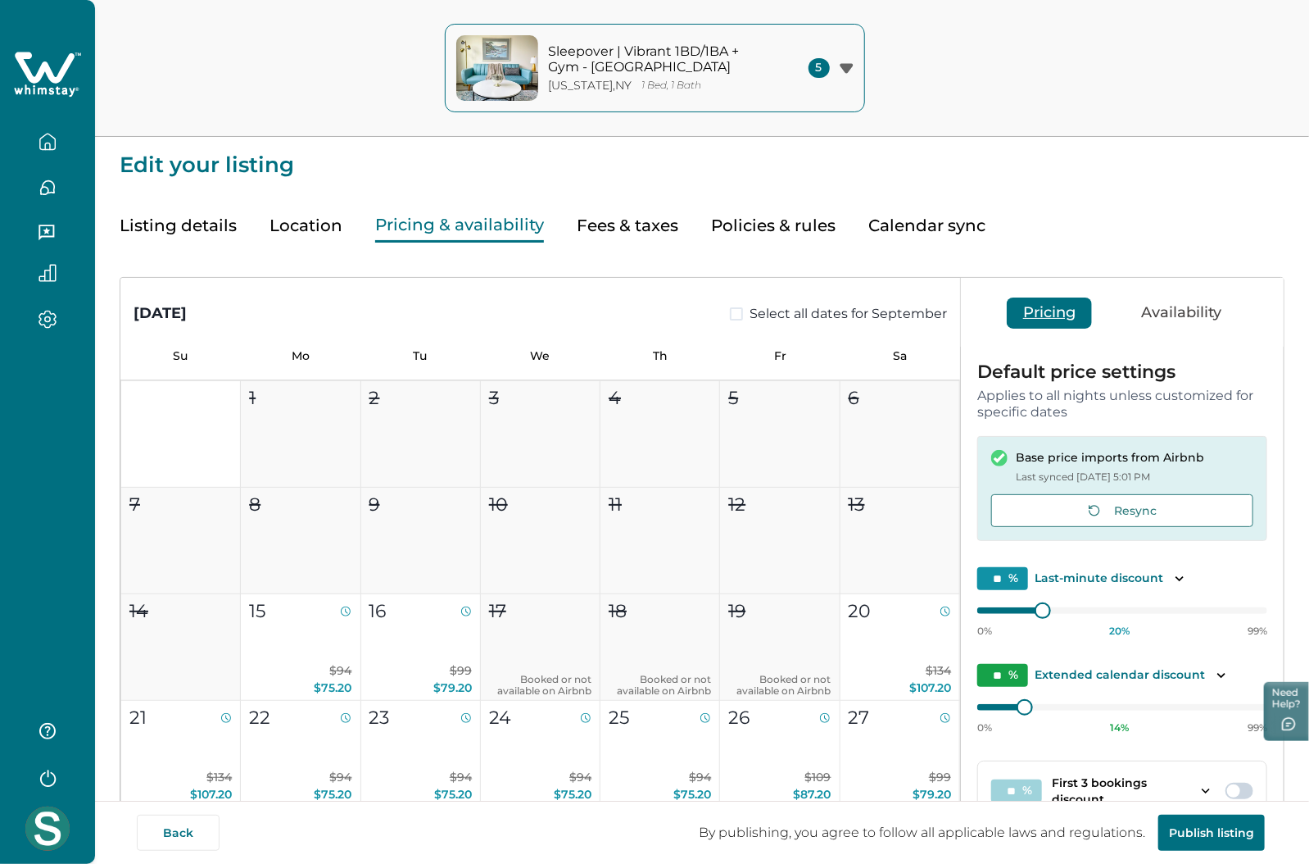
click at [621, 75] on div "Sleepover | Vibrant 1BD/1BA + Gym - Cincinnati New York , NY 1 Bed, 1 Bath" at bounding box center [659, 67] width 221 height 49
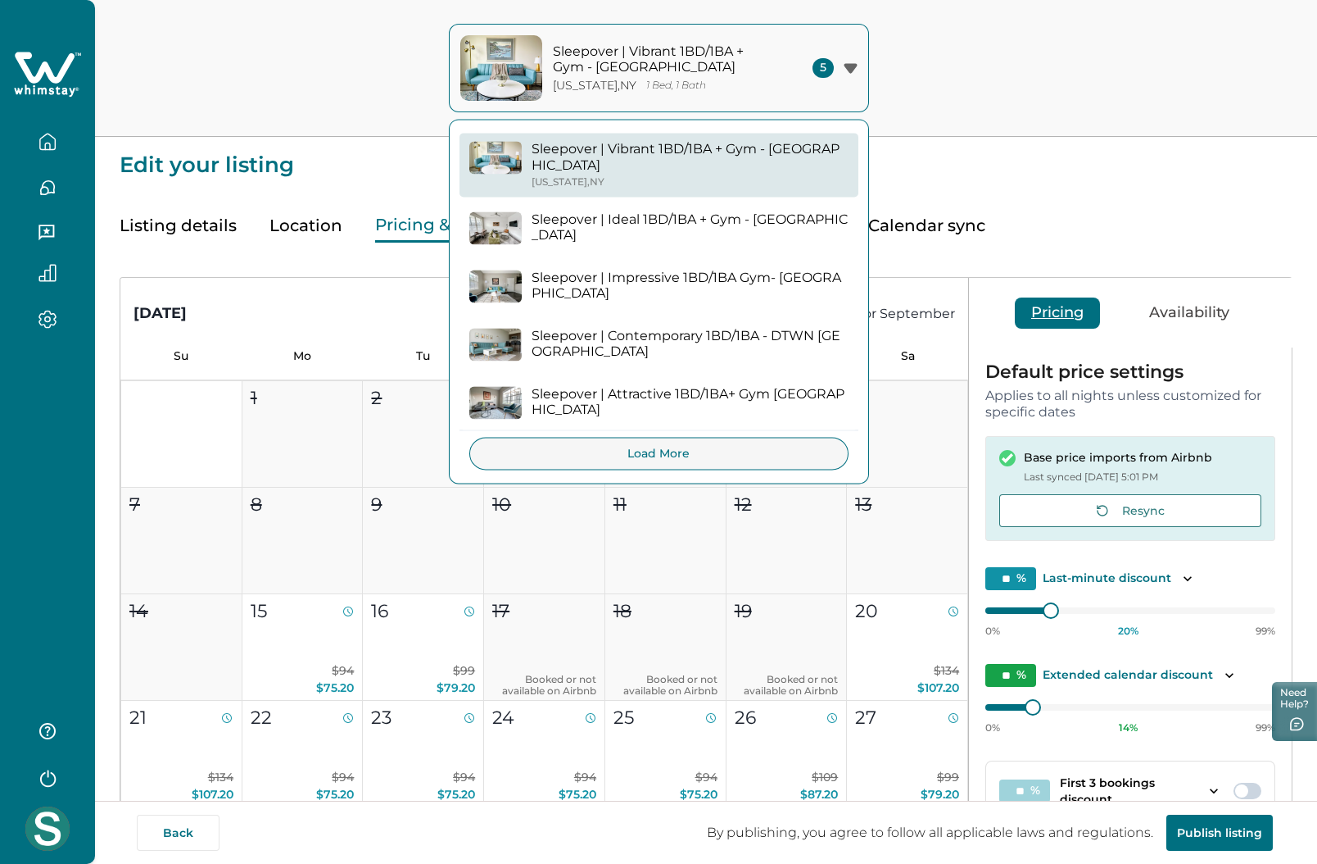
click at [627, 275] on p "Sleepover | Impressive 1BD/1BA Gym- [GEOGRAPHIC_DATA]" at bounding box center [690, 286] width 317 height 32
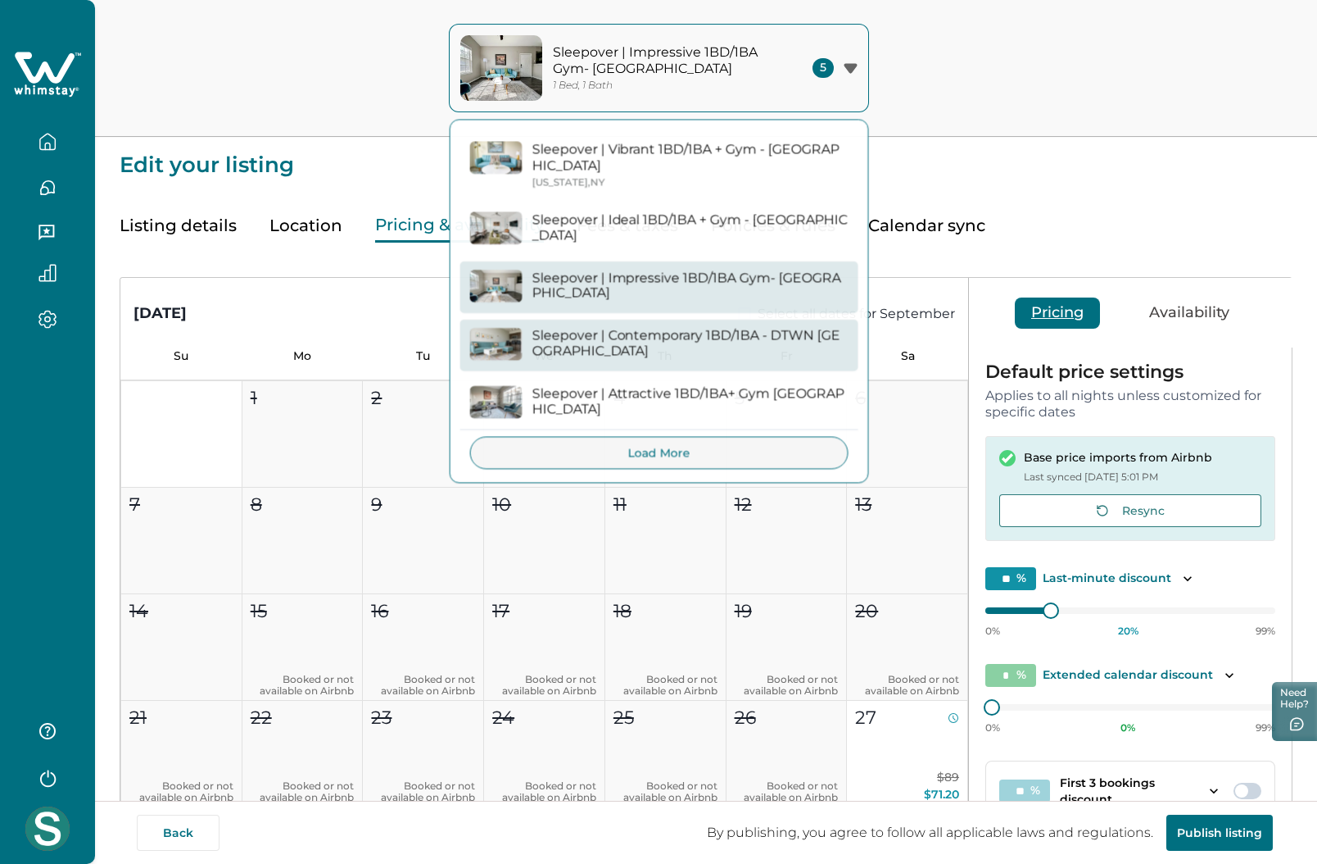
type input "*"
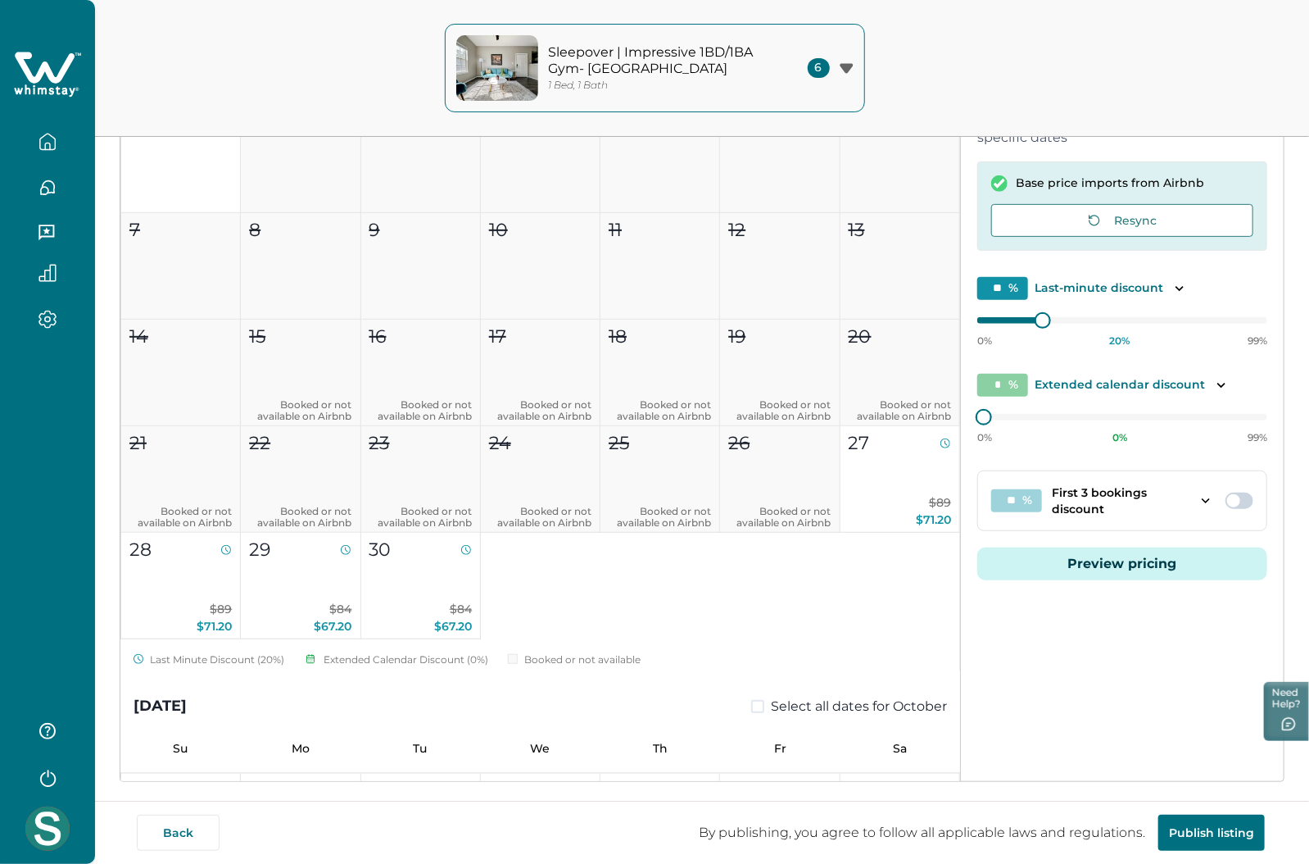
scroll to position [303, 0]
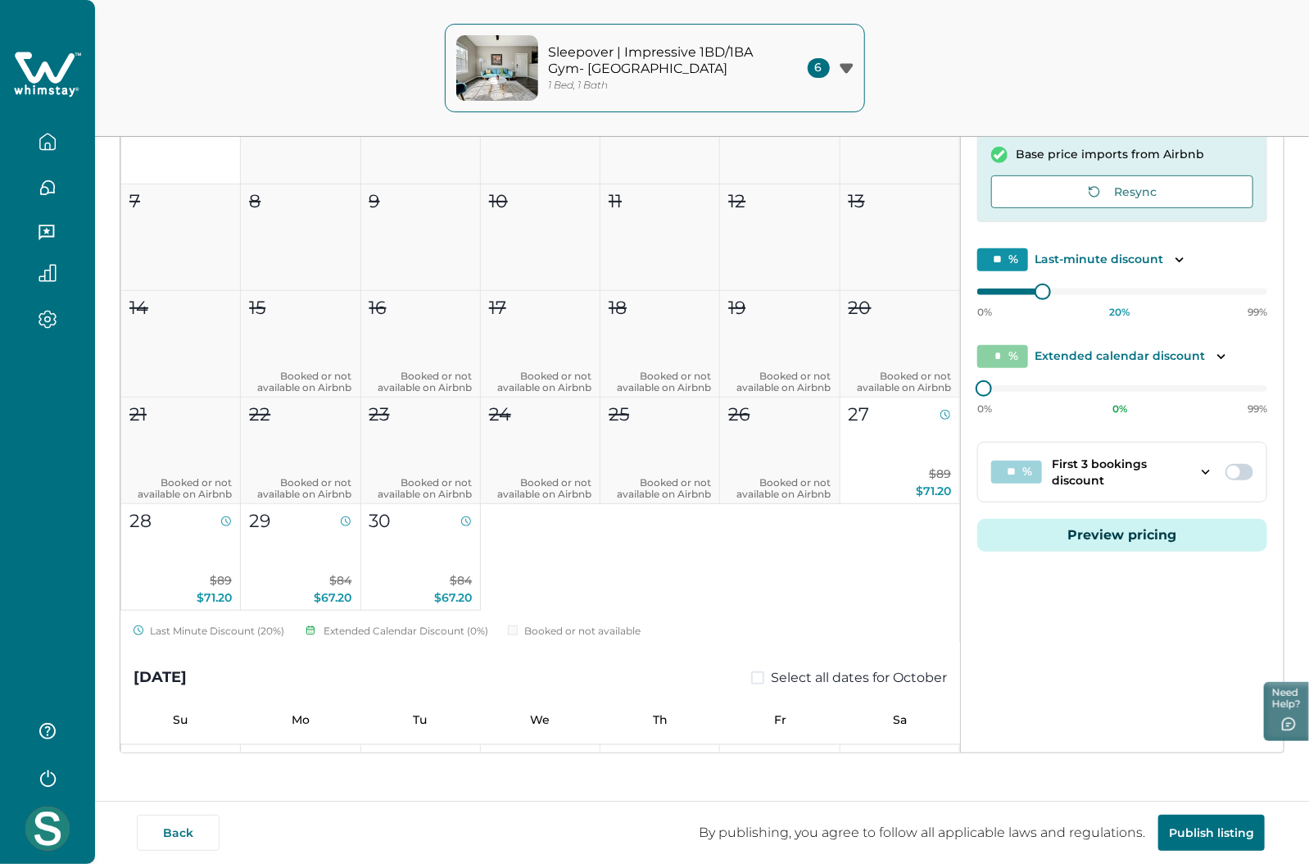
click at [1058, 530] on button "Preview pricing" at bounding box center [1122, 535] width 290 height 33
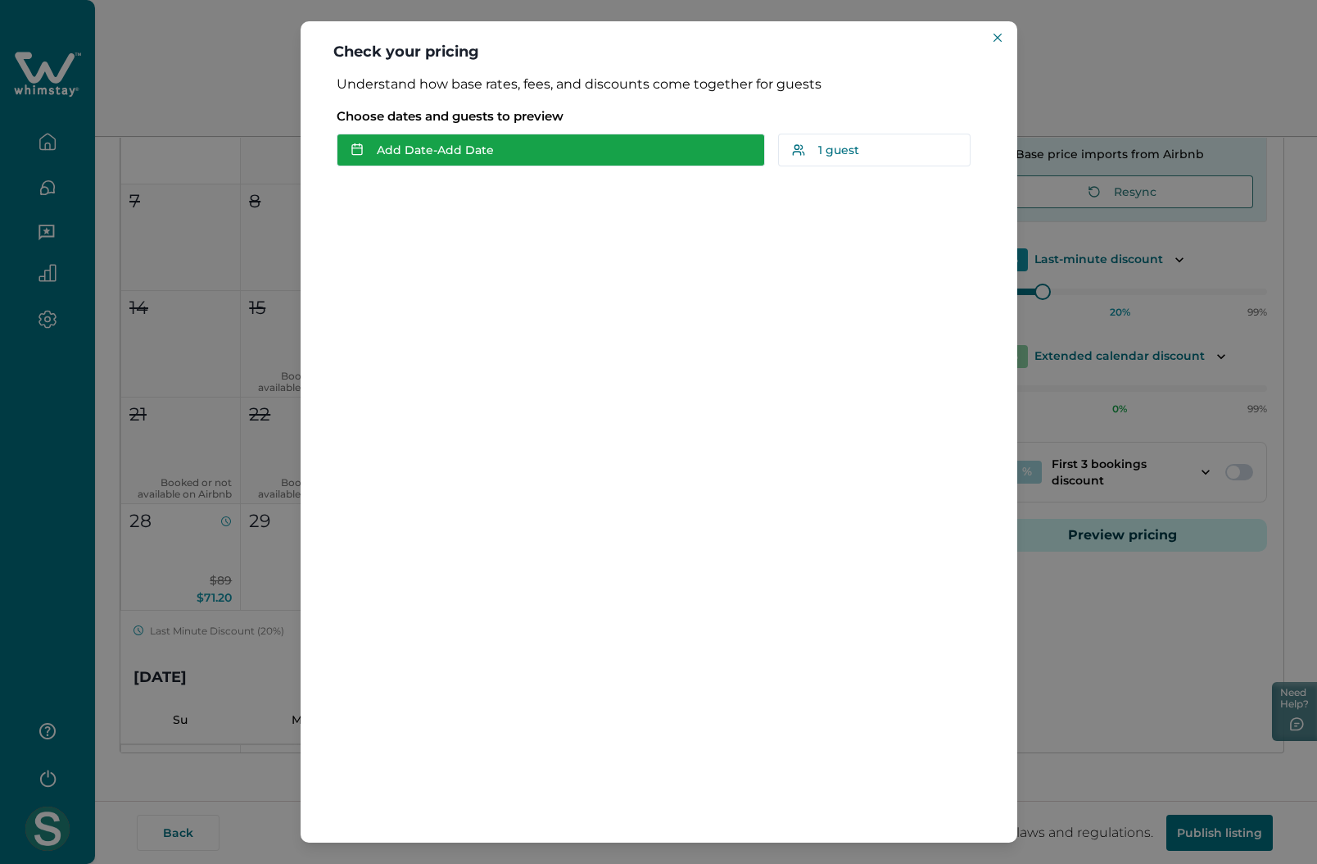
click at [417, 155] on button "Add Date - Add Date" at bounding box center [551, 150] width 428 height 33
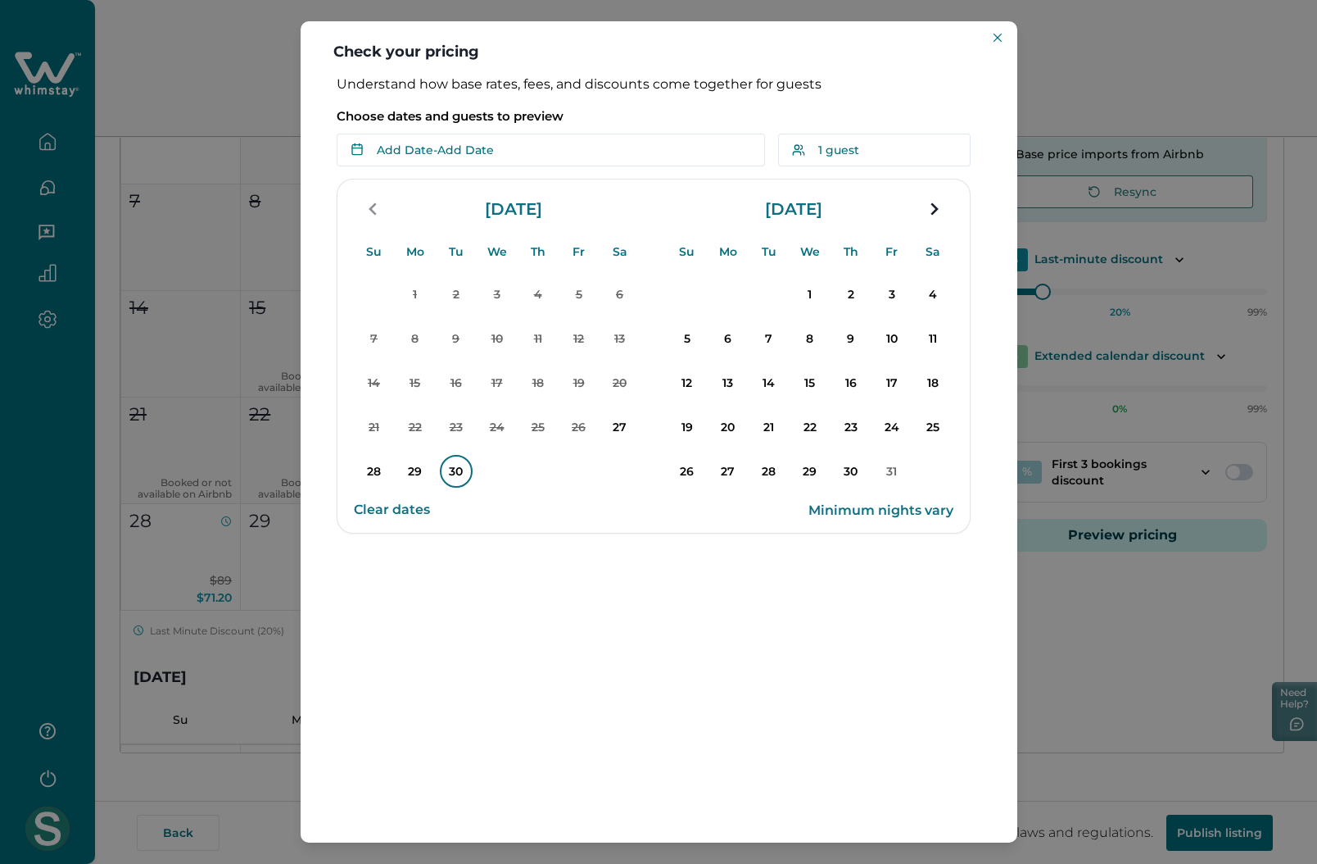
drag, startPoint x: 360, startPoint y: 469, endPoint x: 447, endPoint y: 465, distance: 86.2
click at [360, 469] on p "28" at bounding box center [374, 471] width 33 height 33
click at [456, 474] on p "30" at bounding box center [456, 471] width 33 height 33
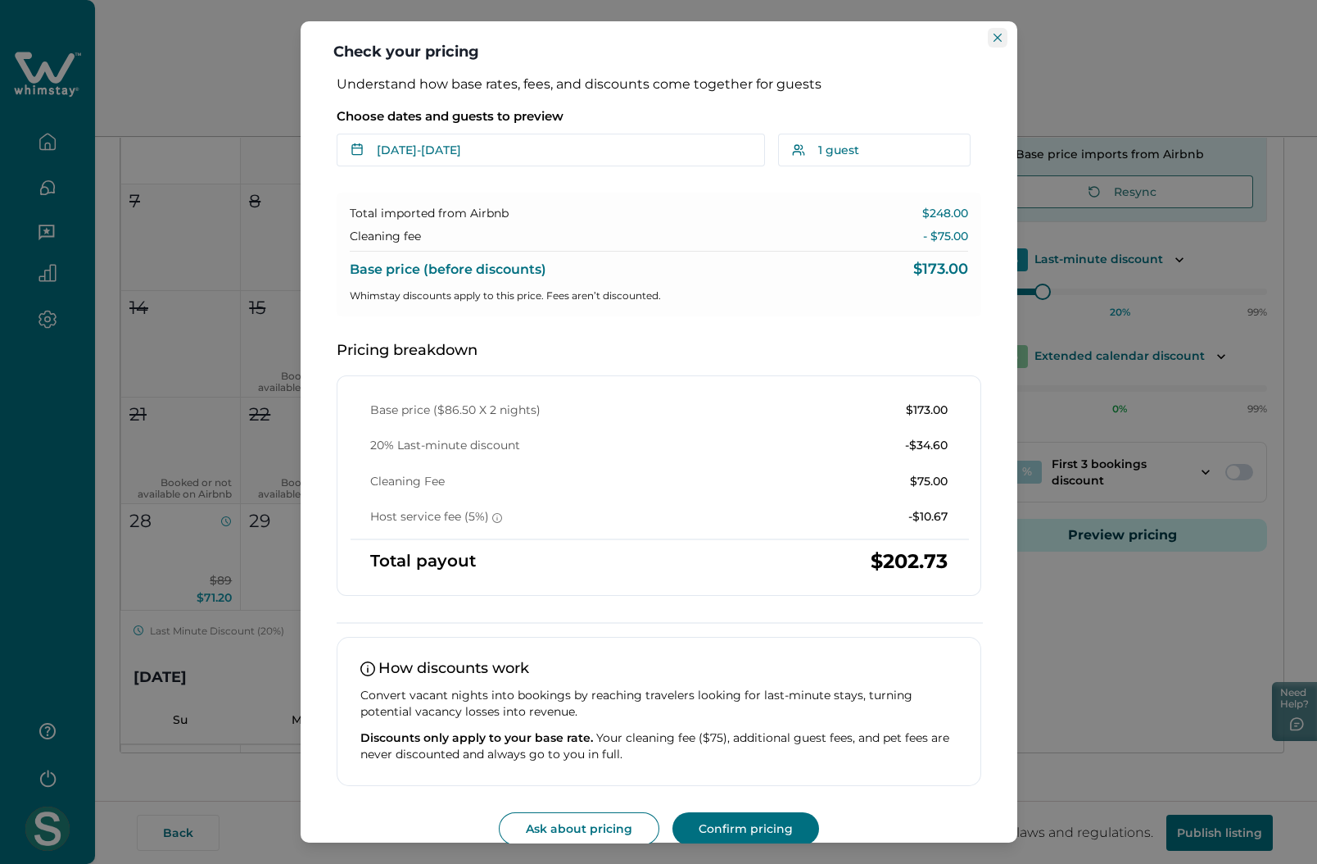
click at [997, 38] on icon "Close" at bounding box center [998, 38] width 8 height 8
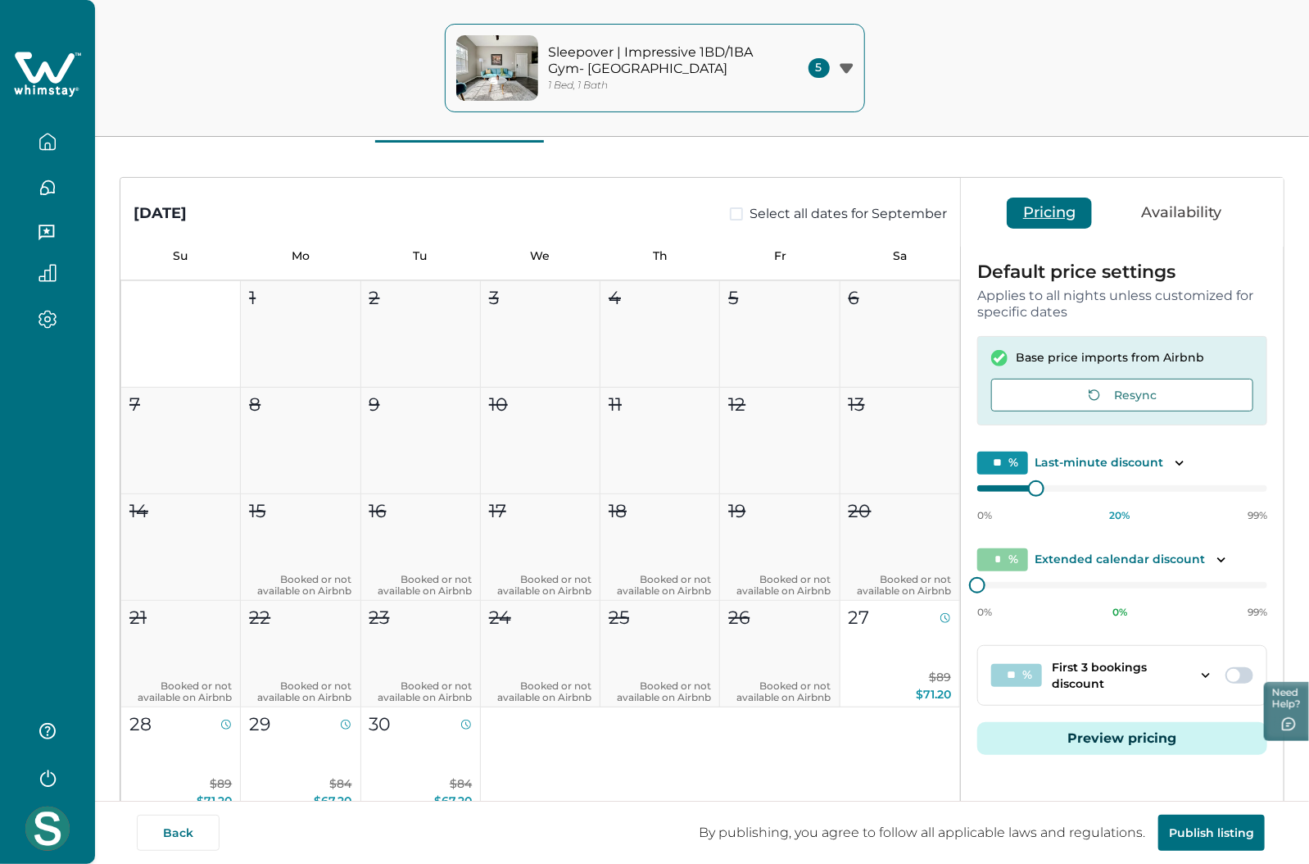
scroll to position [303, 0]
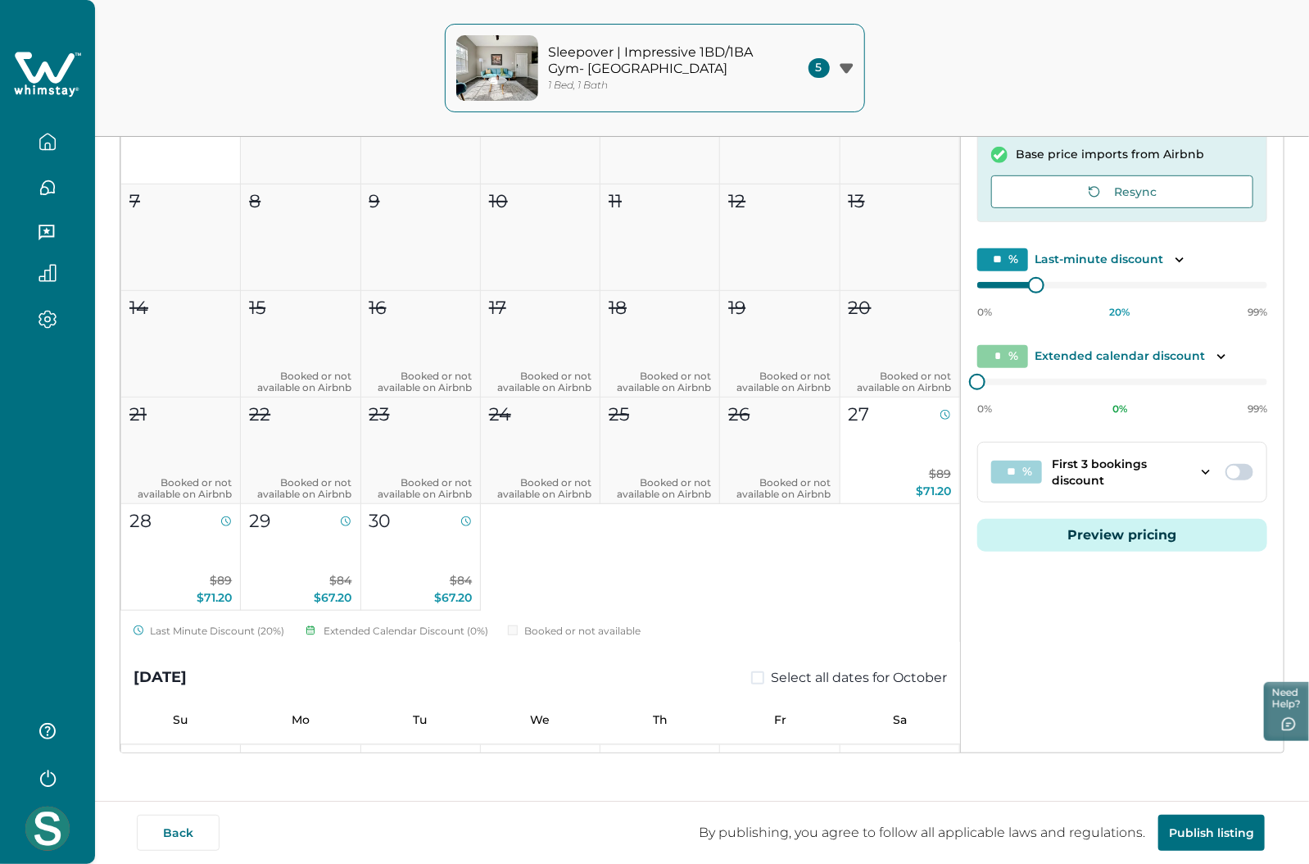
click at [1144, 535] on button "Preview pricing" at bounding box center [1122, 535] width 290 height 33
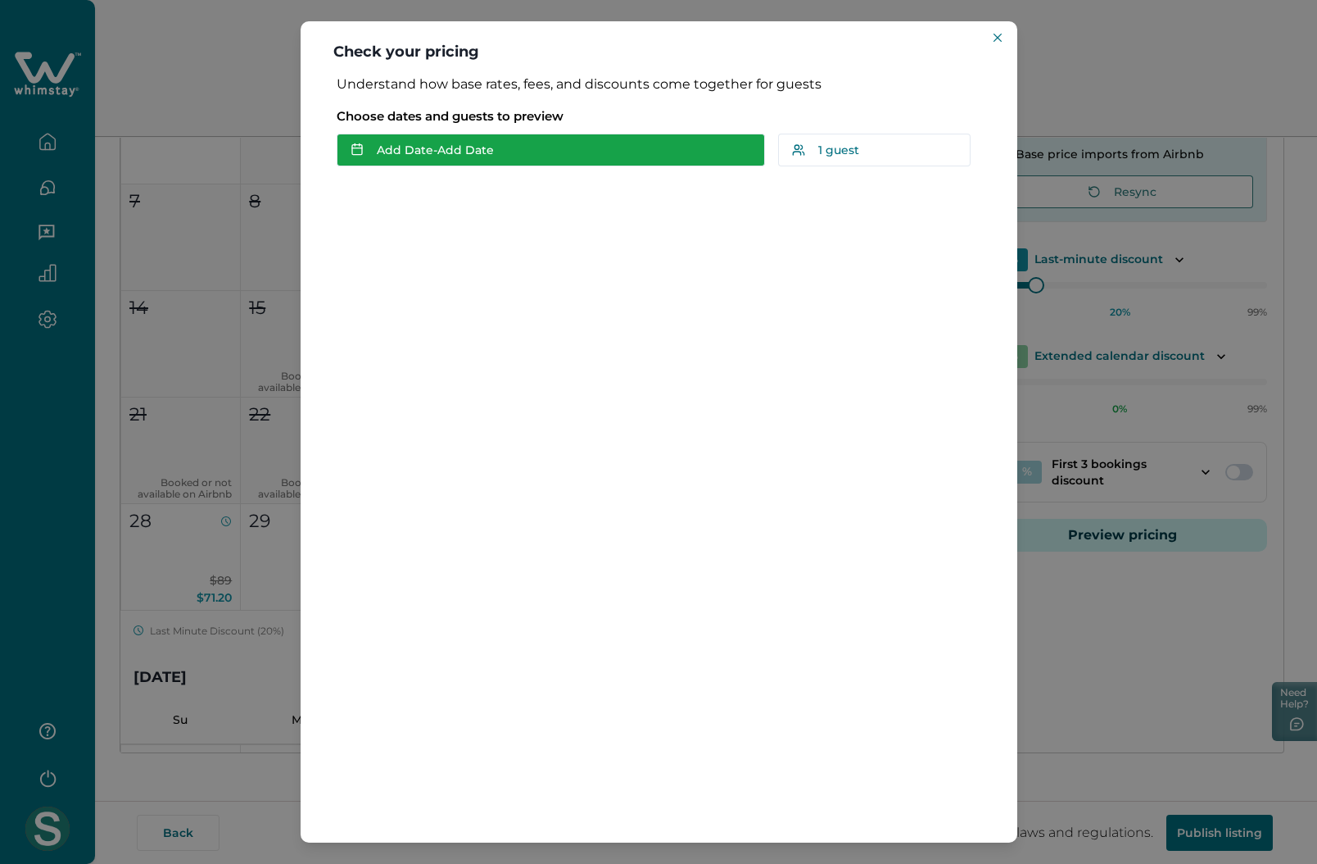
click at [435, 155] on button "Add Date - Add Date" at bounding box center [551, 150] width 428 height 33
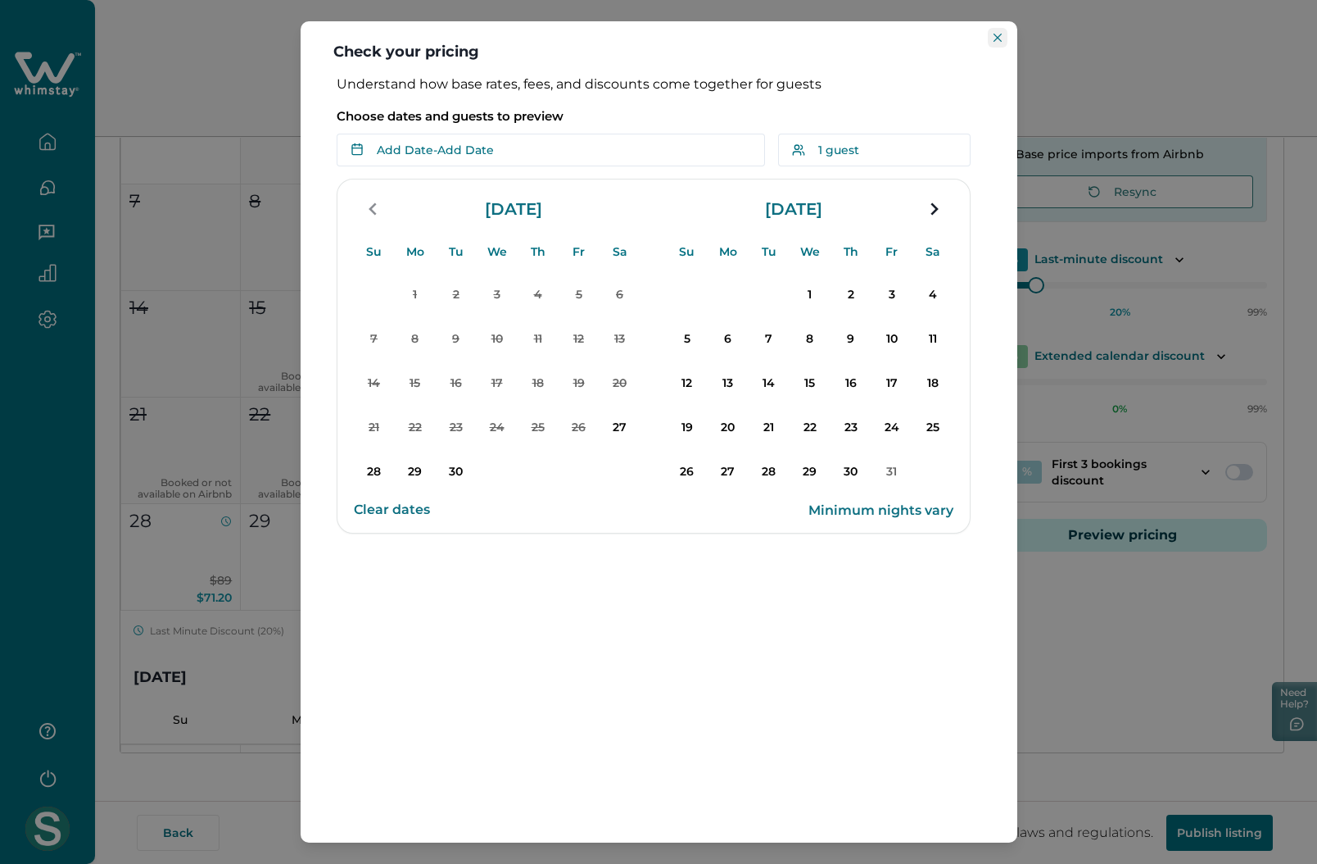
click at [1000, 36] on icon "Close" at bounding box center [998, 38] width 8 height 8
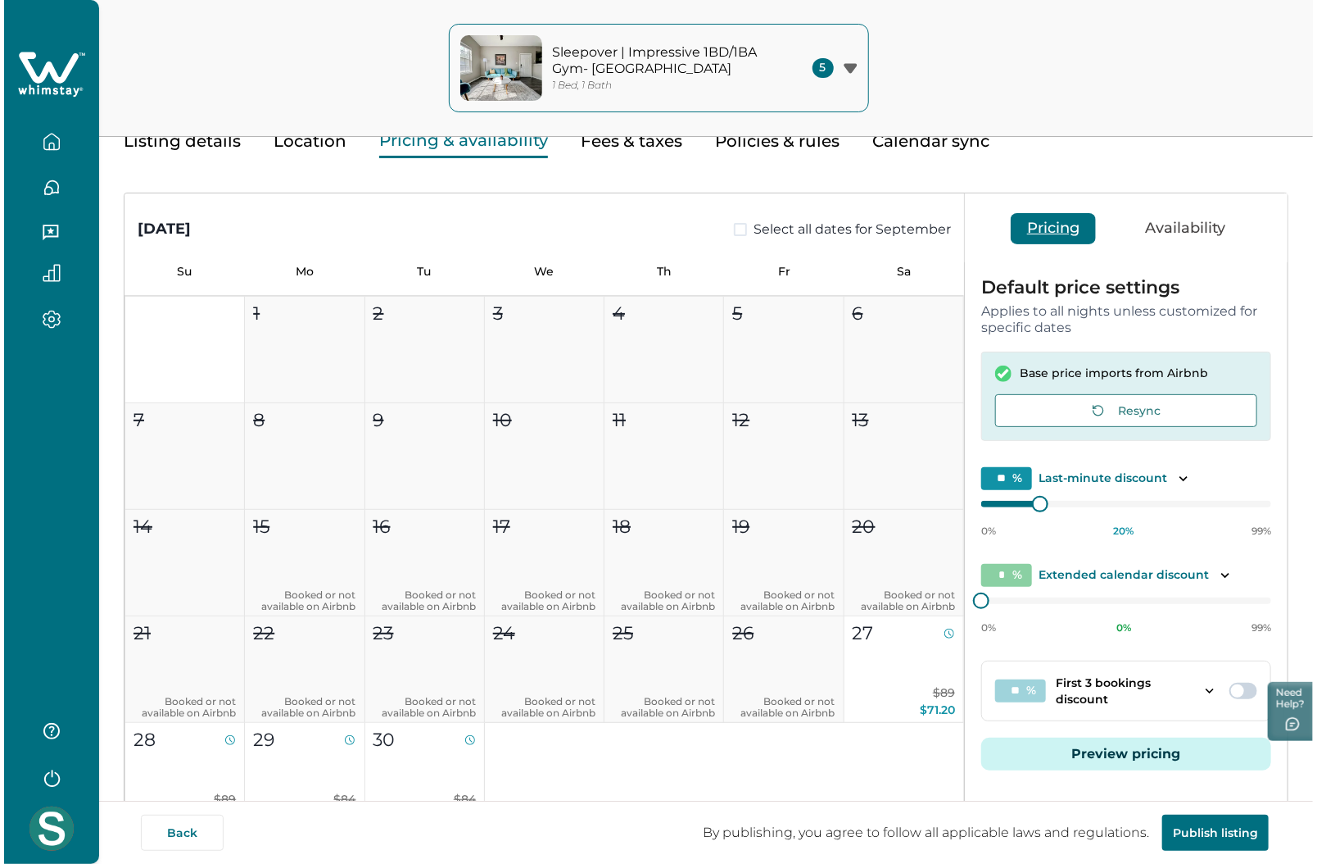
scroll to position [0, 0]
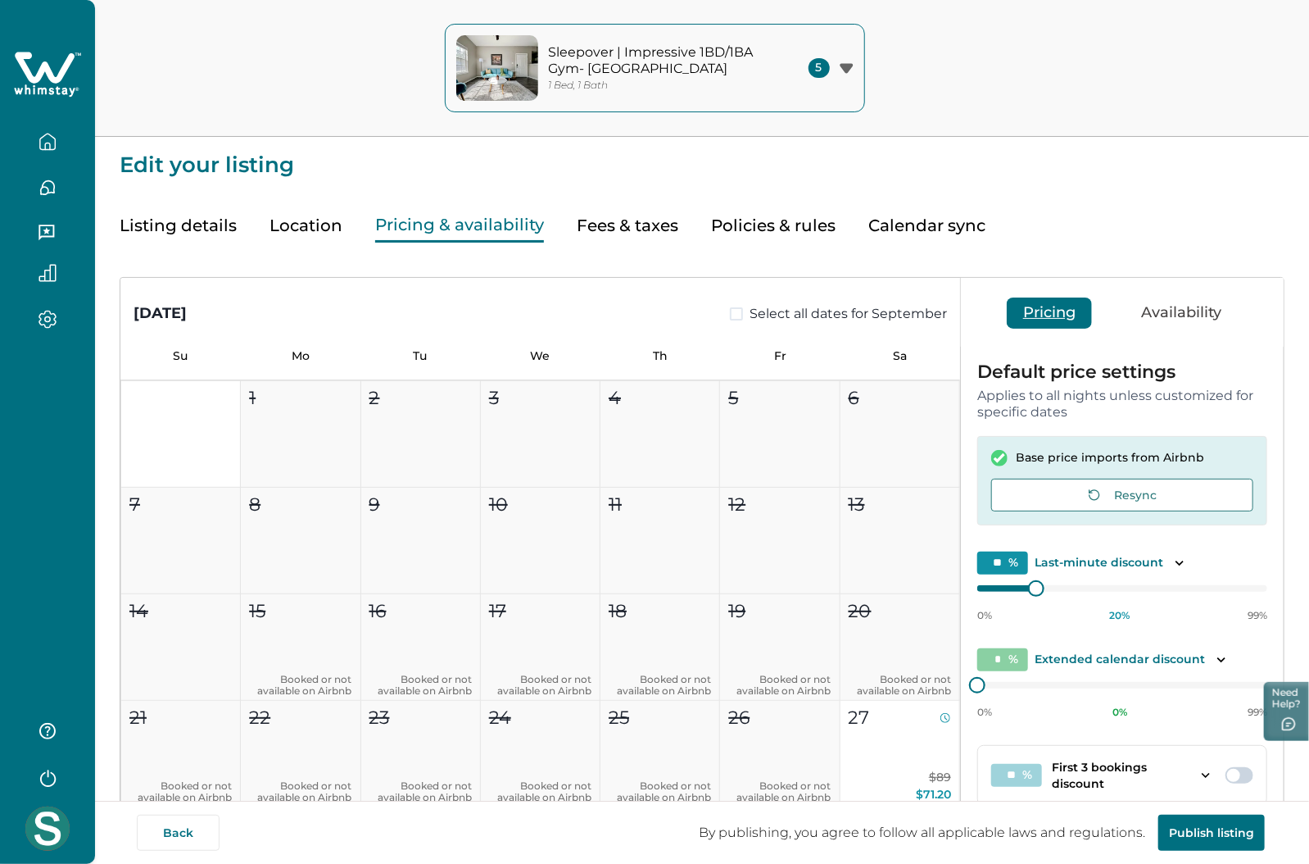
click at [687, 73] on p "Sleepover | Impressive 1BD/1BA Gym- [GEOGRAPHIC_DATA]" at bounding box center [659, 60] width 221 height 32
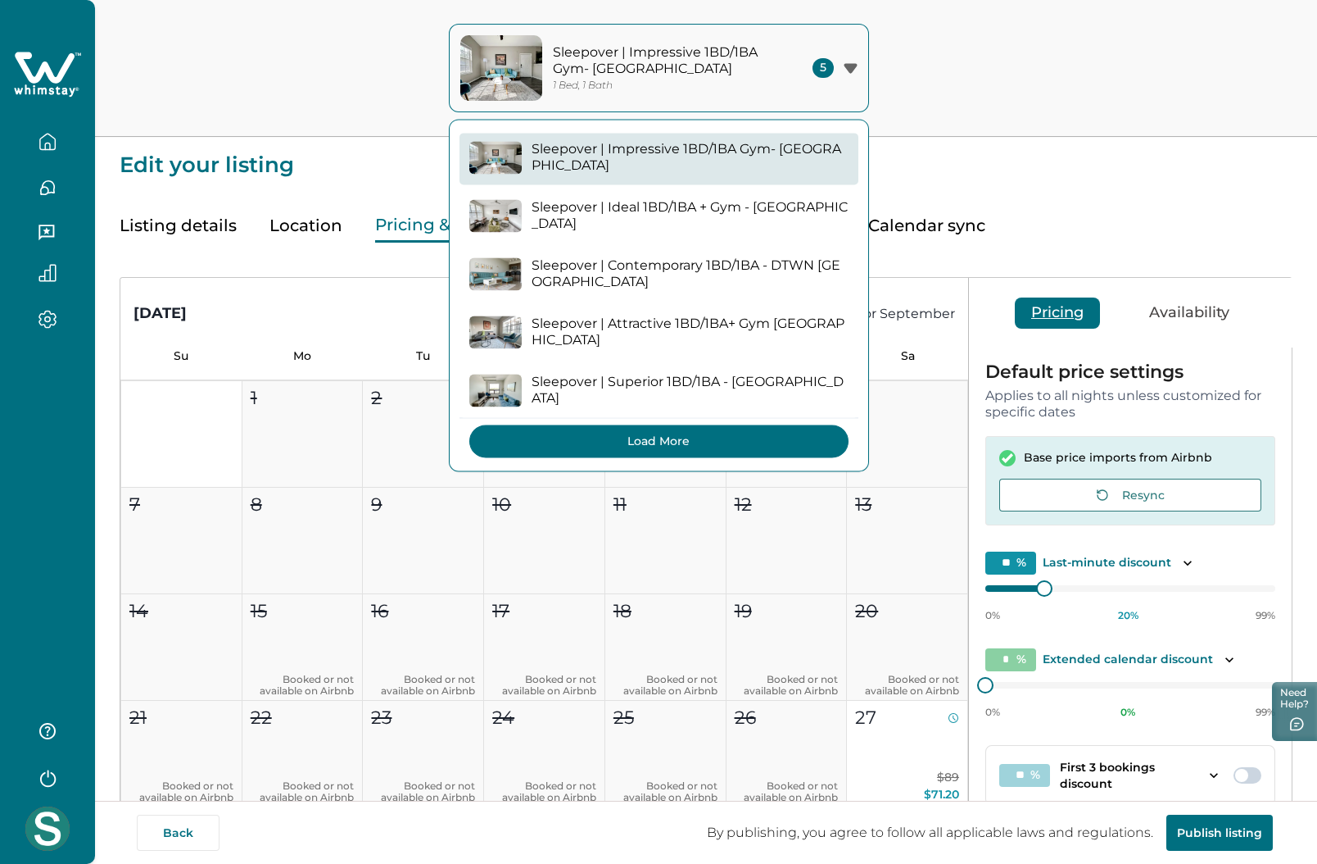
click at [676, 430] on button "Load More" at bounding box center [658, 440] width 379 height 33
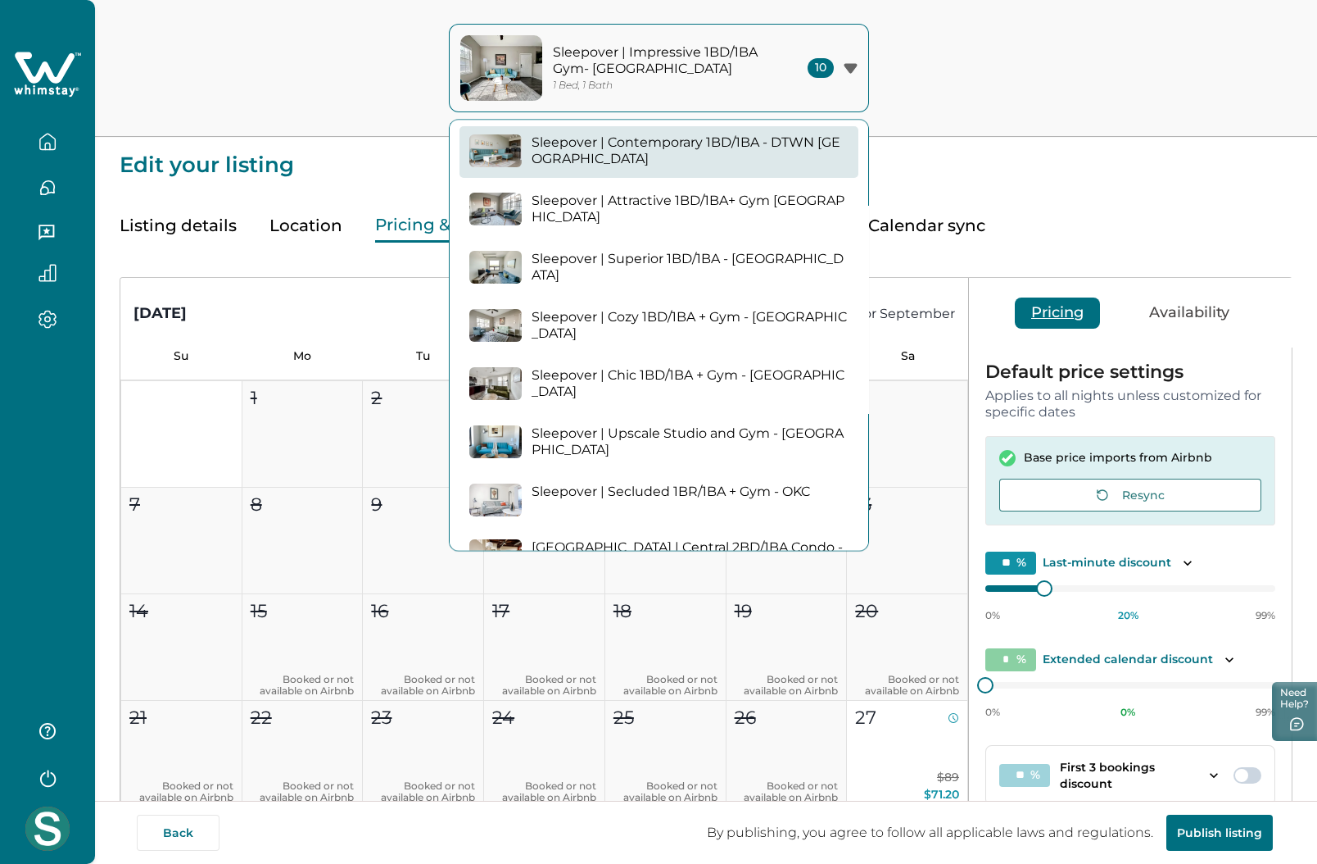
scroll to position [200, 0]
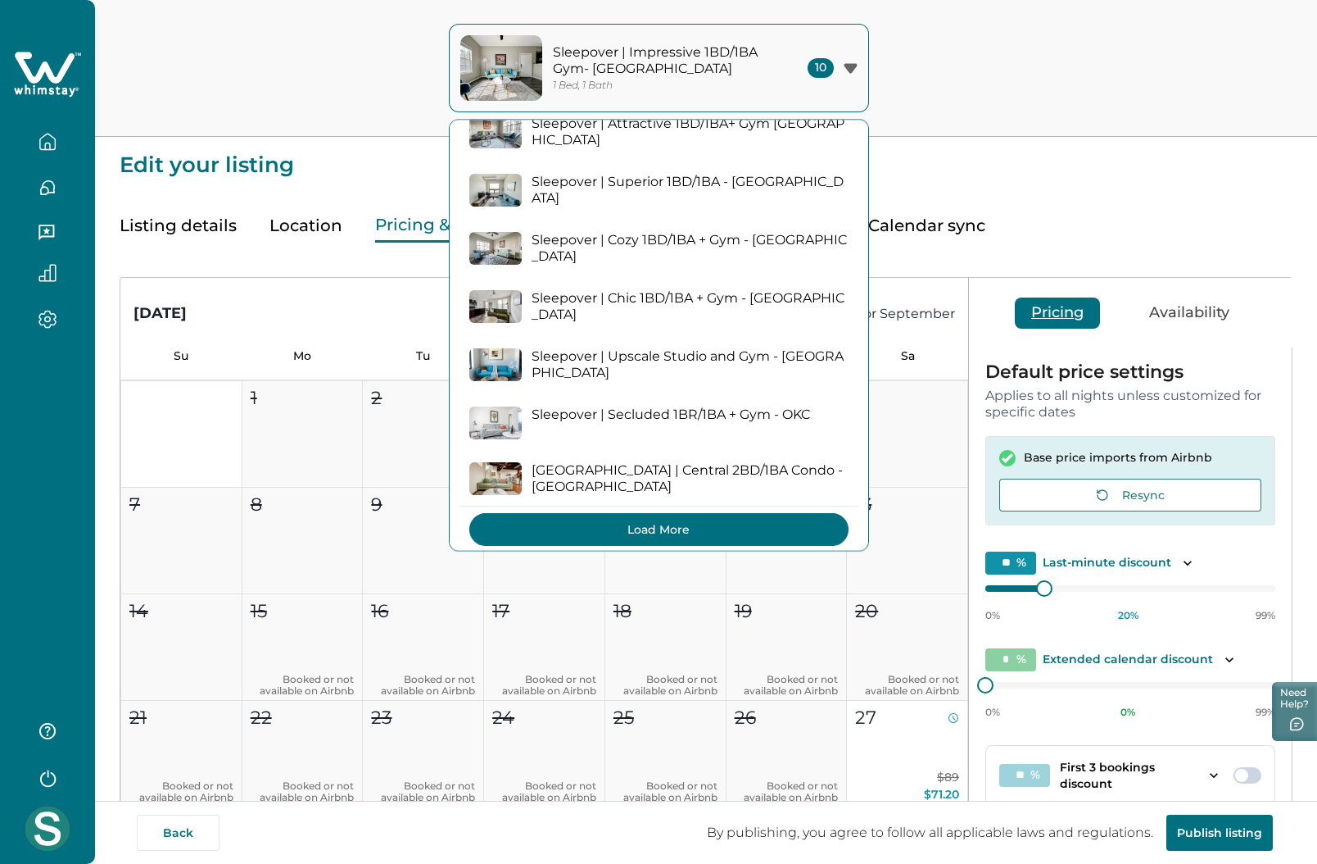
click at [663, 524] on button "Load More" at bounding box center [658, 529] width 379 height 33
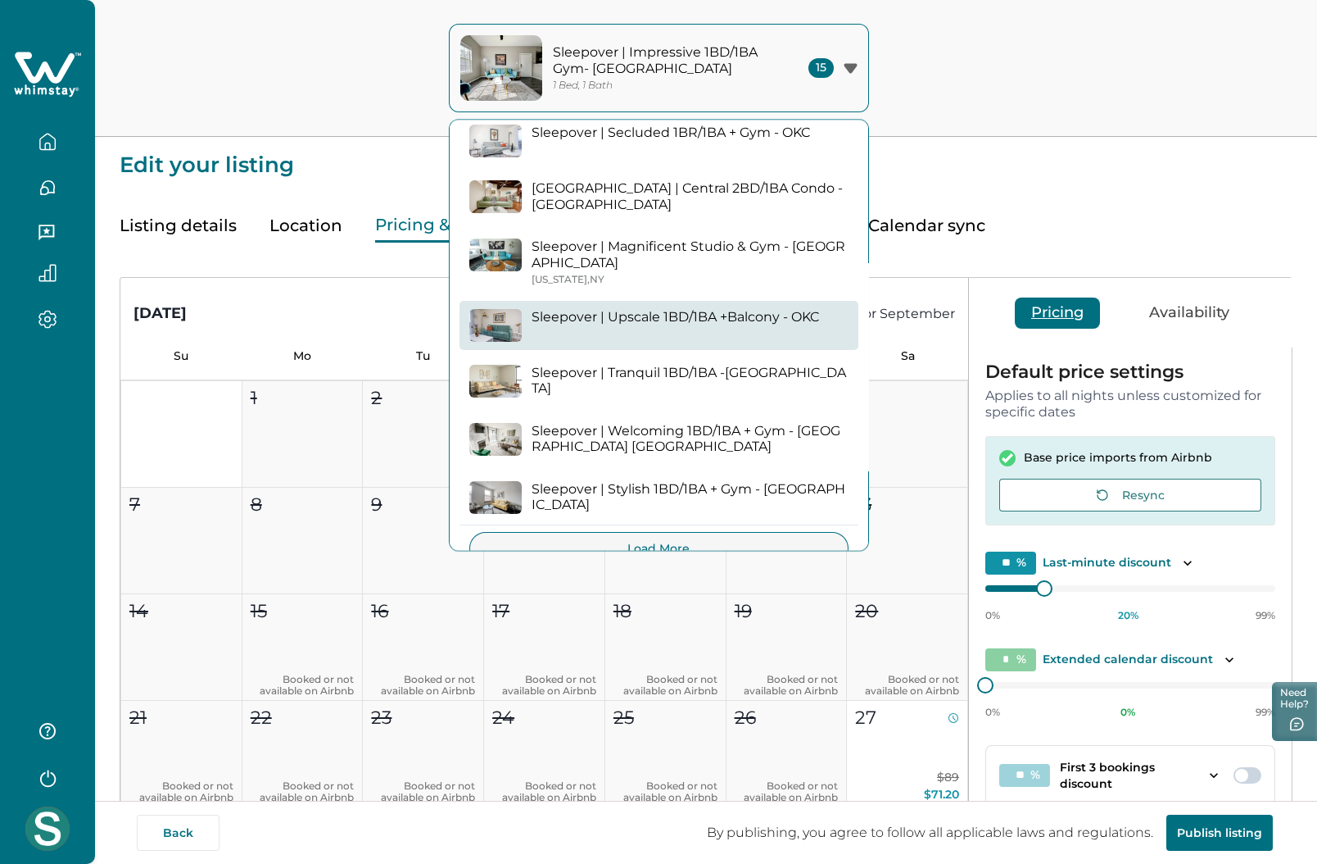
scroll to position [498, 0]
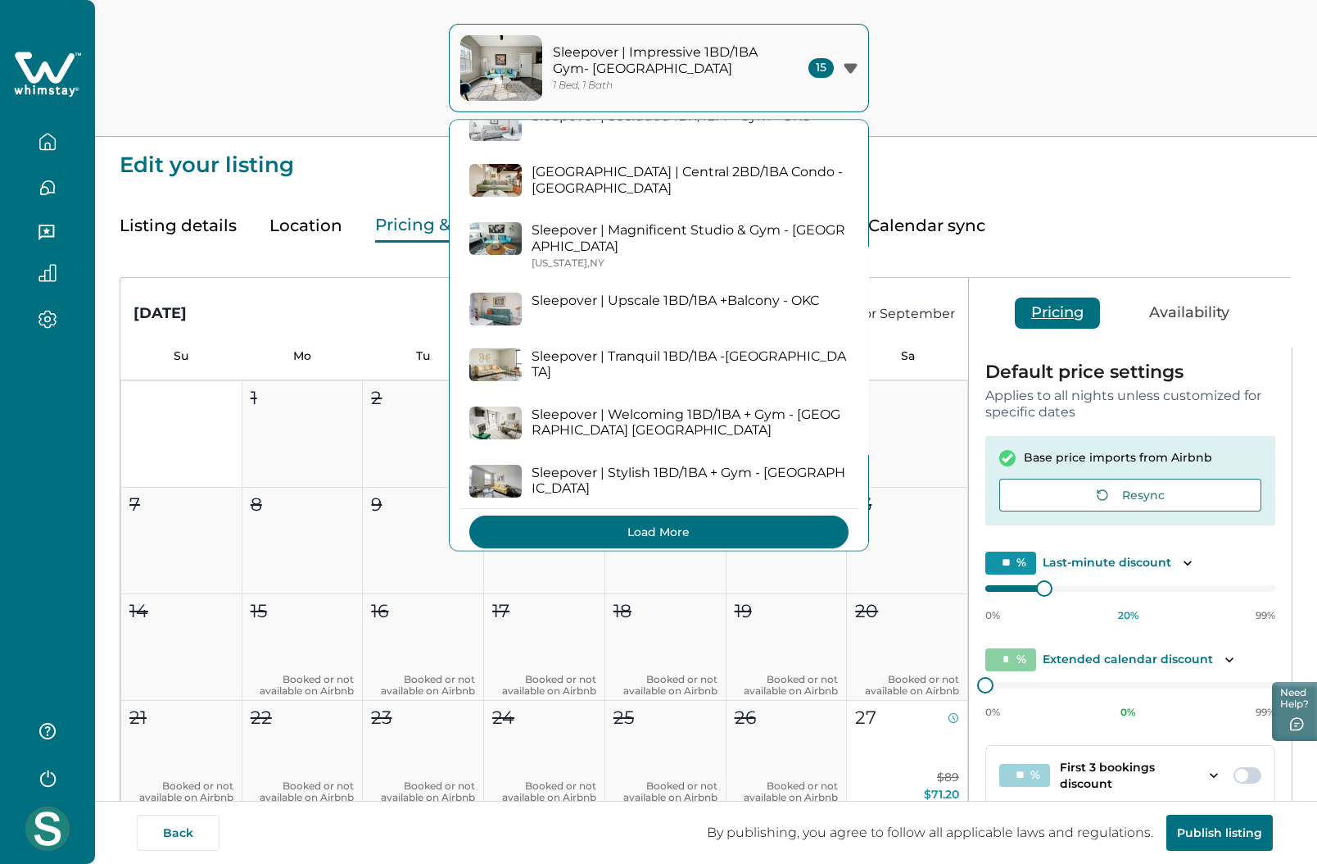
click at [696, 515] on button "Load More" at bounding box center [658, 531] width 379 height 33
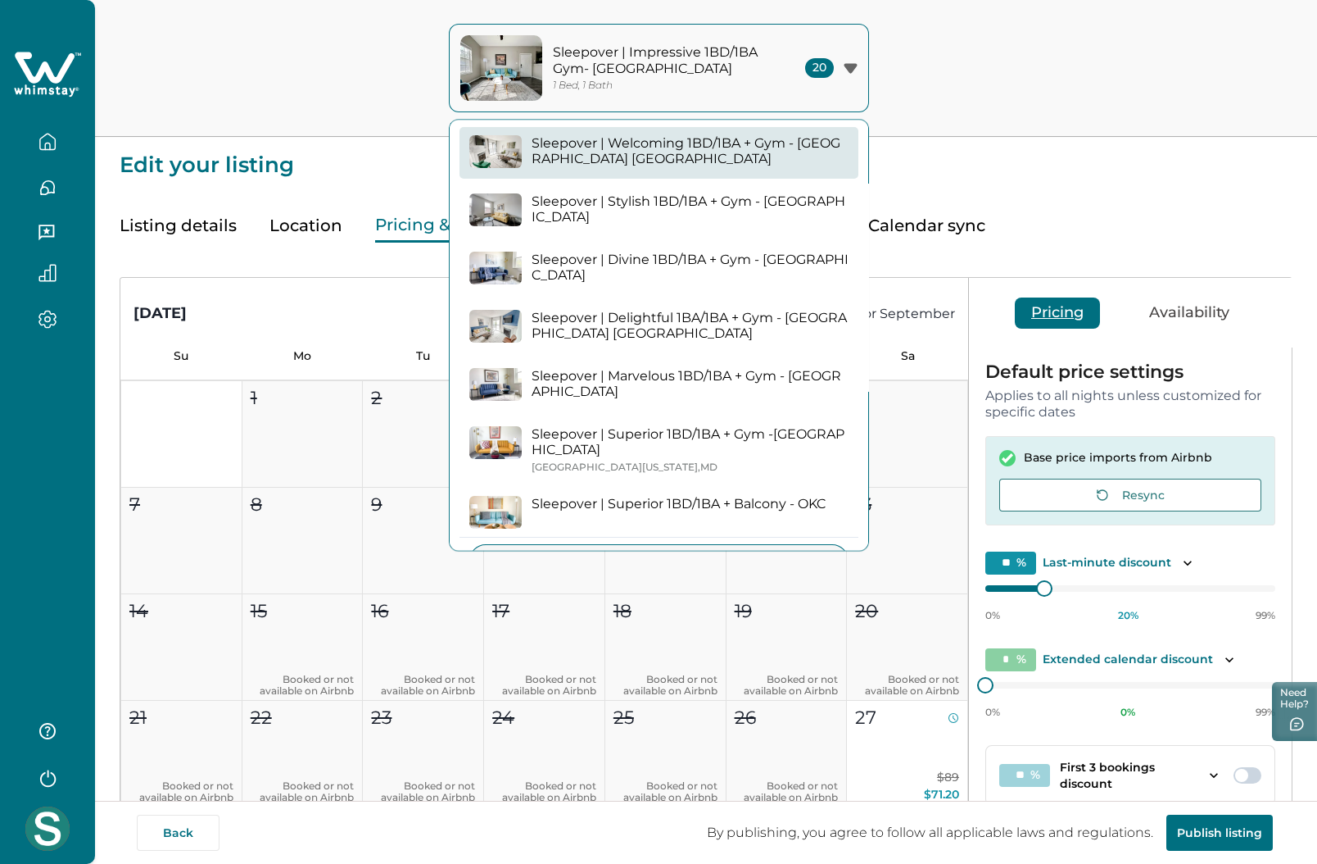
scroll to position [796, 0]
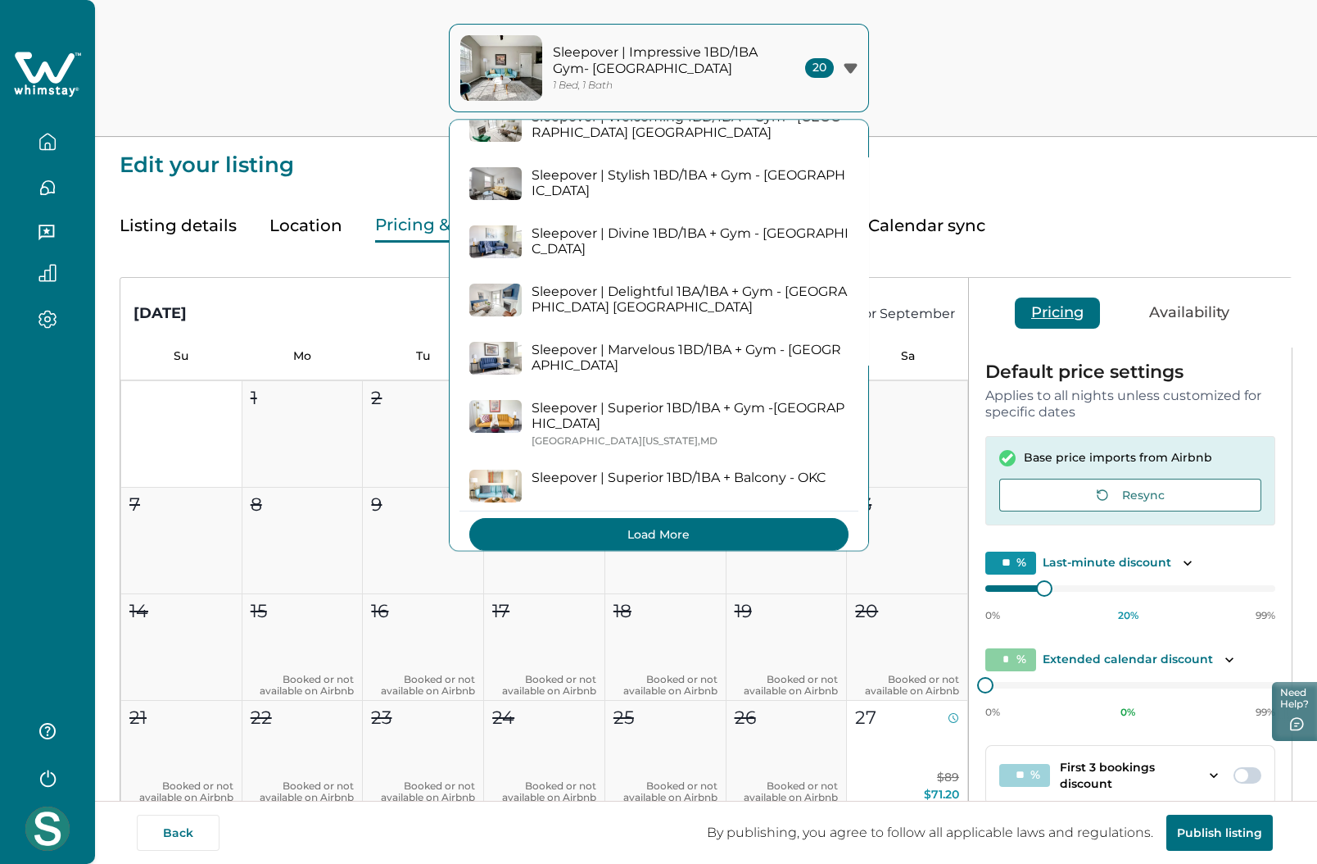
click at [641, 520] on button "Load More" at bounding box center [658, 535] width 379 height 33
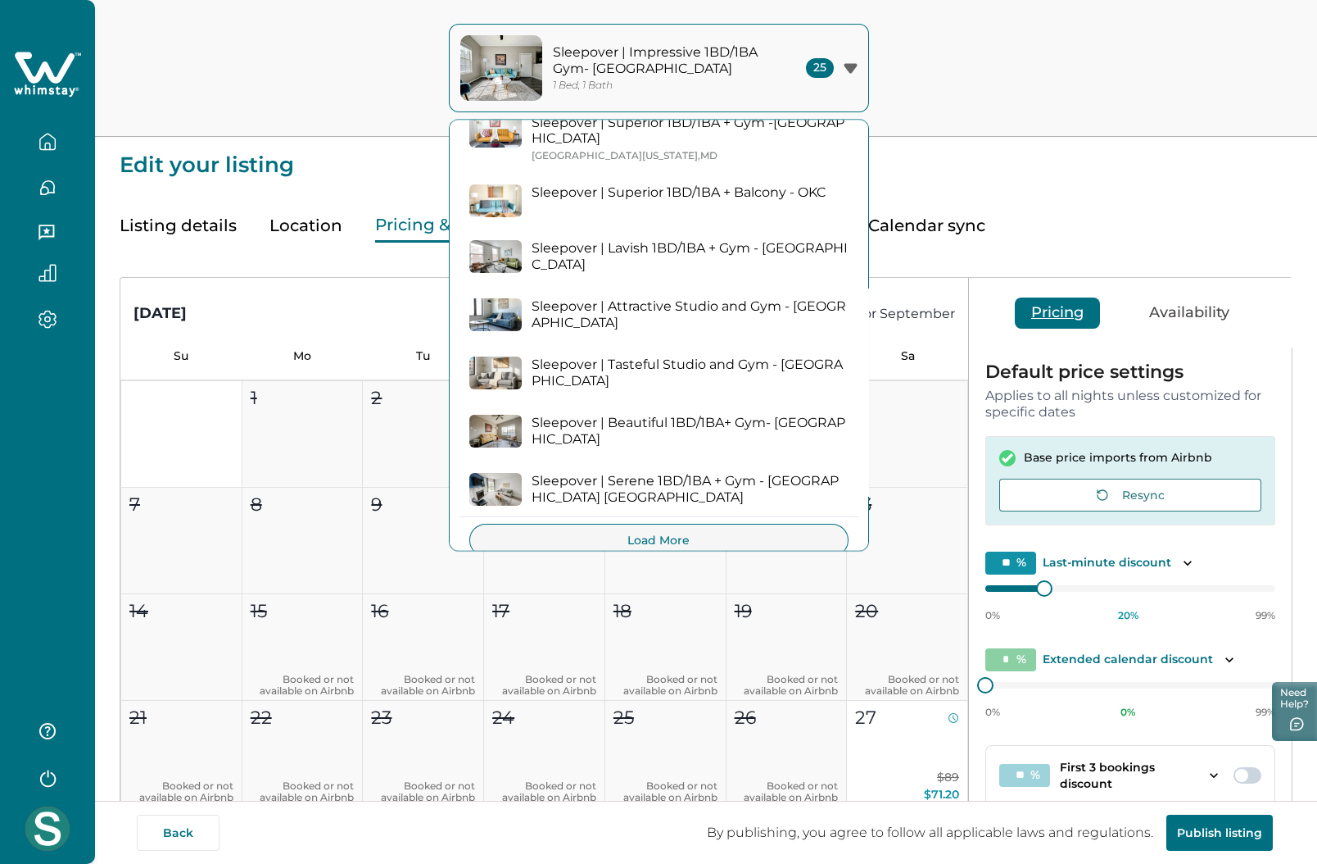
scroll to position [1082, 0]
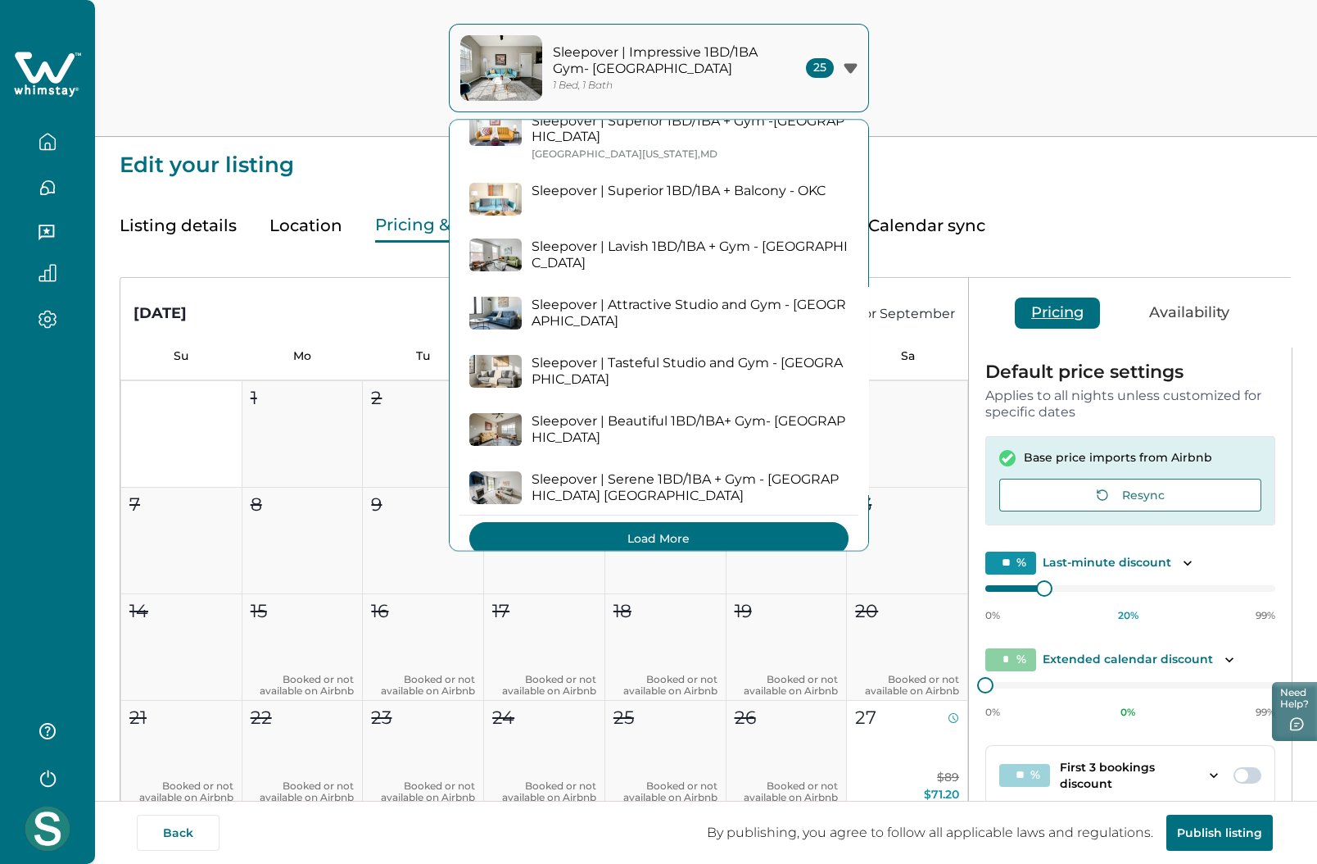
click at [690, 523] on button "Load More" at bounding box center [658, 539] width 379 height 33
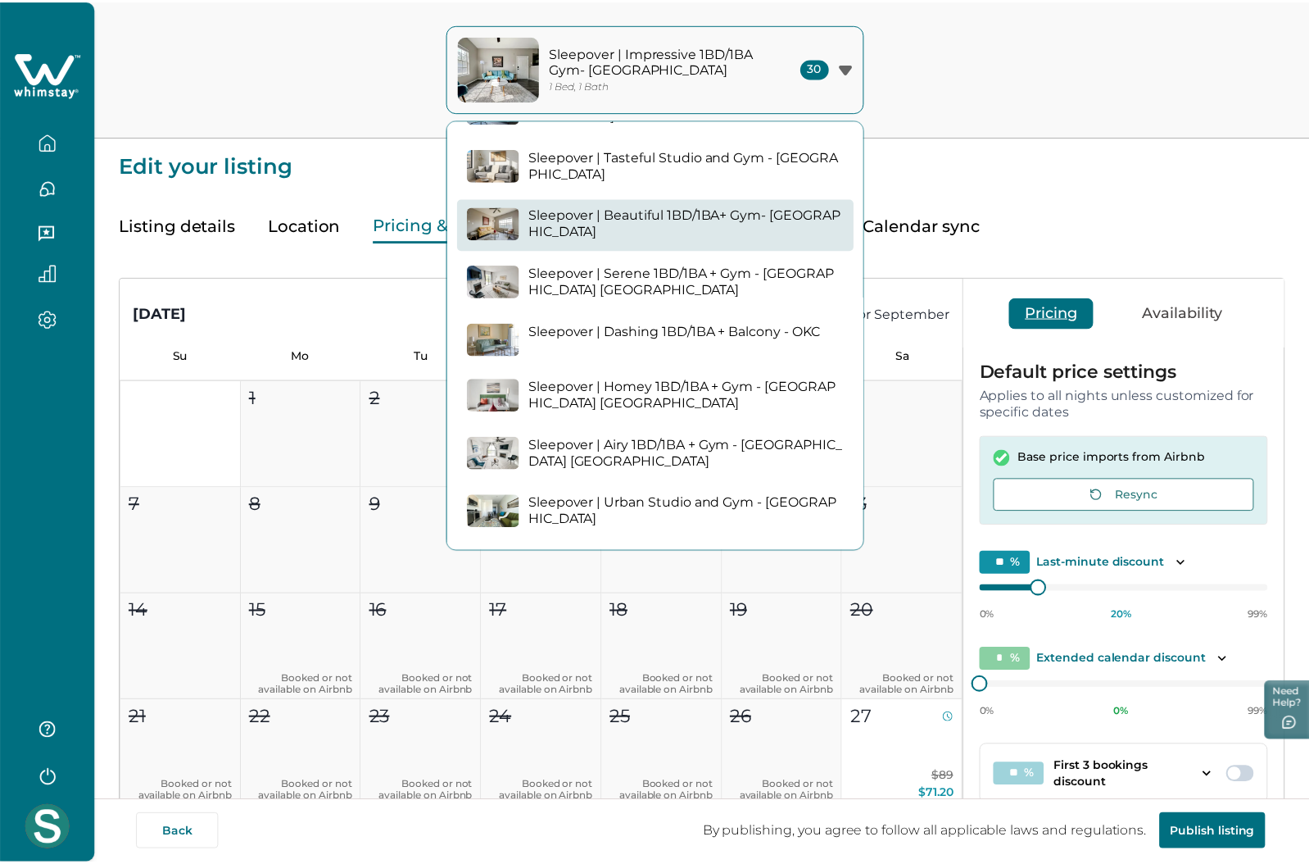
scroll to position [1363, 0]
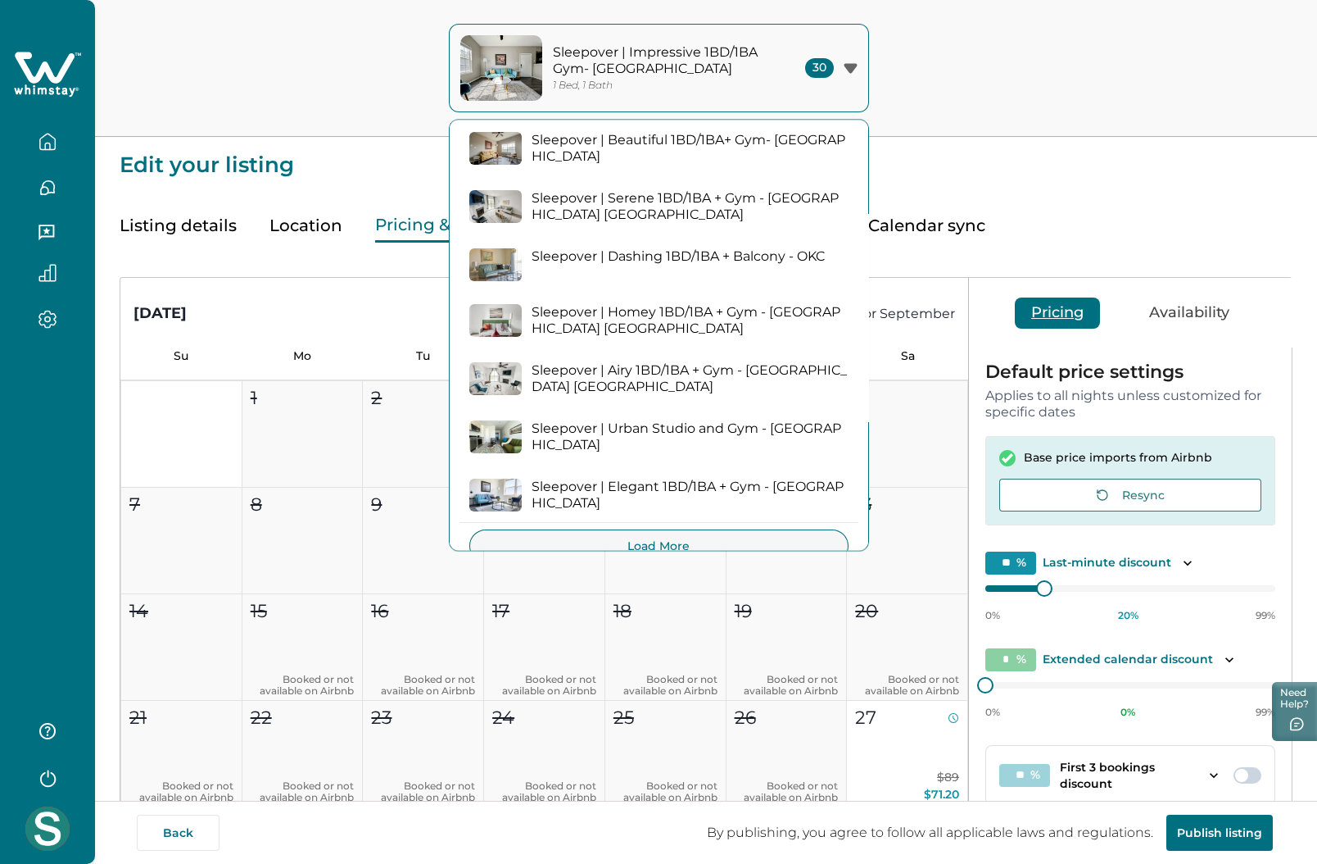
click at [592, 249] on p "Sleepover | Dashing 1BD/1BA + Balcony - OKC" at bounding box center [678, 257] width 293 height 16
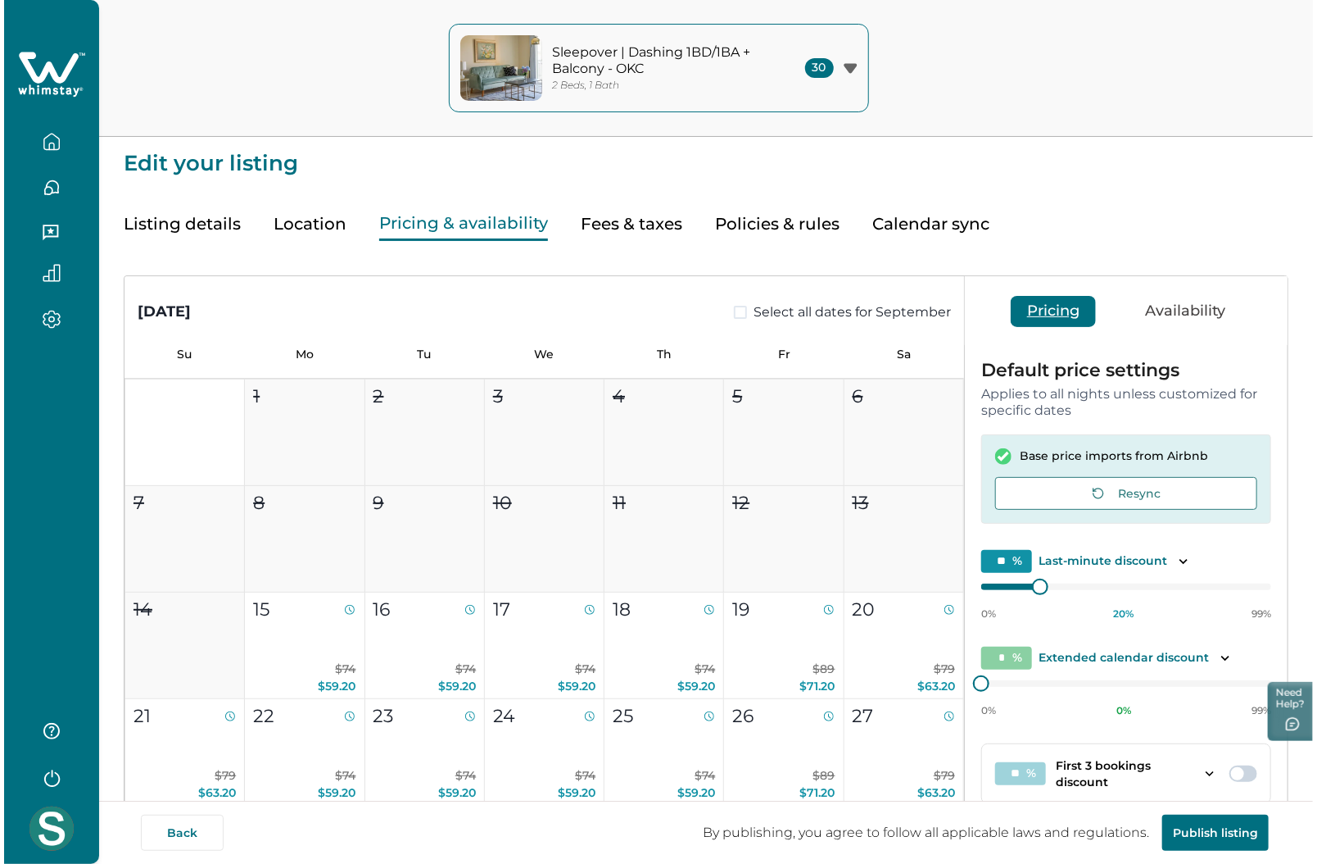
scroll to position [303, 0]
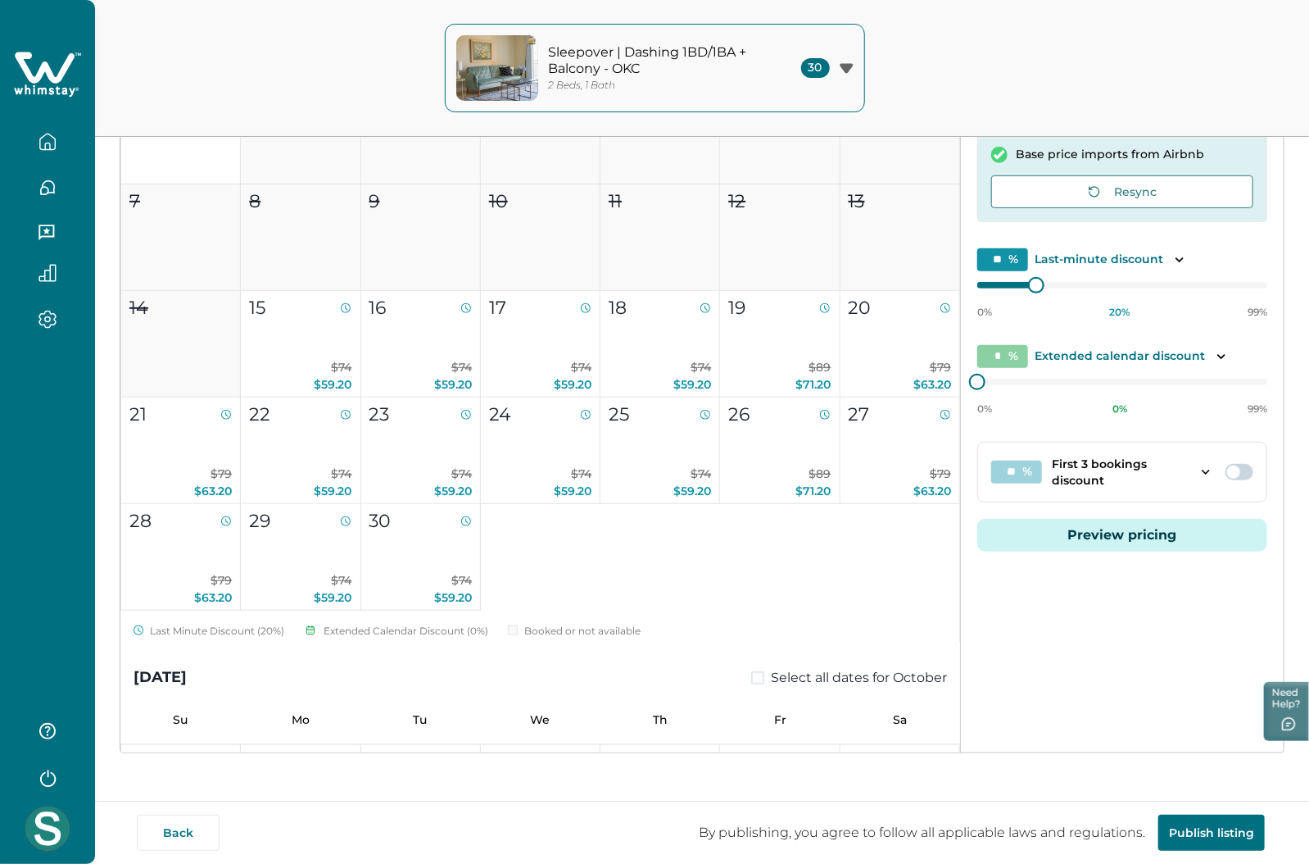
click at [1078, 535] on button "Preview pricing" at bounding box center [1122, 535] width 290 height 33
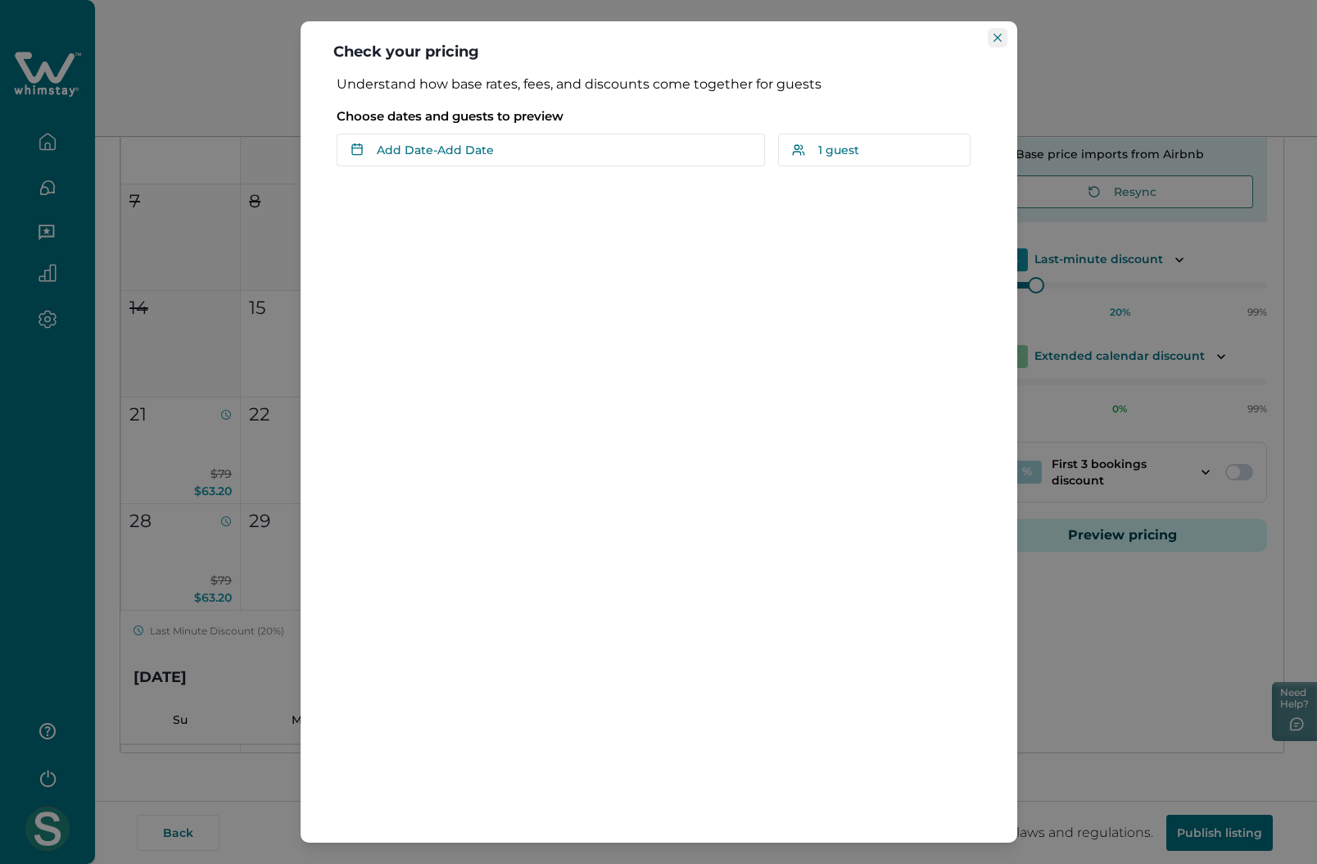
click at [1004, 29] on button "Close" at bounding box center [998, 38] width 20 height 20
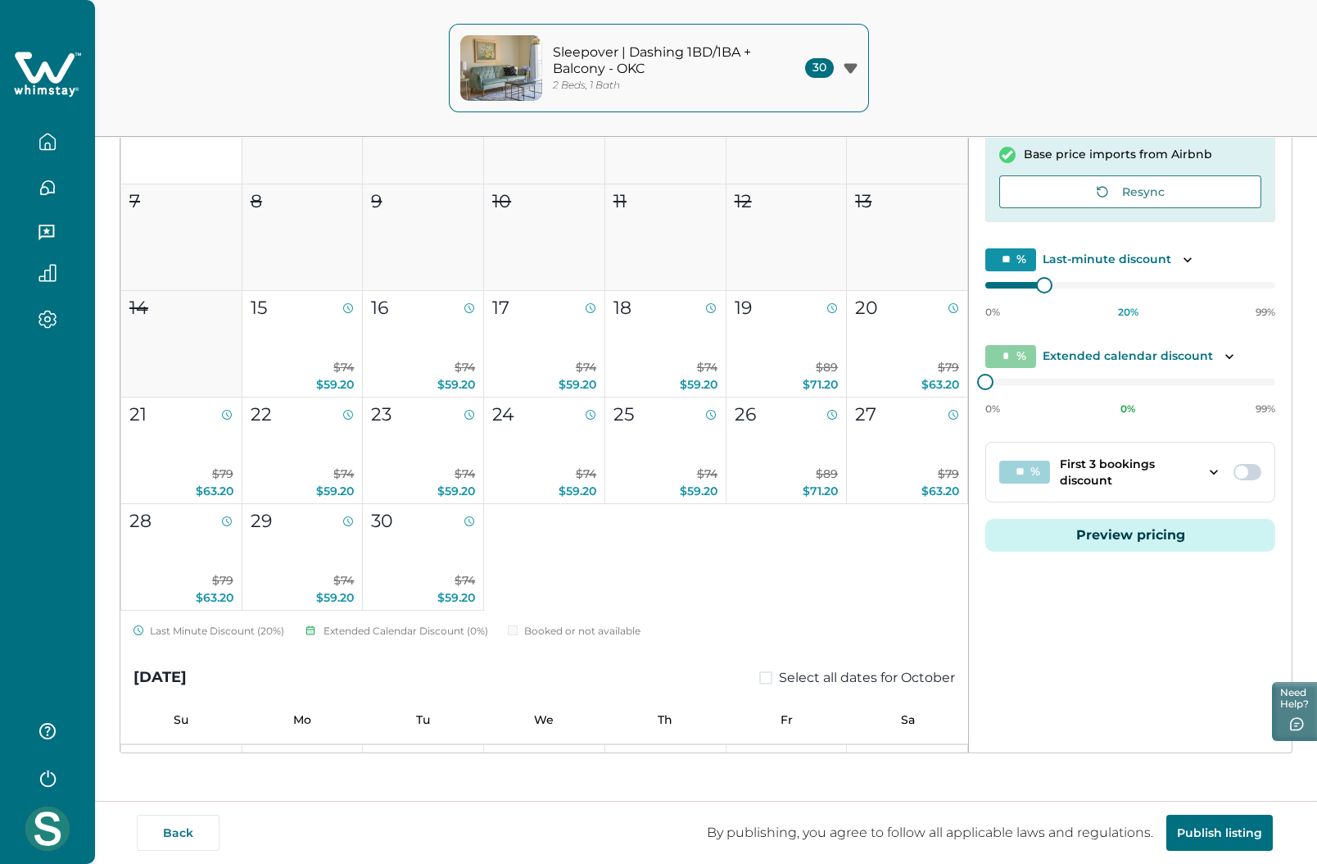
scroll to position [0, 0]
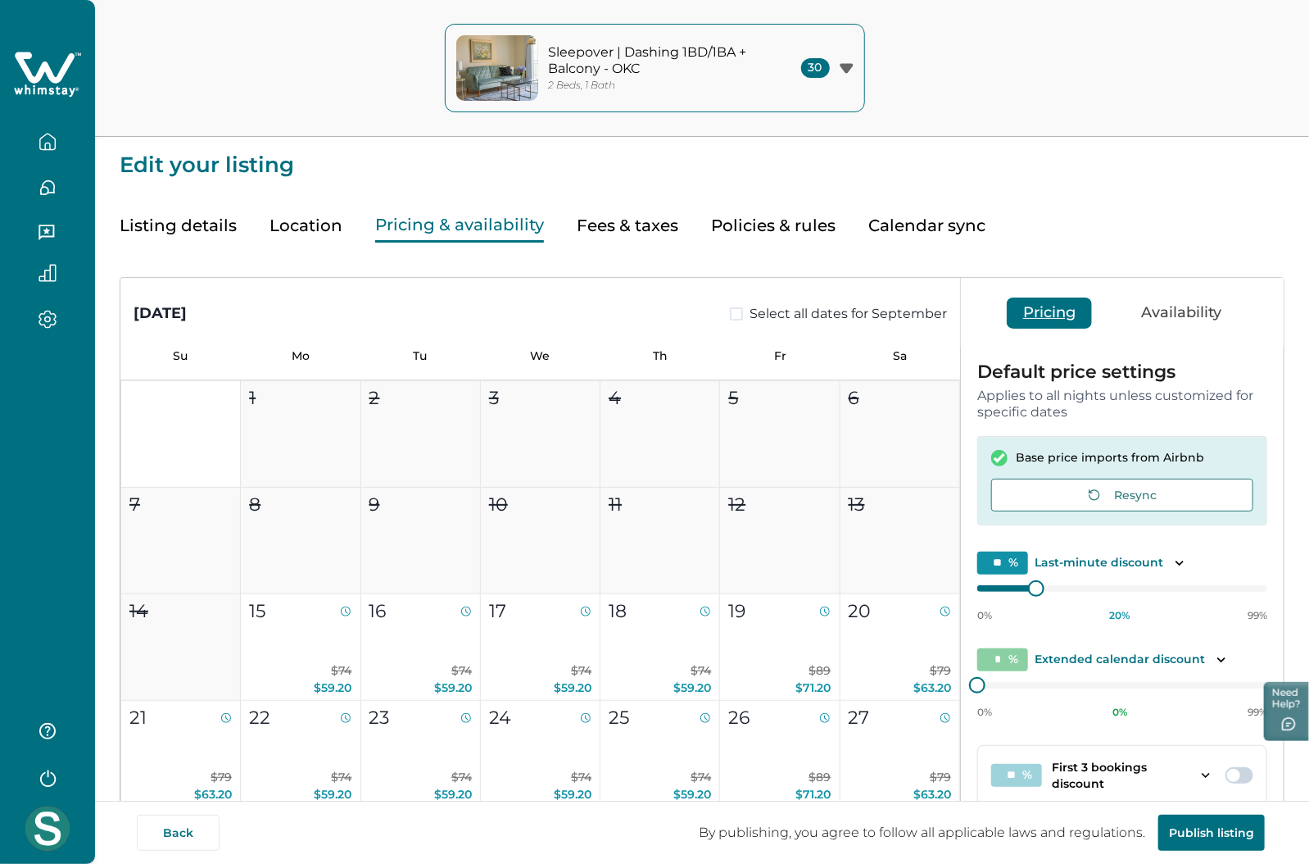
click at [601, 34] on button "Sleepover | Dashing 1BD/1BA + Balcony - OKC 2 Beds, 1 Bath 30" at bounding box center [655, 68] width 420 height 88
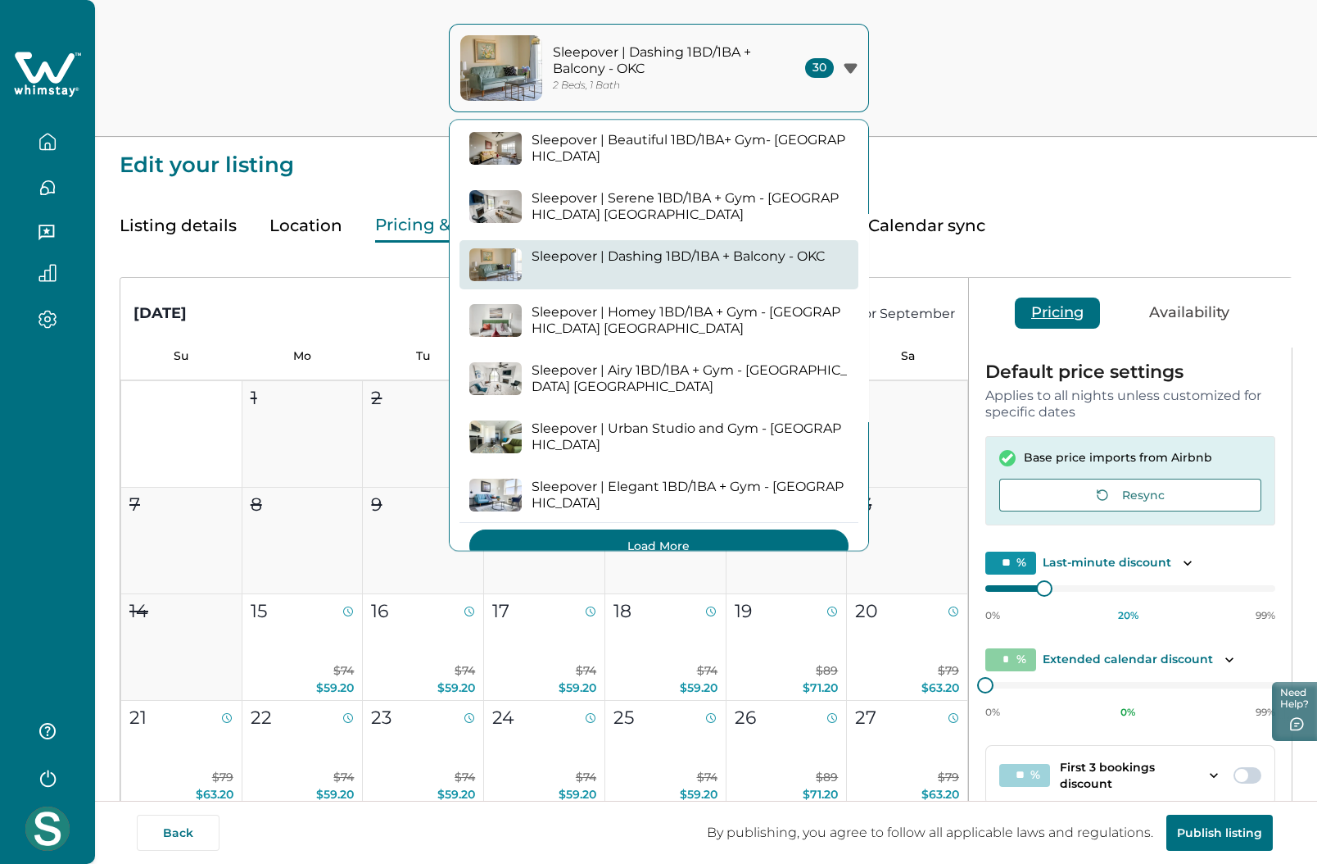
click at [660, 530] on button "Load More" at bounding box center [658, 546] width 379 height 33
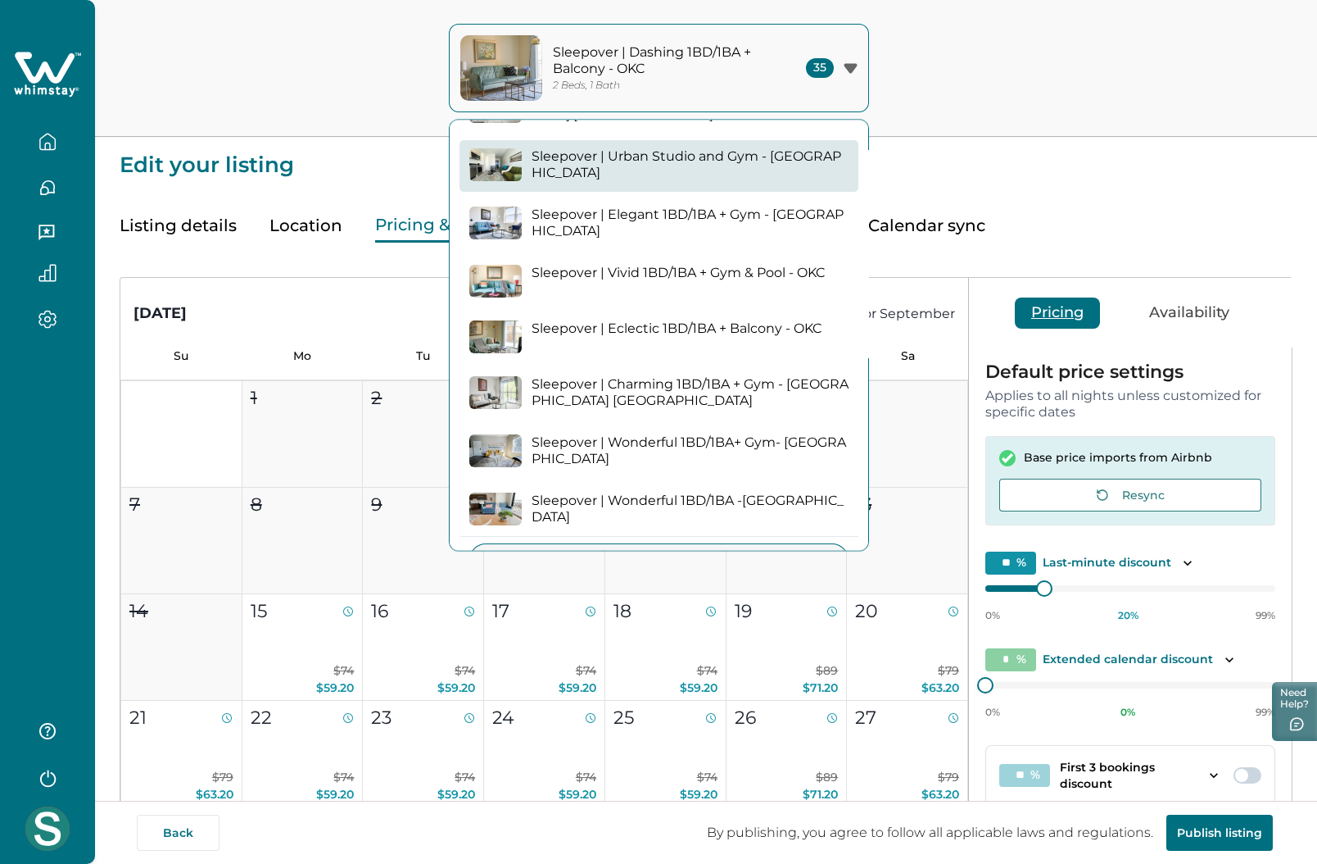
scroll to position [1648, 0]
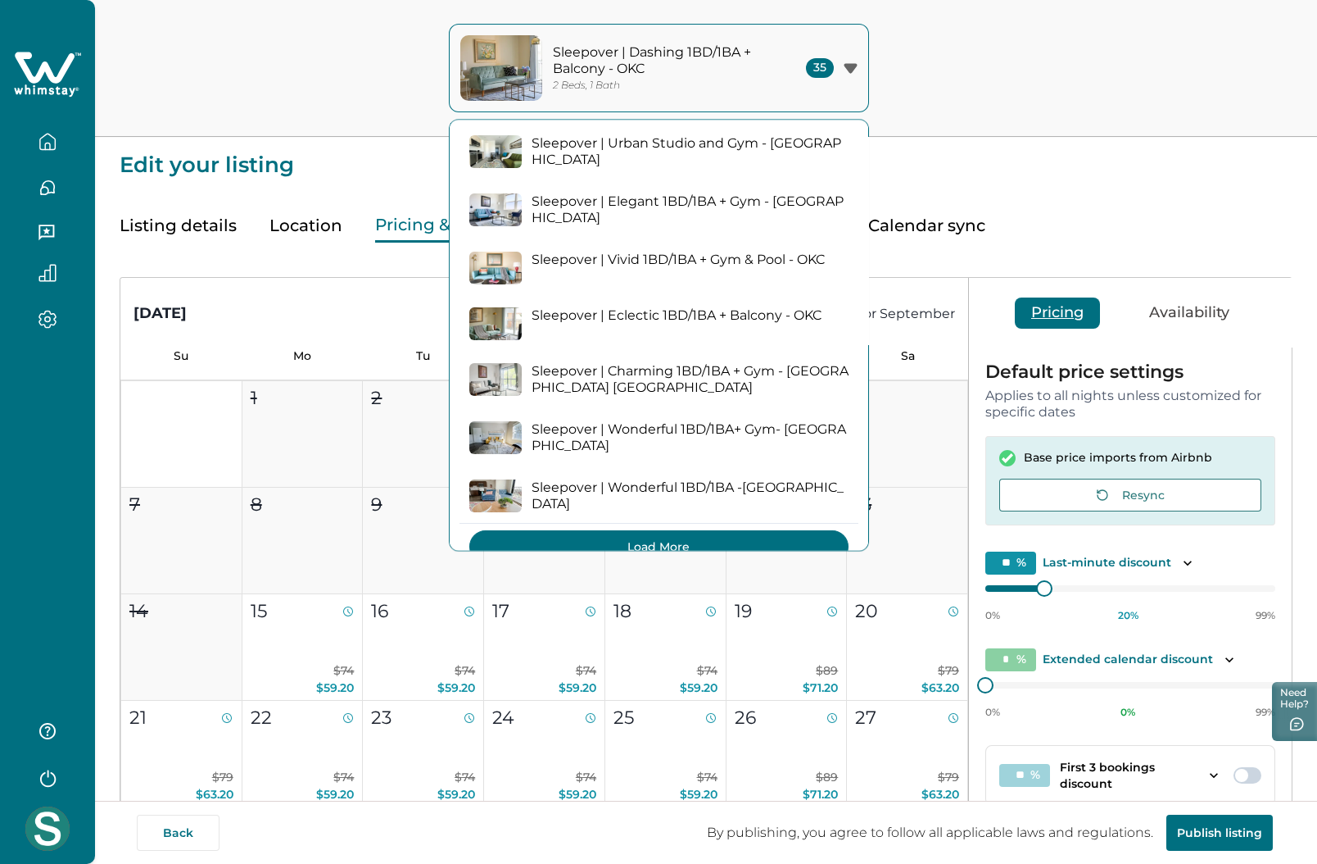
click at [666, 531] on button "Load More" at bounding box center [658, 547] width 379 height 33
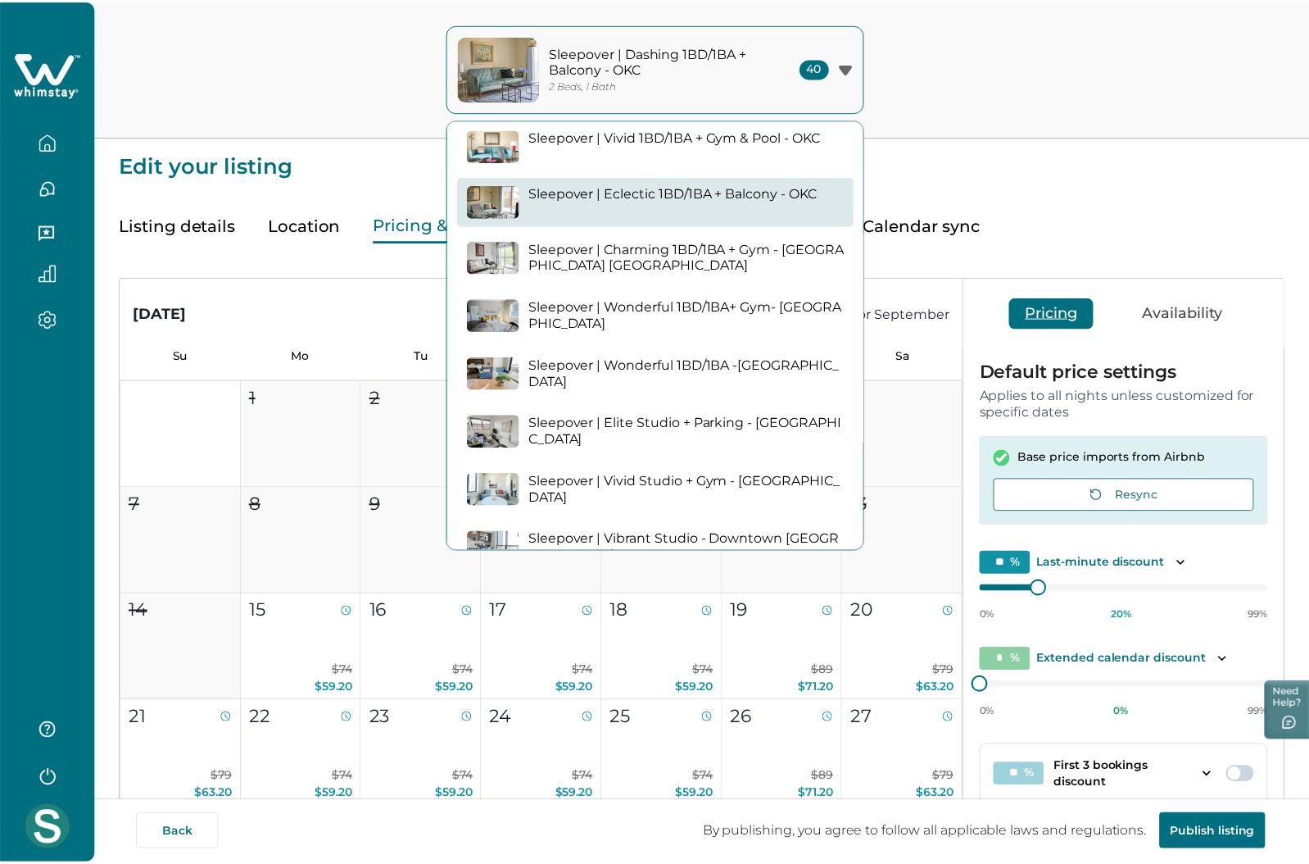
scroll to position [1894, 0]
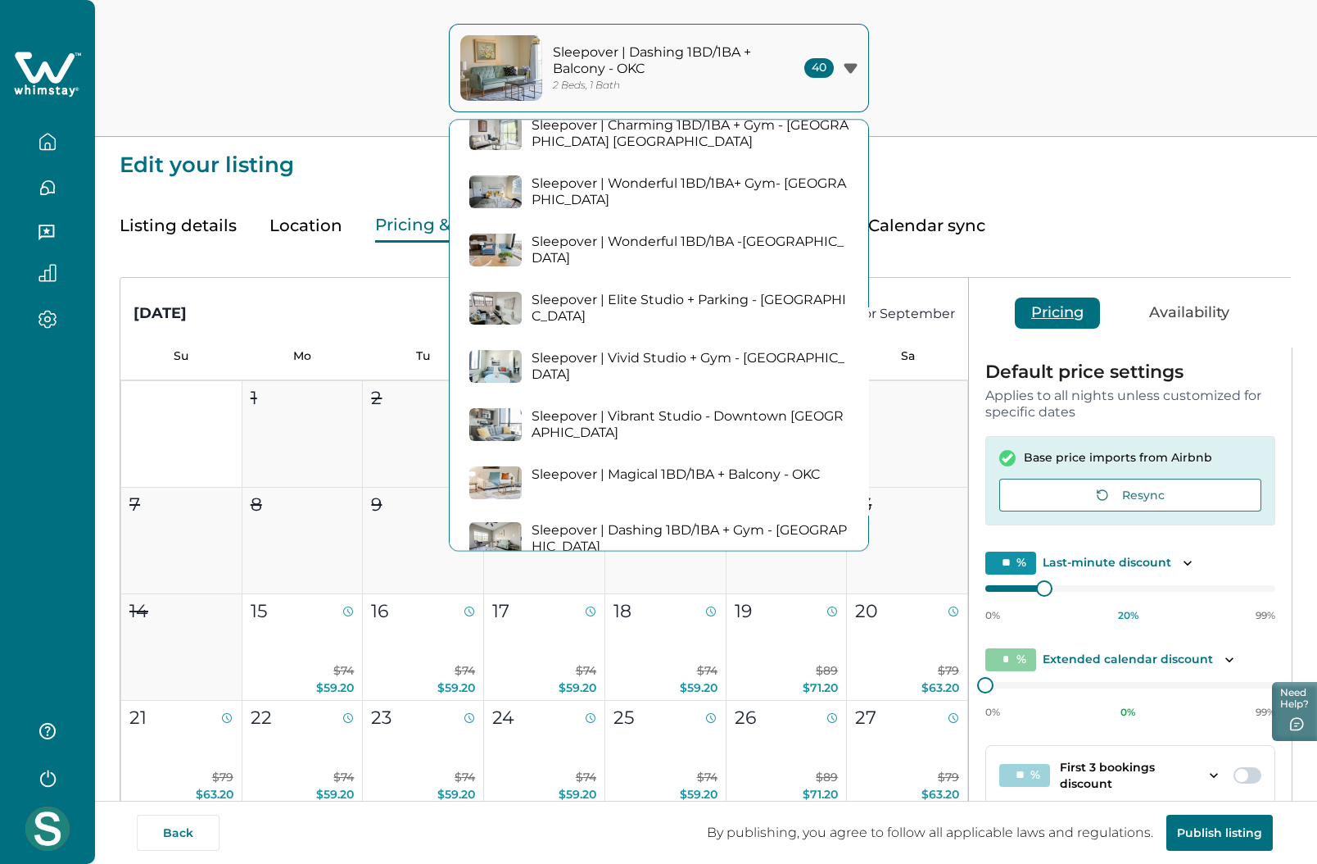
click at [687, 409] on p "Sleepover | Vibrant Studio - Downtown [GEOGRAPHIC_DATA]" at bounding box center [690, 425] width 317 height 32
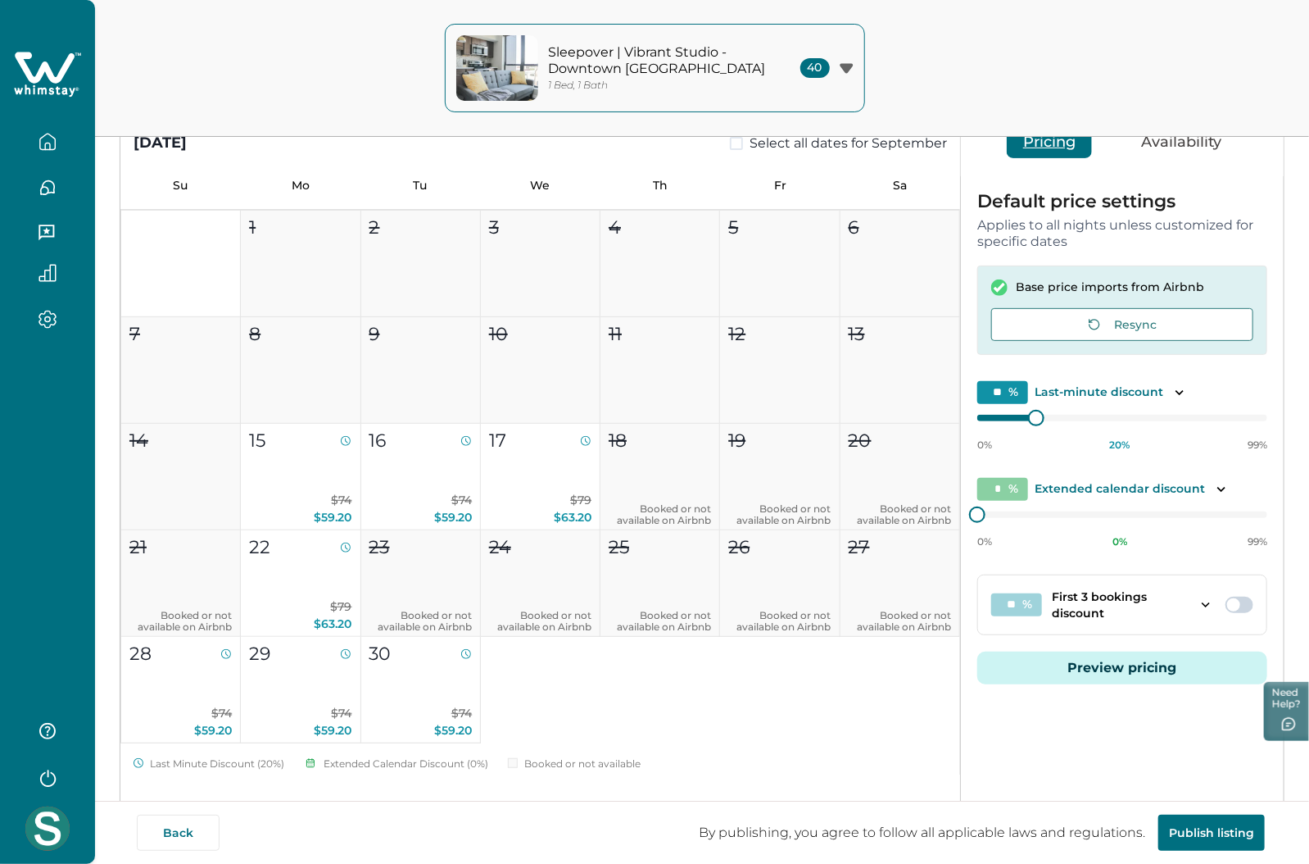
scroll to position [303, 0]
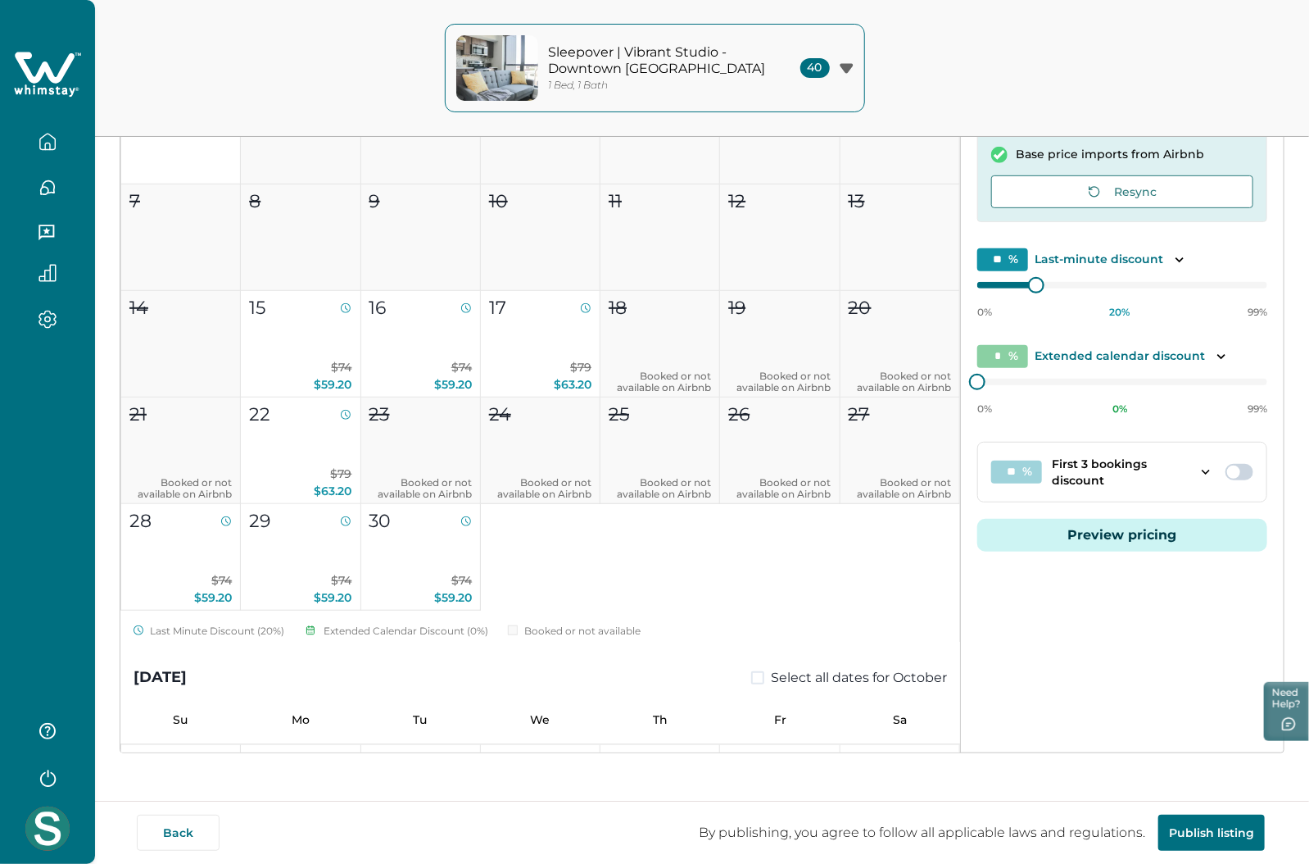
click at [1127, 530] on button "Preview pricing" at bounding box center [1122, 535] width 290 height 33
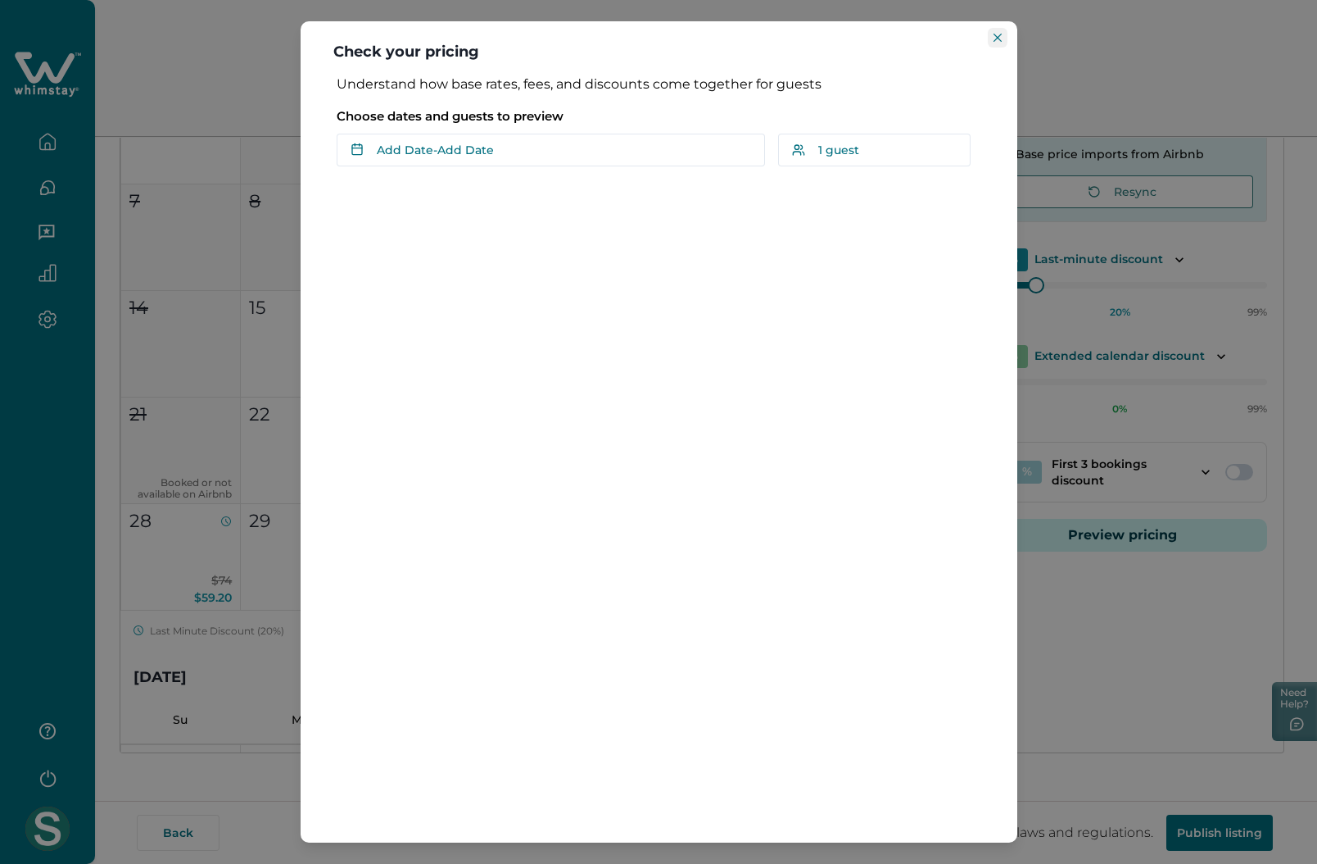
click at [1001, 39] on button "Close" at bounding box center [998, 38] width 20 height 20
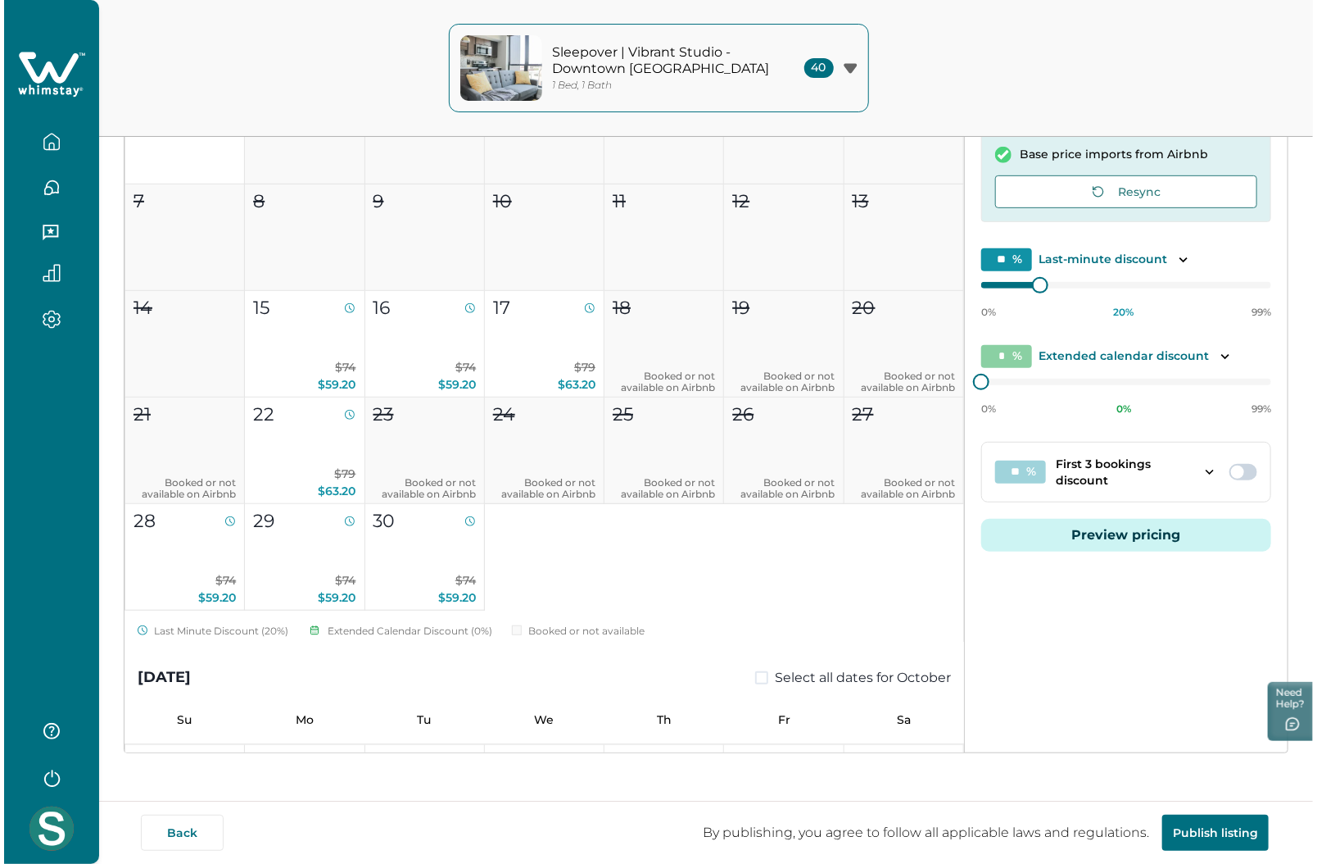
scroll to position [0, 0]
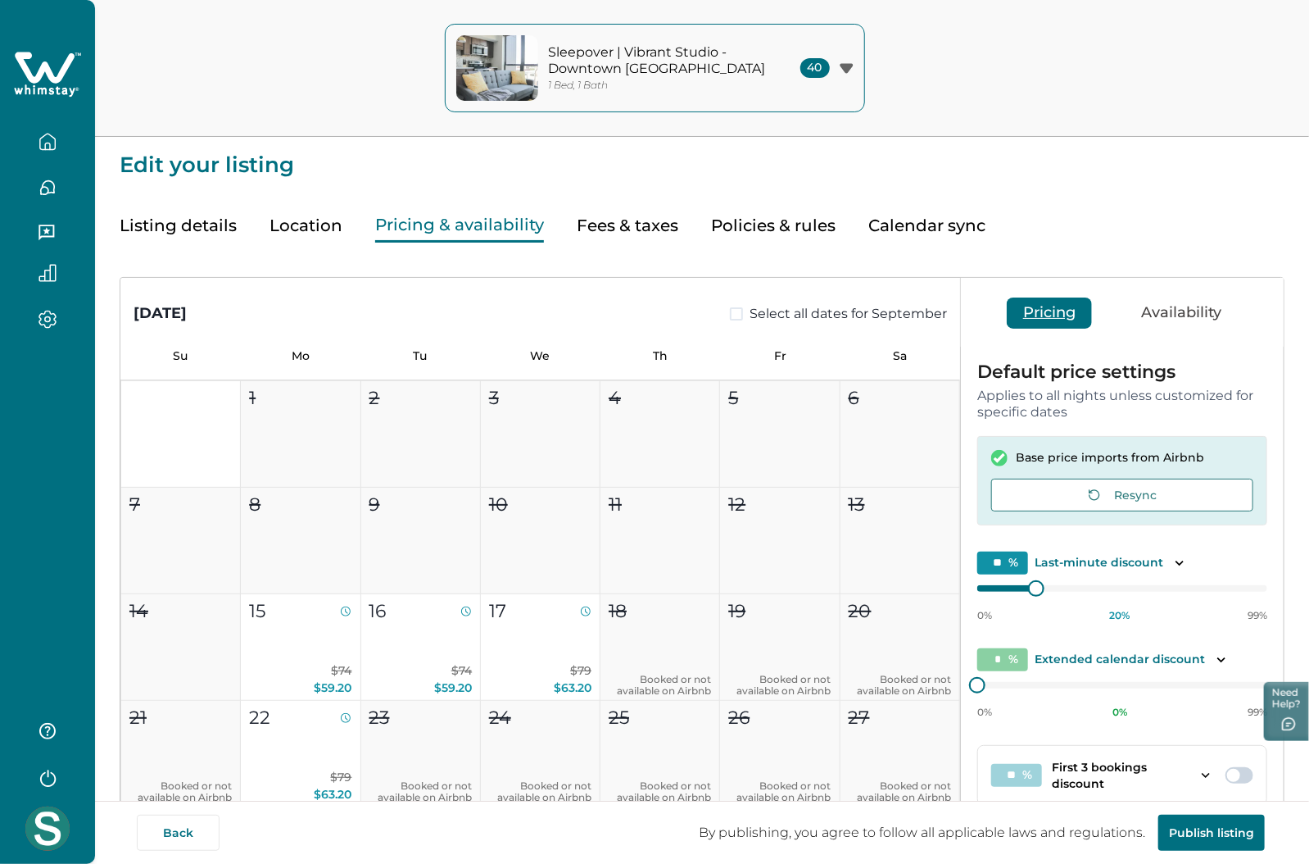
click at [667, 54] on p "Sleepover | Vibrant Studio - Downtown [GEOGRAPHIC_DATA]" at bounding box center [659, 60] width 221 height 32
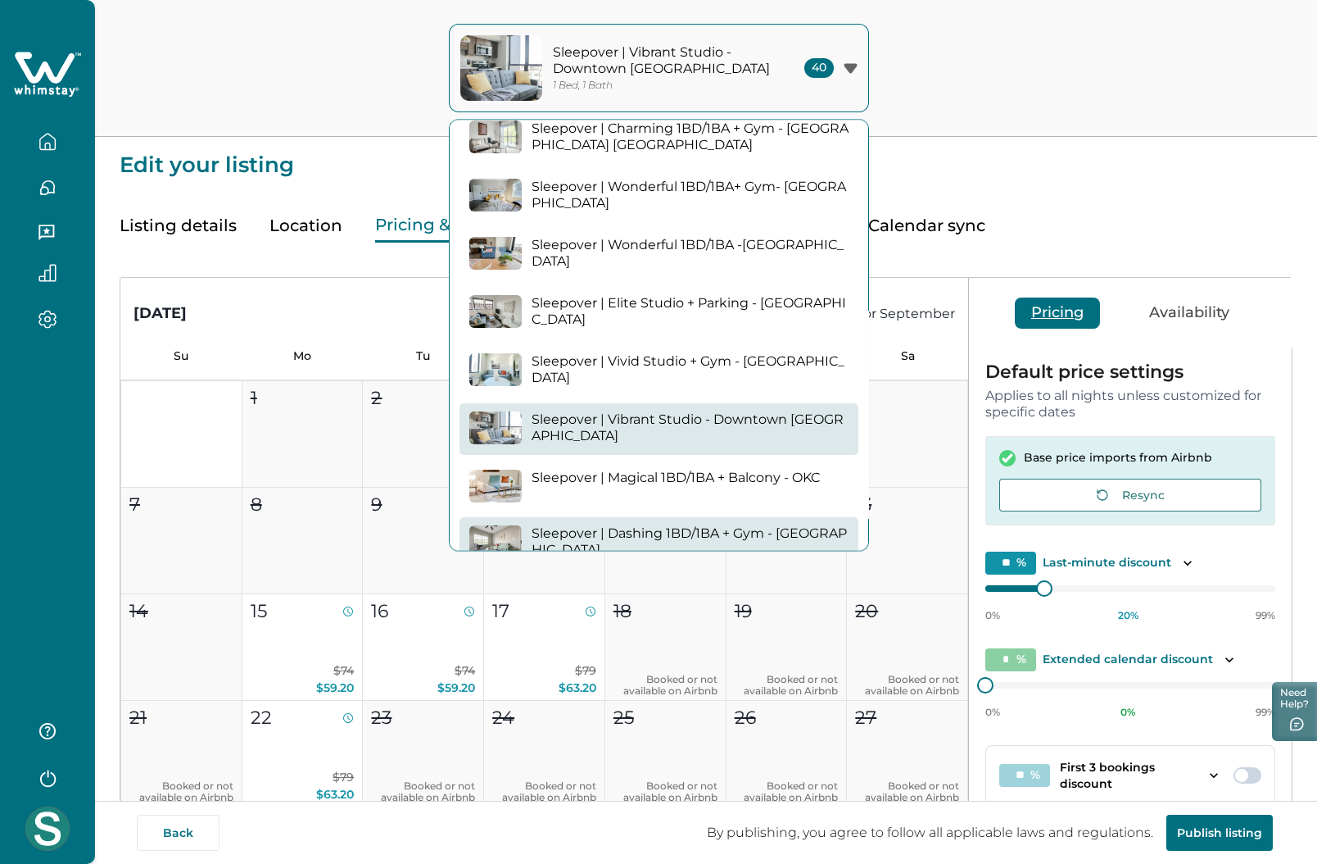
scroll to position [1932, 0]
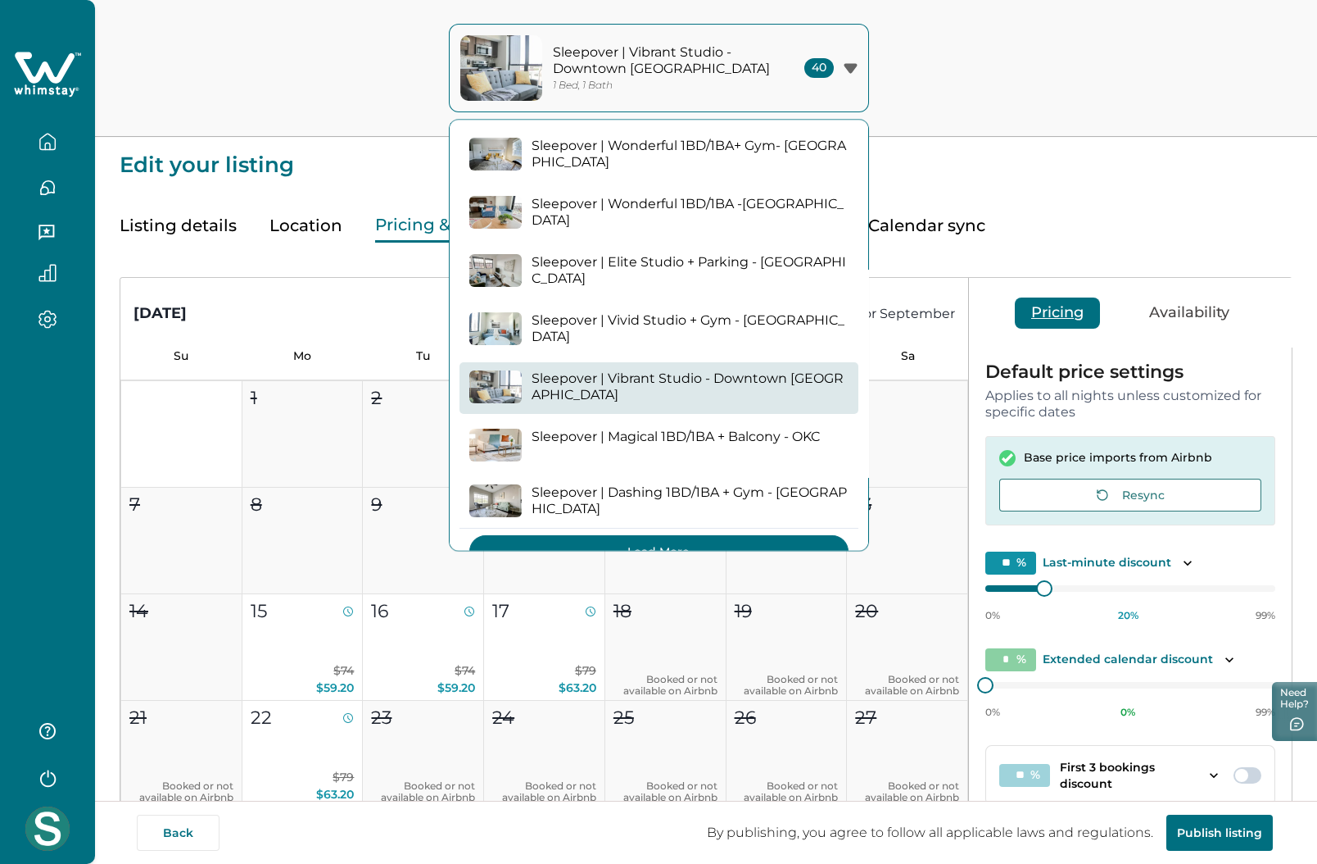
click at [645, 536] on button "Load More" at bounding box center [658, 552] width 379 height 33
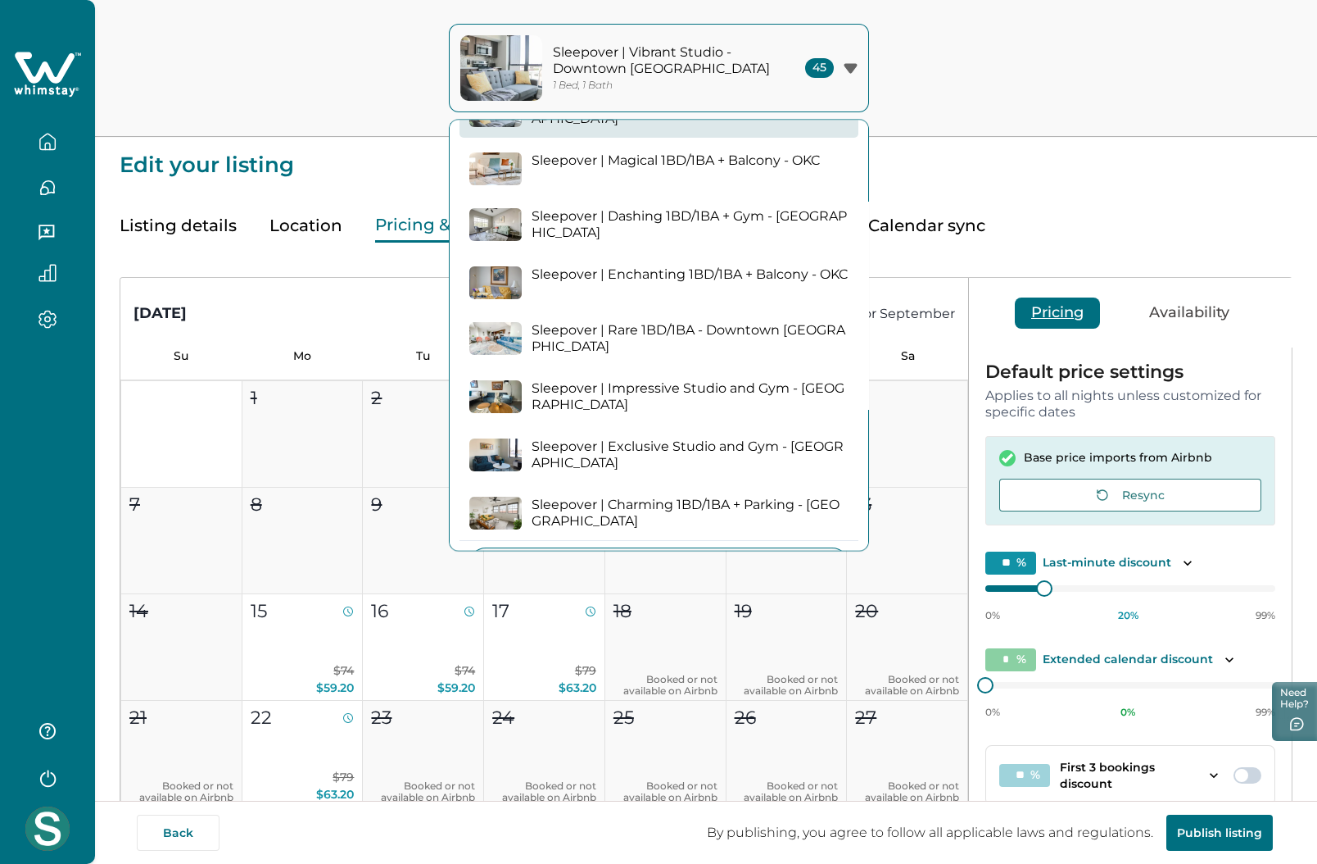
scroll to position [2223, 0]
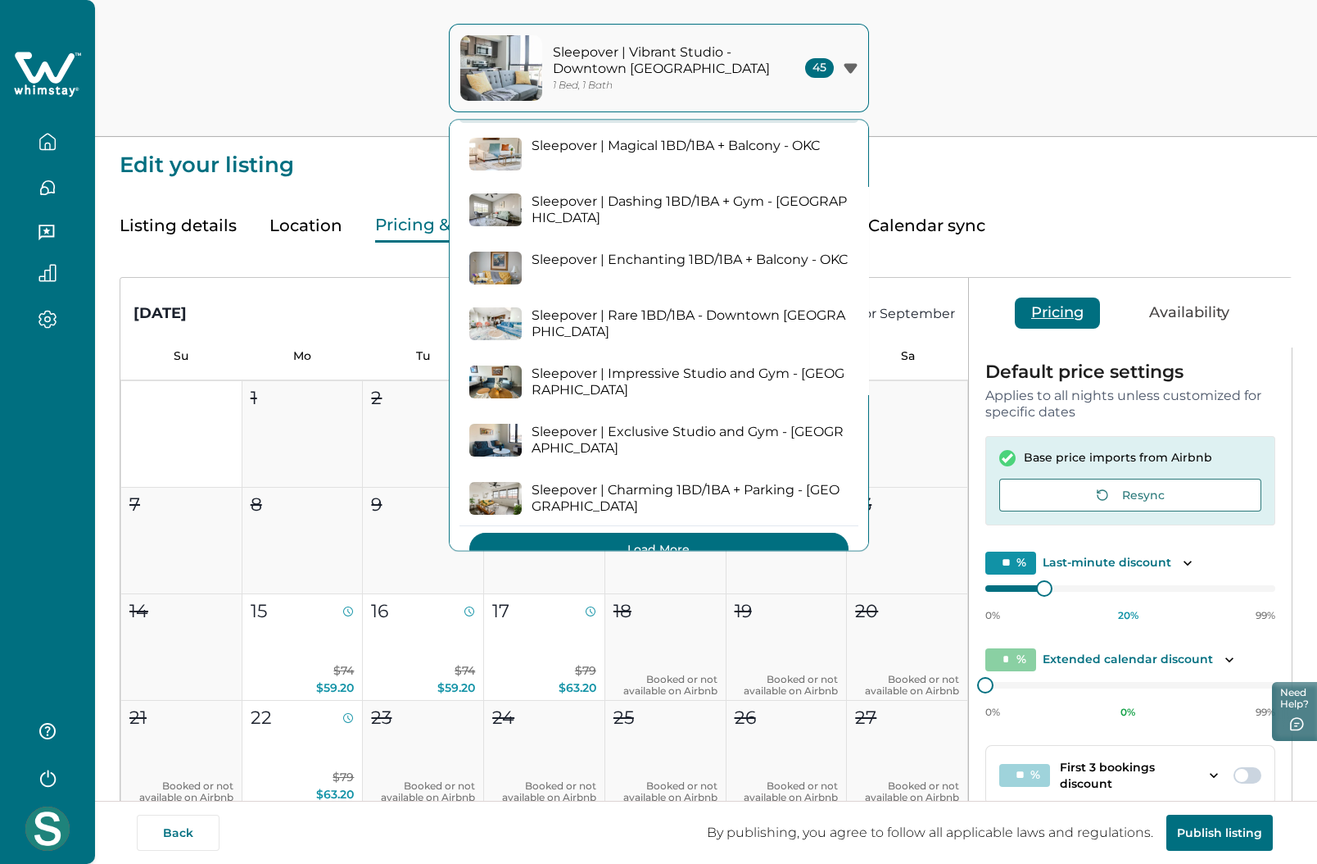
click at [665, 533] on button "Load More" at bounding box center [658, 549] width 379 height 33
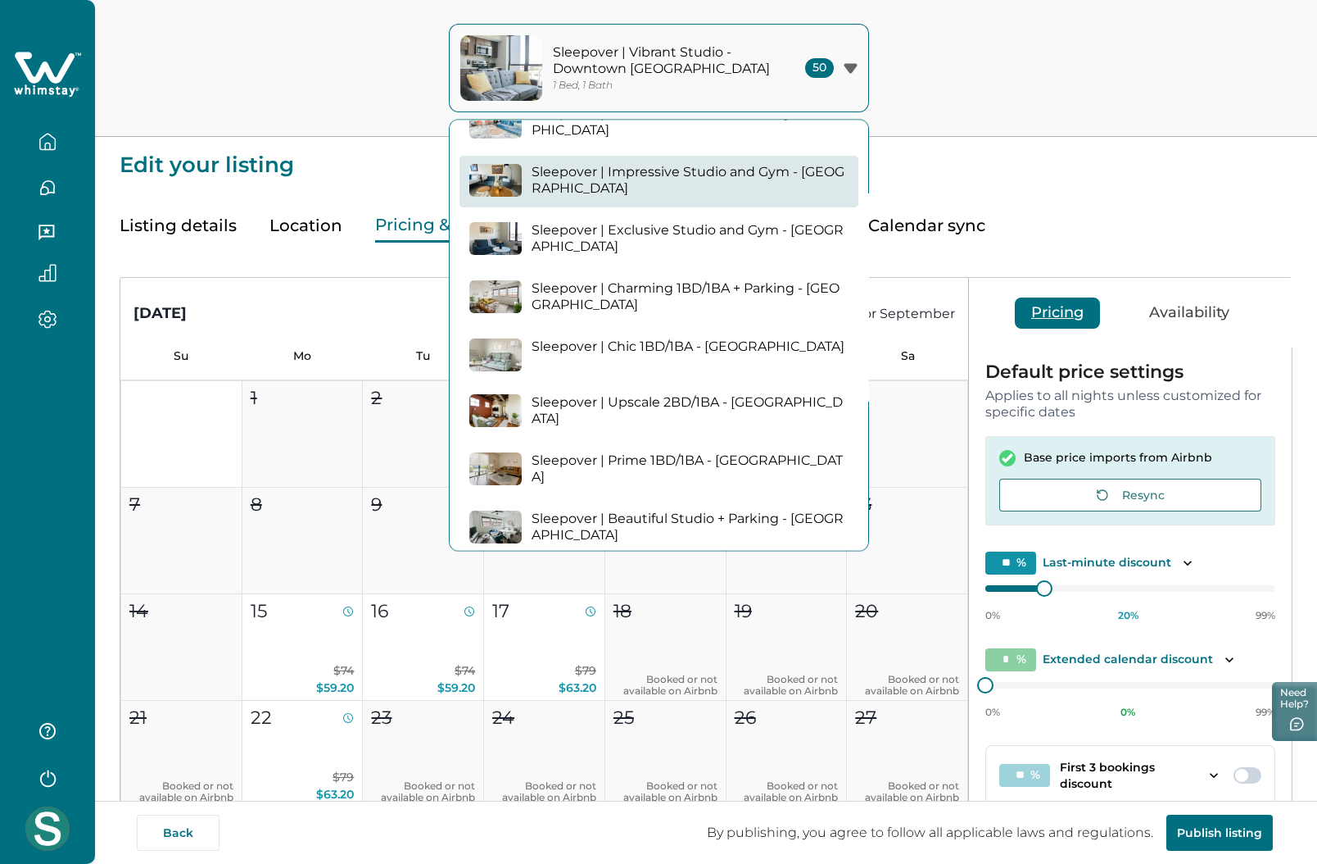
scroll to position [2510, 0]
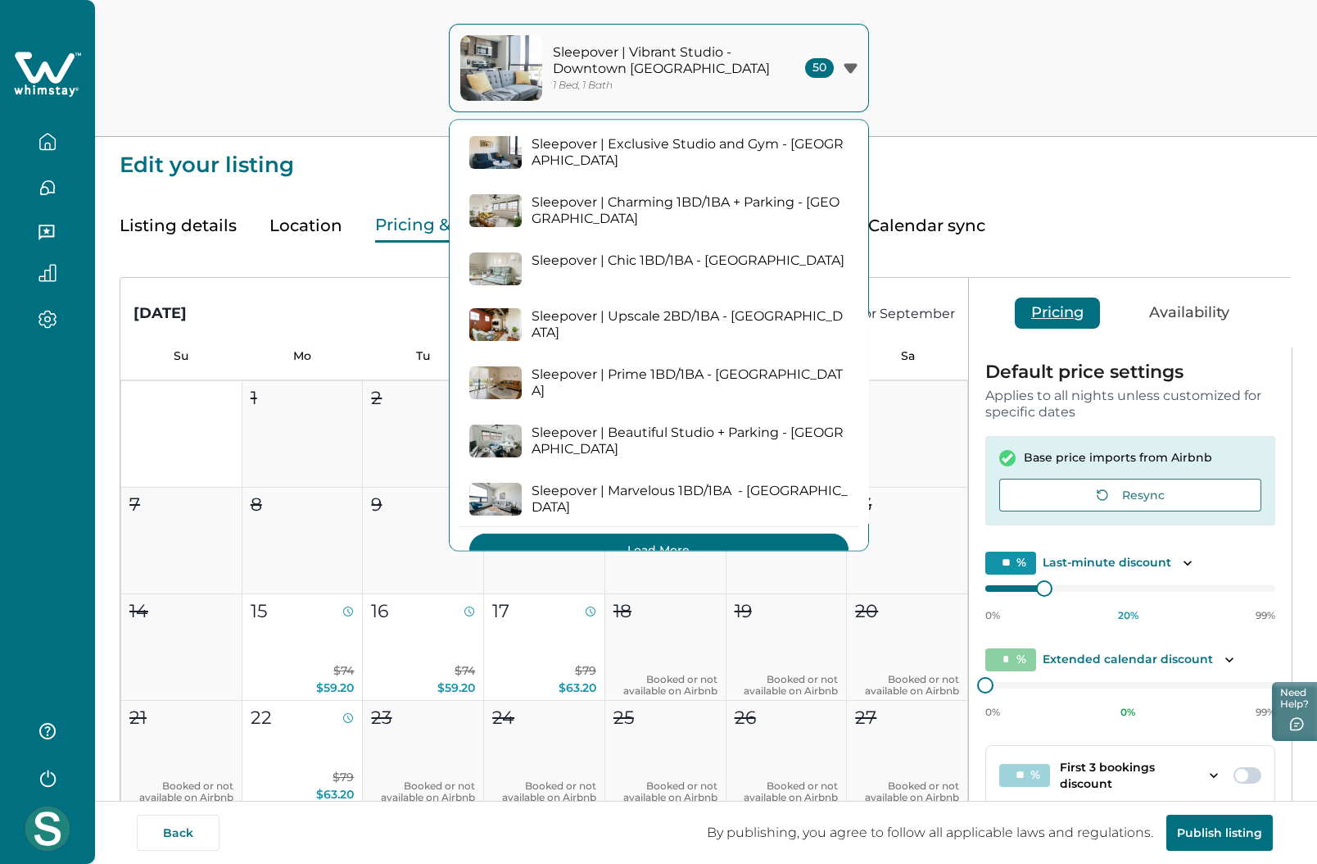
click at [651, 534] on button "Load More" at bounding box center [658, 550] width 379 height 33
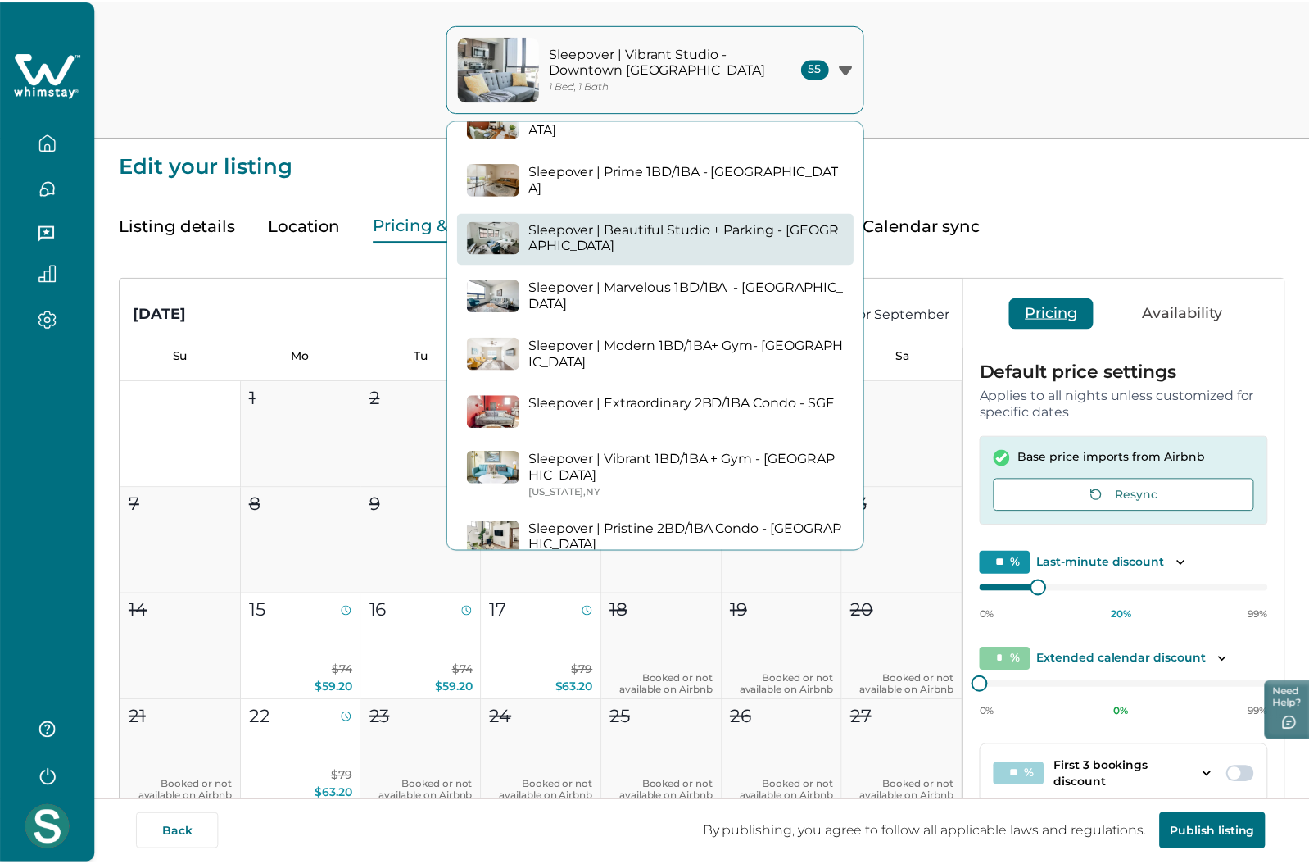
scroll to position [2756, 0]
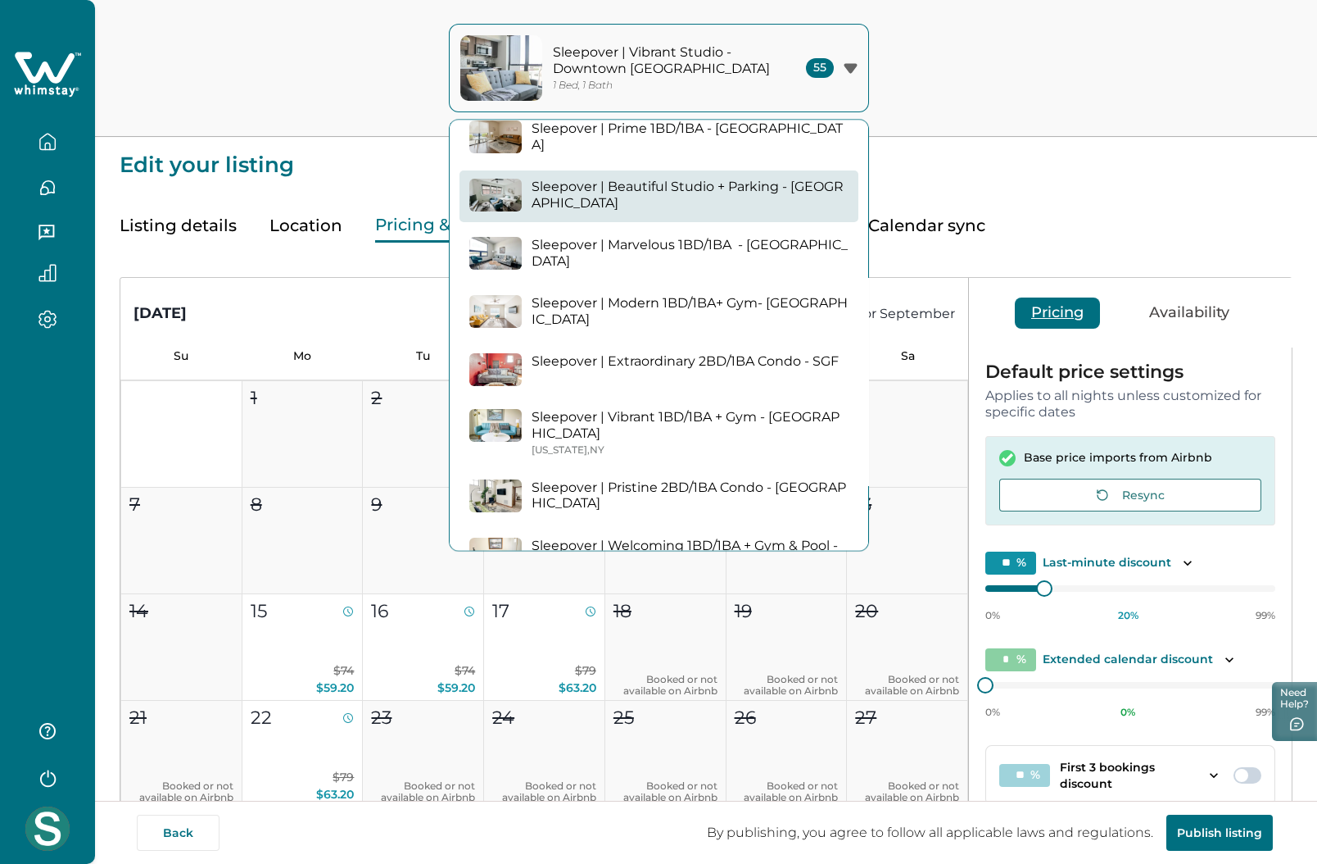
click at [694, 410] on p "Sleepover | Vibrant 1BD/1BA + Gym - [GEOGRAPHIC_DATA]" at bounding box center [690, 426] width 317 height 32
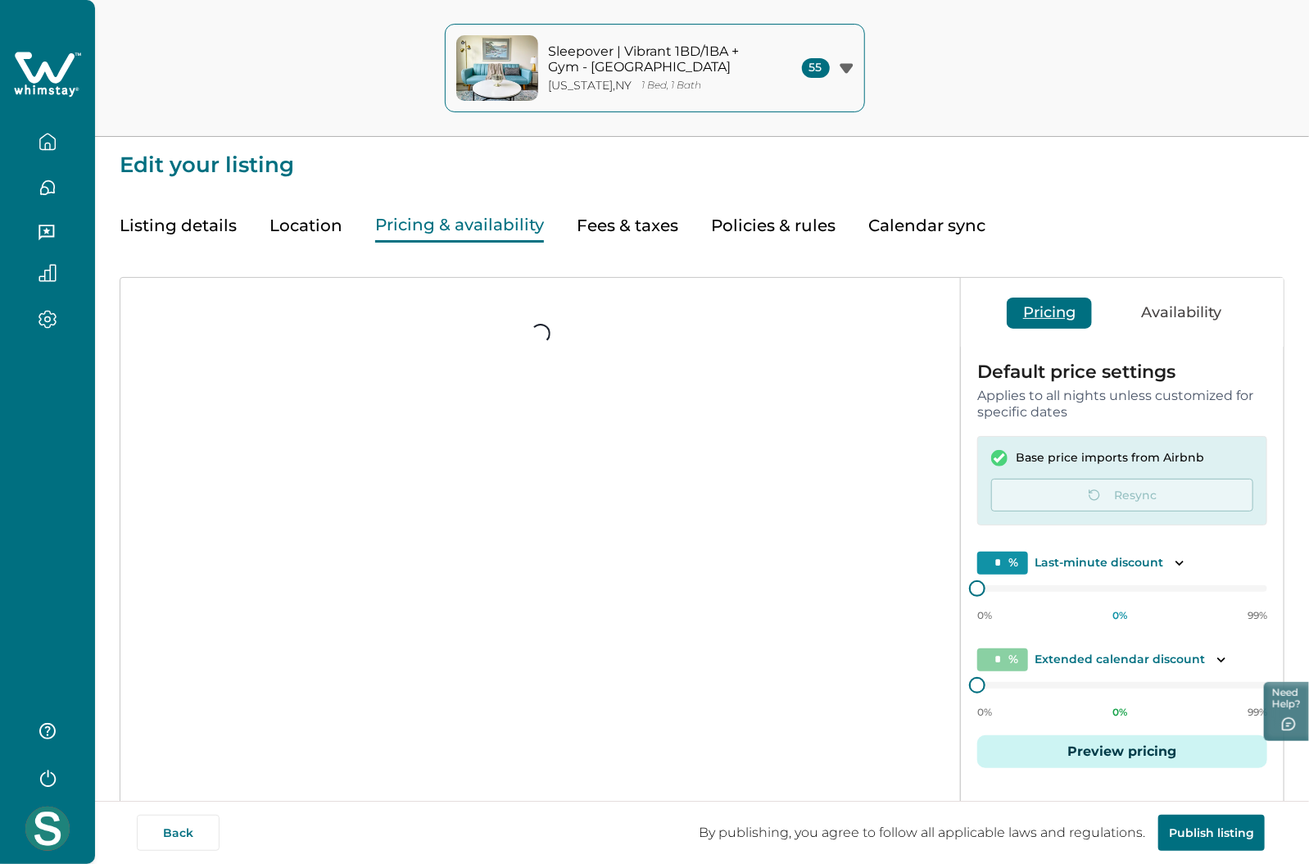
type input "**"
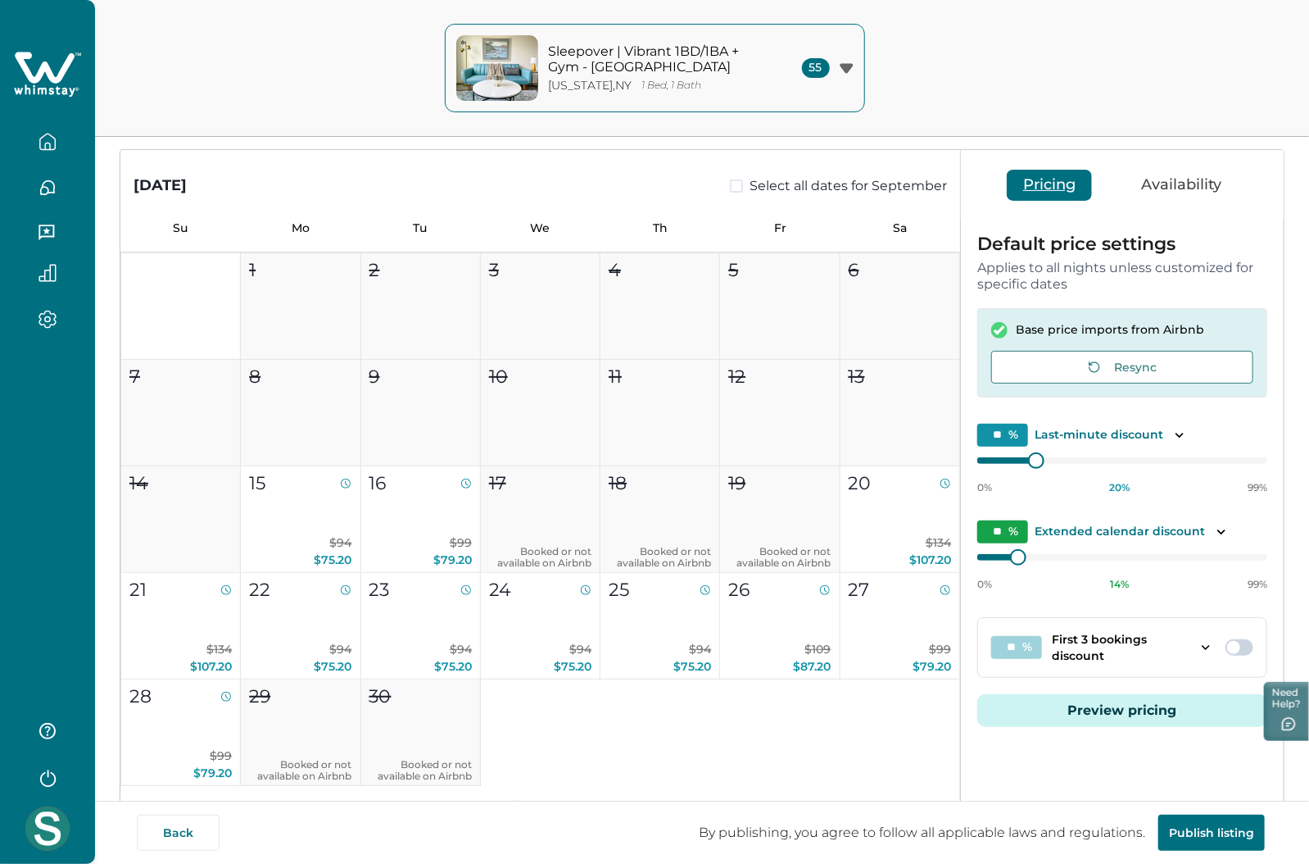
scroll to position [246, 0]
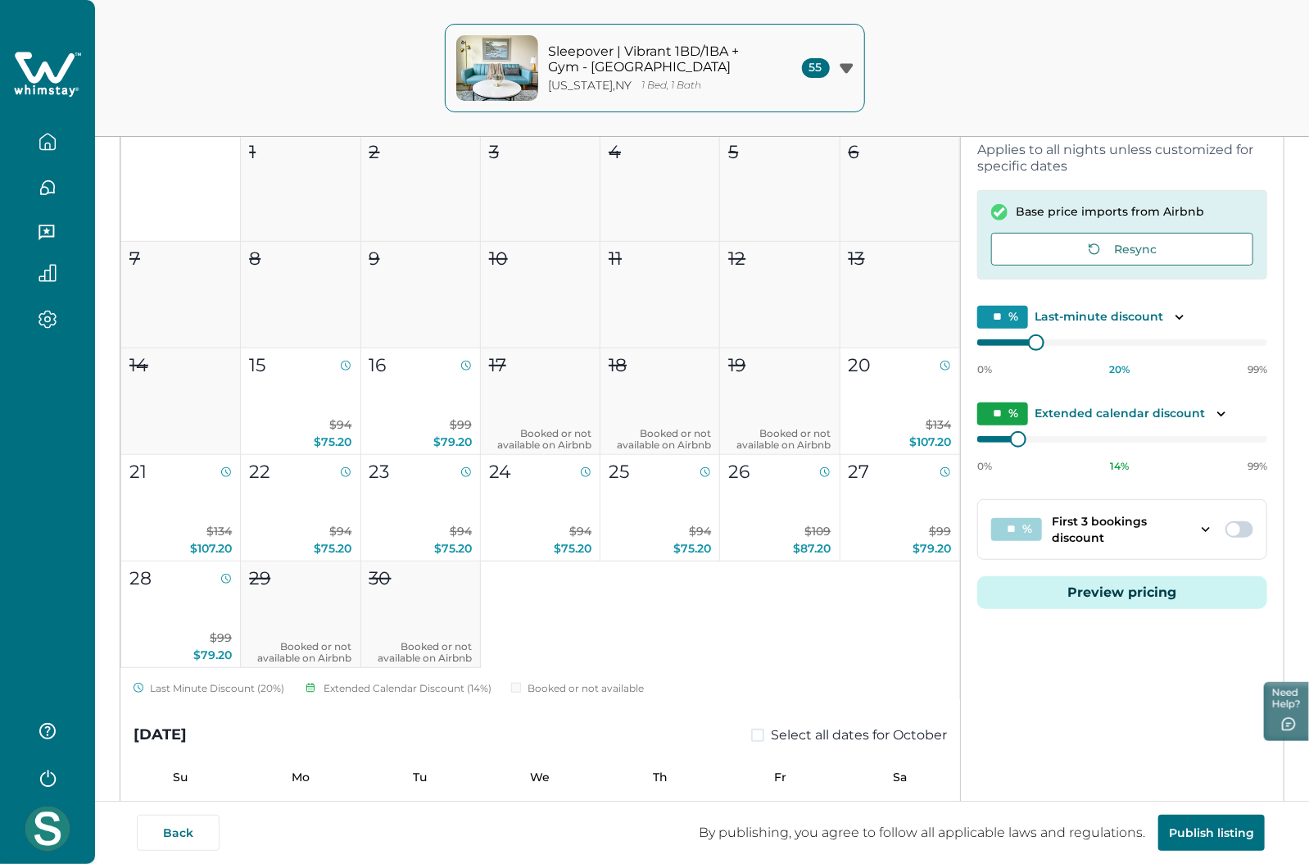
click at [1082, 596] on button "Preview pricing" at bounding box center [1122, 592] width 290 height 33
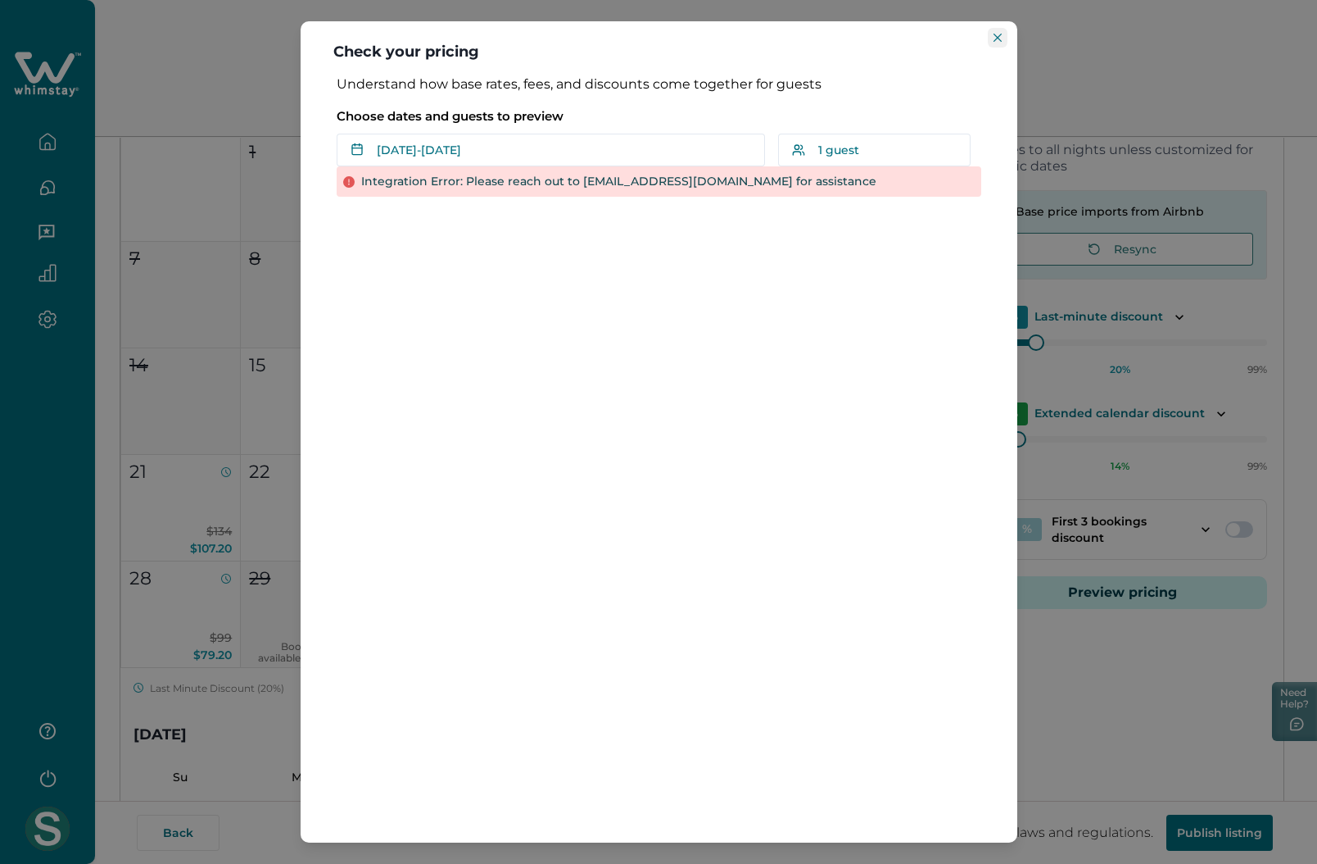
click at [997, 32] on button "Close" at bounding box center [998, 38] width 20 height 20
